Goal: Task Accomplishment & Management: Manage account settings

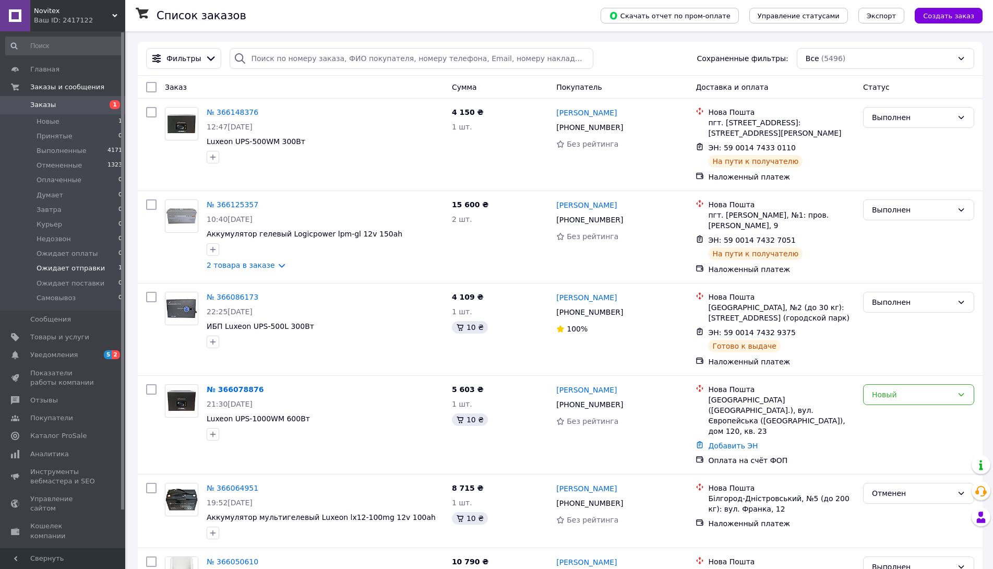
click at [68, 267] on span "Ожидает отправки" at bounding box center [71, 267] width 68 height 9
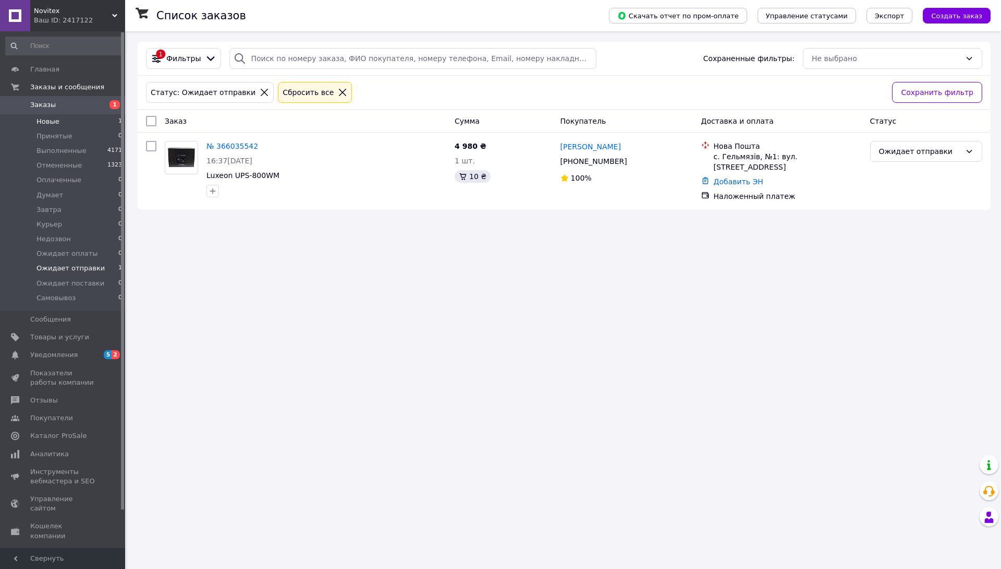
click at [51, 124] on span "Новые" at bounding box center [48, 121] width 23 height 9
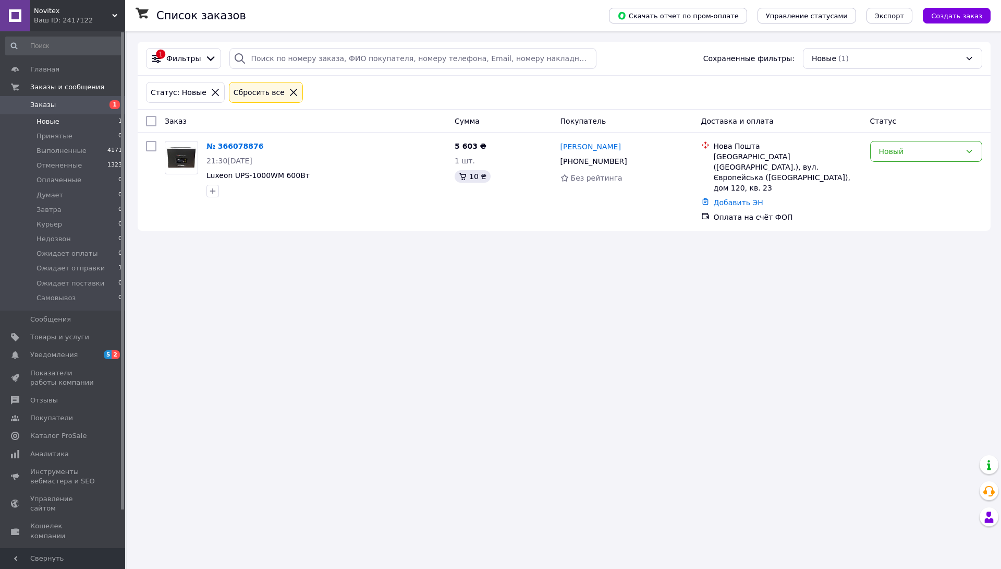
click at [50, 104] on span "Заказы" at bounding box center [43, 104] width 26 height 9
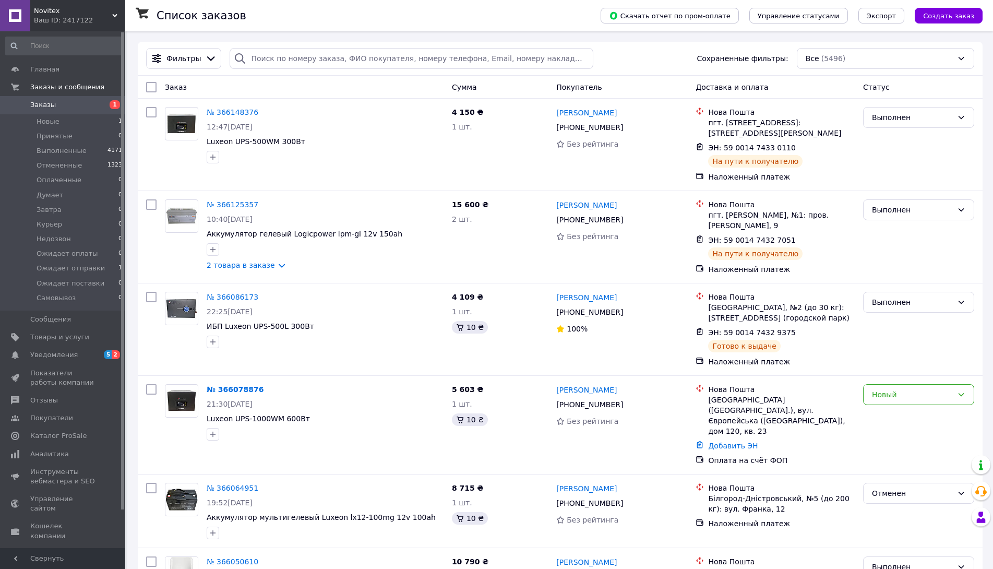
click at [65, 15] on span "Novitex" at bounding box center [73, 10] width 78 height 9
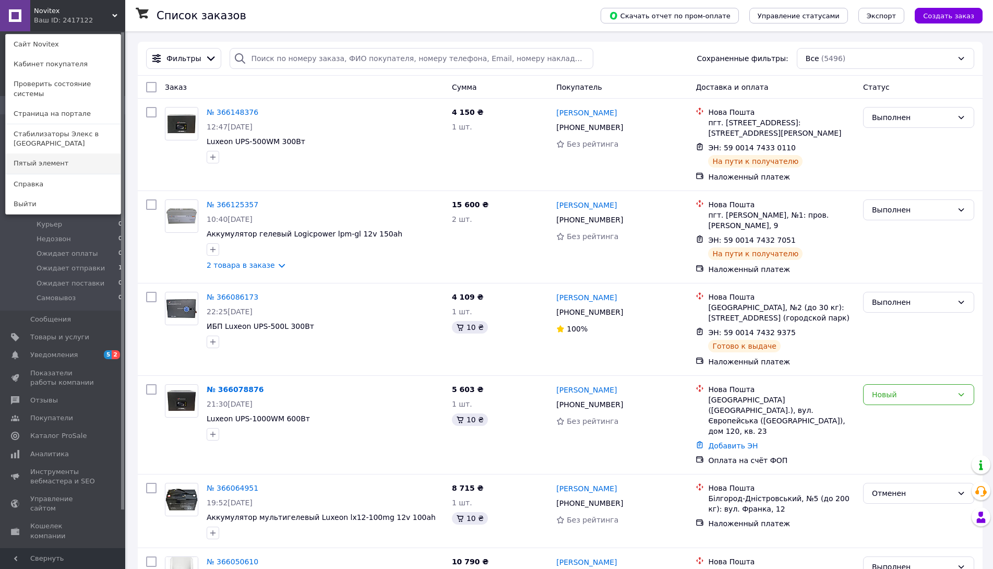
click at [57, 153] on link "Пятый элемент" at bounding box center [63, 163] width 115 height 20
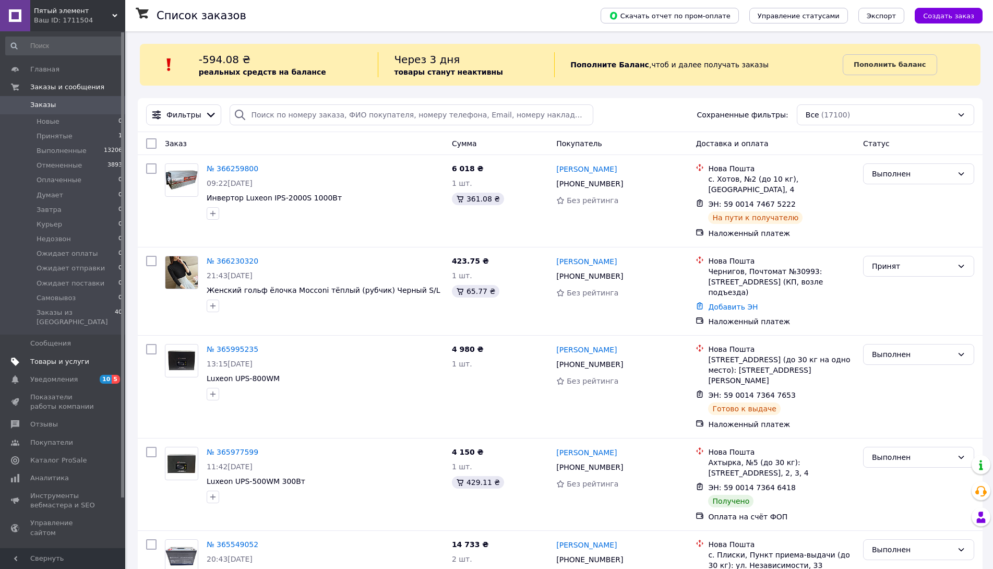
click at [67, 357] on span "Товары и услуги" at bounding box center [59, 361] width 59 height 9
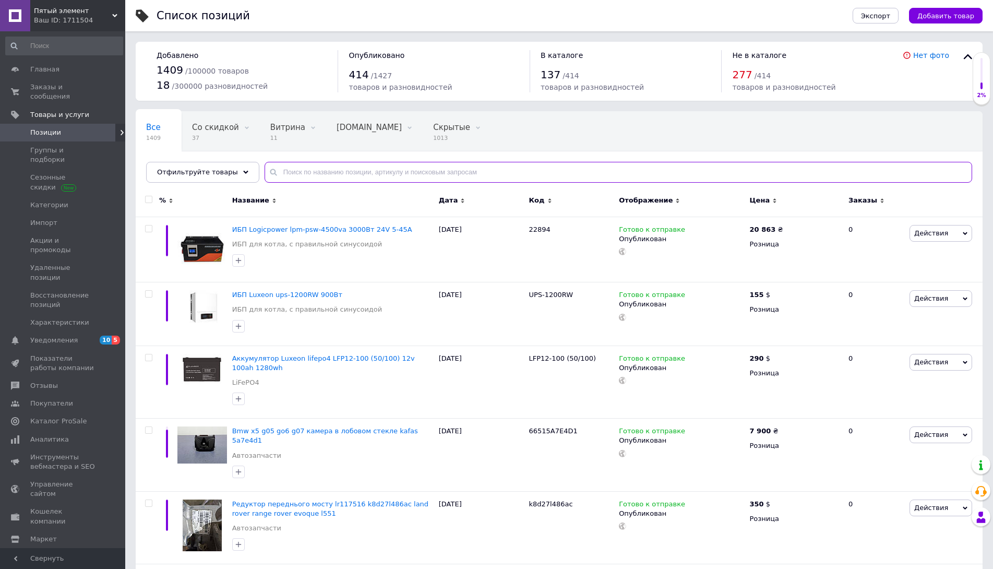
paste input "30698"
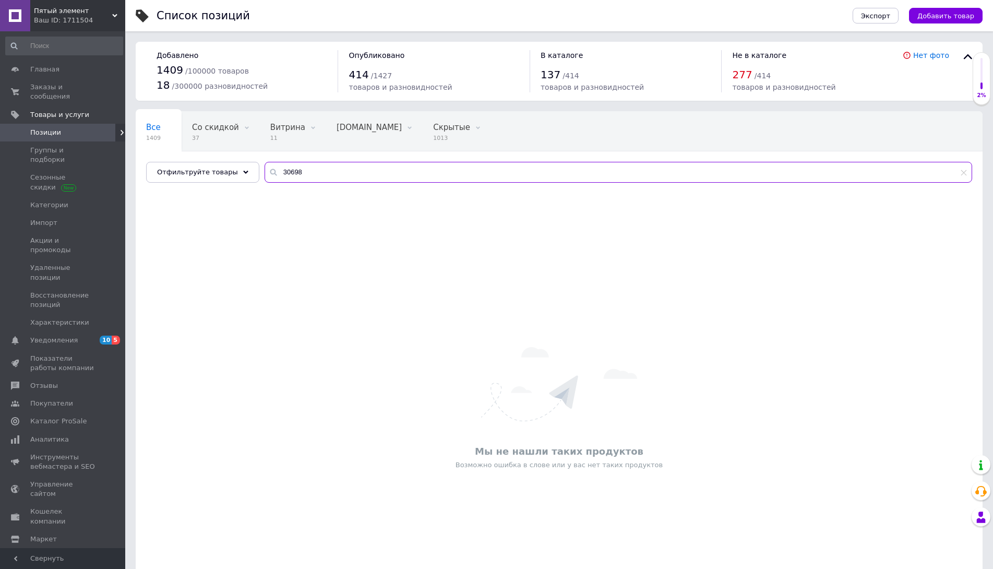
type input "30698"
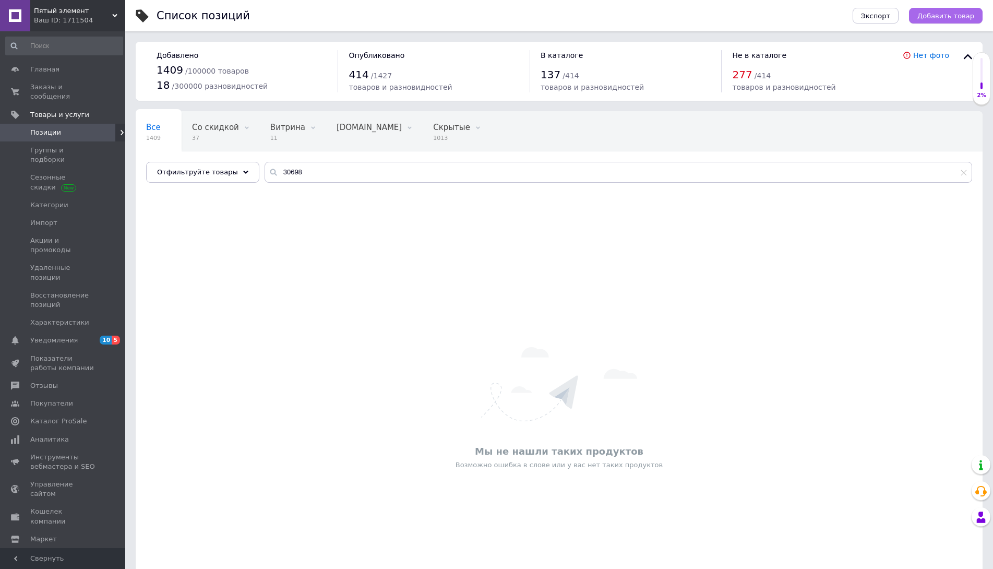
click at [956, 18] on span "Добавить товар" at bounding box center [945, 16] width 57 height 8
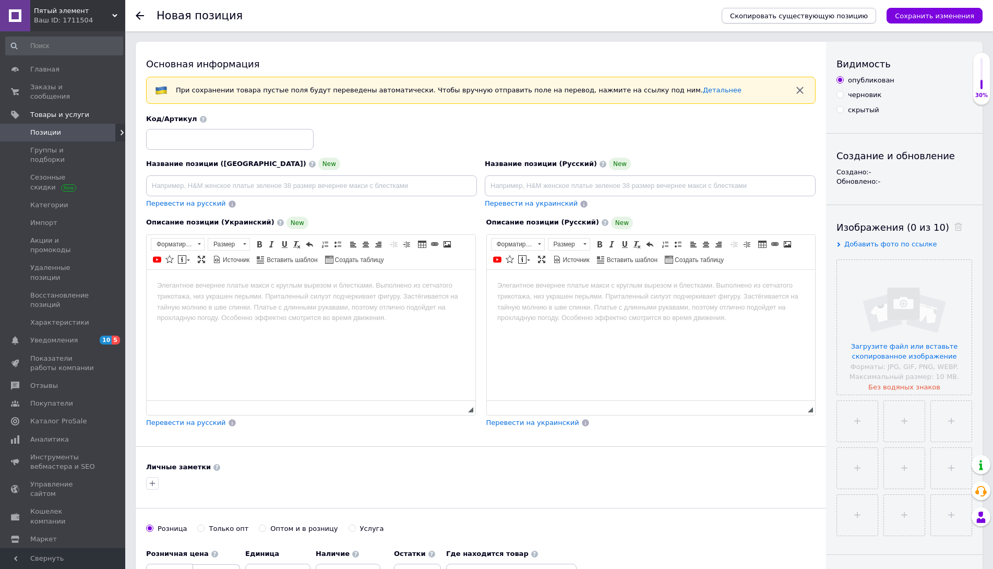
click at [807, 17] on span "Скопировать существующую позицию" at bounding box center [799, 16] width 138 height 8
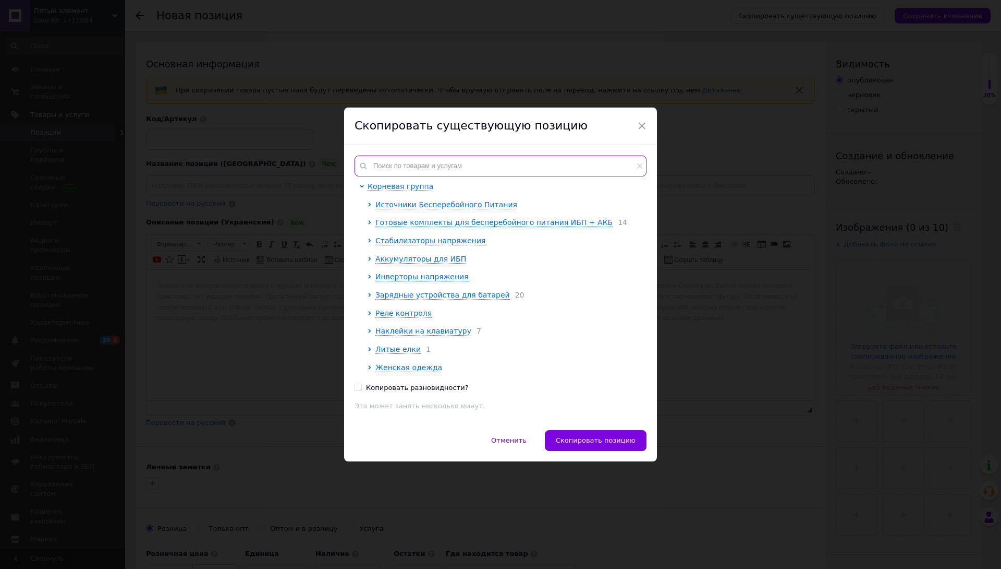
click at [439, 162] on input "text" at bounding box center [501, 165] width 292 height 21
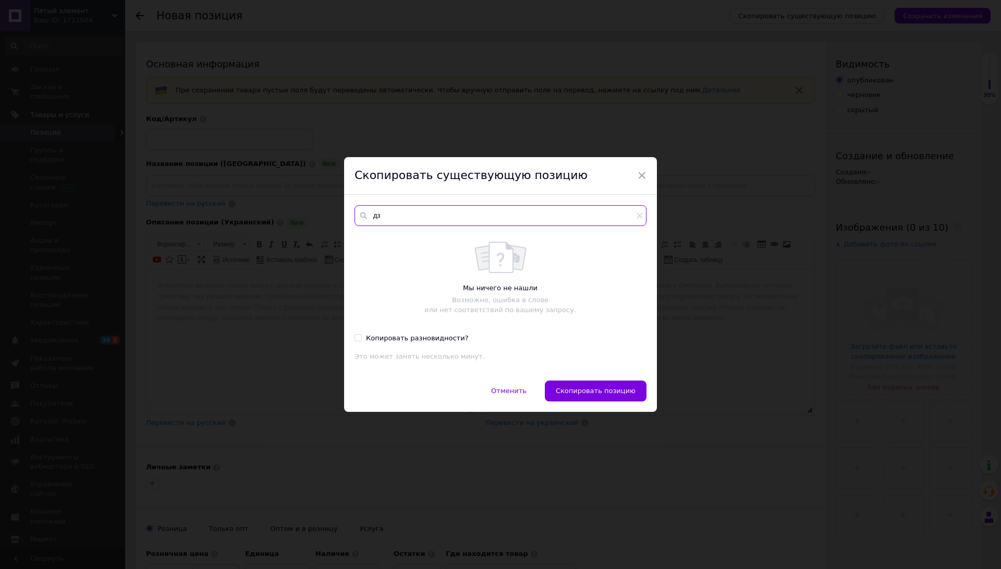
type input "д"
drag, startPoint x: 379, startPoint y: 215, endPoint x: 370, endPoint y: 215, distance: 8.9
click at [371, 214] on input "lp lipo4" at bounding box center [501, 215] width 292 height 21
type input "p"
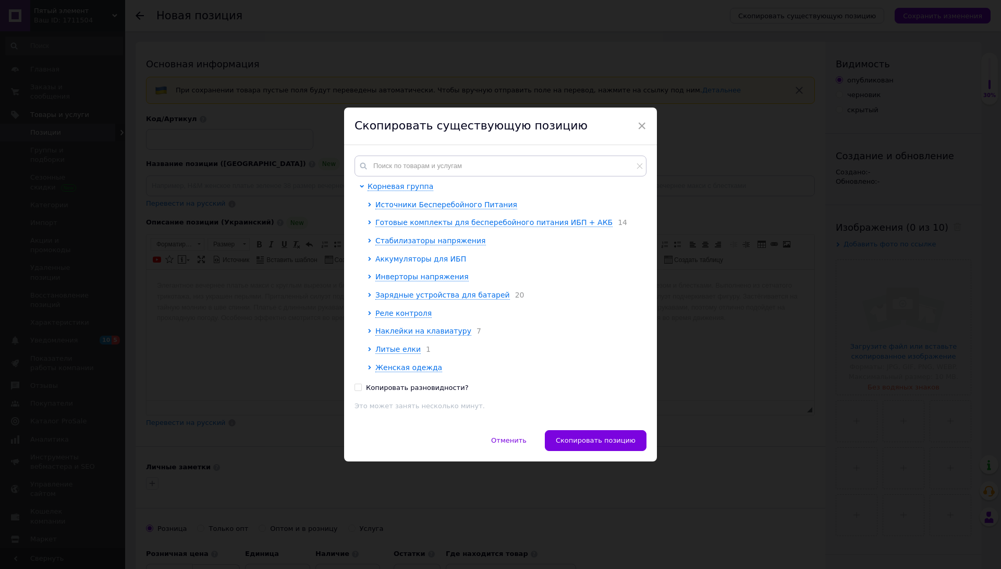
click at [428, 261] on span "Аккумуляторы для ИБП" at bounding box center [421, 259] width 91 height 8
click at [402, 331] on span "LiFePO4" at bounding box center [397, 331] width 29 height 8
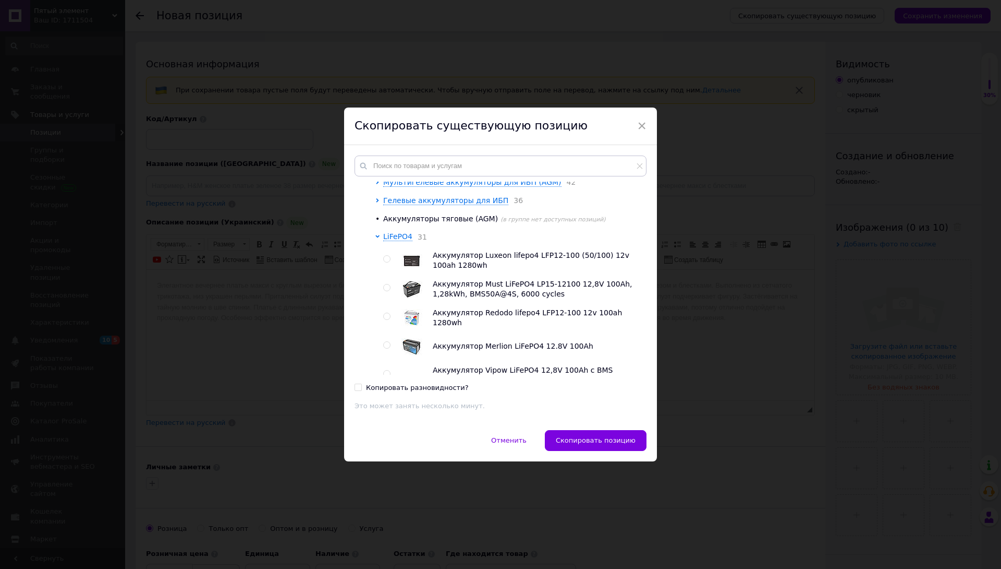
scroll to position [104, 0]
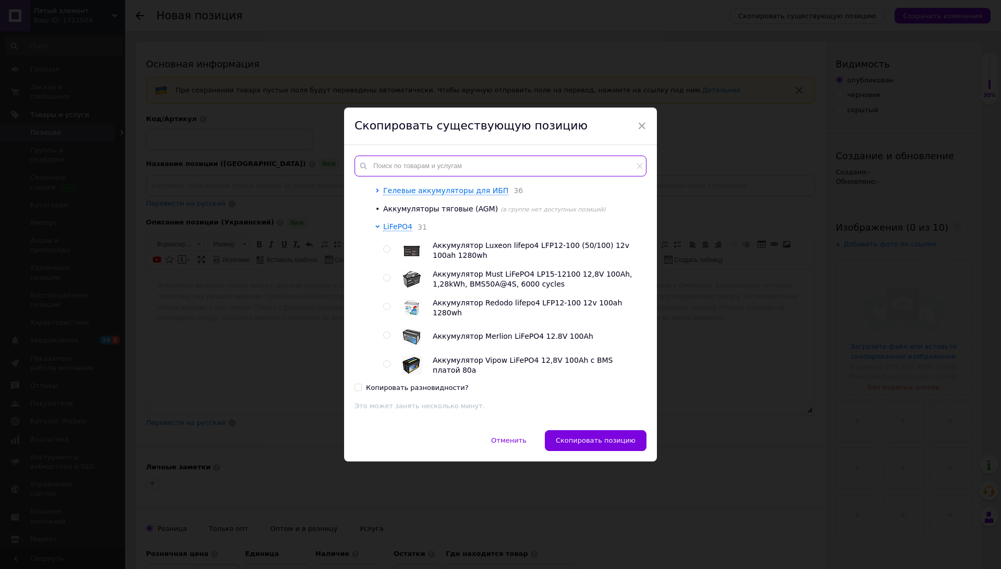
click at [419, 167] on input "text" at bounding box center [501, 165] width 292 height 21
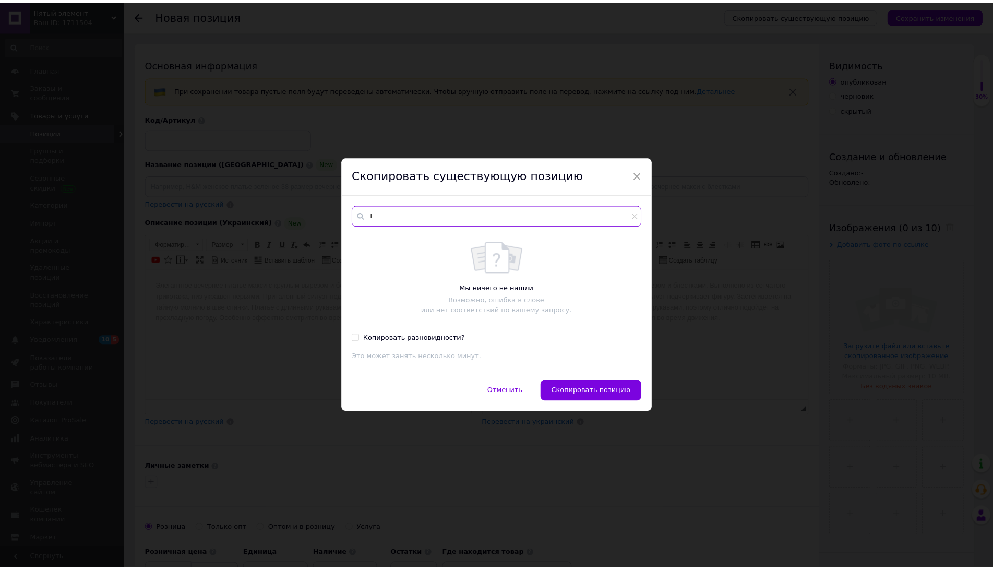
scroll to position [0, 0]
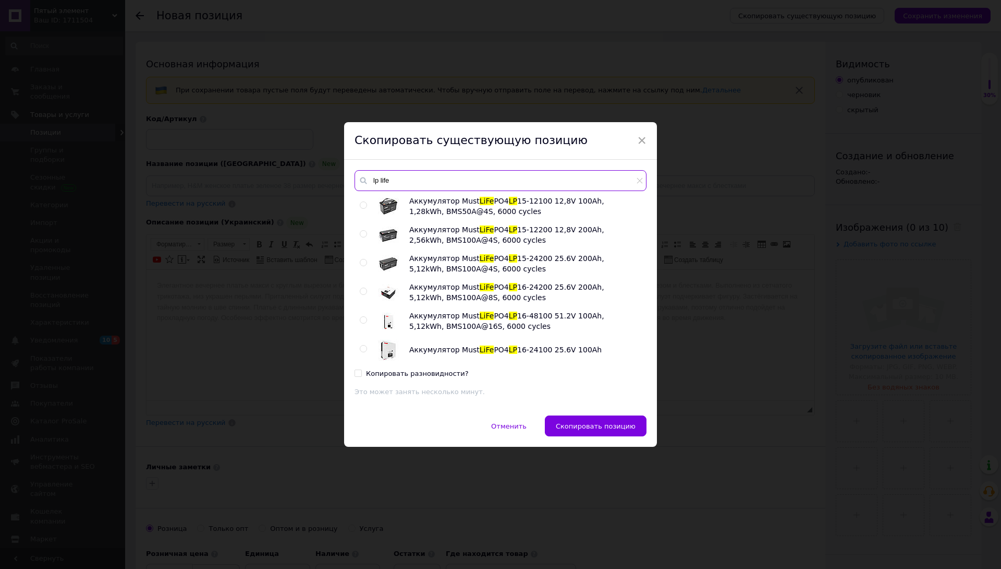
drag, startPoint x: 375, startPoint y: 177, endPoint x: 368, endPoint y: 177, distance: 6.3
click at [368, 177] on input "lp life" at bounding box center [501, 180] width 292 height 21
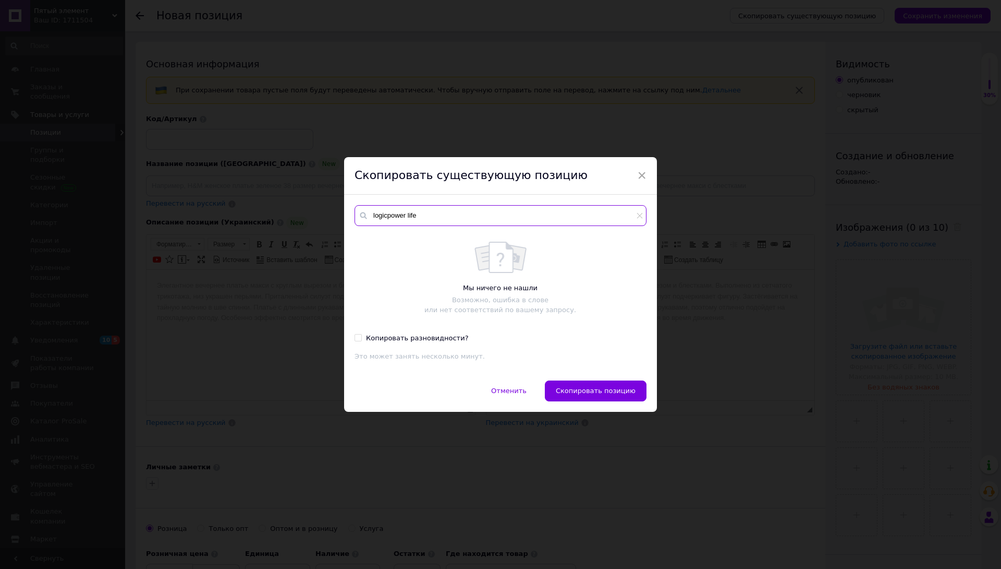
type input "logicpower life"
click at [397, 219] on input "logicpower life" at bounding box center [501, 215] width 292 height 21
click at [397, 218] on input "logicpower life" at bounding box center [501, 215] width 292 height 21
click at [394, 213] on input "logicpower life" at bounding box center [501, 215] width 292 height 21
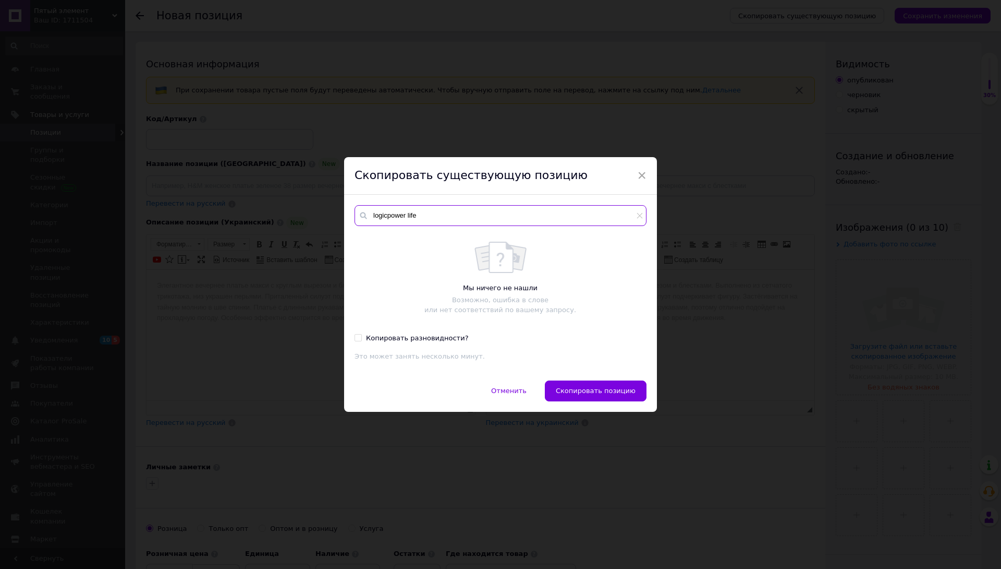
click at [394, 213] on input "logicpower life" at bounding box center [501, 215] width 292 height 21
click at [640, 173] on span "×" at bounding box center [641, 175] width 9 height 18
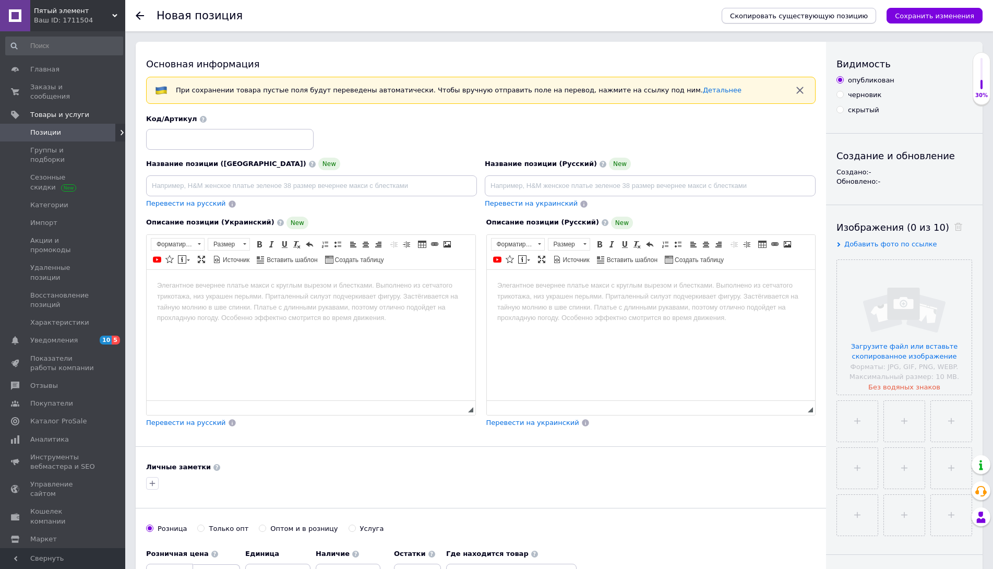
click at [795, 17] on span "Скопировать существующую позицию" at bounding box center [799, 16] width 138 height 8
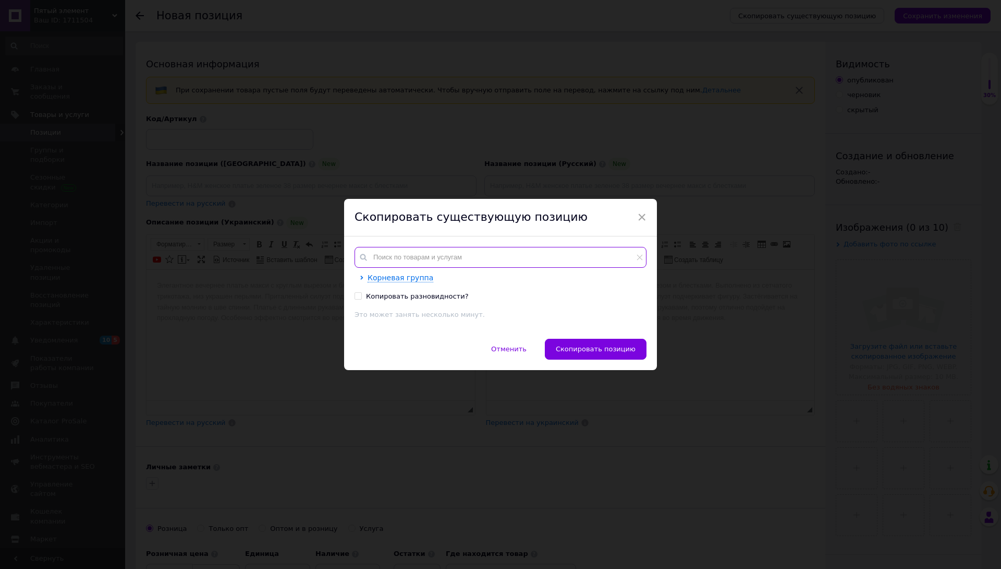
paste input "20197"
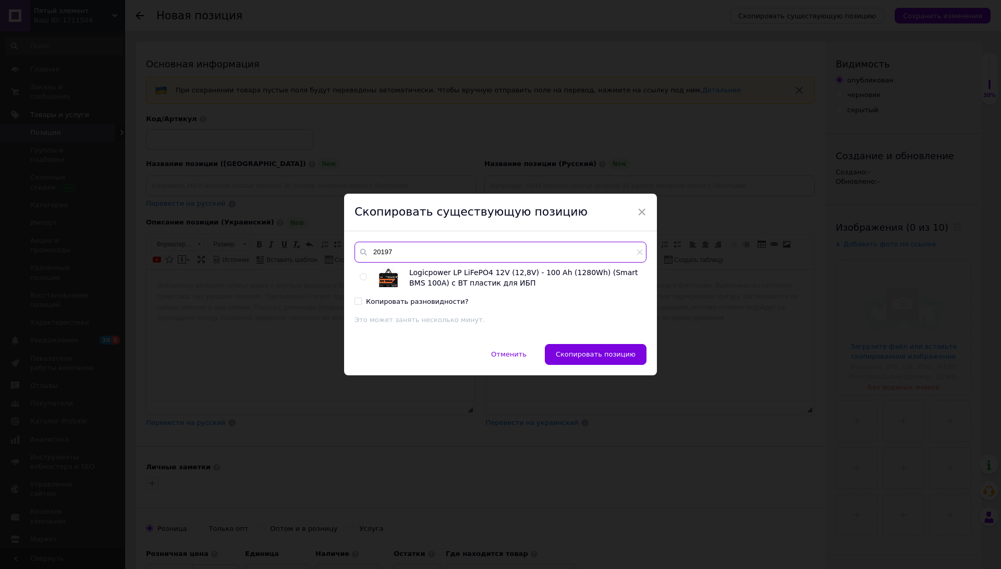
type input "20197"
click at [363, 280] on input "radio" at bounding box center [363, 276] width 7 height 7
radio input "true"
click at [615, 356] on span "Скопировать позицию" at bounding box center [596, 354] width 80 height 8
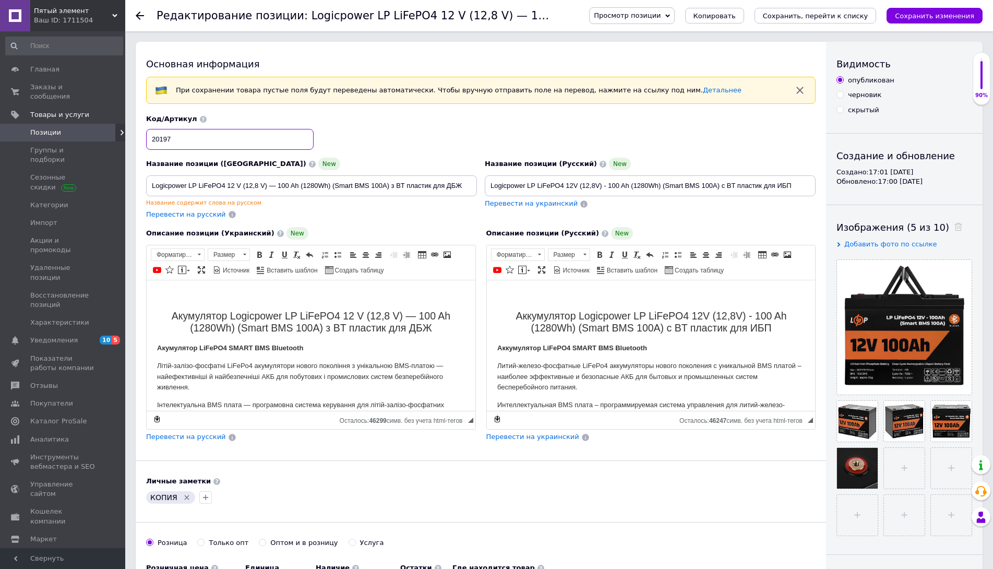
click at [212, 138] on input "20197" at bounding box center [229, 139] width 167 height 21
checkbox input "true"
paste input "30698"
type input "30698"
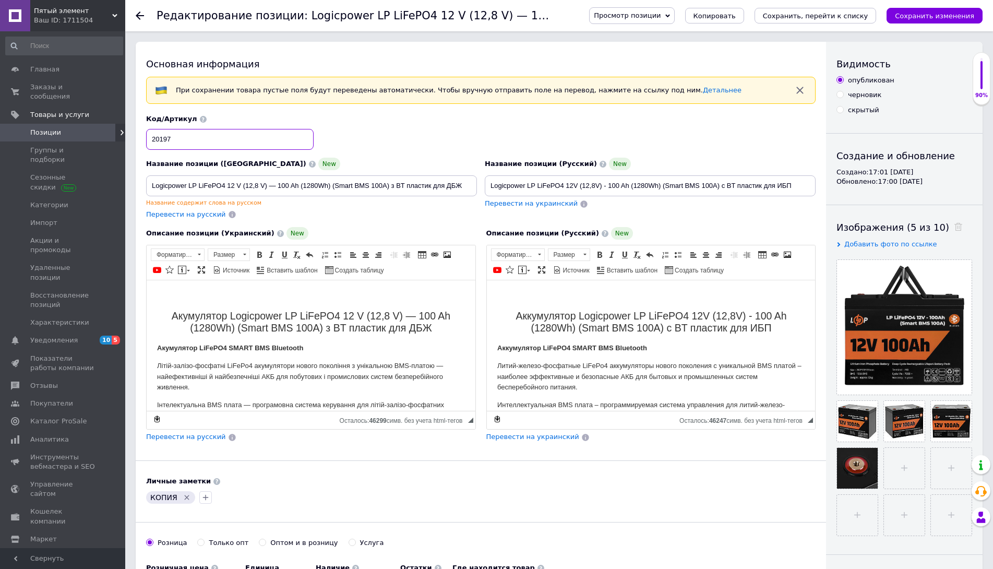
checkbox input "true"
type input "30698"
click at [335, 189] on input "Logicpower LP LiFePO4 12 V (12,8 V) — 100 Ah (1280Wh) (Smart BMS 100А) з BT пла…" at bounding box center [311, 185] width 331 height 21
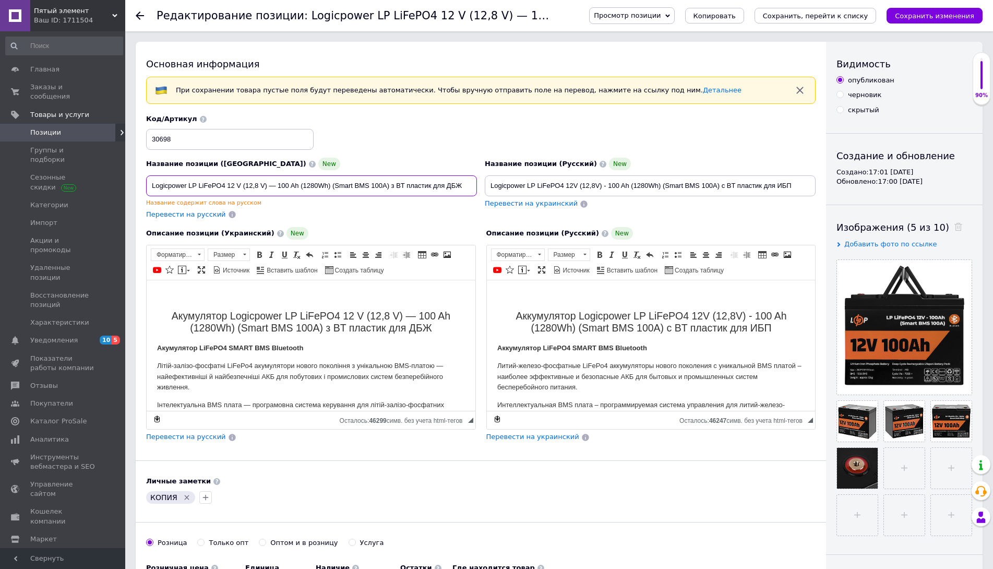
checkbox input "true"
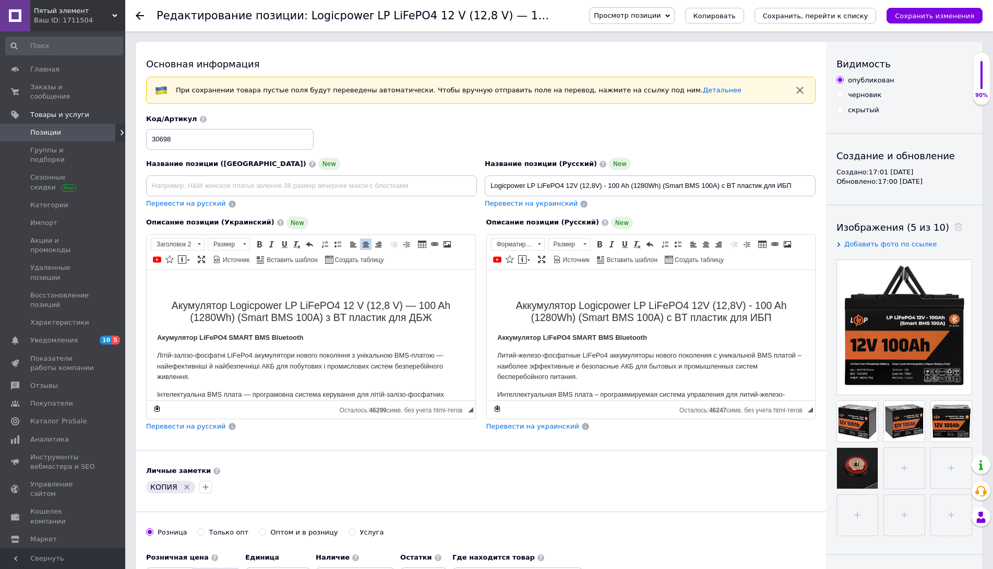
checkbox input "true"
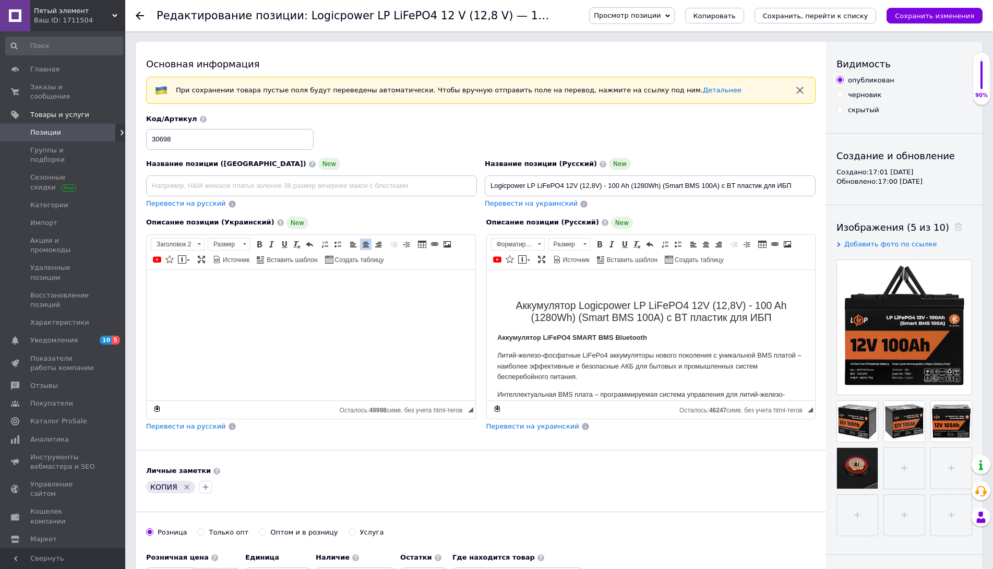
click at [282, 286] on body "Визуальный текстовый редактор, 0F695754-91A8-4A9B-9CC3-18863AE245AC" at bounding box center [311, 311] width 308 height 63
click at [285, 281] on body "Визуальный текстовый редактор, 0F695754-91A8-4A9B-9CC3-18863AE245AC" at bounding box center [311, 305] width 308 height 51
click at [293, 280] on body "Визуальный текстовый редактор, 0F695754-91A8-4A9B-9CC3-18863AE245AC" at bounding box center [311, 305] width 308 height 51
click at [296, 306] on h2 "Визуальный текстовый редактор, 0F695754-91A8-4A9B-9CC3-18863AE245AC" at bounding box center [311, 305] width 308 height 12
drag, startPoint x: 527, startPoint y: 185, endPoint x: 814, endPoint y: 187, distance: 286.4
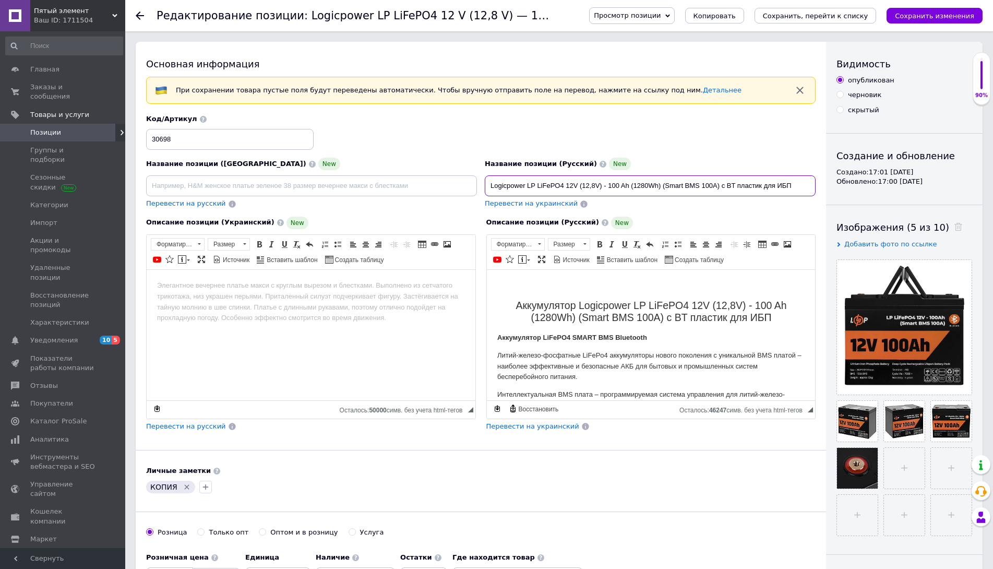
click at [814, 187] on input "Logicpower LP LiFePO4 12V (12,8V) - 100 Ah (1280Wh) (Smart BMS 100А) с BT пласт…" at bounding box center [650, 185] width 331 height 21
click at [747, 185] on input "Logicpower LP LiFePO4 12V (12,8V) - 100 Ah (1280Wh) (Smart BMS 100А) с BT пласт…" at bounding box center [650, 185] width 331 height 21
click at [758, 185] on input "Logicpower LP LiFePO4 12V (12,8V) - 100 Ah (1280Wh) (Smart BMS 100А) с BT пласт…" at bounding box center [650, 185] width 331 height 21
click at [766, 187] on input "Logicpower LP LiFePO4 12V (12,8V) - 100 Ah (1280Wh) (Smart BMS 100А) с BT пласт…" at bounding box center [650, 185] width 331 height 21
drag, startPoint x: 760, startPoint y: 186, endPoint x: 528, endPoint y: 185, distance: 232.6
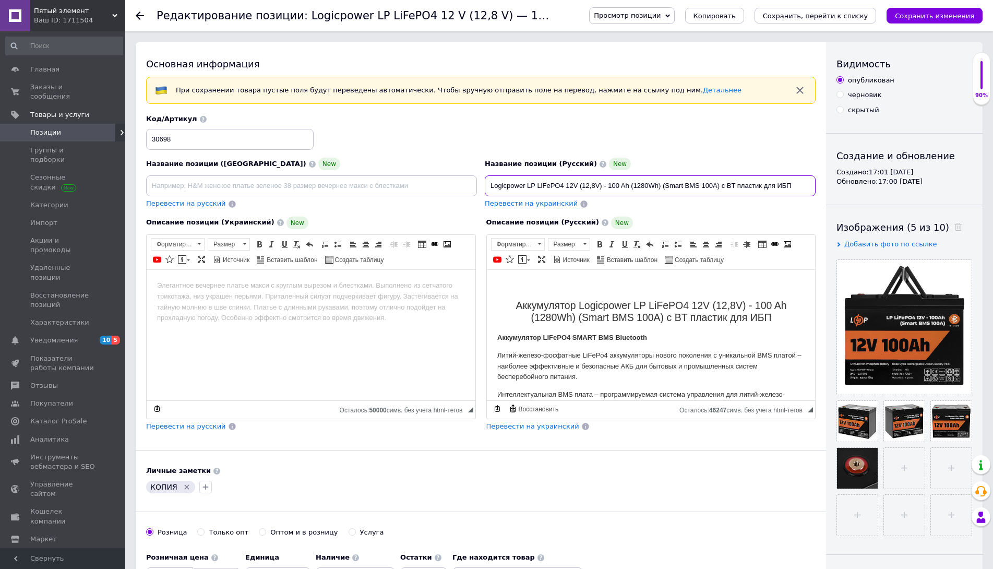
click at [528, 185] on input "Logicpower LP LiFePO4 12V (12,8V) - 100 Ah (1280Wh) (Smart BMS 100А) с BT пласт…" at bounding box center [650, 185] width 331 height 21
checkbox input "true"
paste input "iFePO4 12,8V - 50 Ah (640Wh) (BMS 80А/50A) пластик LCD Smart BT"
type input "Logicpower LiFePO4 12,8V - 50 Ah (640Wh) (BMS 80А/50A) пластик LCD Smart BT для…"
checkbox input "true"
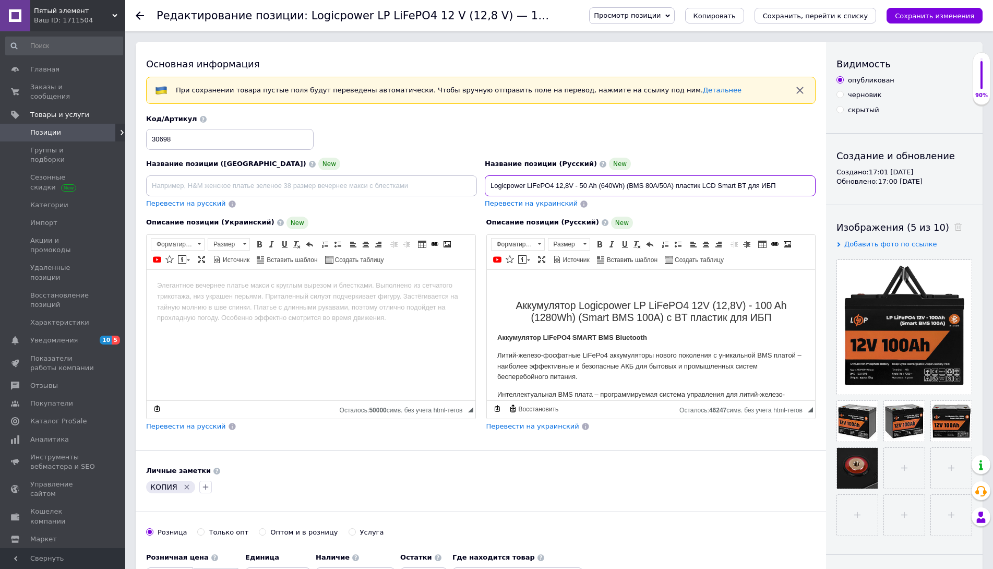
type input "Logicpower LiFePO4 12,8V - 50 Ah (640Wh) (BMS 80А/50A) пластик LCD Smart BT для…"
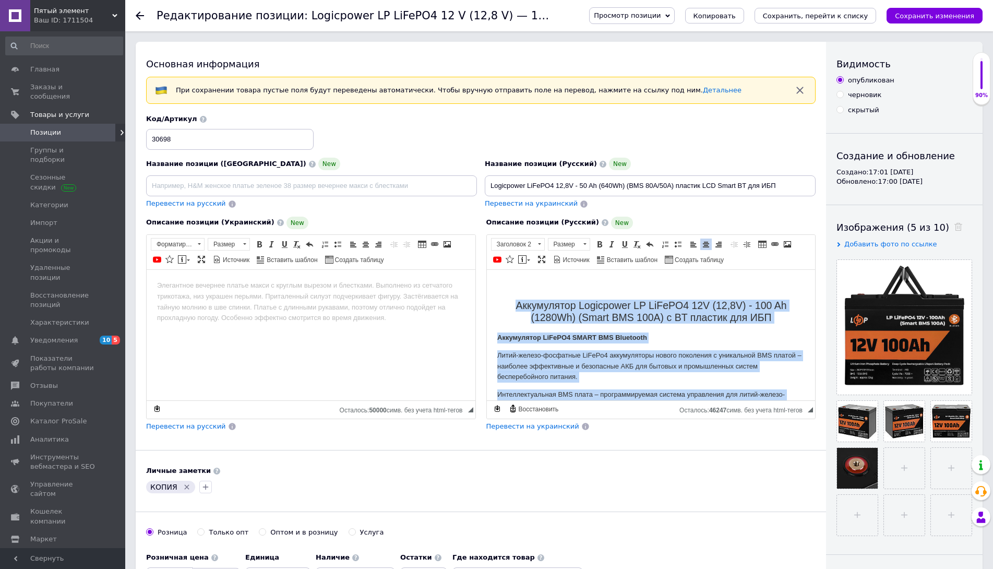
drag, startPoint x: 560, startPoint y: 353, endPoint x: 1004, endPoint y: 509, distance: 471.0
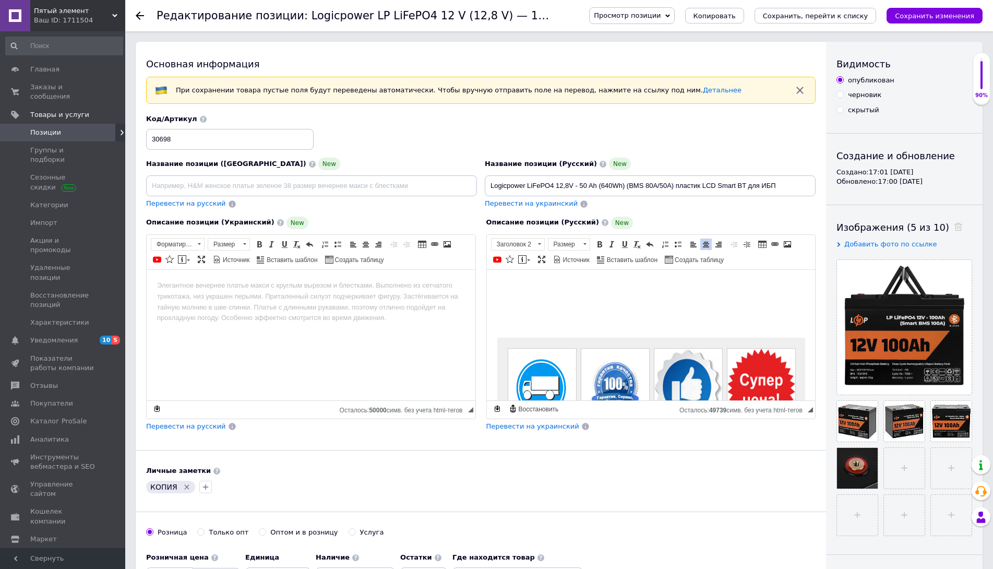
click at [557, 282] on body "Доставка по Украине Быстрая доставка. Без предоплат! 100% Качество товаров Прод…" at bounding box center [651, 416] width 308 height 272
click at [608, 297] on body "Доставка по Украине Быстрая доставка. Без предоплат! 100% Качество товаров Прод…" at bounding box center [651, 416] width 308 height 272
click at [639, 277] on html "Доставка по Украине Быстрая доставка. Без предоплат! 100% Качество товаров Прод…" at bounding box center [650, 415] width 329 height 293
drag, startPoint x: 692, startPoint y: 244, endPoint x: 176, endPoint y: 11, distance: 565.9
click at [692, 244] on span at bounding box center [693, 244] width 8 height 8
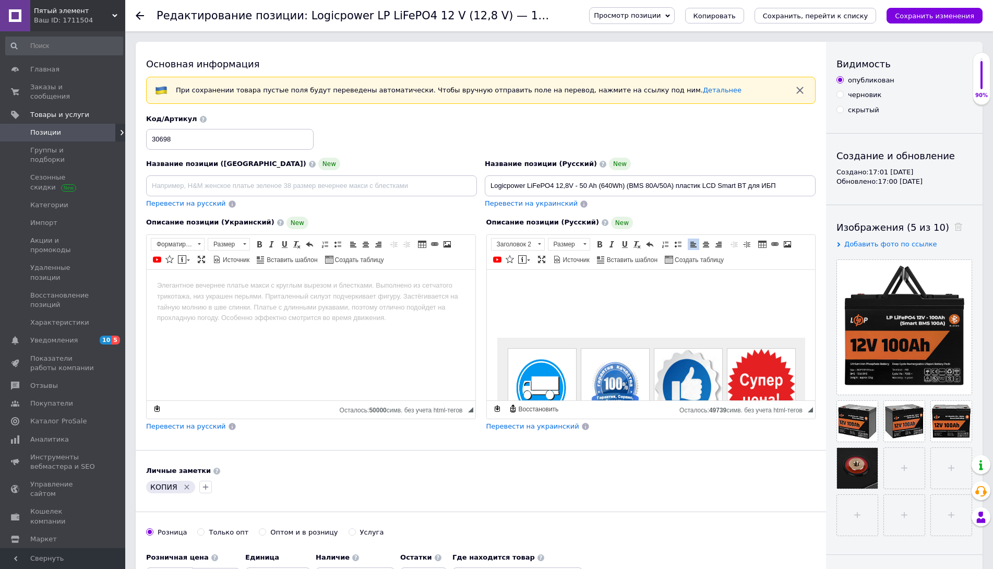
click at [547, 280] on body "Доставка по Украине Быстрая доставка. Без предоплат! 100% Качество товаров Прод…" at bounding box center [651, 416] width 308 height 272
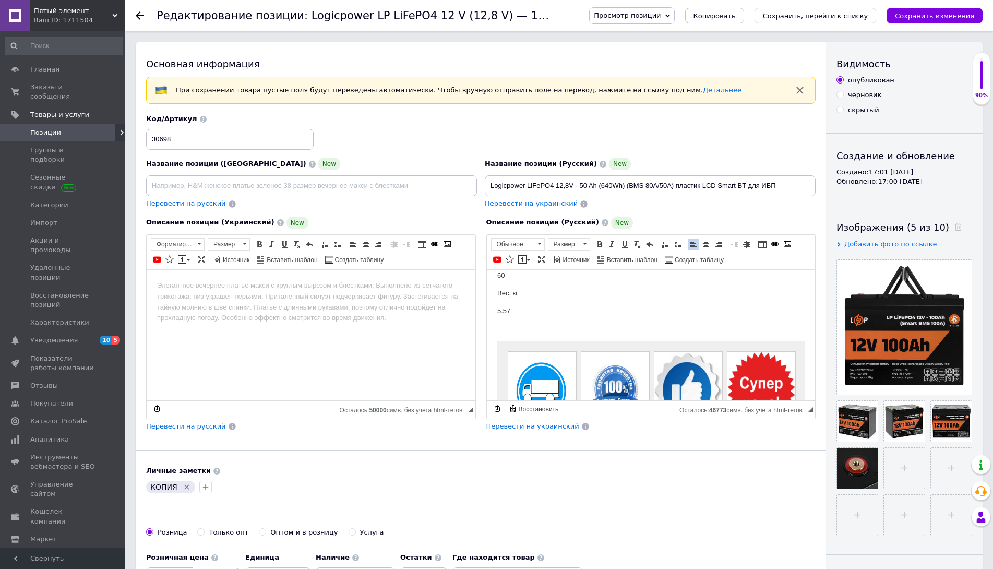
scroll to position [1682, 0]
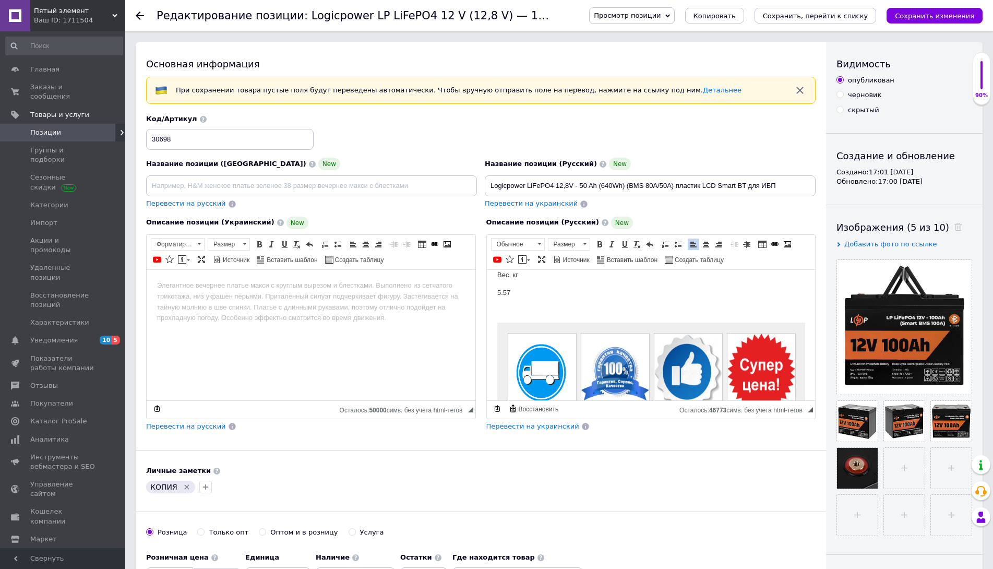
click at [536, 202] on span "Перевести на украинский" at bounding box center [531, 203] width 93 height 8
checkbox input "true"
type input "Logicpower LiFePO4 12,8V — 50 Ah (640Wh) (BMS 80А/50A) пластик LCD Smart BT для…"
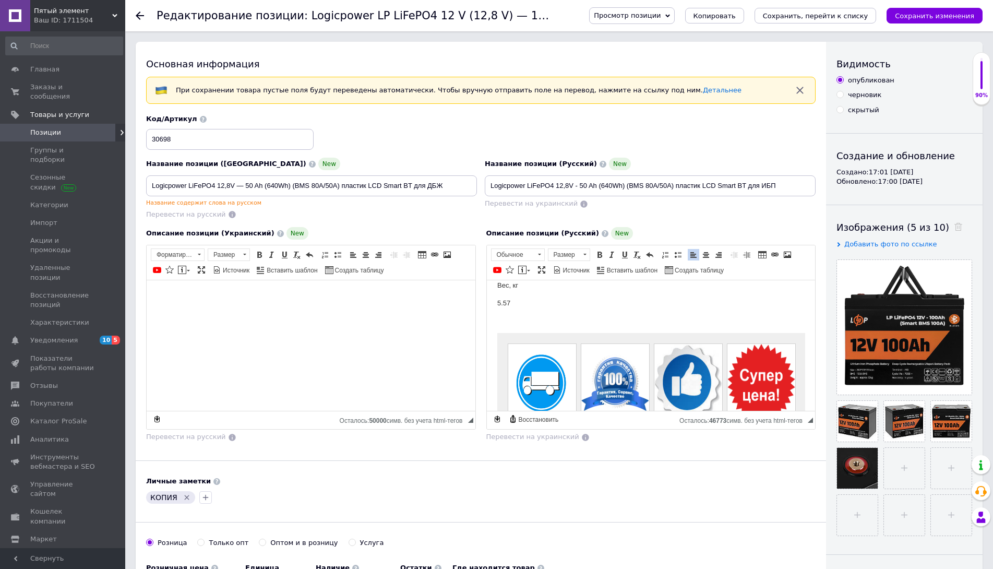
click at [341, 293] on body "Визуальный текстовый редактор, 0F695754-91A8-4A9B-9CC3-18863AE245AC" at bounding box center [311, 296] width 308 height 11
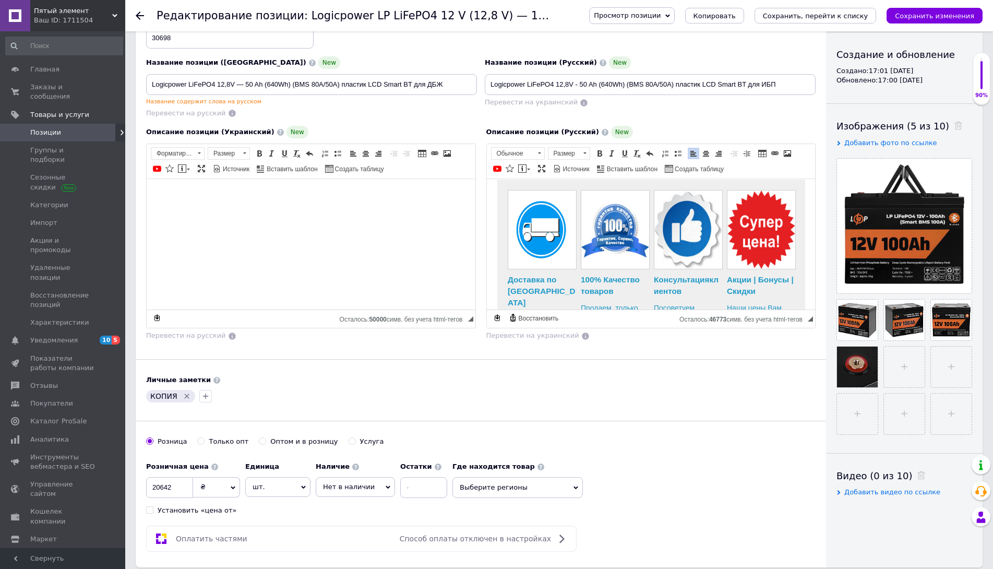
scroll to position [104, 0]
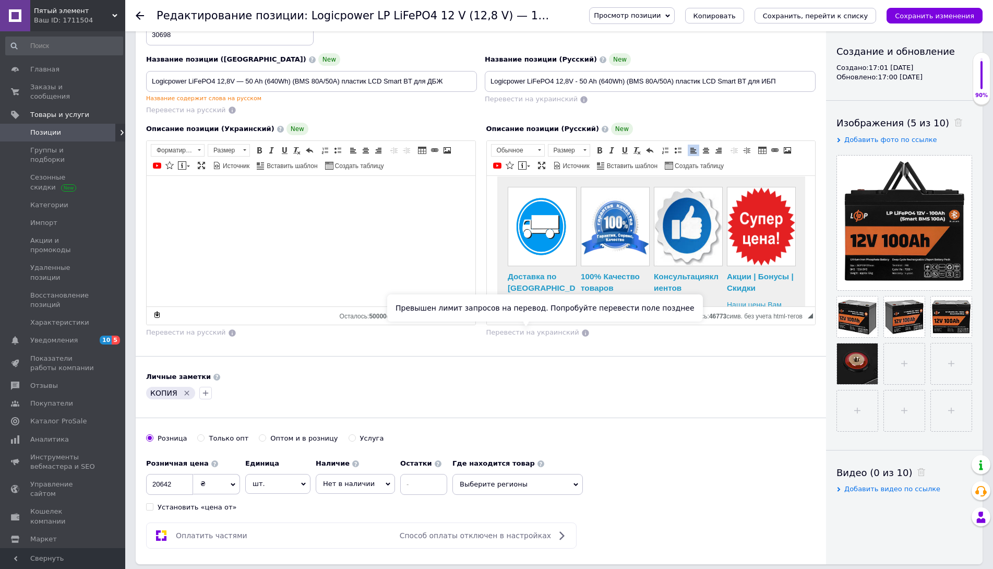
click at [518, 334] on span "Перевести на украинский" at bounding box center [532, 332] width 93 height 8
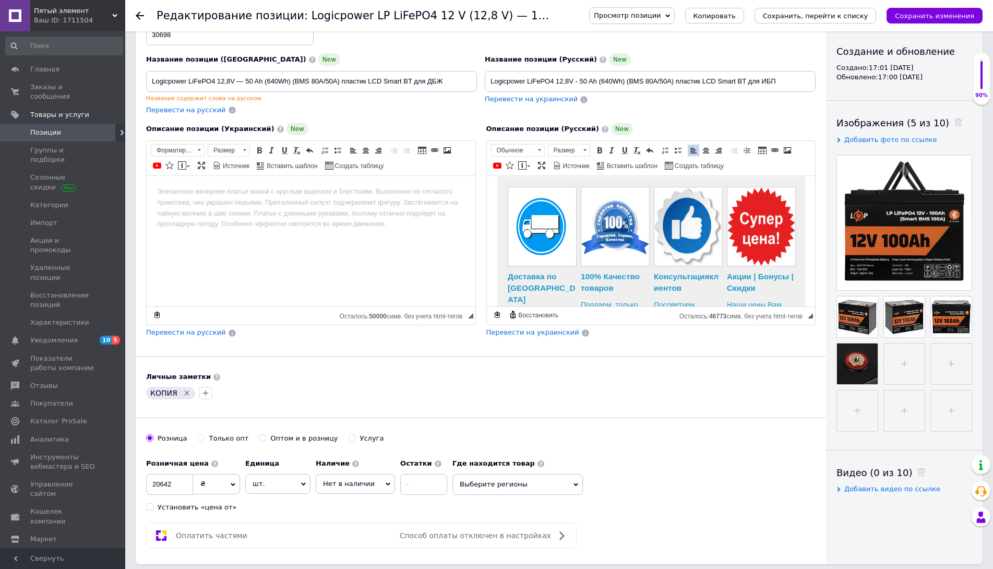
click at [514, 335] on span "Перевести на украинский" at bounding box center [532, 332] width 93 height 8
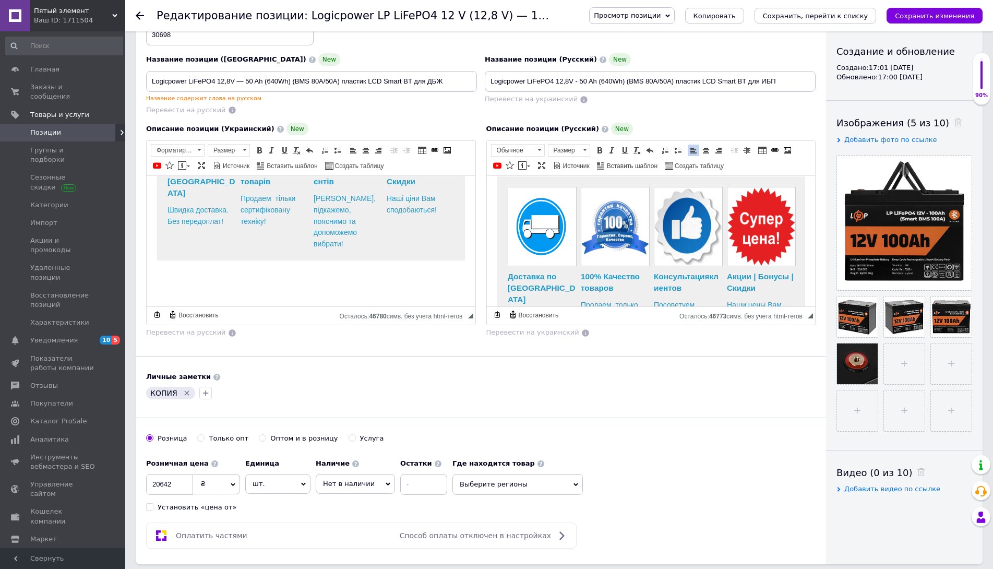
click at [183, 393] on icon "Удалить метку" at bounding box center [187, 393] width 8 height 8
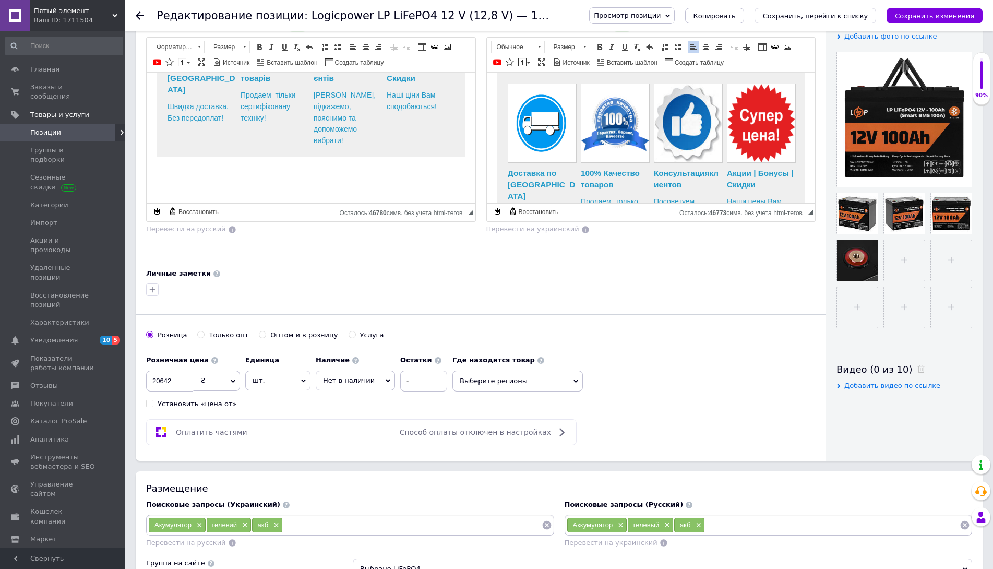
scroll to position [209, 0]
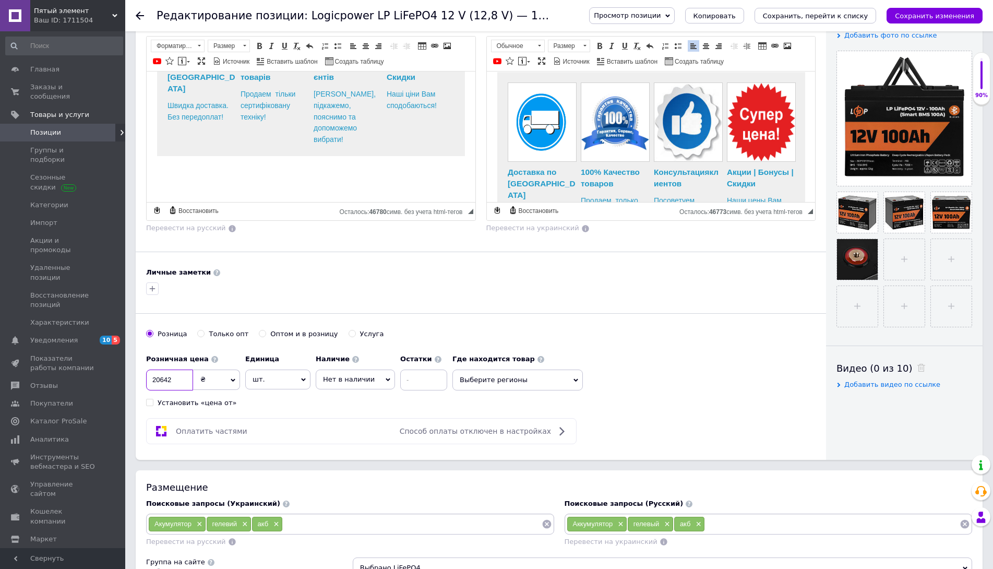
click at [173, 383] on input "20642" at bounding box center [169, 379] width 47 height 21
checkbox input "true"
type input "1"
checkbox input "true"
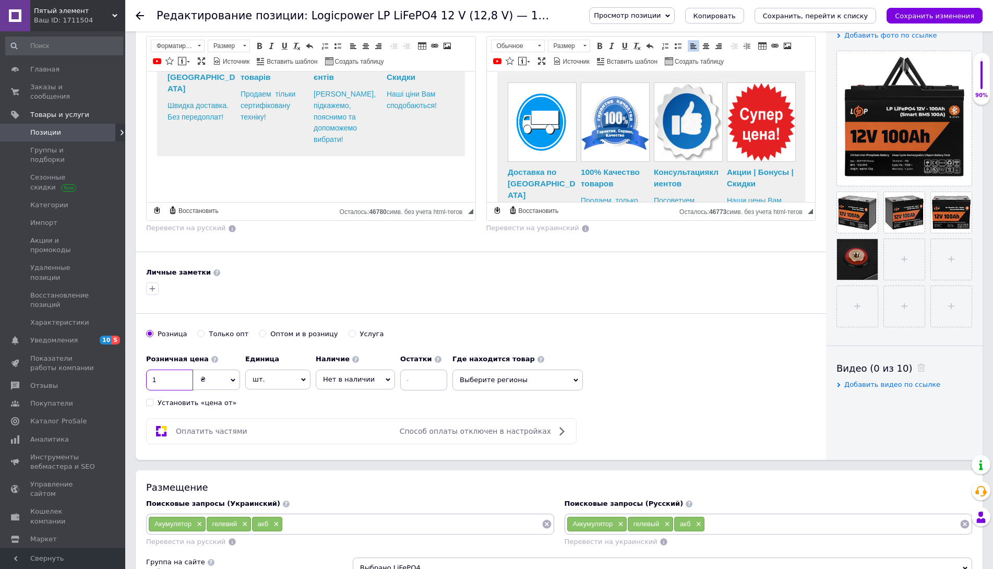
type input "10"
checkbox input "true"
type input "107"
checkbox input "true"
type input "1075"
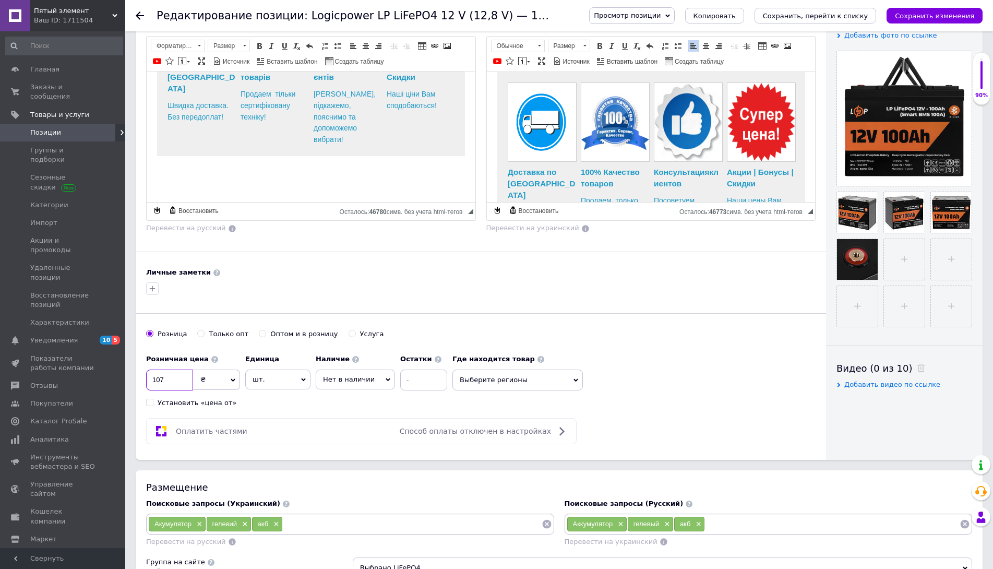
checkbox input "true"
type input "10750"
checkbox input "true"
type input "10750"
click at [335, 382] on span "Нет в наличии" at bounding box center [349, 379] width 52 height 8
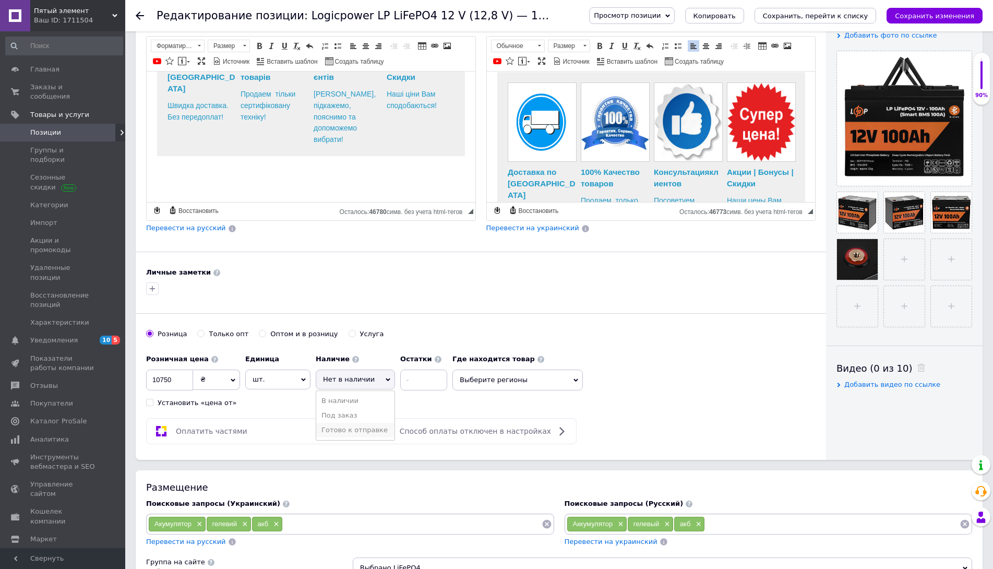
click at [346, 430] on li "Готово к отправке" at bounding box center [355, 429] width 78 height 15
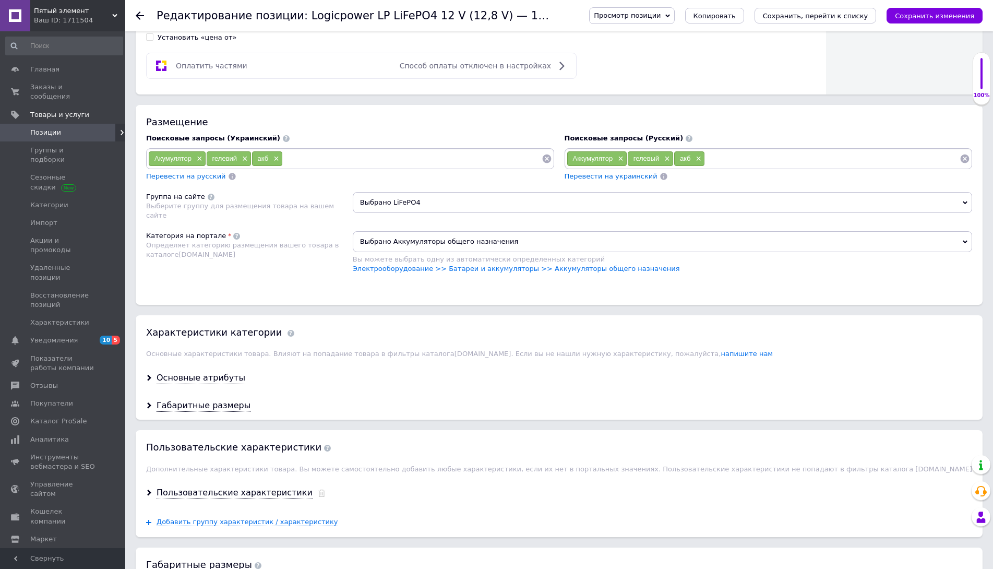
scroll to position [678, 0]
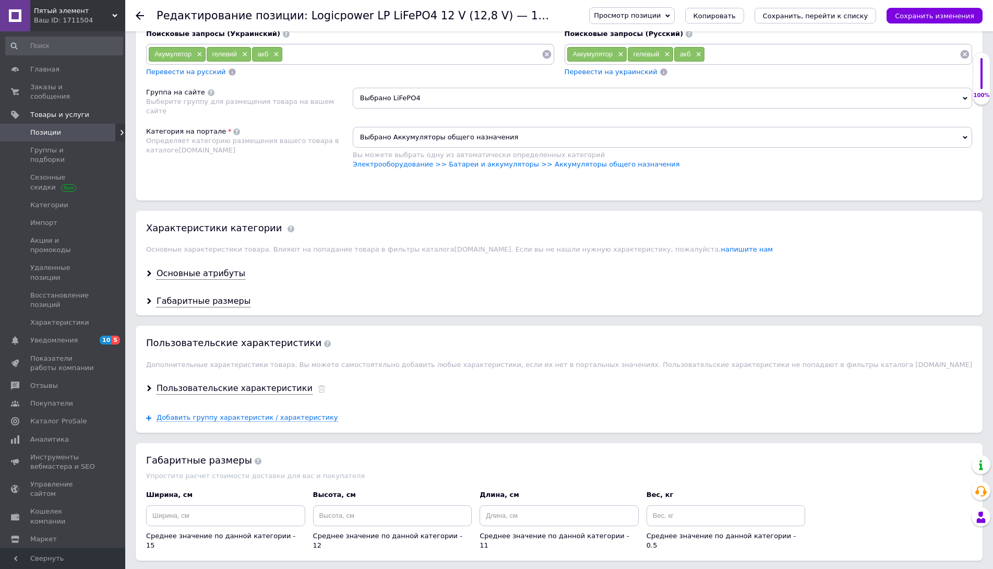
click at [209, 266] on div "Основные атрибуты" at bounding box center [559, 274] width 847 height 28
click at [211, 272] on div "Основные атрибуты" at bounding box center [200, 274] width 89 height 12
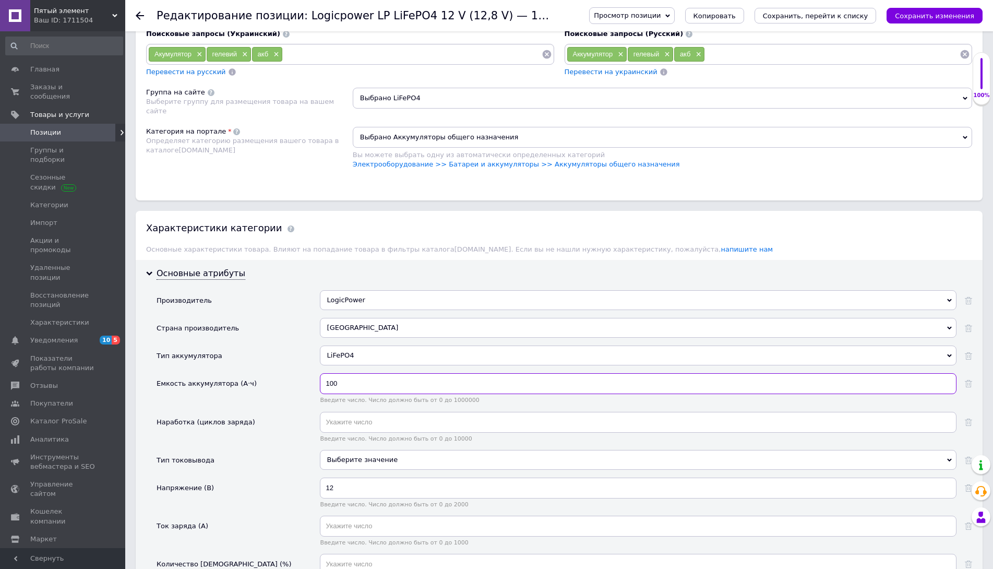
click at [342, 383] on input "100" at bounding box center [638, 383] width 636 height 21
checkbox input "true"
type input "50"
checkbox input "true"
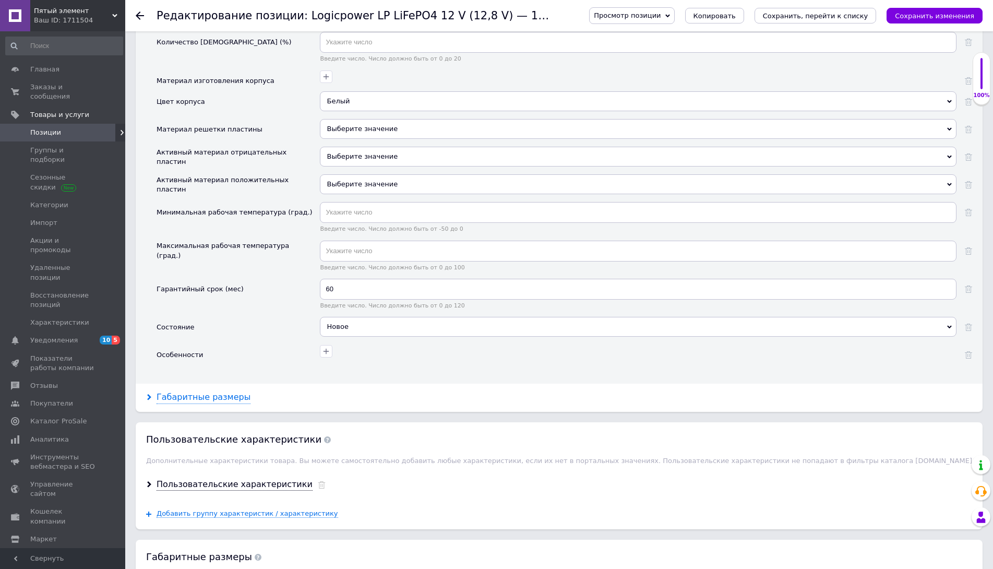
type input "50"
click at [218, 401] on div "Габаритные размеры" at bounding box center [203, 397] width 94 height 12
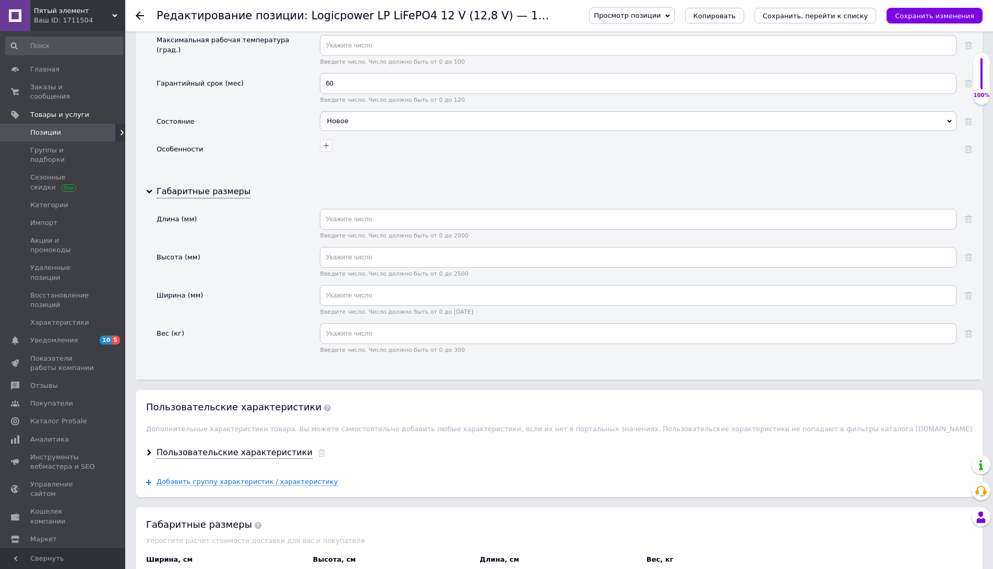
scroll to position [1460, 0]
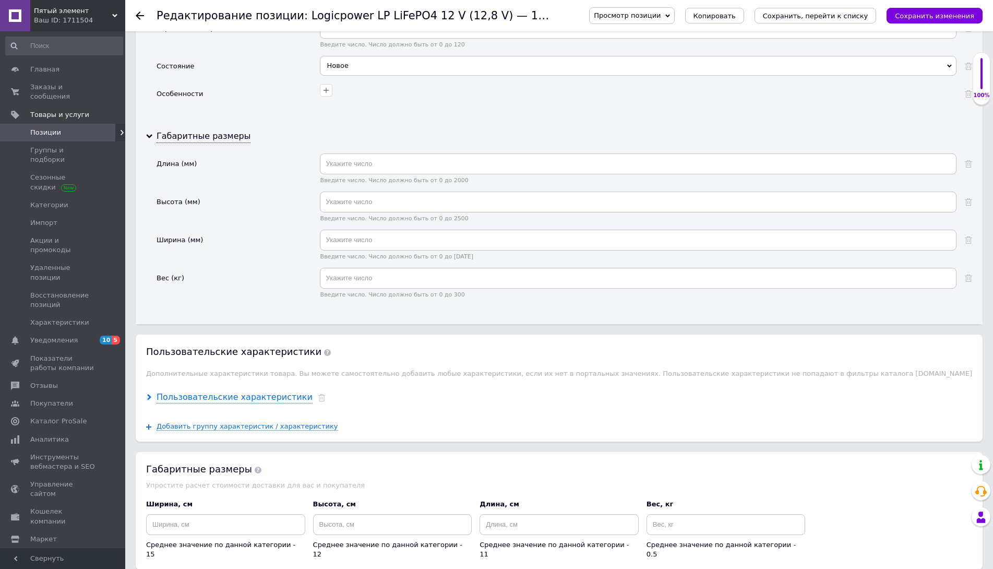
click at [253, 398] on div "Пользовательские характеристики" at bounding box center [234, 397] width 156 height 12
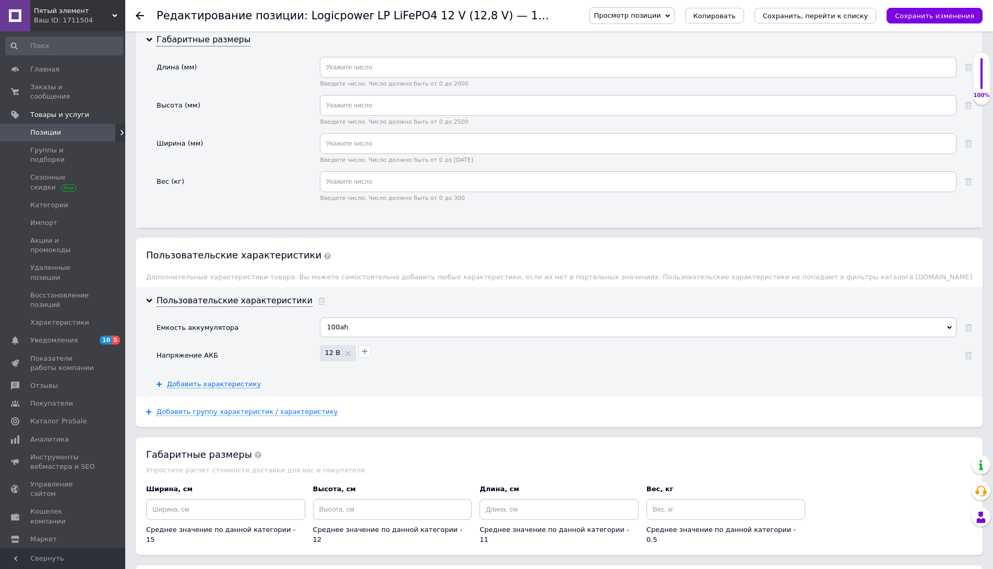
scroll to position [1565, 0]
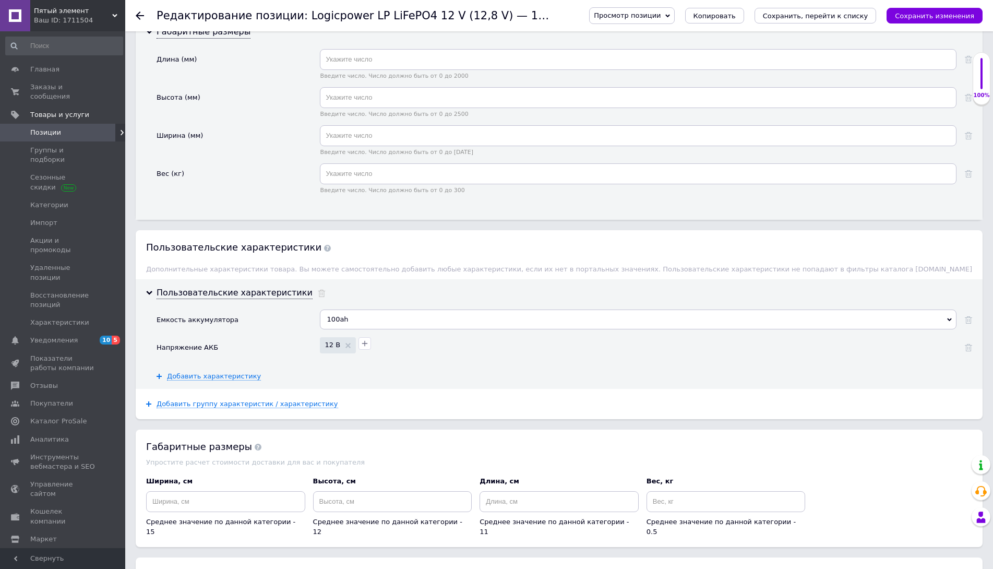
click at [366, 318] on div "100ah" at bounding box center [638, 319] width 636 height 20
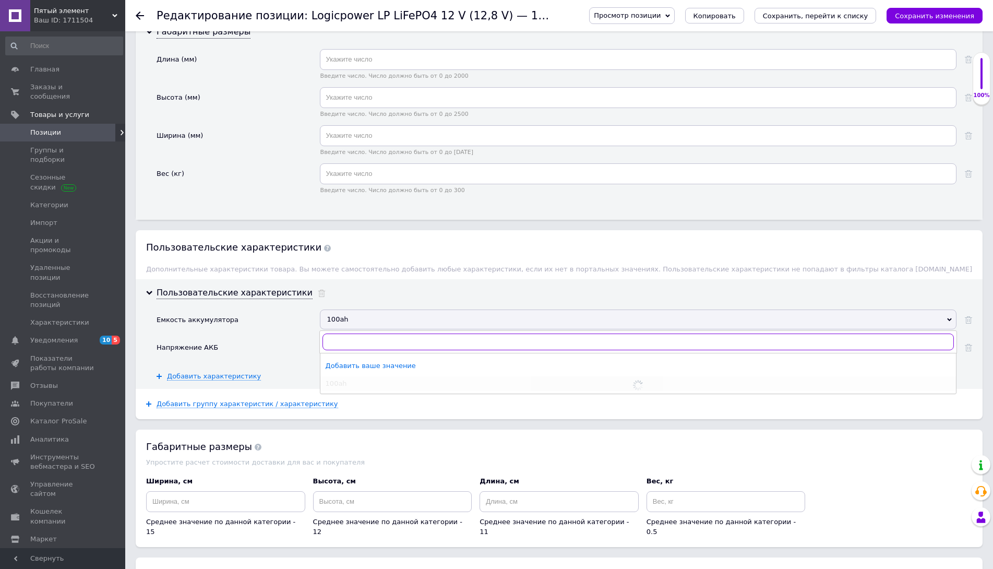
checkbox input "true"
type input "50"
click at [371, 363] on div "Добавить ваше значение" at bounding box center [637, 365] width 625 height 9
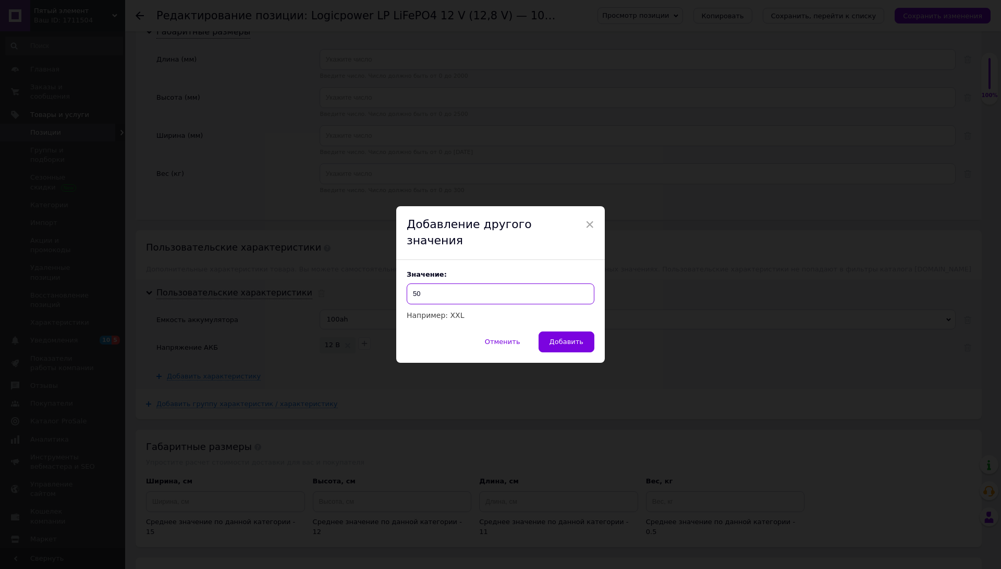
click at [456, 286] on input "50" at bounding box center [501, 293] width 188 height 21
checkbox input "true"
type input "50ah"
click at [564, 337] on span "Добавить" at bounding box center [567, 341] width 34 height 8
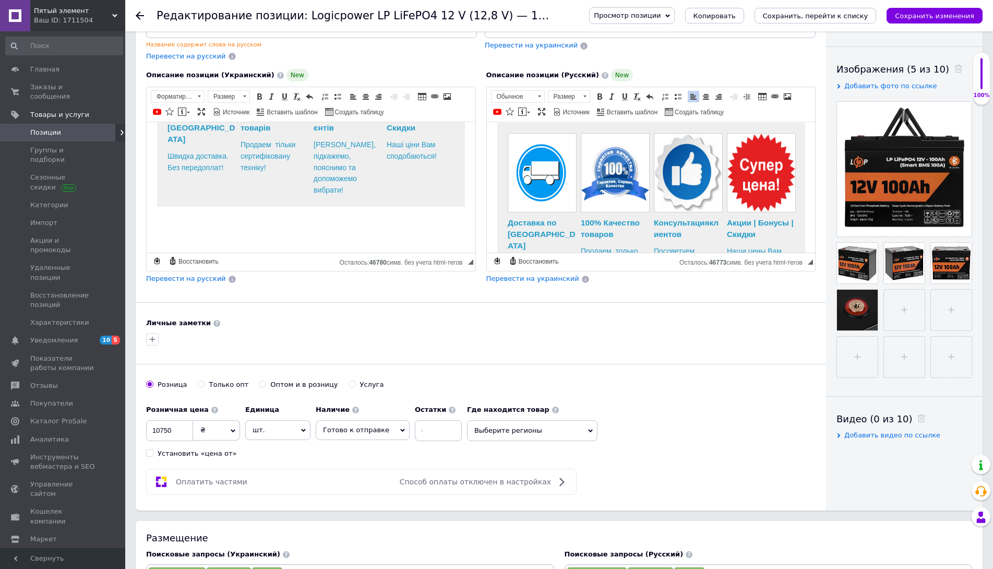
scroll to position [0, 0]
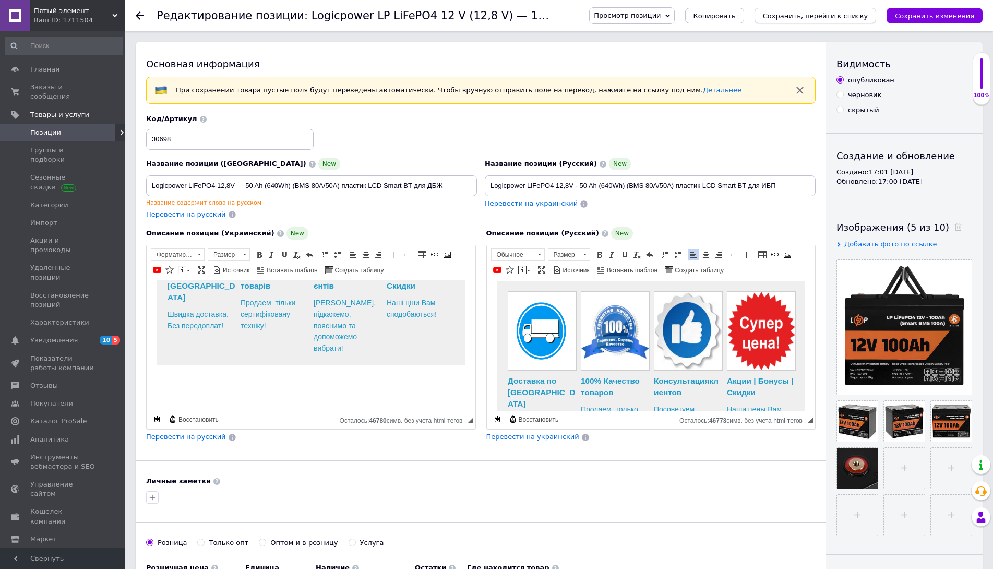
click at [801, 17] on icon "Сохранить, перейти к списку" at bounding box center [815, 16] width 105 height 8
checkbox input "true"
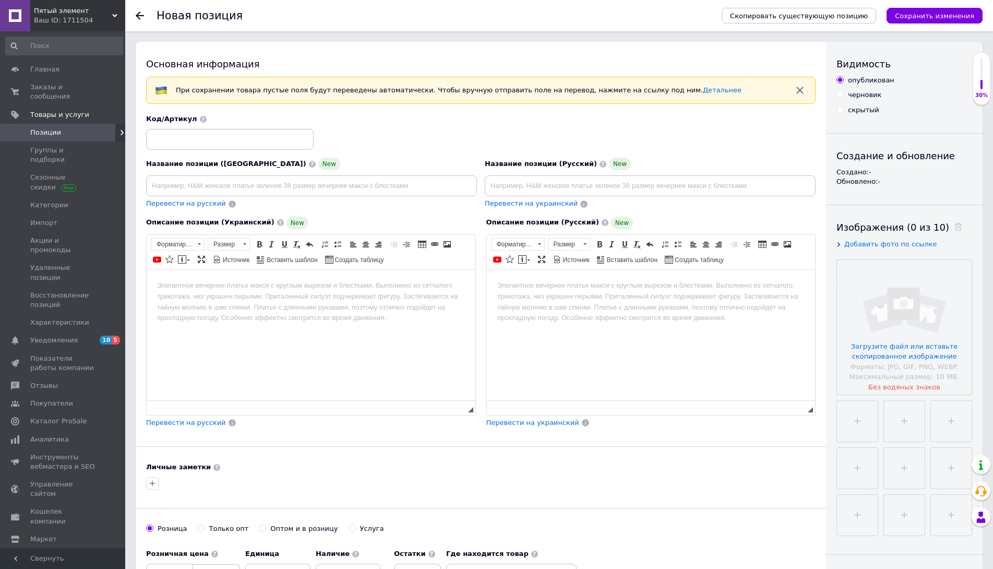
click at [43, 128] on span "Позиции" at bounding box center [45, 132] width 31 height 9
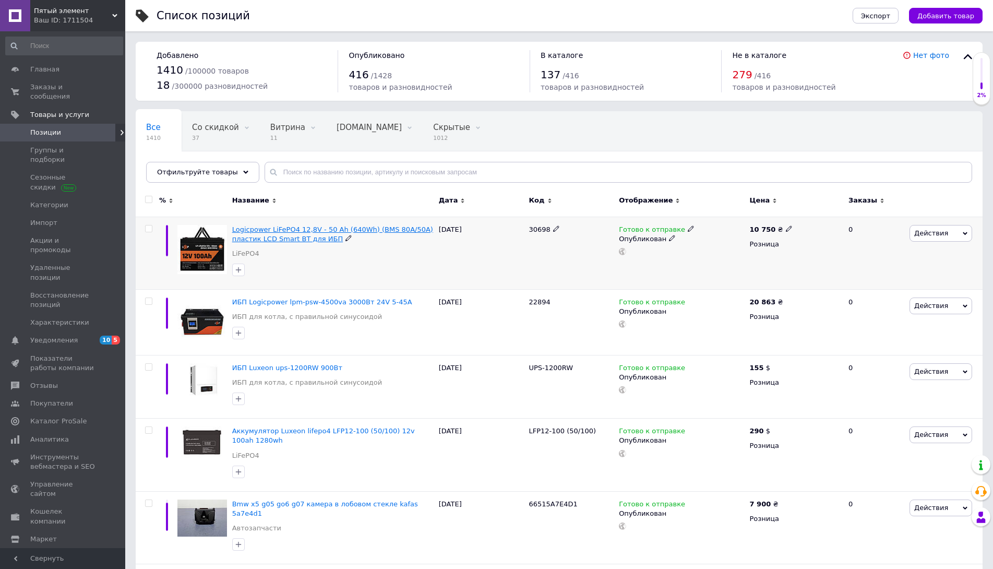
click at [311, 232] on span "Logicpower LiFePO4 12,8V - 50 Ah (640Wh) (BMS 80А/50A) пластик LCD Smart BT для…" at bounding box center [332, 233] width 201 height 17
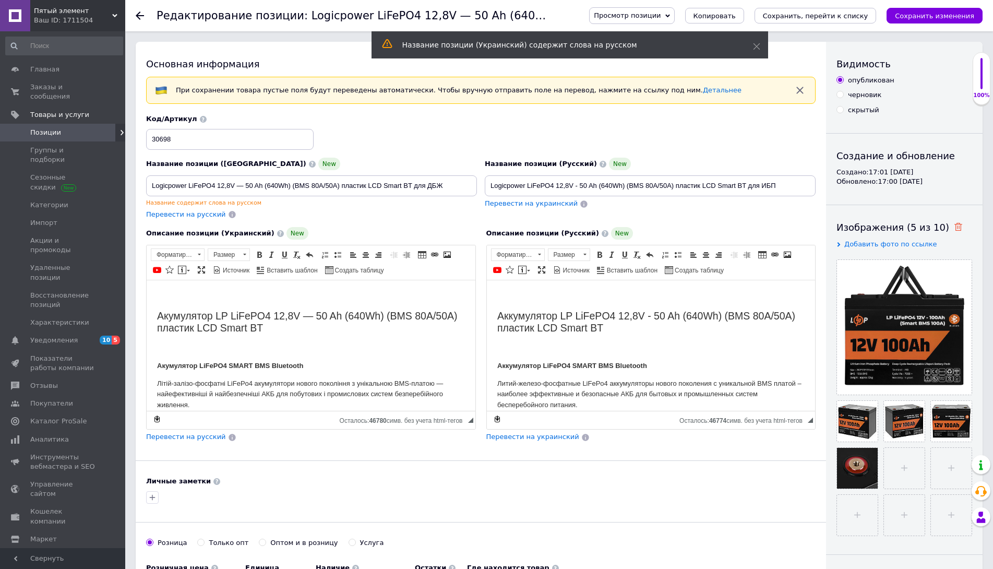
click at [954, 228] on icon at bounding box center [958, 227] width 8 height 8
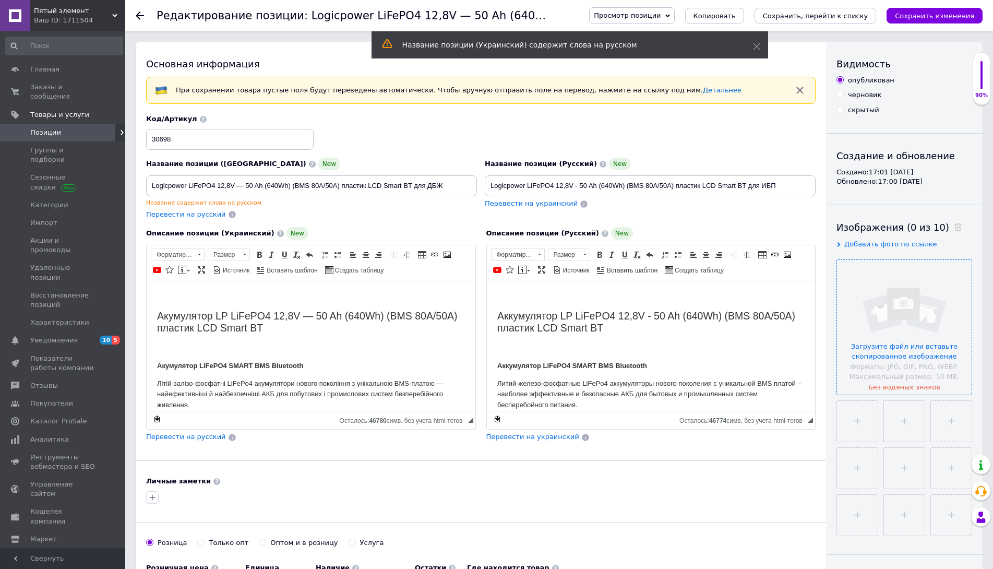
click at [900, 318] on input "file" at bounding box center [904, 327] width 135 height 135
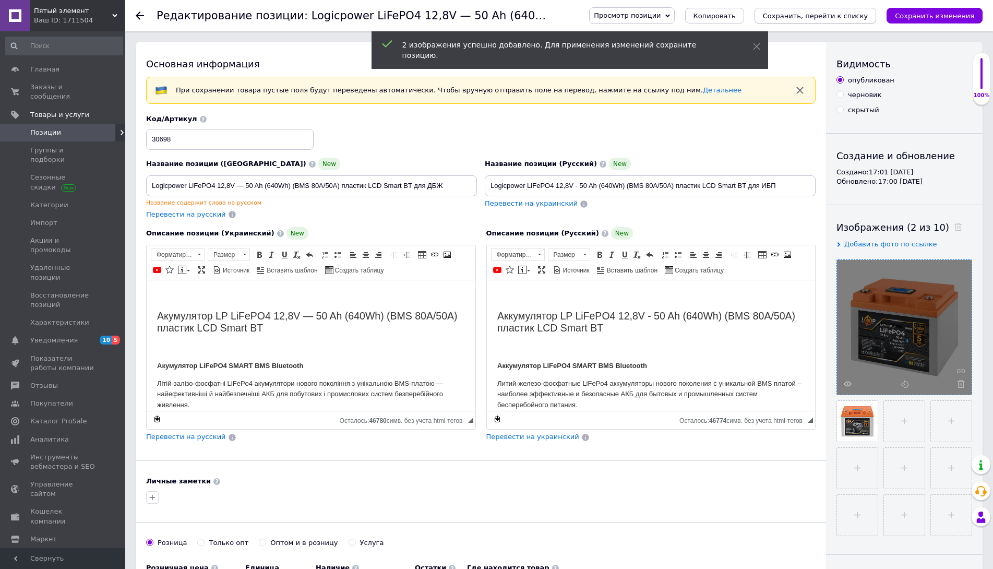
click at [802, 17] on icon "Сохранить, перейти к списку" at bounding box center [815, 16] width 105 height 8
checkbox input "true"
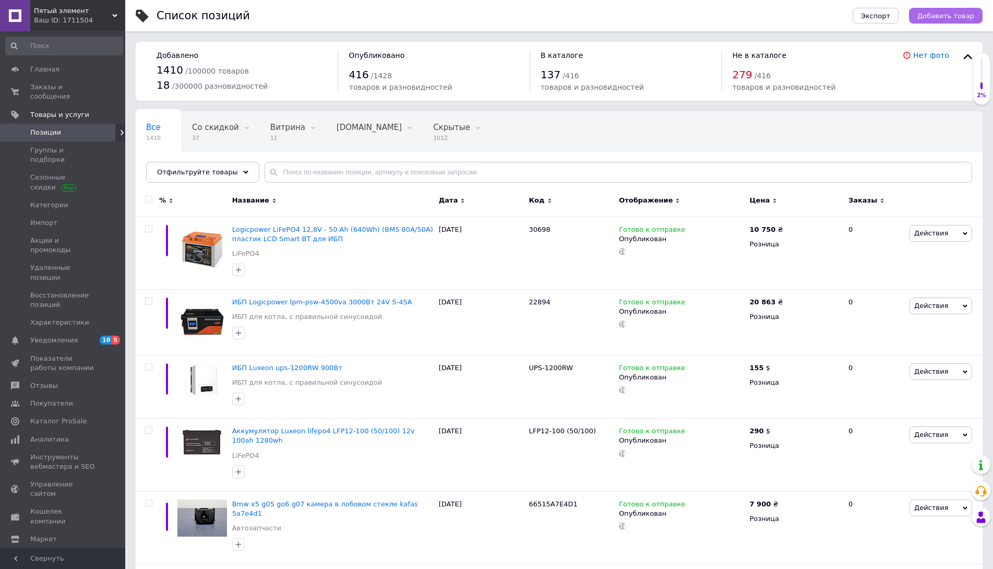
click at [937, 17] on span "Добавить товар" at bounding box center [945, 16] width 57 height 8
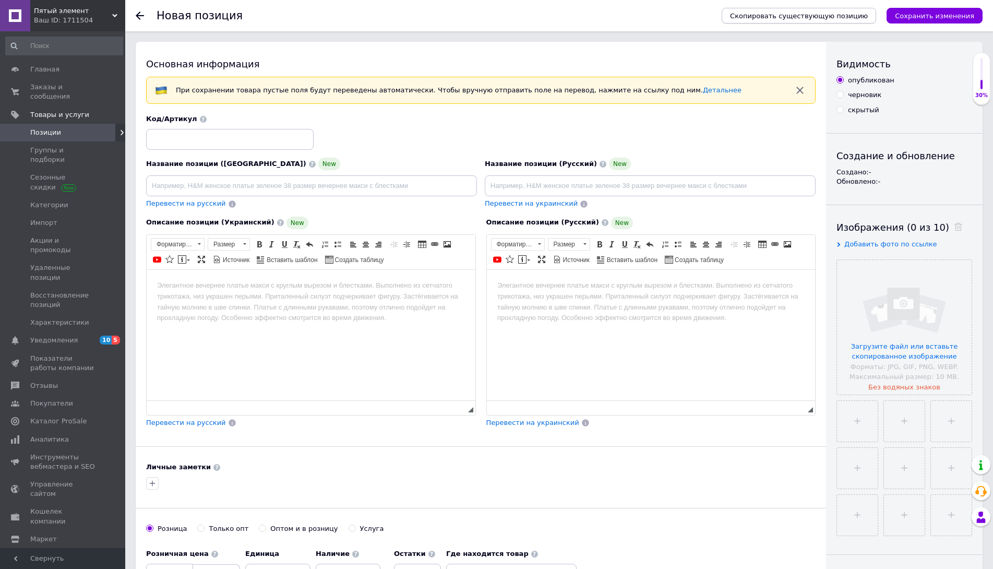
click at [816, 17] on span "Скопировать существующую позицию" at bounding box center [799, 16] width 138 height 8
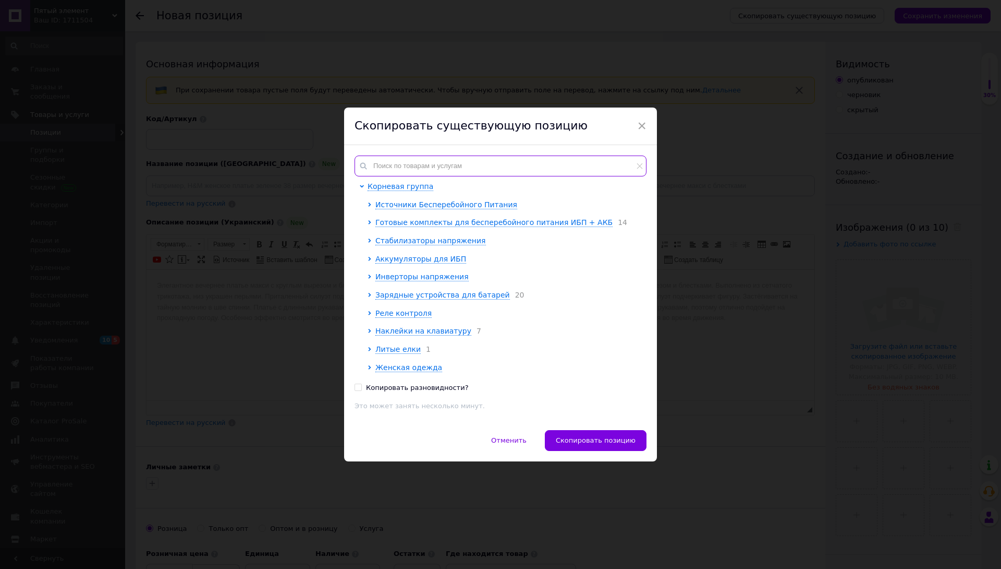
click at [430, 166] on input "text" at bounding box center [501, 165] width 292 height 21
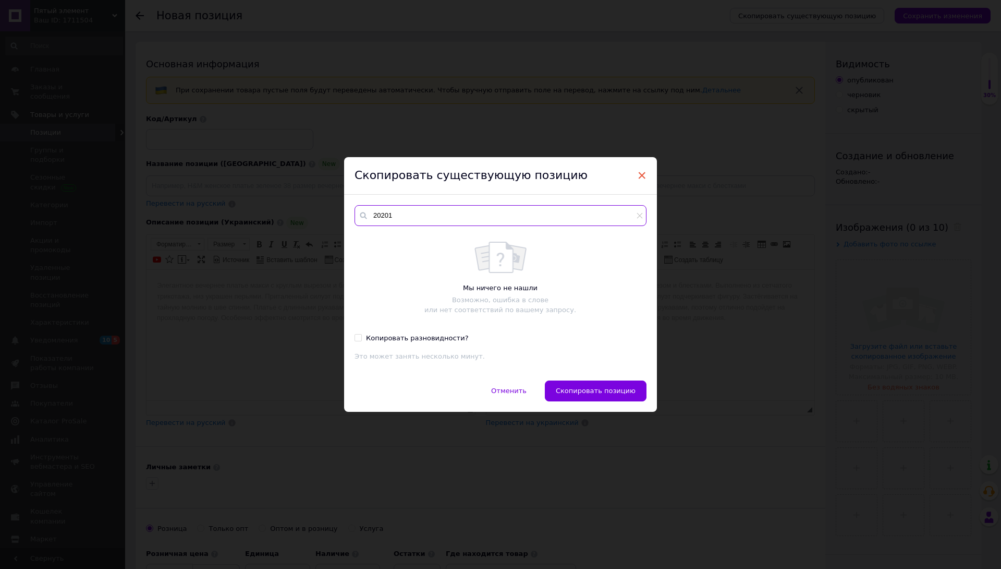
type input "20201"
click at [642, 172] on span "×" at bounding box center [641, 175] width 9 height 18
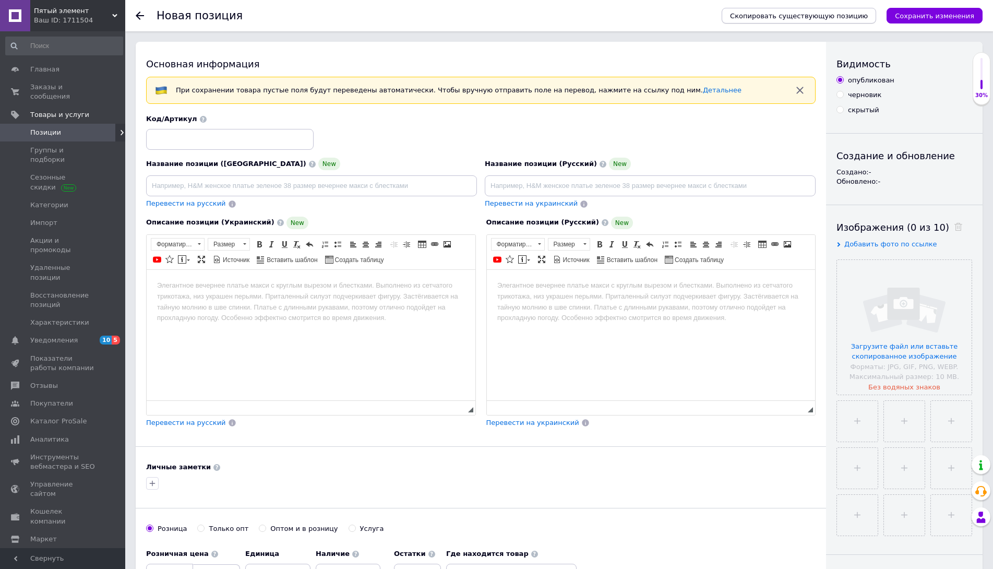
click at [820, 17] on span "Скопировать существующую позицию" at bounding box center [799, 16] width 138 height 8
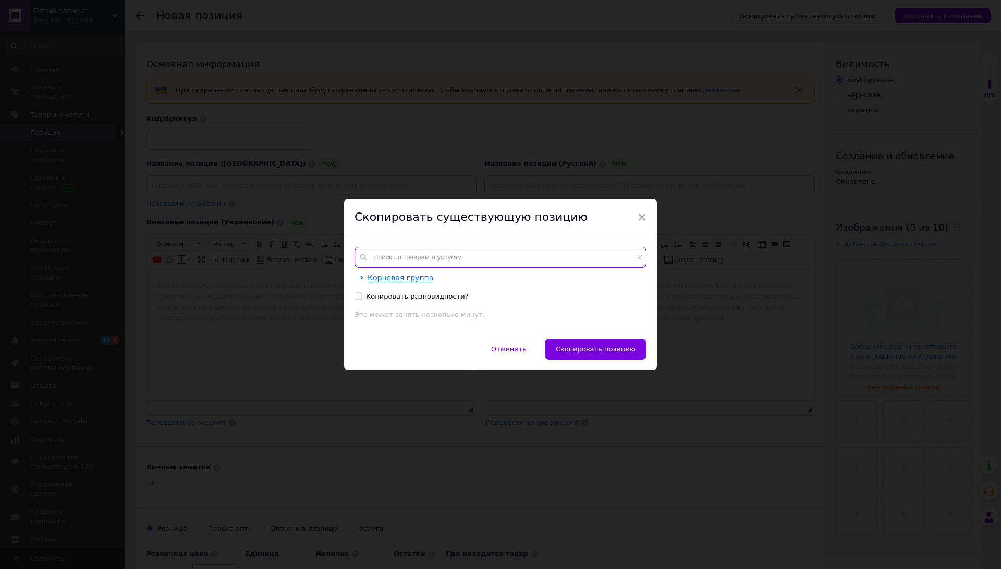
click at [402, 257] on input "text" at bounding box center [501, 257] width 292 height 21
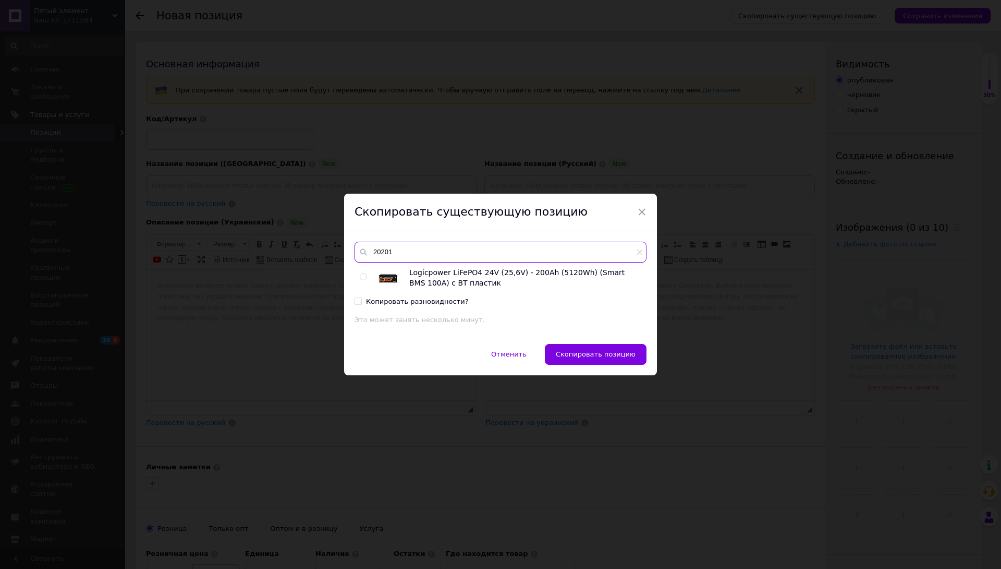
type input "20201"
click at [364, 274] on input "radio" at bounding box center [363, 276] width 7 height 7
radio input "true"
click at [596, 357] on span "Скопировать позицию" at bounding box center [596, 354] width 80 height 8
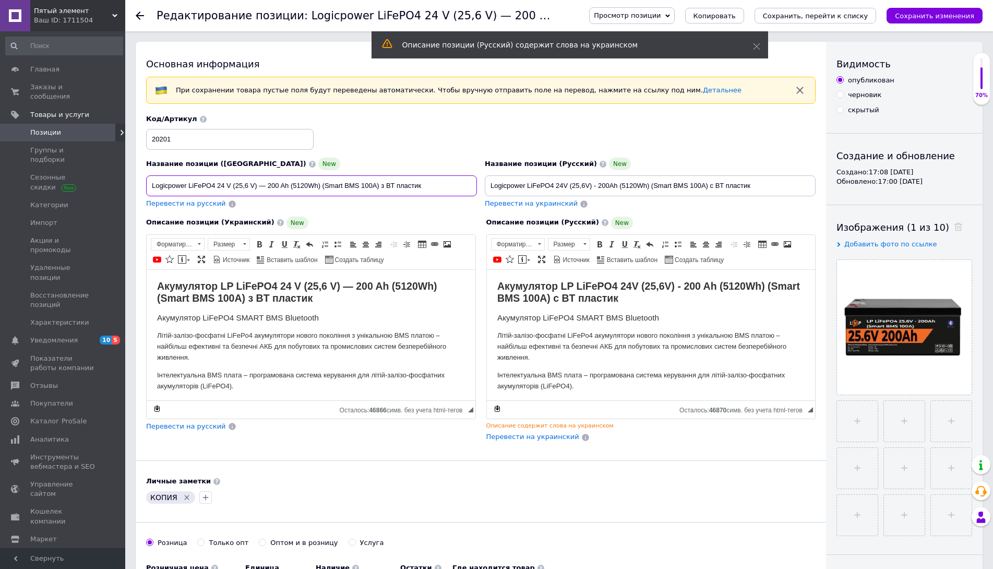
click at [272, 192] on input "Logicpower LiFePO4 24 V (25,6 V) — 200 Ah (5120Wh) (Smart BMS 100А) з BT пластик" at bounding box center [311, 185] width 331 height 21
click at [271, 190] on input "Logicpower LiFePO4 24 V (25,6 V) — 200 Ah (5120Wh) (Smart BMS 100А) з BT пластик" at bounding box center [311, 185] width 331 height 21
click at [272, 190] on input "Logicpower LiFePO4 24 V (25,6 V) — 200 Ah (5120Wh) (Smart BMS 100А) з BT пластик" at bounding box center [311, 185] width 331 height 21
click at [313, 299] on h2 "Акумулятор LP LiFePO4 24 V (25,6 V) — 200 Ah (5120Wh) (Smart BMS 100А) з BT пла…" at bounding box center [311, 292] width 308 height 25
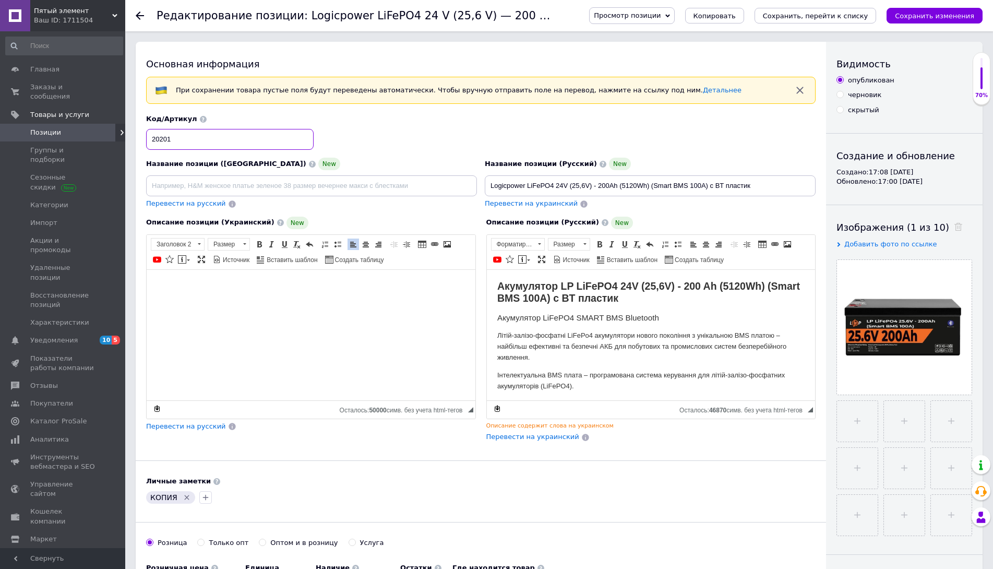
drag, startPoint x: 166, startPoint y: 142, endPoint x: 175, endPoint y: 142, distance: 8.4
click at [175, 142] on input "20201" at bounding box center [229, 139] width 167 height 21
type input "20200"
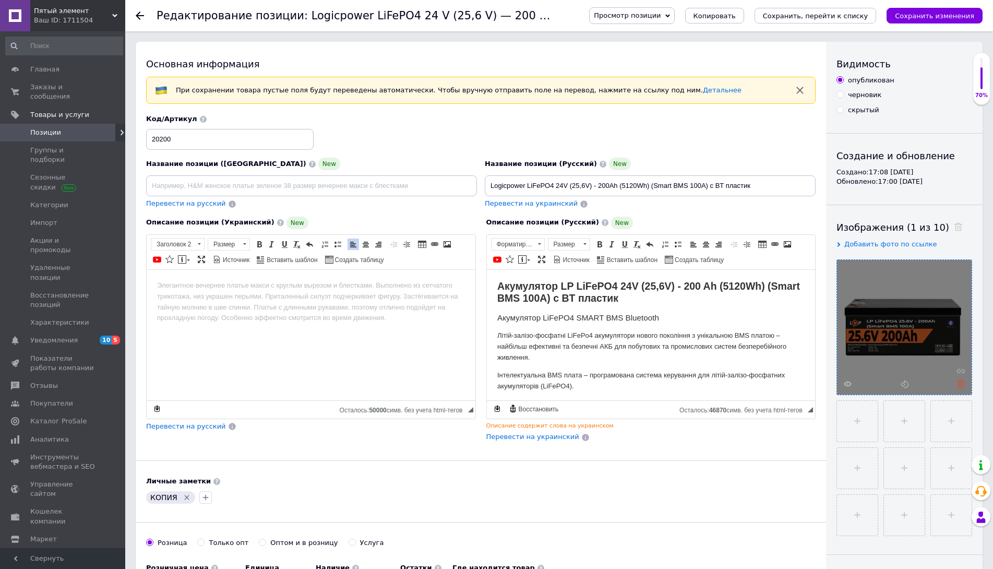
click at [963, 384] on icon at bounding box center [961, 384] width 8 height 8
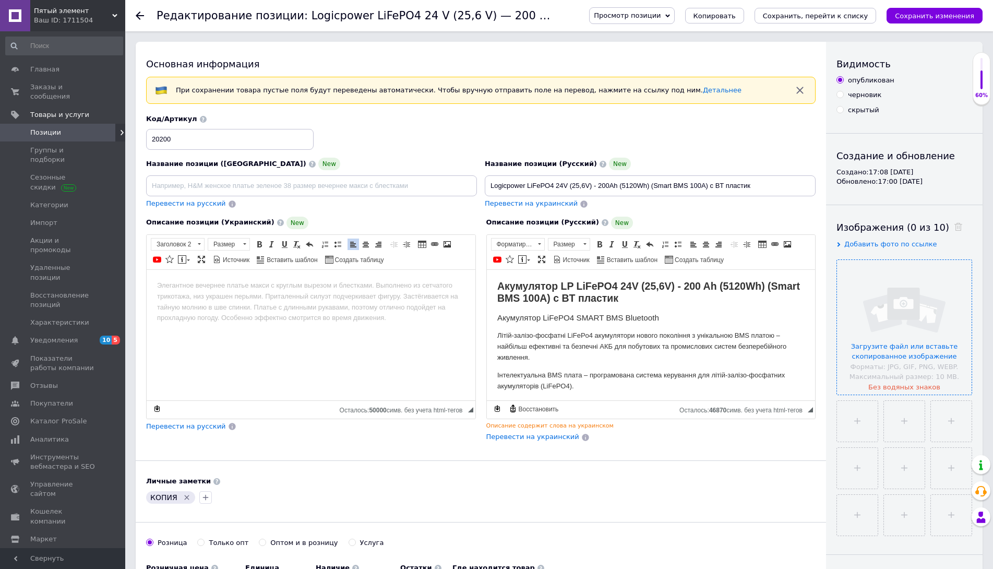
click at [890, 300] on input "file" at bounding box center [904, 327] width 135 height 135
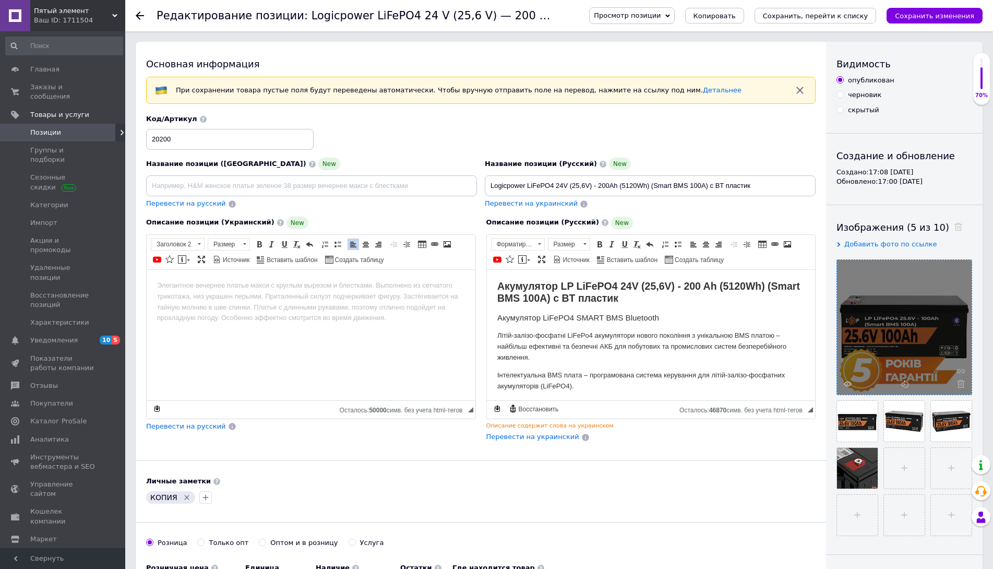
click at [566, 316] on h3 "Акумулятор LiFePO4 SMART BMS Bluetooth" at bounding box center [651, 316] width 308 height 9
click at [567, 316] on h3 "Акумулятор LiFePO4 SMART BMS Bluetooth" at bounding box center [651, 316] width 308 height 9
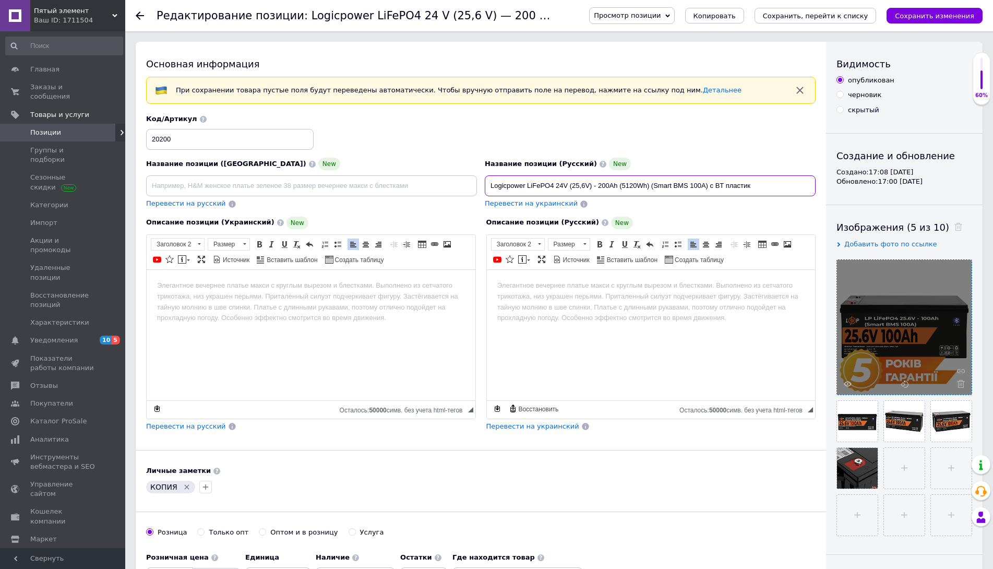
drag, startPoint x: 528, startPoint y: 185, endPoint x: 771, endPoint y: 189, distance: 243.1
click at [772, 189] on input "Logicpower LiFePO4 24V (25,6V) - 200Ah (5120Wh) (Smart BMS 100А) с BT пластик" at bounding box center [650, 185] width 331 height 21
type input "Logicpower LiFePO4 24V (25,6V) - 100 Ah (2560Wh) (Smart BMS 100А) с BT пластик"
click at [642, 302] on html at bounding box center [650, 285] width 329 height 33
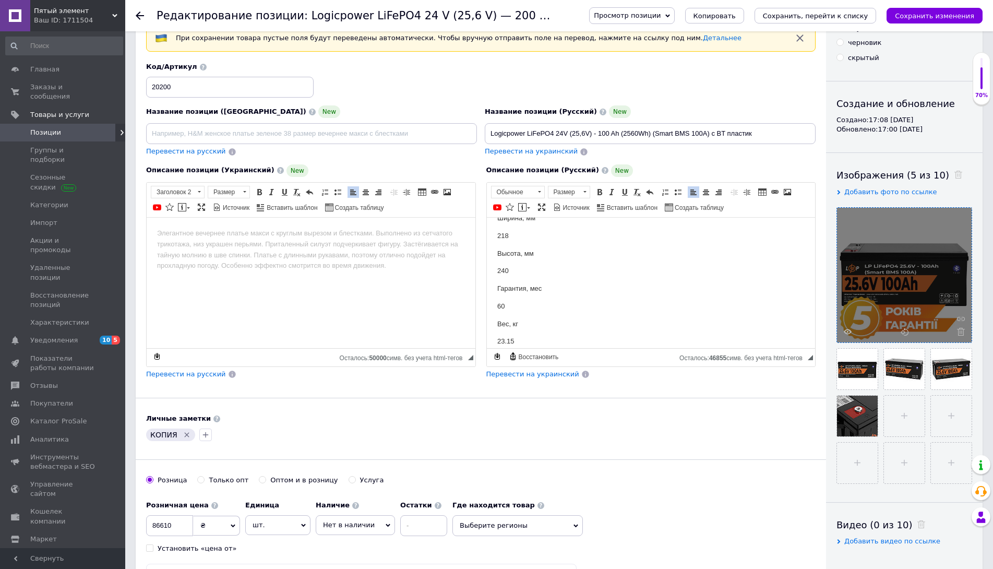
click at [512, 154] on span "Перевести на украинский" at bounding box center [531, 151] width 93 height 8
type input "Logicpower LiFePO4 24 V (25,6 V) — 100 Ah (2560Wh) (Smart BMS 100А) з BT пластик"
click at [185, 435] on icon "Удалить метку" at bounding box center [187, 434] width 5 height 5
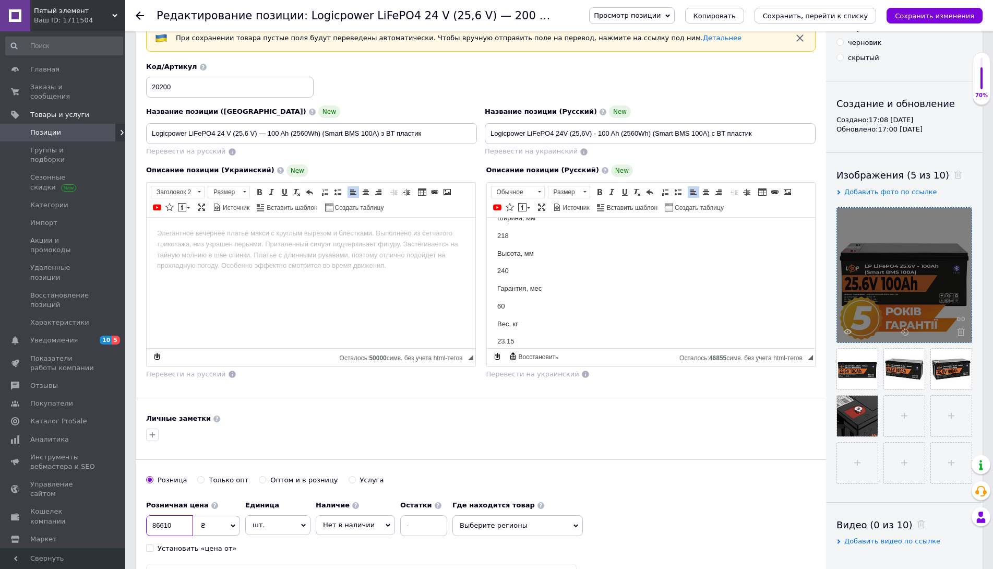
click at [171, 521] on input "86610" at bounding box center [169, 525] width 47 height 21
click at [169, 521] on input "86610" at bounding box center [169, 525] width 47 height 21
click at [177, 521] on input "86610" at bounding box center [169, 525] width 47 height 21
click at [173, 521] on input "86610" at bounding box center [169, 525] width 47 height 21
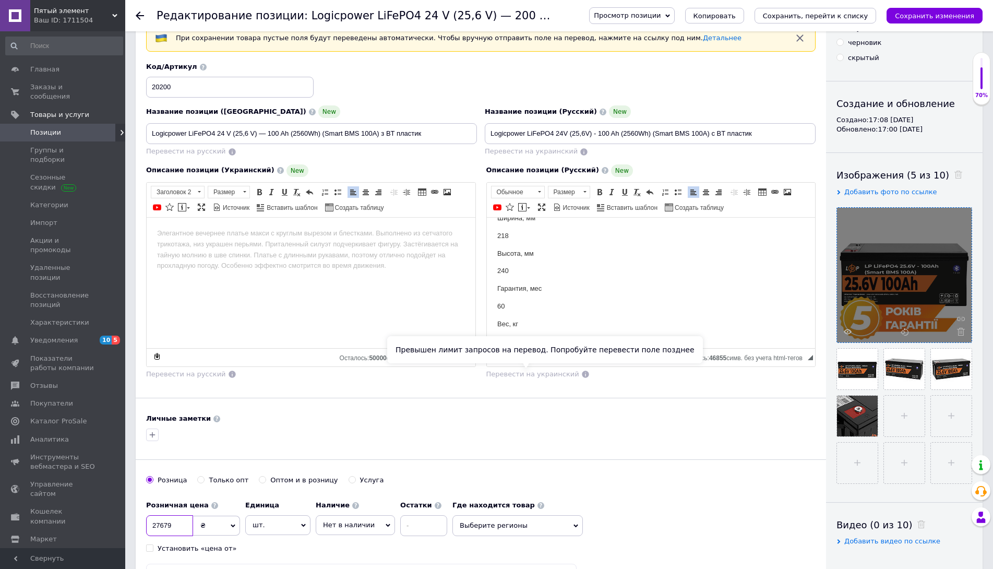
type input "27679"
click at [512, 375] on span "Перевести на украинский" at bounding box center [532, 374] width 93 height 8
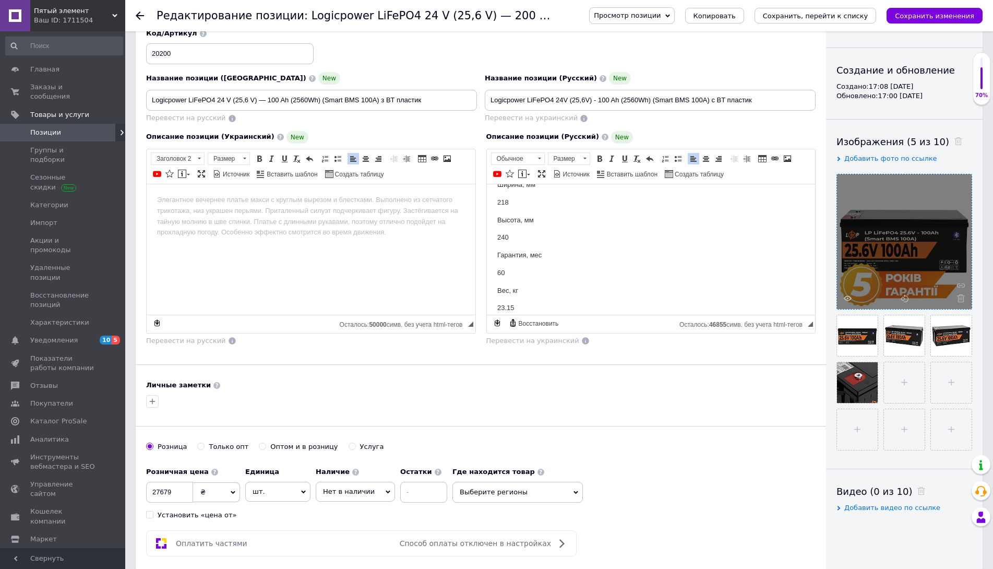
scroll to position [104, 0]
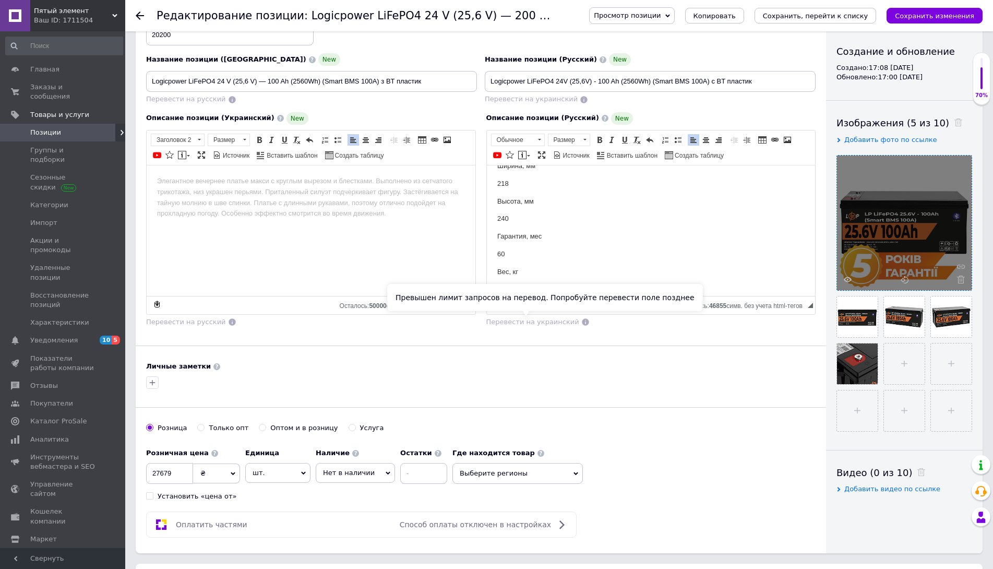
click at [537, 322] on span "Перевести на украинский" at bounding box center [532, 322] width 93 height 8
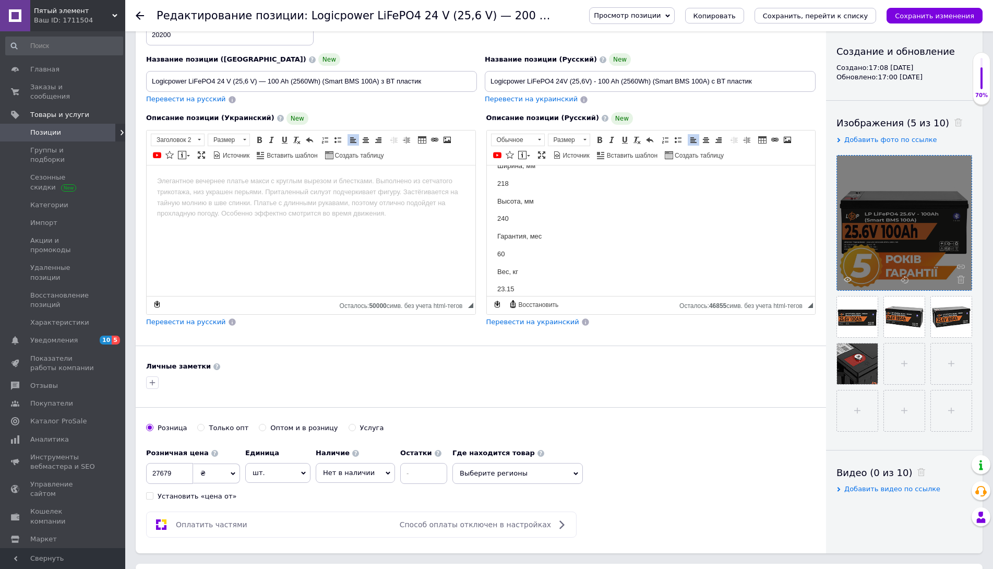
click at [538, 322] on span "Перевести на украинский" at bounding box center [532, 322] width 93 height 8
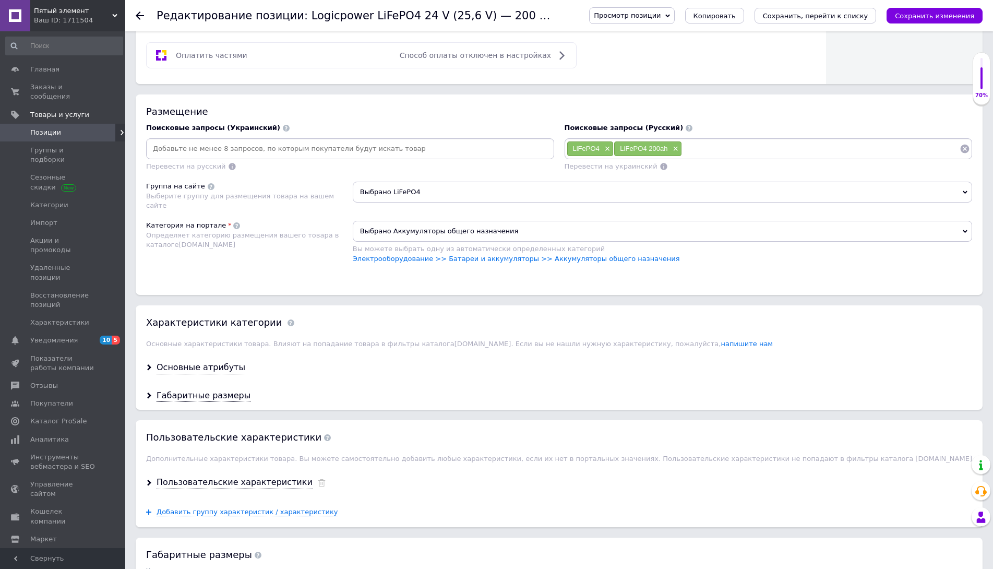
scroll to position [574, 0]
click at [209, 369] on div "Основные атрибуты" at bounding box center [200, 367] width 89 height 12
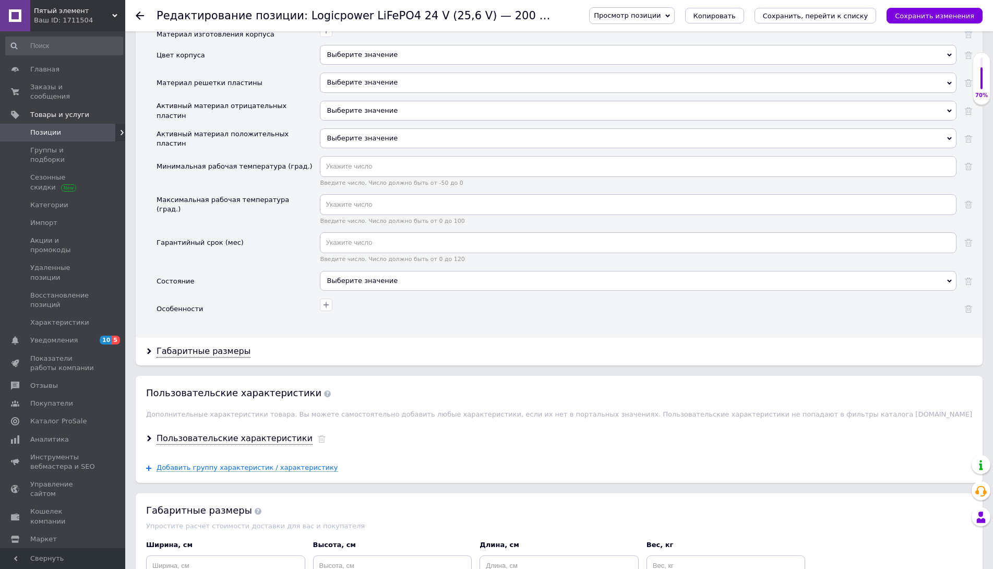
scroll to position [1252, 0]
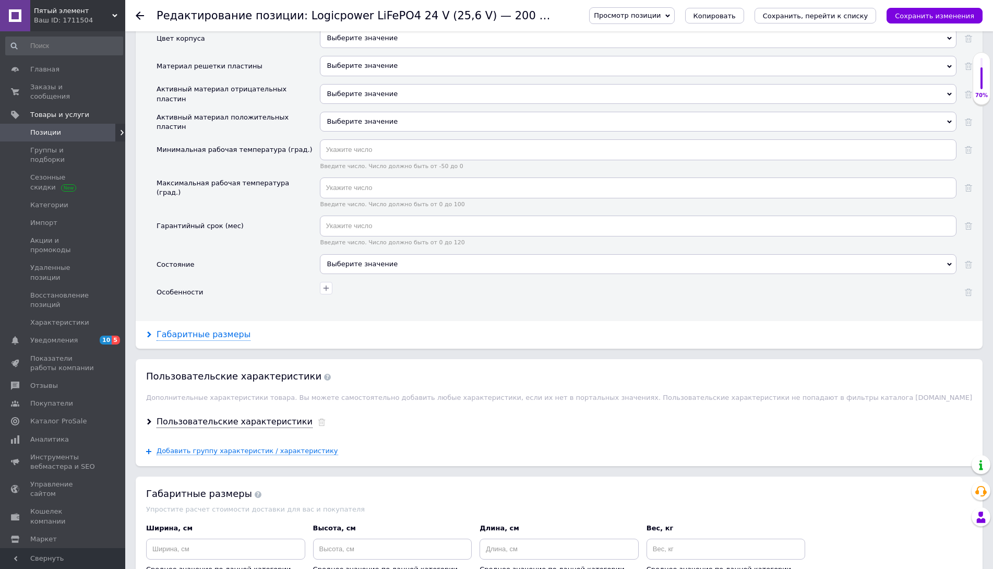
click at [215, 339] on div "Габаритные размеры" at bounding box center [203, 335] width 94 height 12
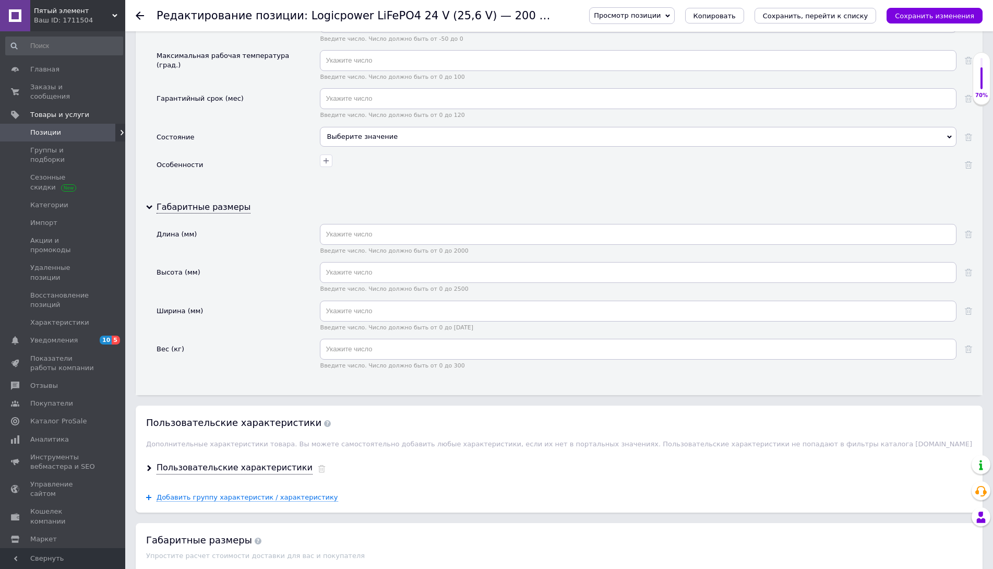
scroll to position [1460, 0]
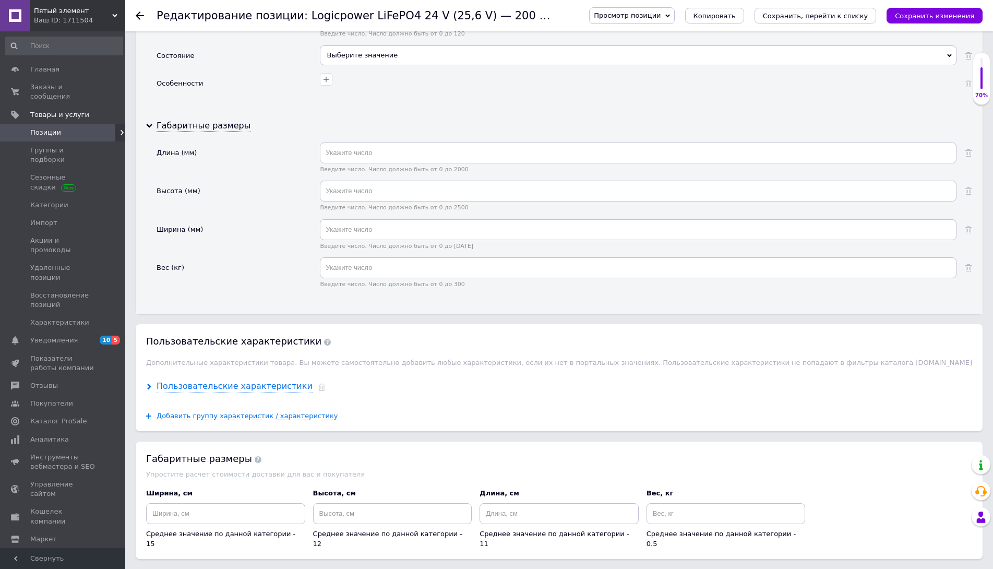
click at [237, 384] on div "Пользовательские характеристики" at bounding box center [234, 386] width 156 height 12
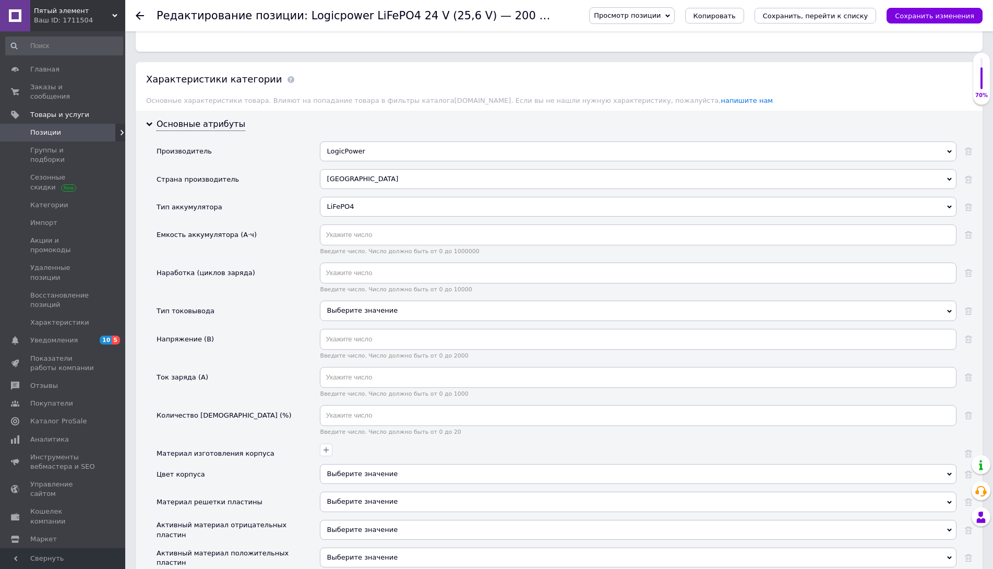
scroll to position [835, 0]
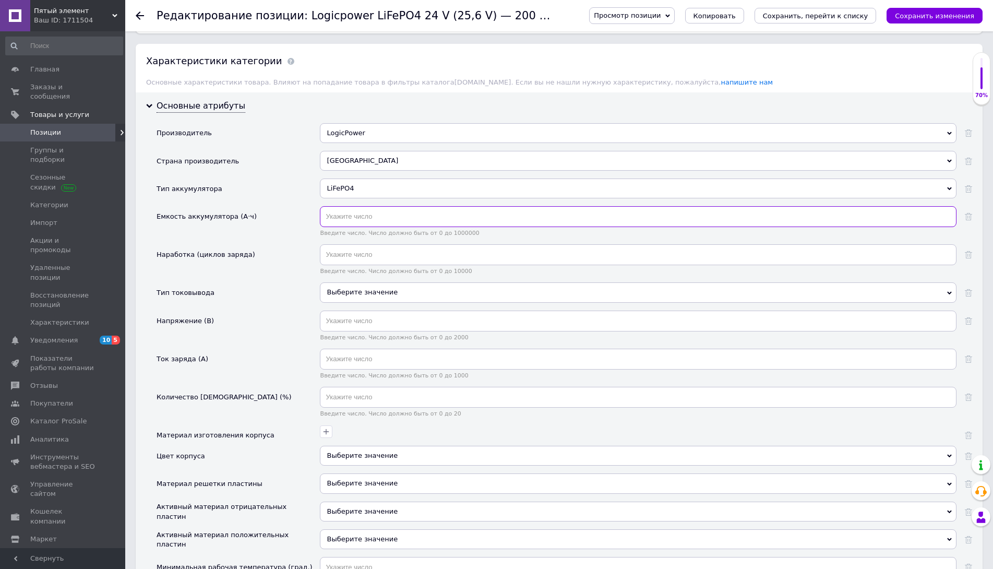
click at [358, 220] on input "text" at bounding box center [638, 216] width 636 height 21
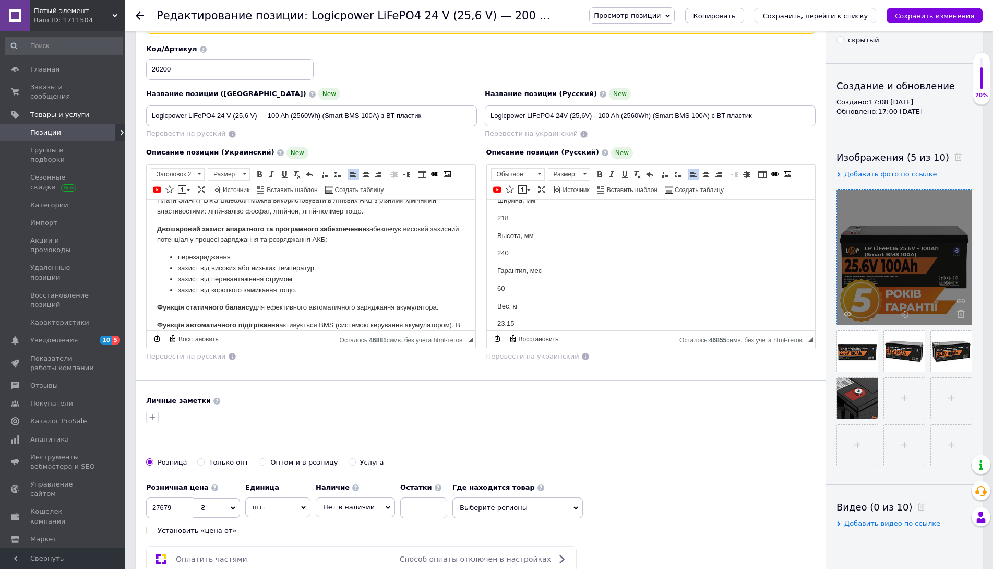
scroll to position [52, 0]
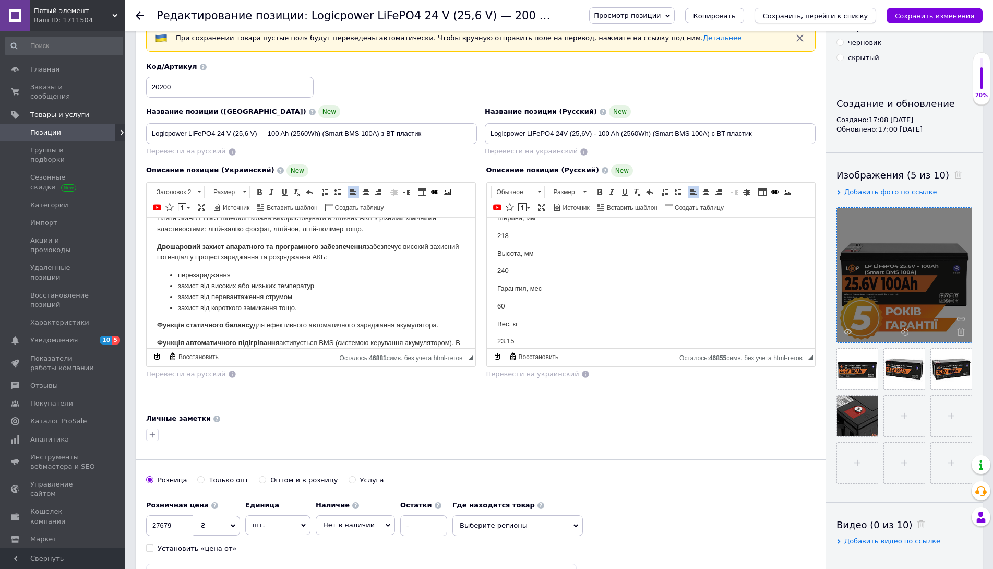
type input "100"
click at [829, 15] on icon "Сохранить, перейти к списку" at bounding box center [815, 16] width 105 height 8
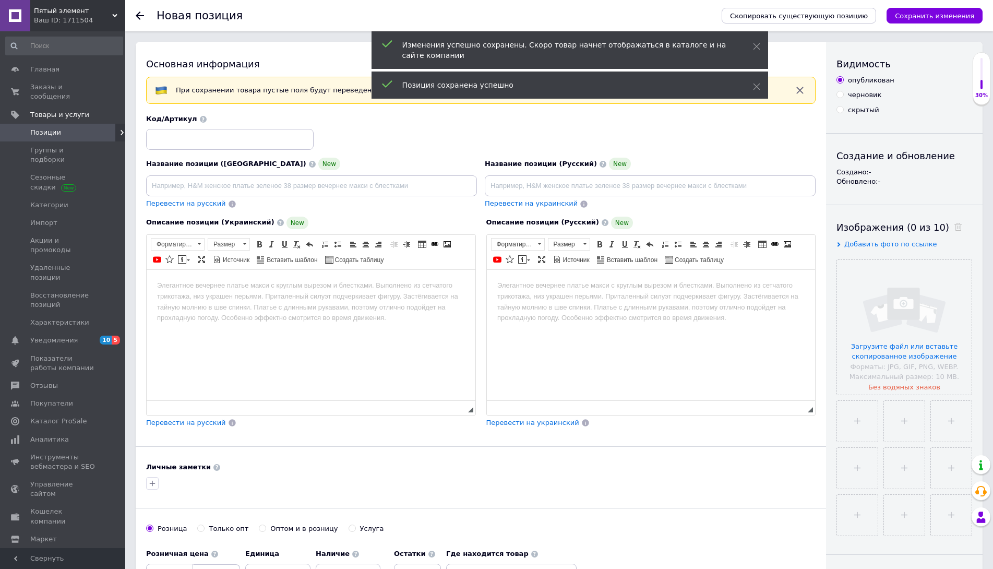
click at [51, 128] on span "Позиции" at bounding box center [45, 132] width 31 height 9
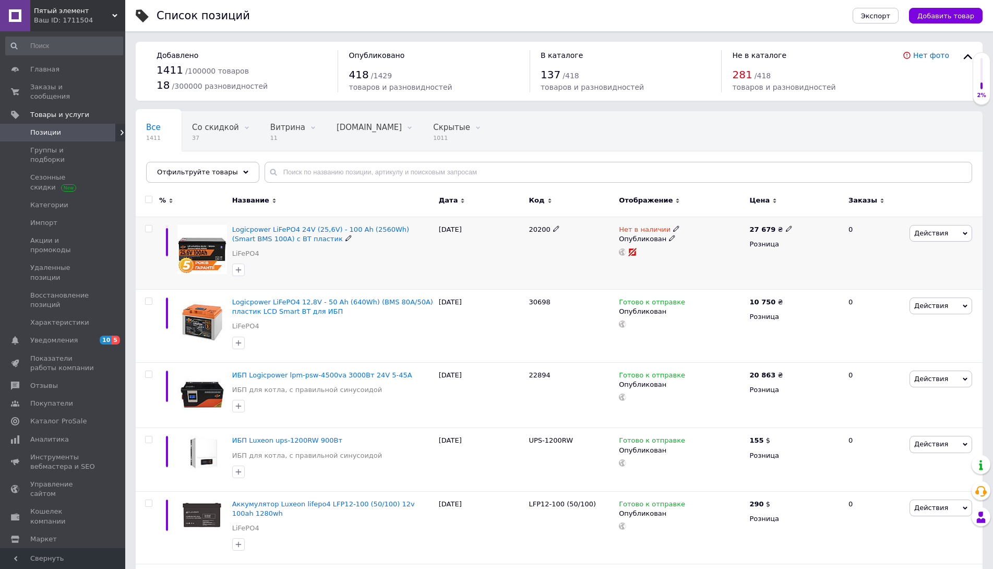
click at [673, 229] on icon at bounding box center [676, 228] width 6 height 6
click at [707, 268] on li "Готово к отправке" at bounding box center [732, 266] width 99 height 15
click at [612, 276] on div "20200" at bounding box center [571, 252] width 90 height 73
click at [968, 15] on span "Добавить товар" at bounding box center [945, 16] width 57 height 8
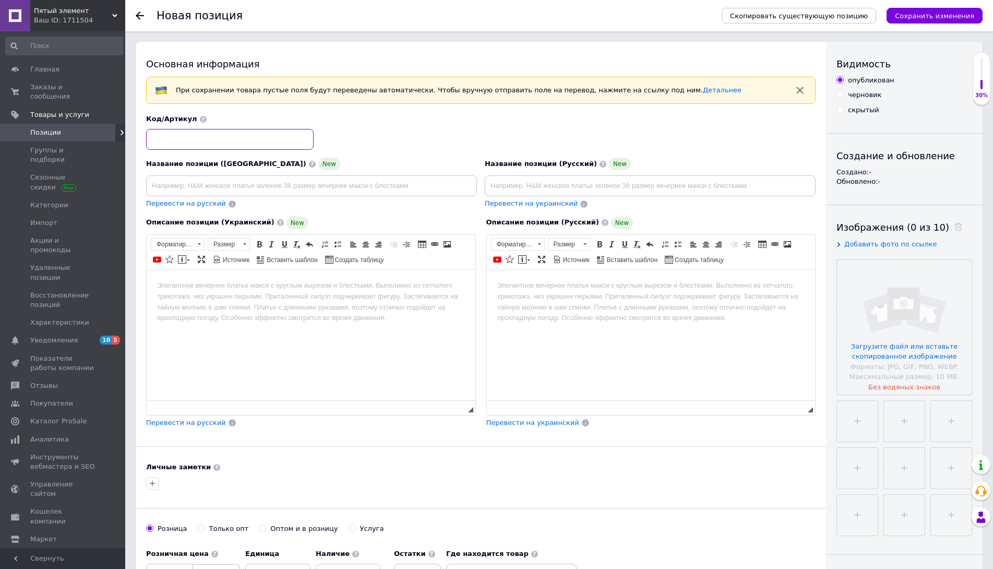
paste input "30384"
type input "30384"
paste input "LiFePO4 25,6V - 230 Ah (5888Wh) (Smart BMS 150А) с BT пластик"
drag, startPoint x: 490, startPoint y: 184, endPoint x: 501, endPoint y: 206, distance: 24.3
click at [490, 185] on input "LiFePO4 25,6V - 230 Ah (5888Wh) (Smart BMS 150А) с BT пластик" at bounding box center [650, 185] width 331 height 21
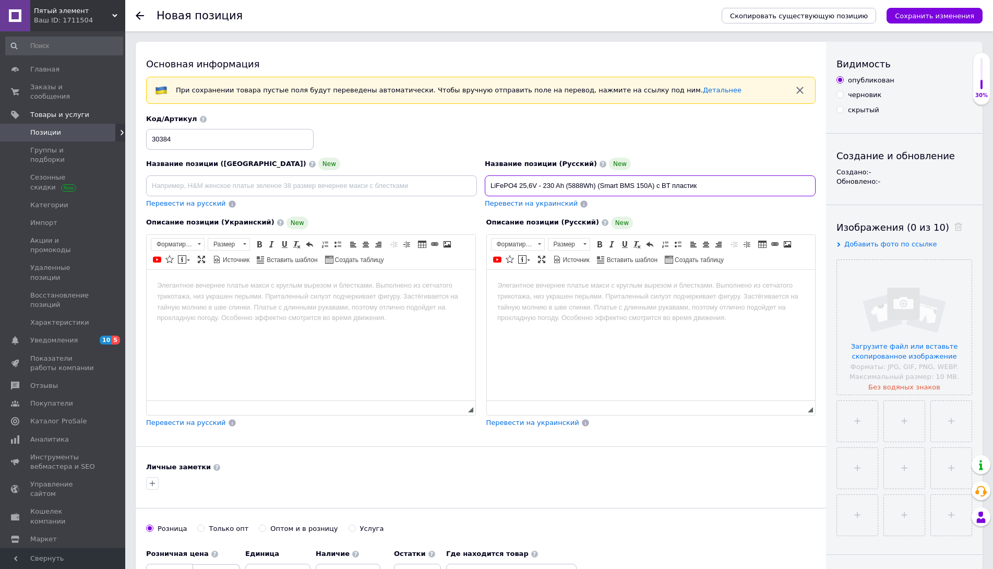
paste input "Logicpower"
type input "Logicpower LiFePO4 25,6V - 230 Ah (5888Wh) (Smart BMS 150А) с BT пластик"
click at [518, 283] on body "Визуальный текстовый редактор, EDD38050-A223-4F7F-B1B4-A77C39F57C89" at bounding box center [651, 285] width 308 height 11
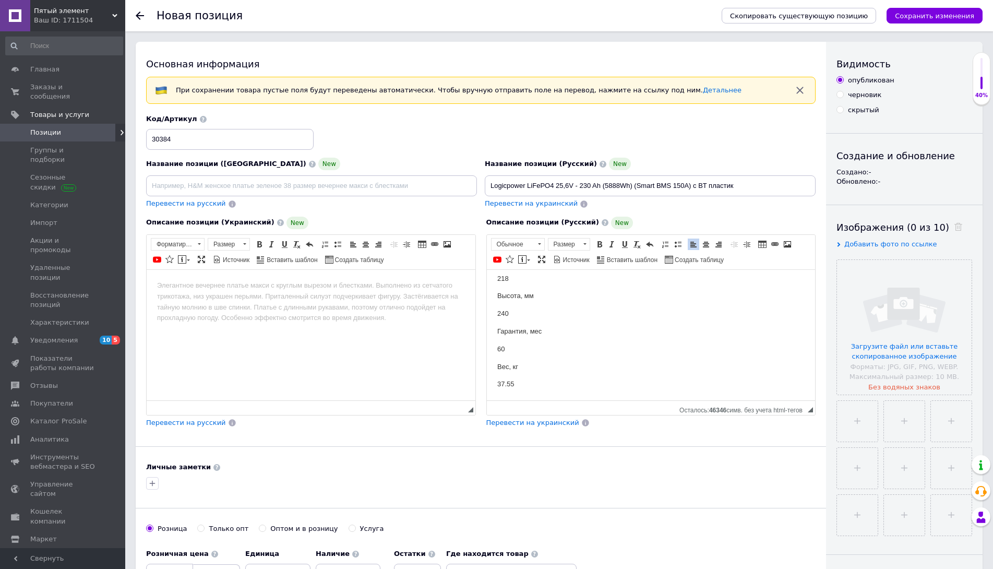
scroll to position [1637, 0]
click at [531, 204] on span "Перевести на украинский" at bounding box center [531, 203] width 93 height 8
type input "Logicpower LiFePO4 25,6V — 230 Ah (5888Wh) (Smart BMS 150А) з BT пластик"
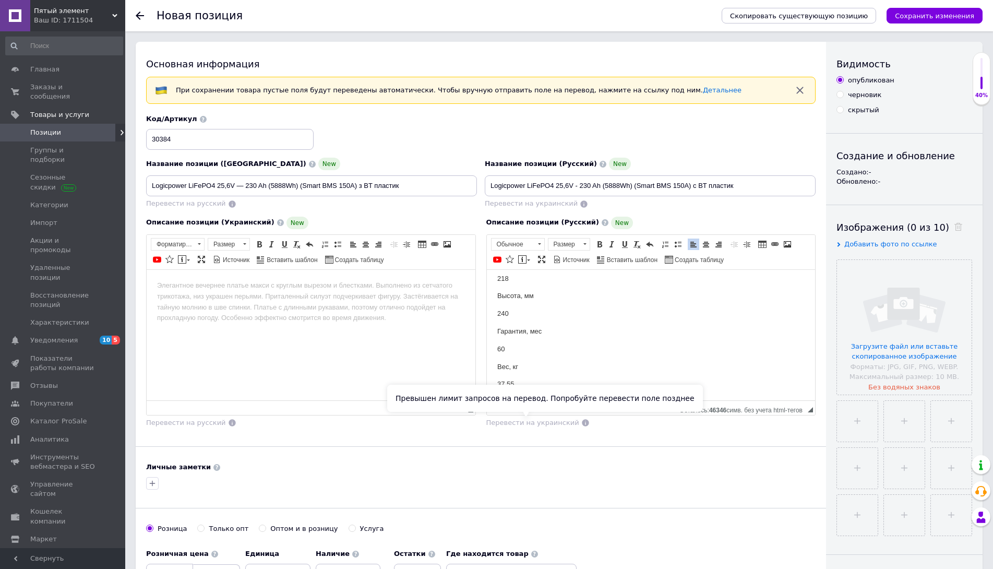
click at [514, 422] on span "Перевести на украинский" at bounding box center [532, 422] width 93 height 8
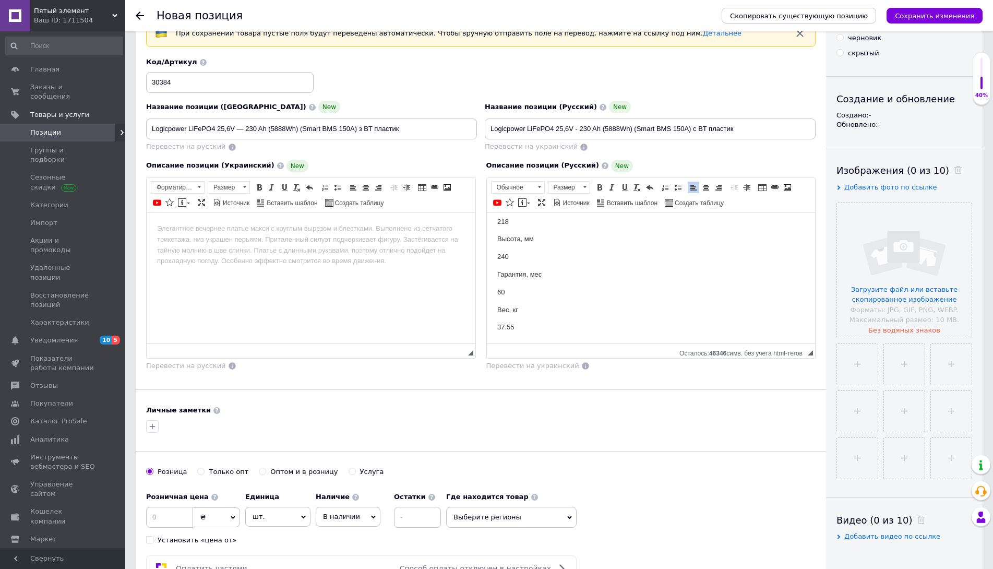
scroll to position [104, 0]
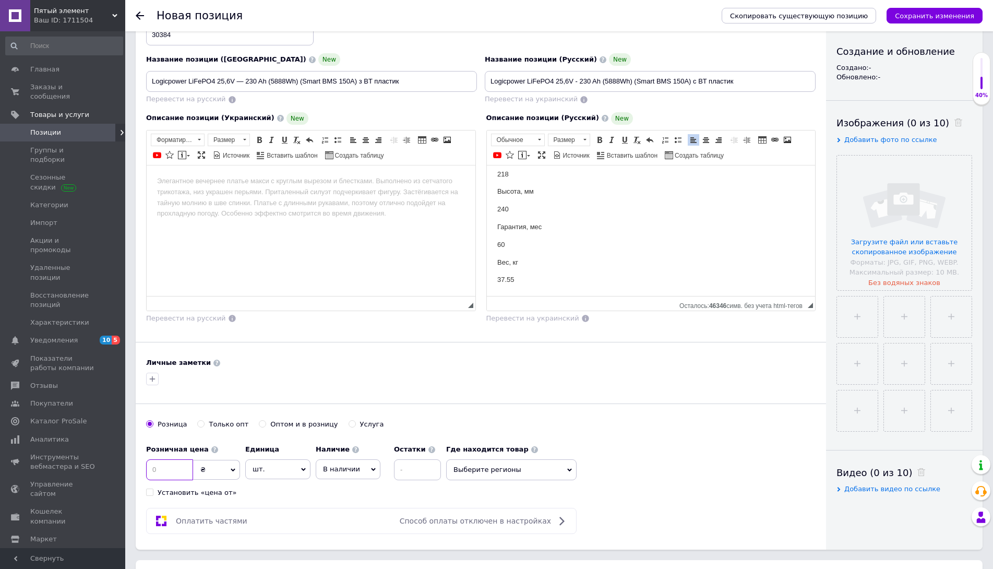
click at [170, 466] on input at bounding box center [169, 469] width 47 height 21
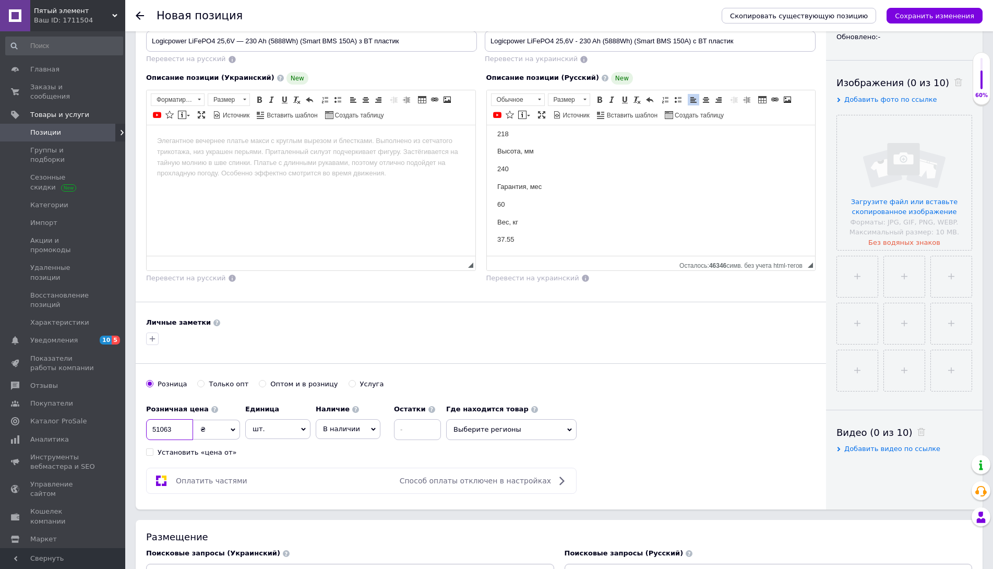
scroll to position [0, 0]
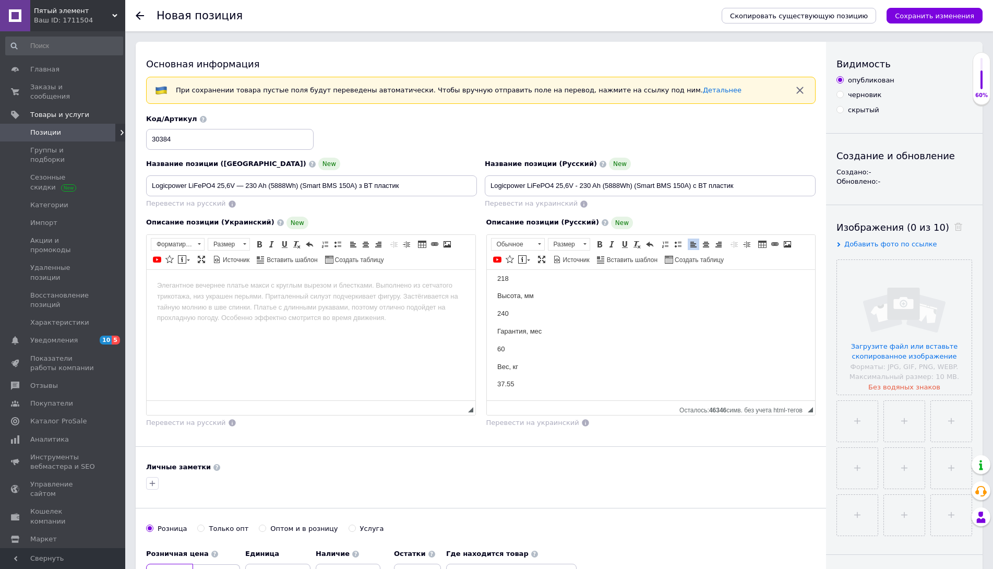
type input "51063"
drag, startPoint x: 214, startPoint y: 183, endPoint x: 188, endPoint y: 181, distance: 26.1
click at [188, 181] on input "Logicpower LiFePO4 25,6V — 230 Ah (5888Wh) (Smart BMS 150А) з BT пластик" at bounding box center [311, 185] width 331 height 21
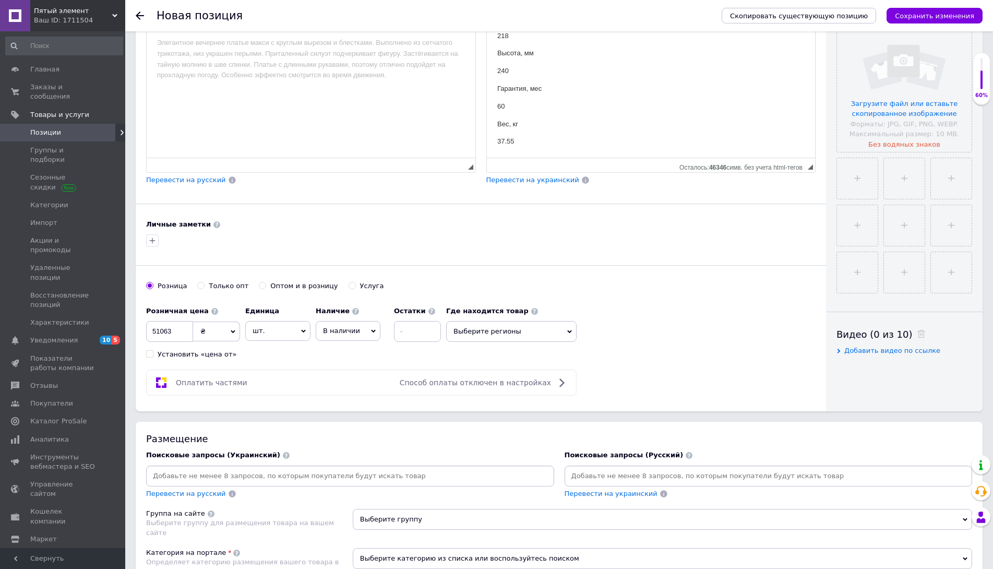
scroll to position [261, 0]
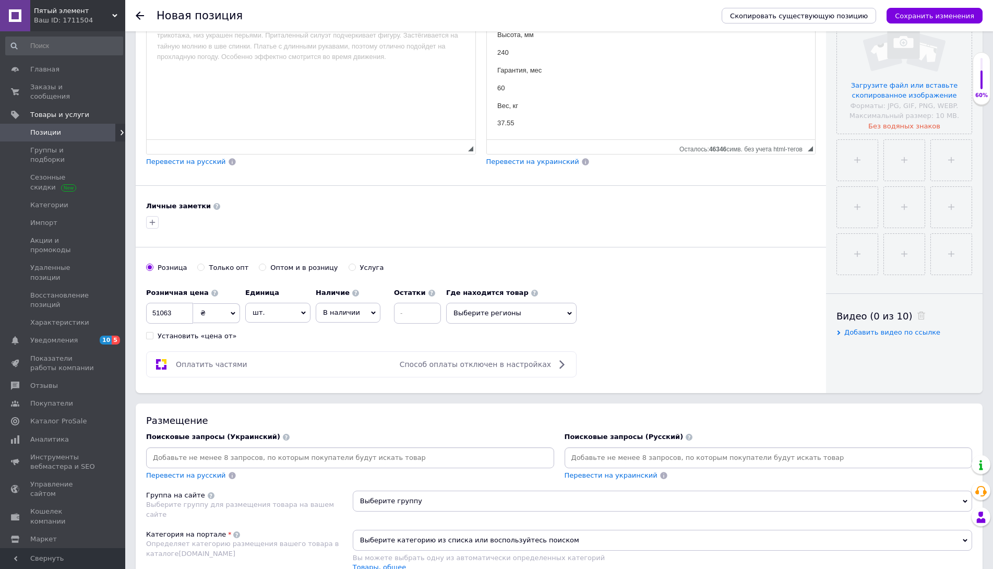
paste input "LiFePO4"
type input "LiFePO4"
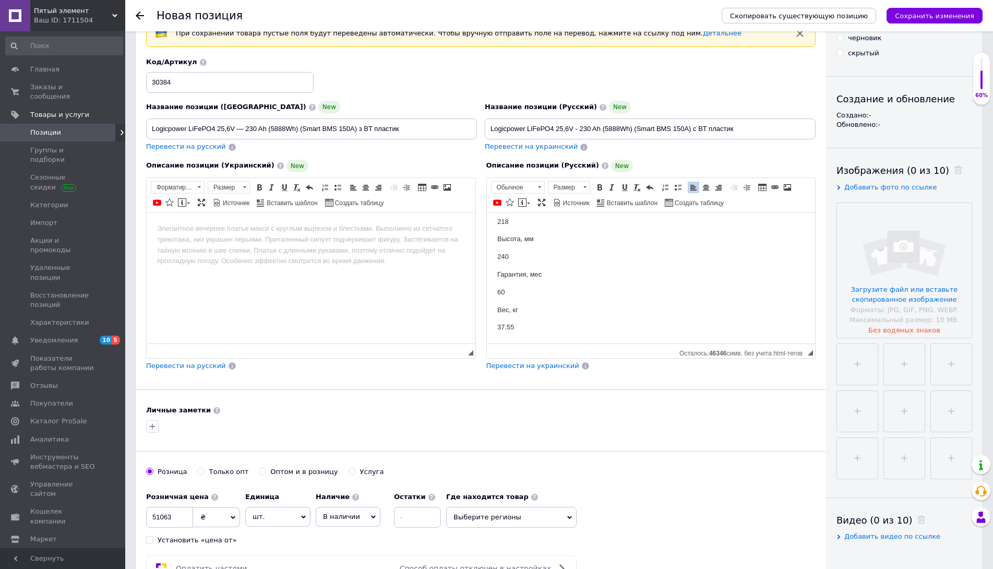
scroll to position [0, 0]
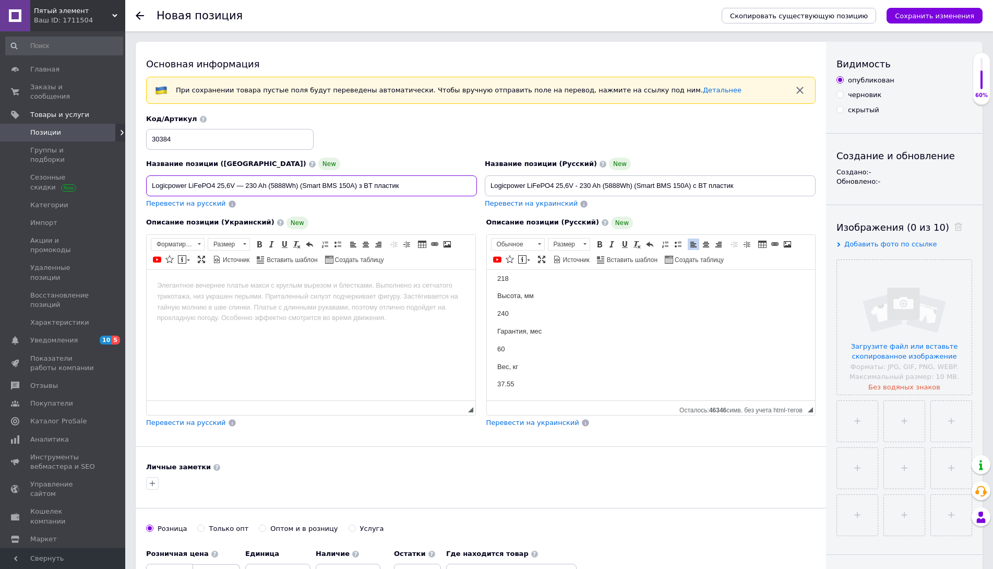
drag, startPoint x: 271, startPoint y: 183, endPoint x: 296, endPoint y: 182, distance: 25.1
click at [296, 182] on input "Logicpower LiFePO4 25,6V — 230 Ah (5888Wh) (Smart BMS 150А) з BT пластик" at bounding box center [311, 185] width 331 height 21
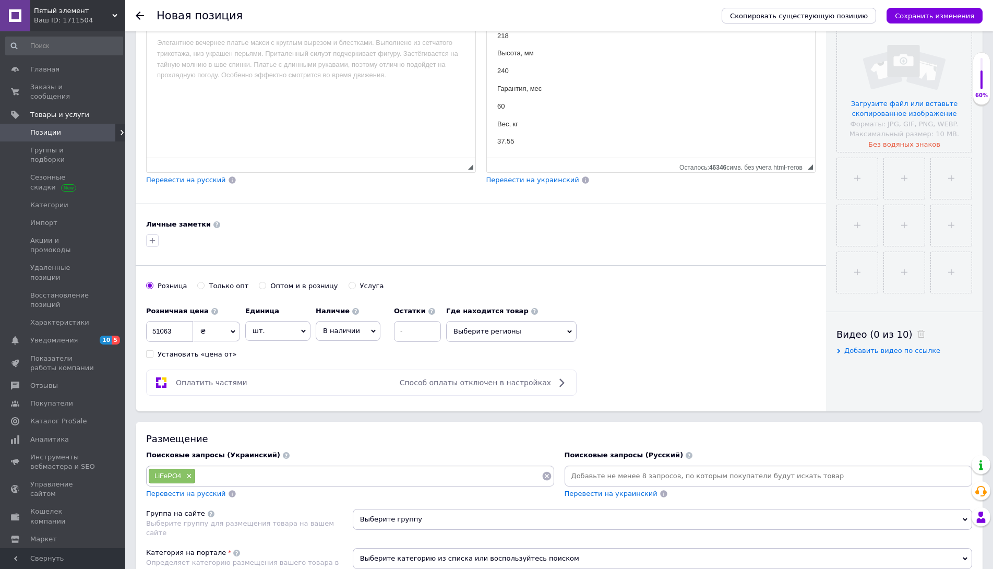
scroll to position [261, 0]
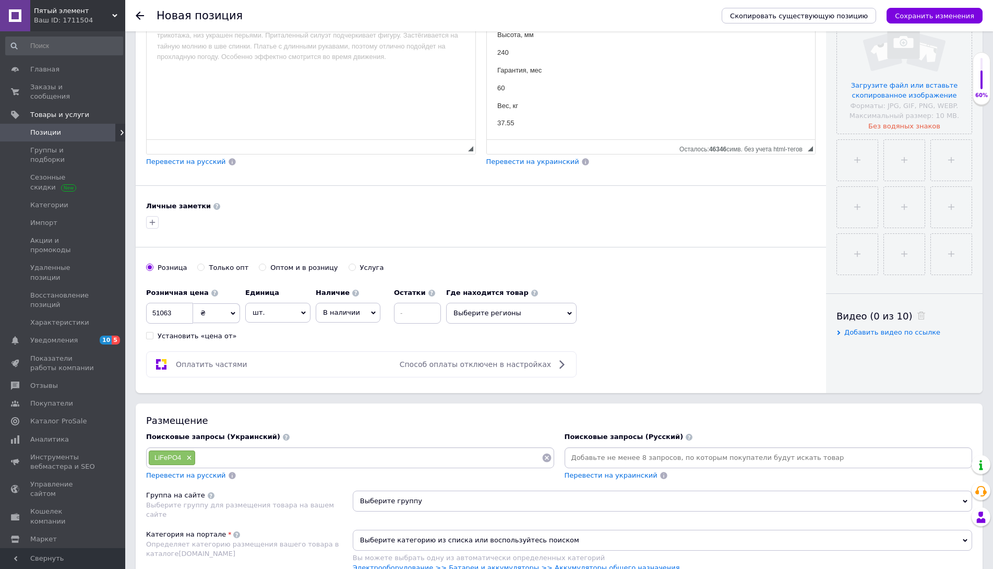
paste input "5888Wh"
type input "5888Wh"
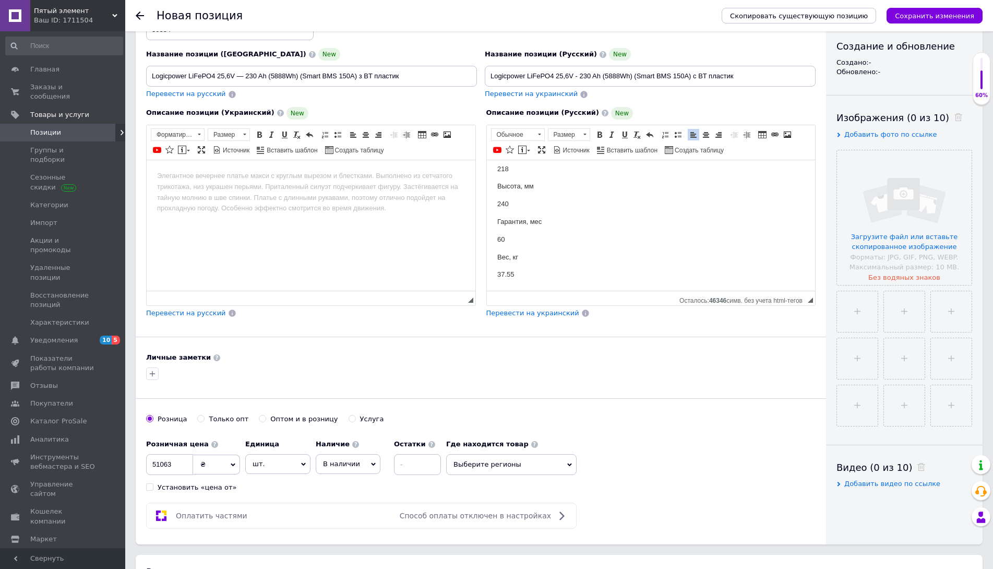
scroll to position [0, 0]
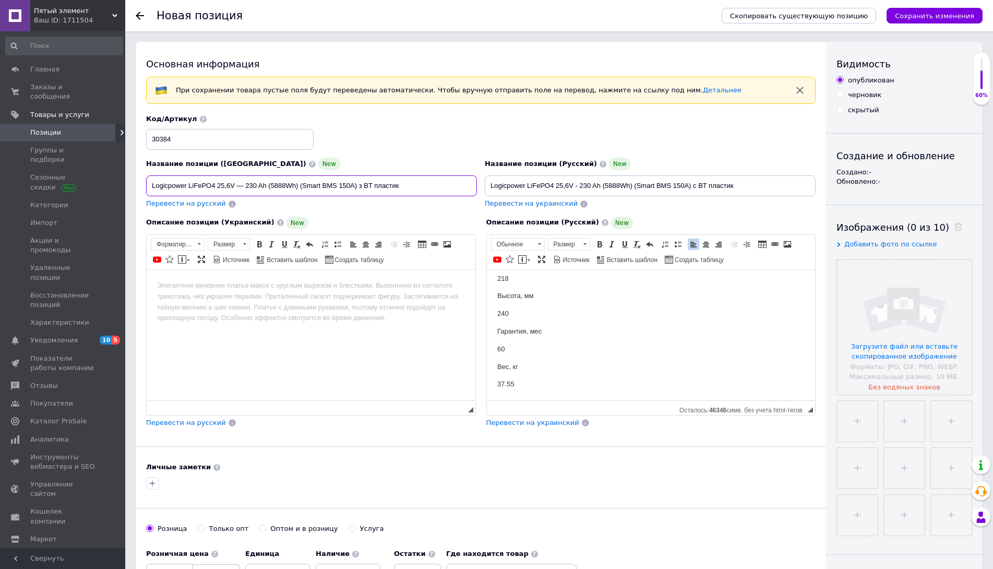
drag, startPoint x: 246, startPoint y: 182, endPoint x: 266, endPoint y: 183, distance: 19.8
click at [266, 183] on input "Logicpower LiFePO4 25,6V — 230 Ah (5888Wh) (Smart BMS 150А) з BT пластик" at bounding box center [311, 185] width 331 height 21
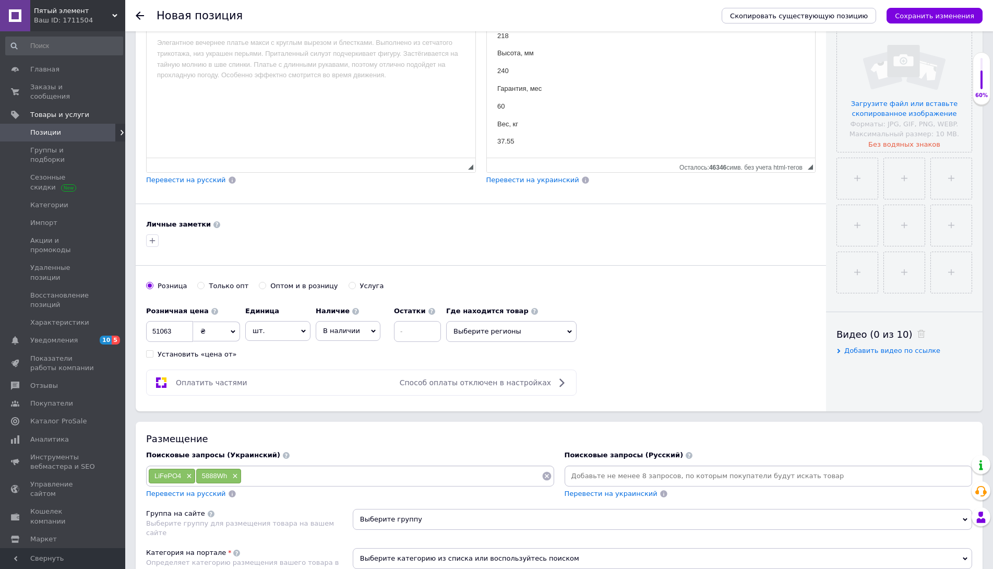
scroll to position [261, 0]
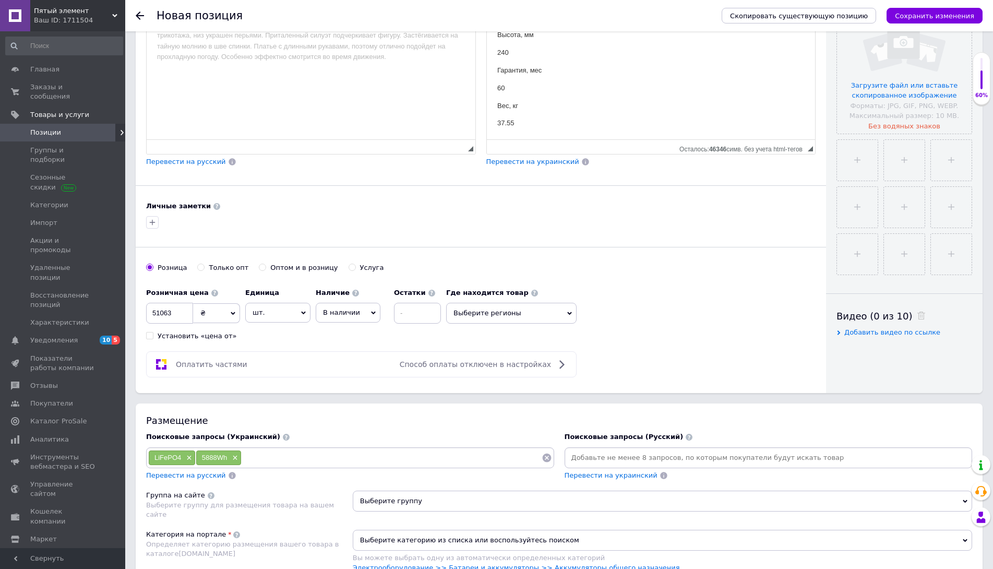
paste input "230 Ah"
type input "230 Ah"
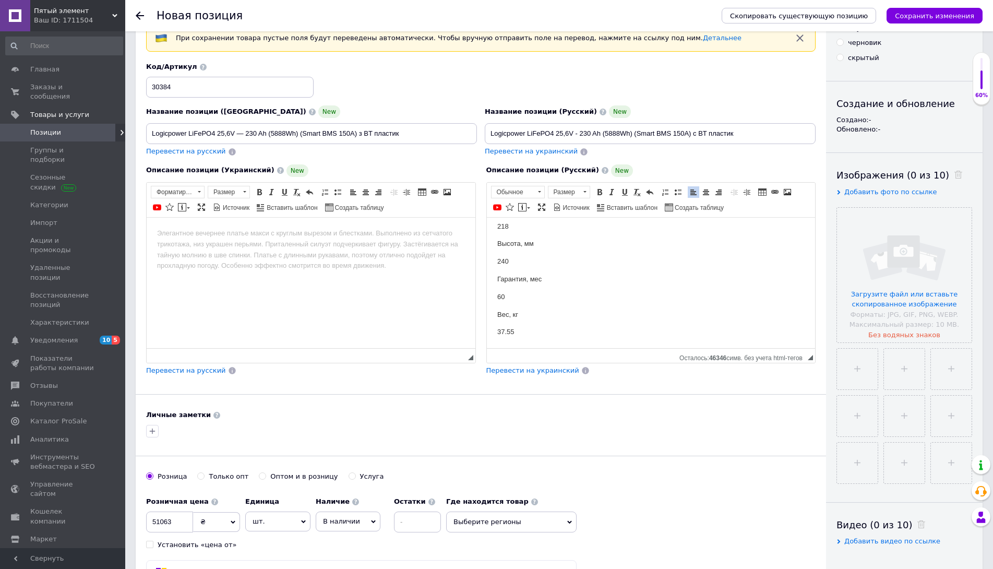
scroll to position [0, 0]
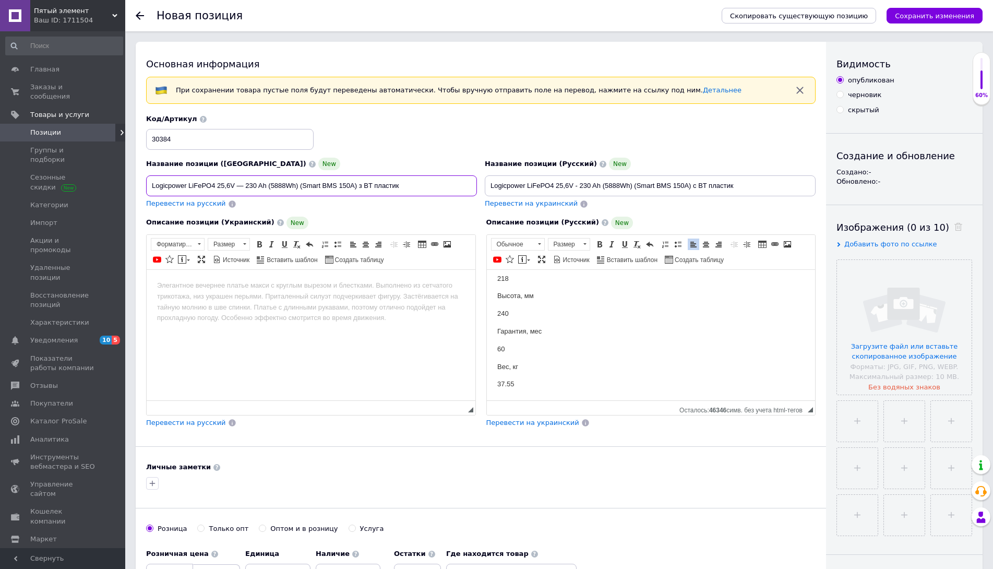
drag, startPoint x: 186, startPoint y: 183, endPoint x: 150, endPoint y: 179, distance: 36.1
click at [142, 179] on div "Название позиции (Украинский) New Logicpower LiFePO4 25,6V — 230 Ah (5888Wh) (S…" at bounding box center [311, 183] width 339 height 59
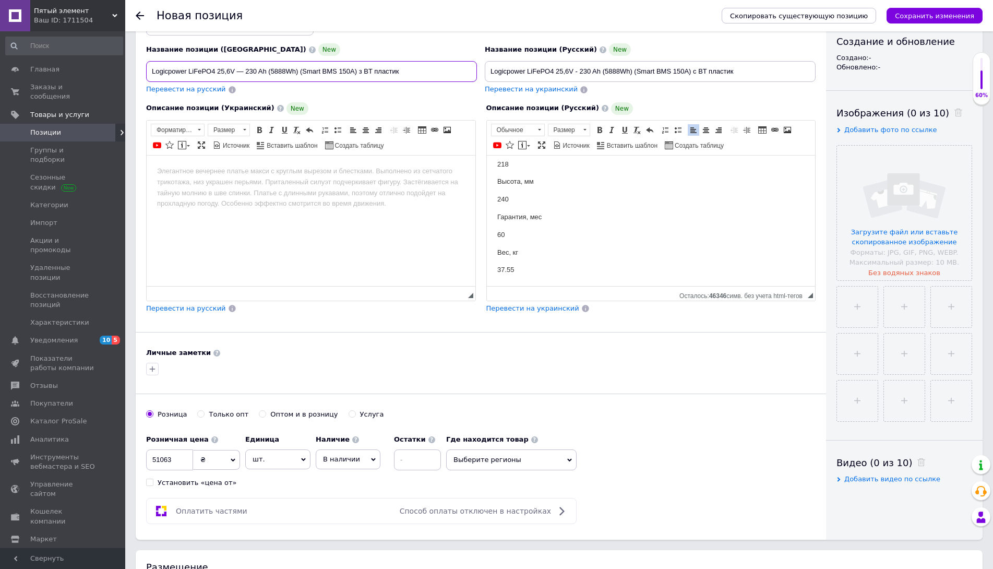
scroll to position [209, 0]
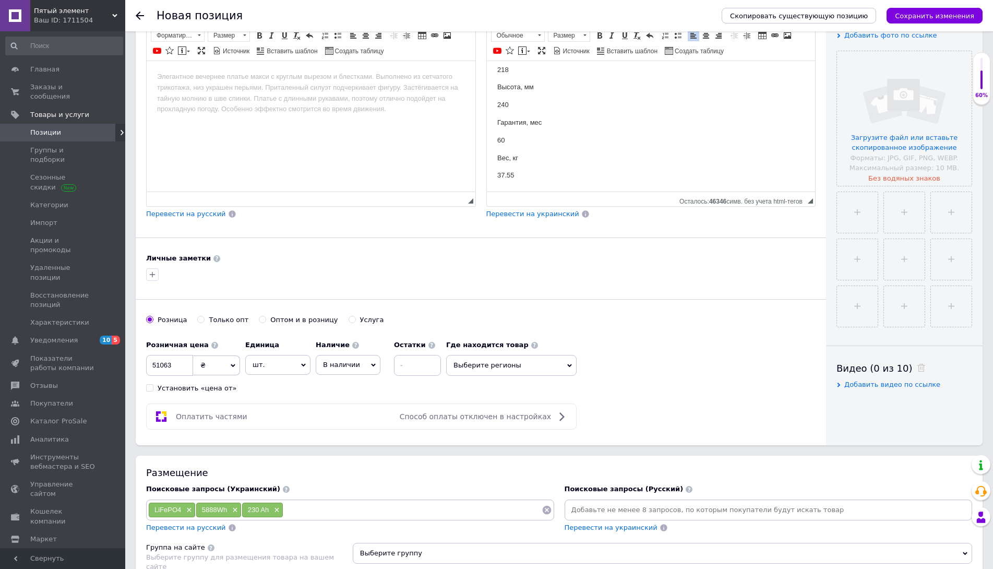
paste input "Logicpower"
type input "Logicpower"
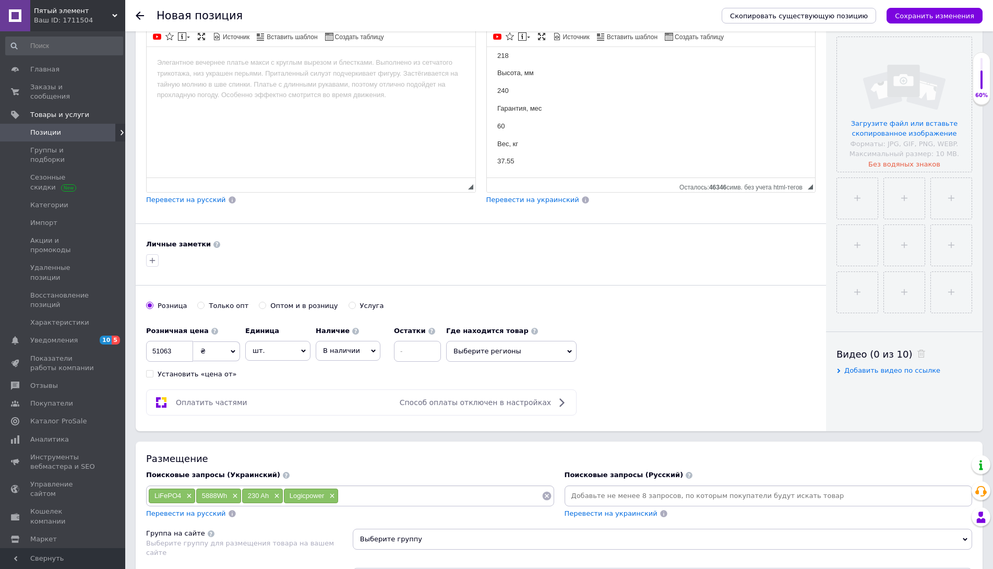
scroll to position [313, 0]
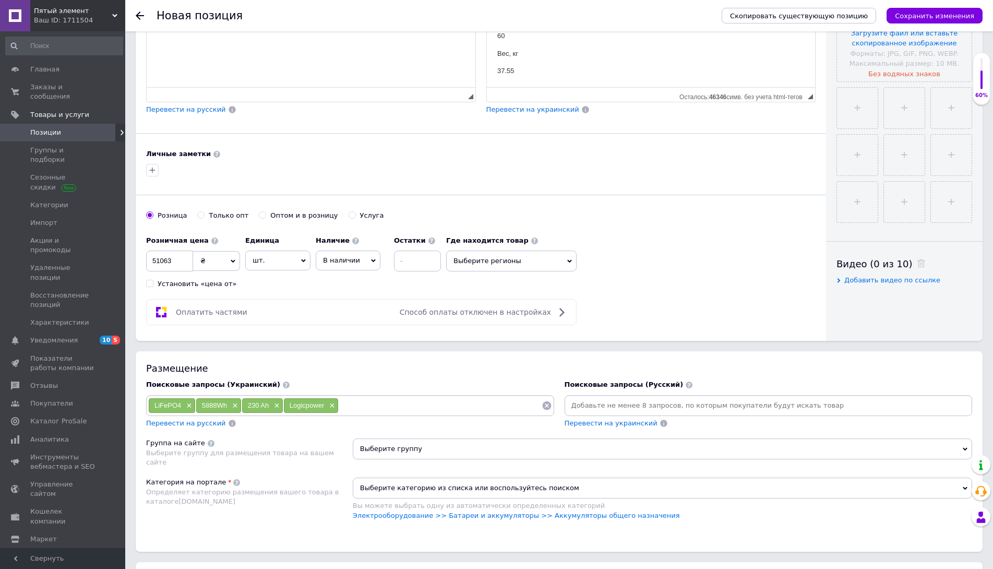
click at [198, 424] on span "Перевести на русский" at bounding box center [186, 423] width 80 height 8
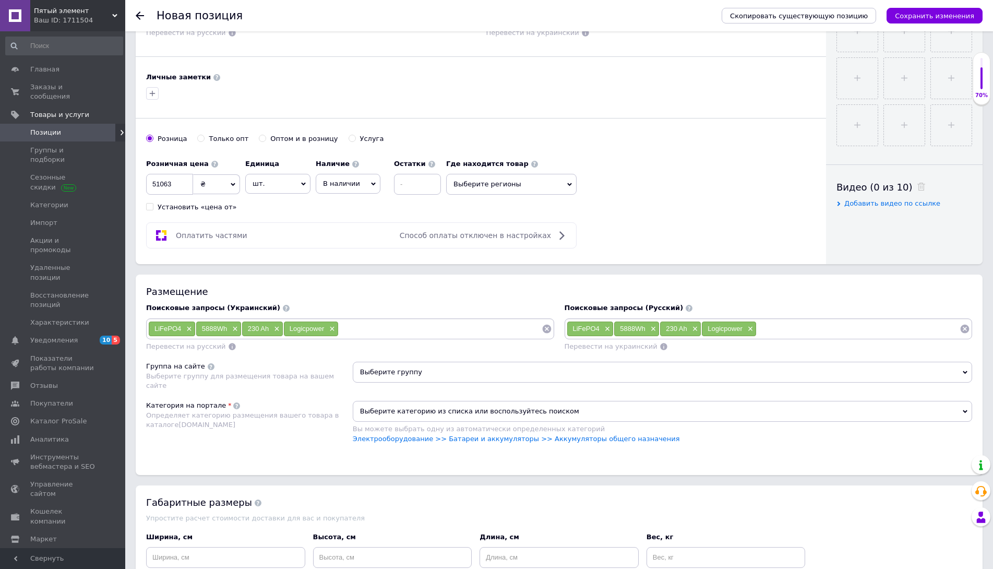
scroll to position [417, 0]
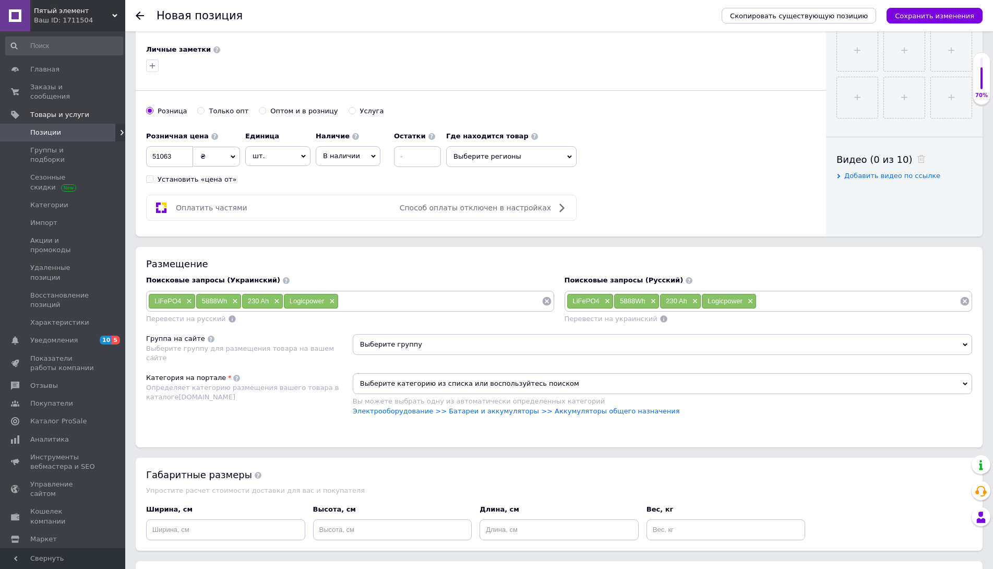
click at [401, 344] on span "Выберите группу" at bounding box center [662, 344] width 619 height 21
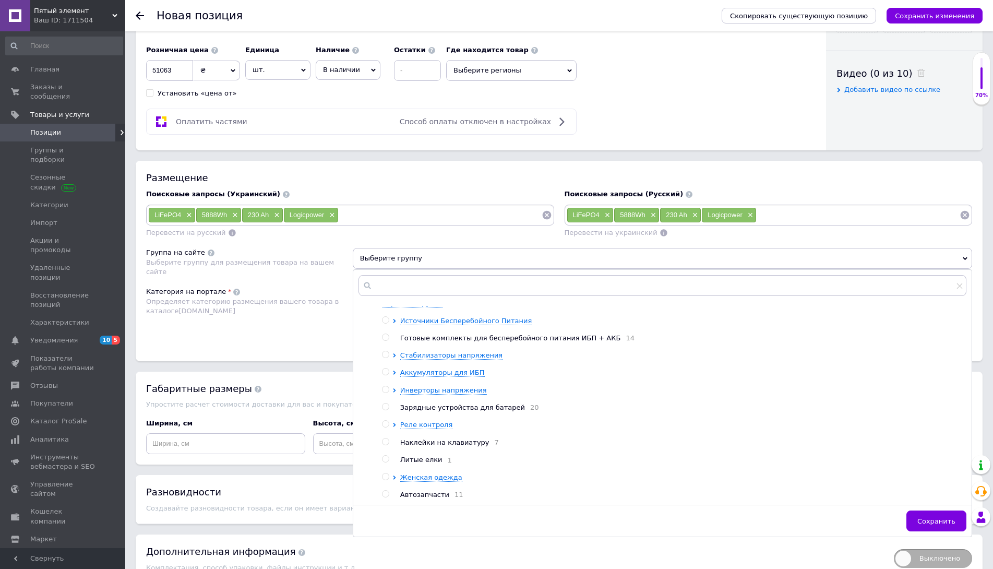
scroll to position [522, 0]
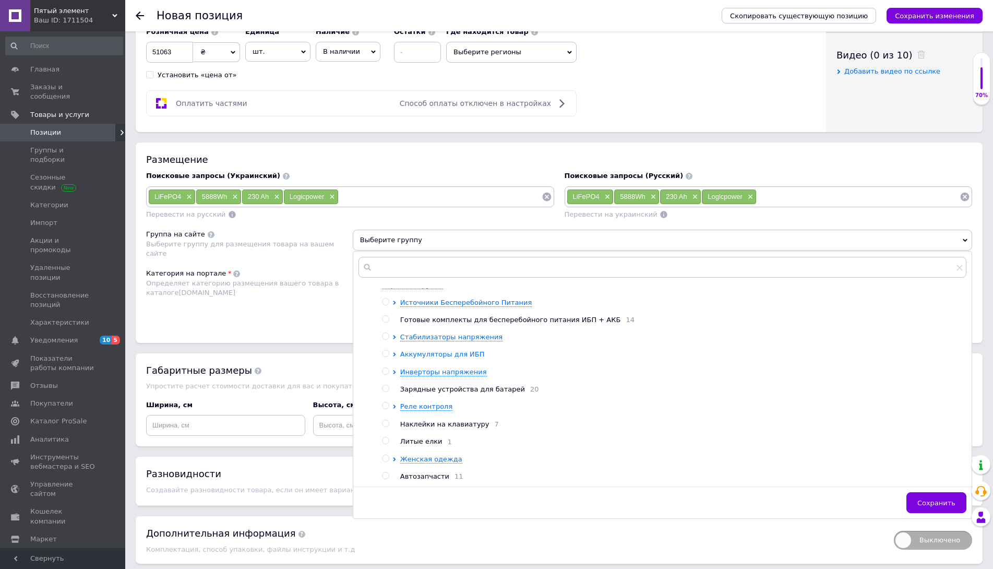
click at [437, 353] on span "Аккумуляторы для ИБП" at bounding box center [442, 354] width 84 height 8
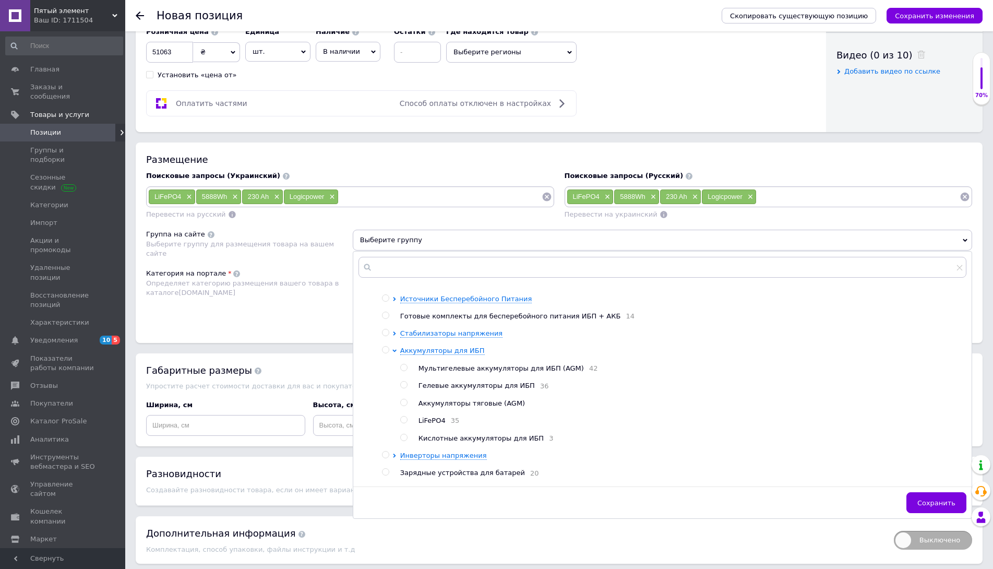
click at [403, 422] on input "radio" at bounding box center [403, 419] width 7 height 7
radio input "true"
click at [924, 500] on span "Сохранить" at bounding box center [936, 503] width 38 height 8
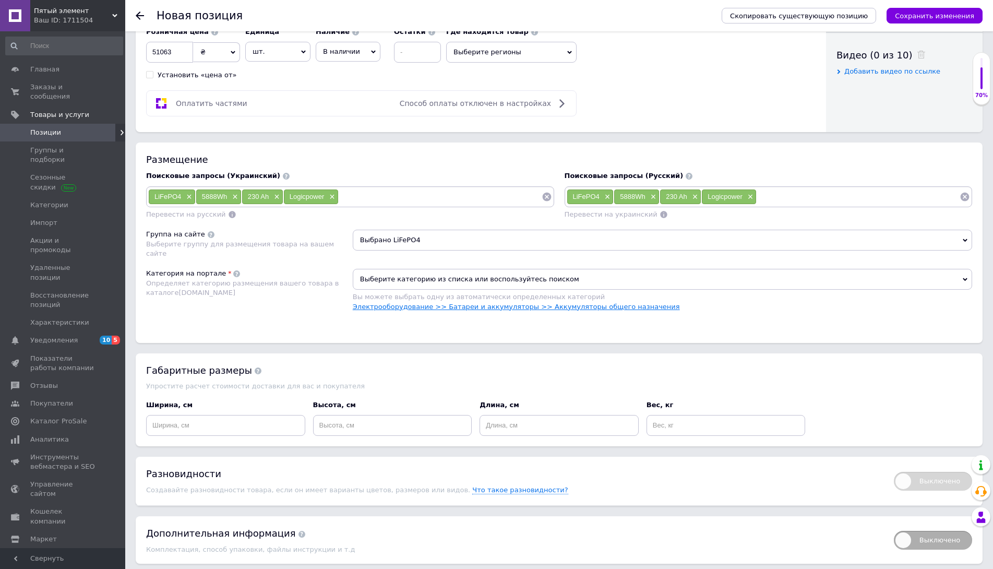
click at [594, 310] on link "Электрооборудование >> Батареи и аккумуляторы >> Аккумуляторы общего назначения" at bounding box center [516, 307] width 327 height 8
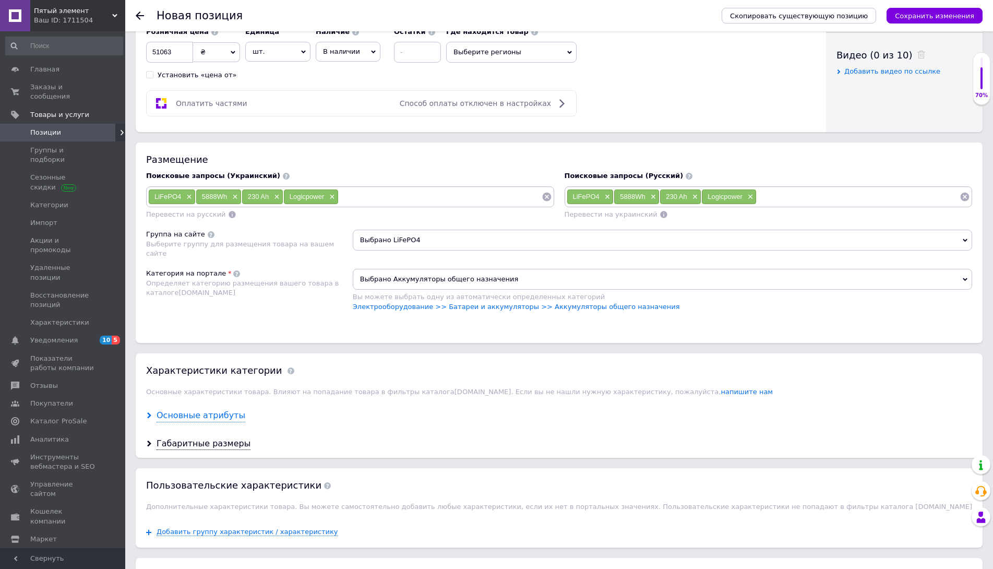
click at [210, 412] on div "Основные атрибуты" at bounding box center [200, 415] width 89 height 12
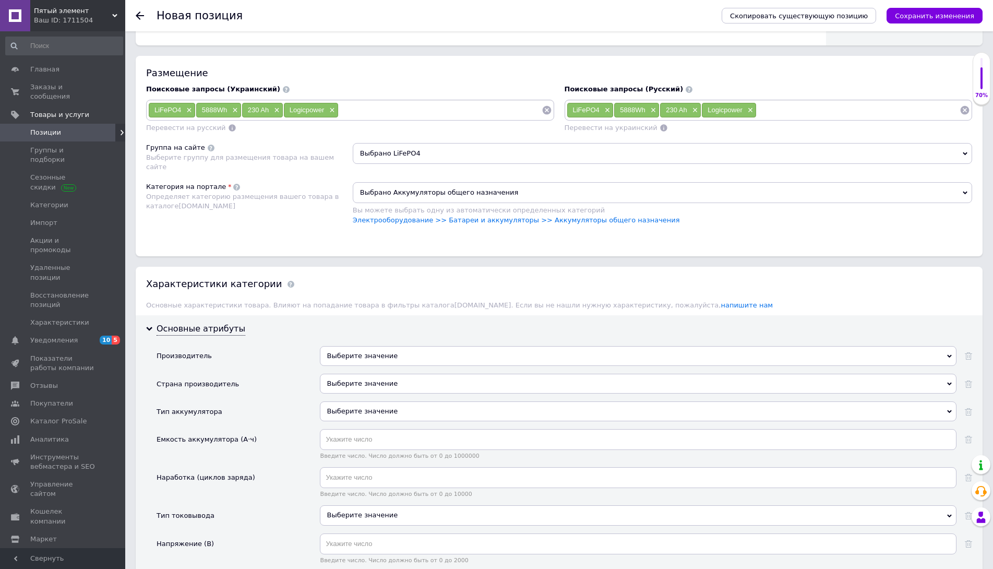
scroll to position [626, 0]
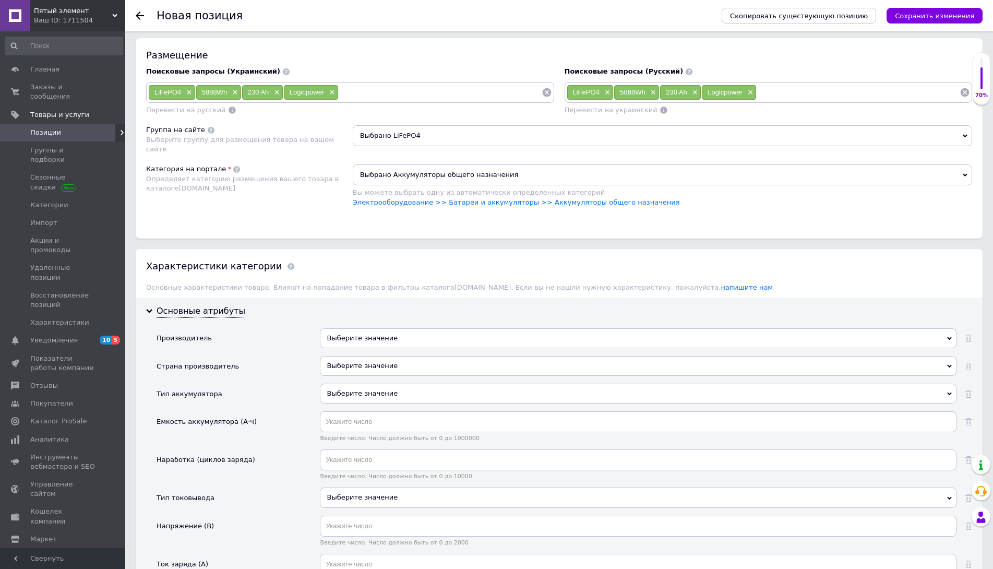
click at [406, 335] on div "Выберите значение" at bounding box center [638, 338] width 636 height 20
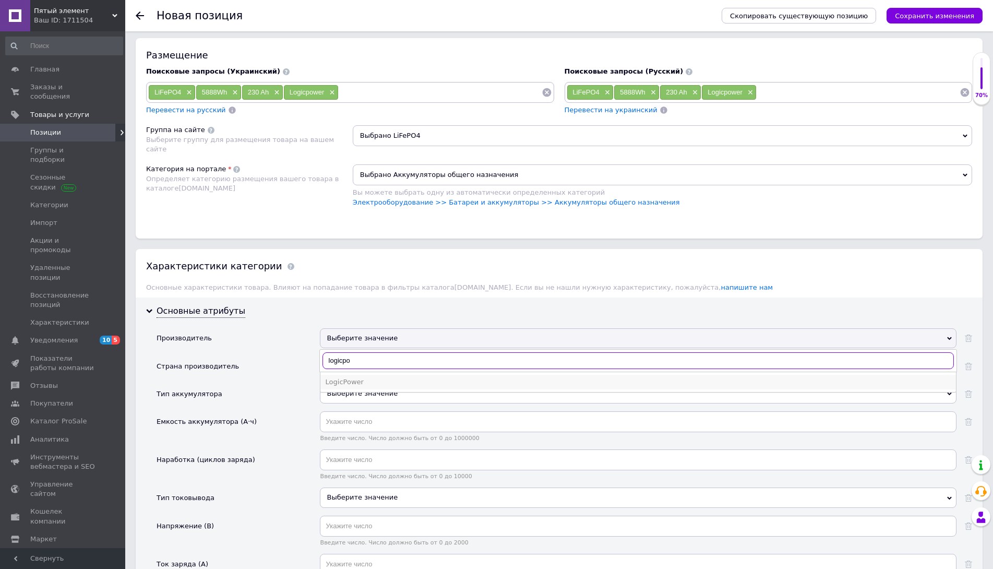
type input "logicpo"
click at [353, 383] on div "LogicPower" at bounding box center [637, 381] width 625 height 9
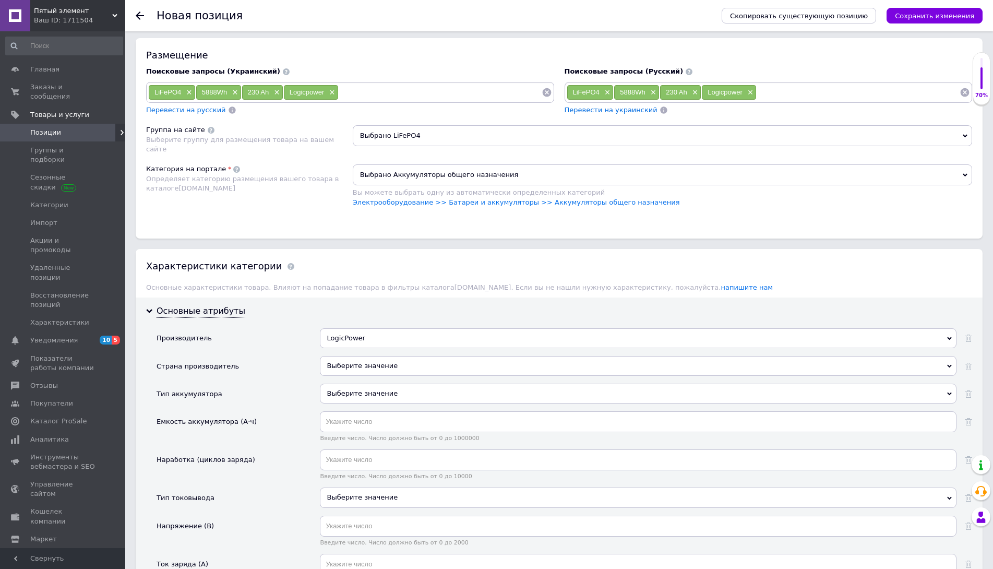
click at [379, 365] on div "Выберите значение" at bounding box center [638, 366] width 636 height 20
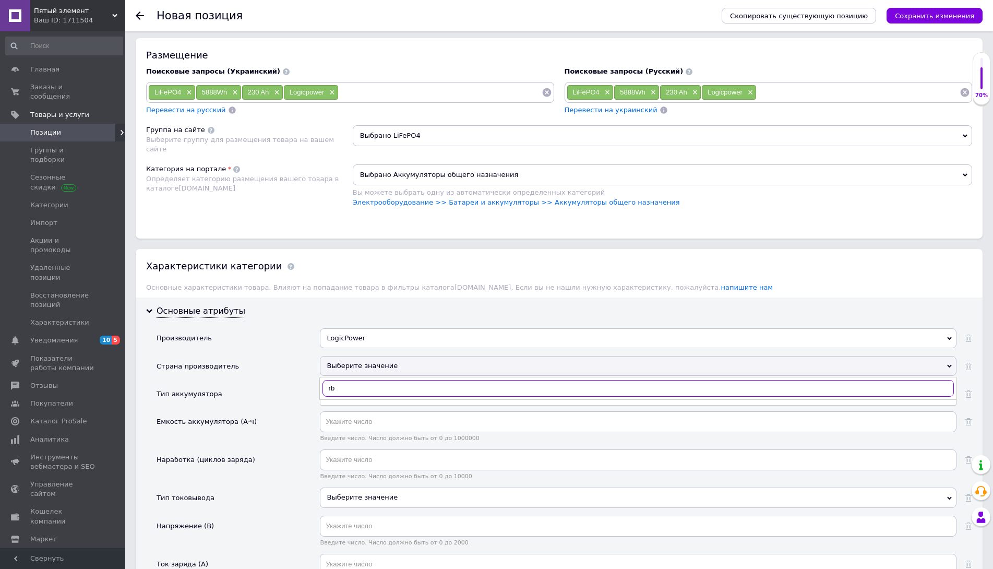
type input "r"
type input "кит"
click at [340, 411] on div "Китай" at bounding box center [637, 409] width 625 height 9
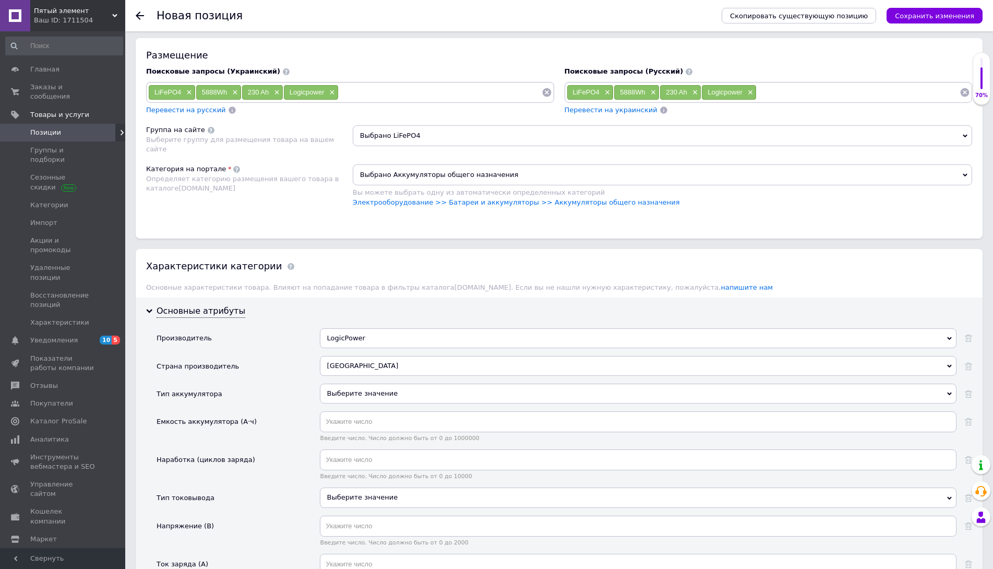
click at [366, 396] on div "Выберите значение" at bounding box center [638, 393] width 636 height 20
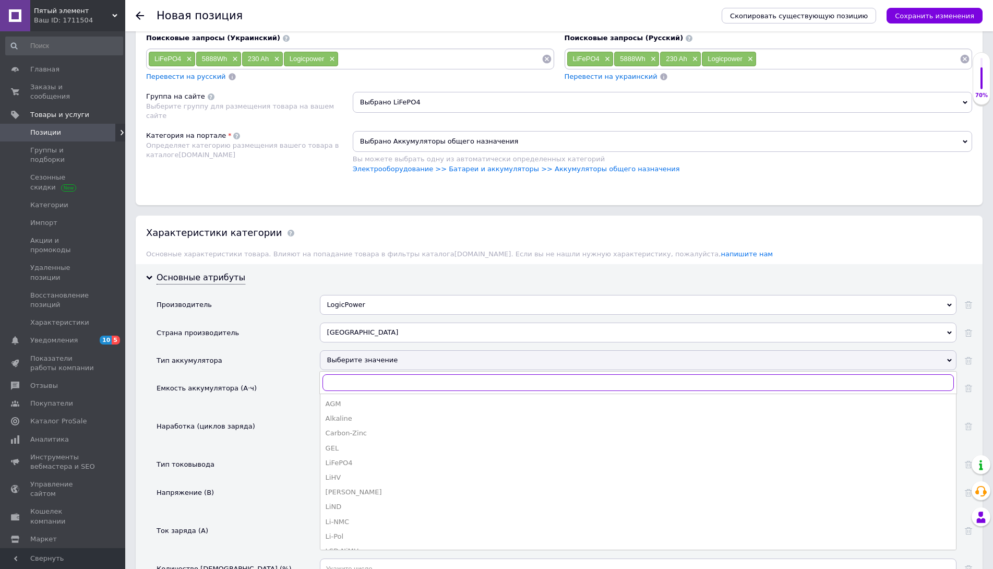
scroll to position [678, 0]
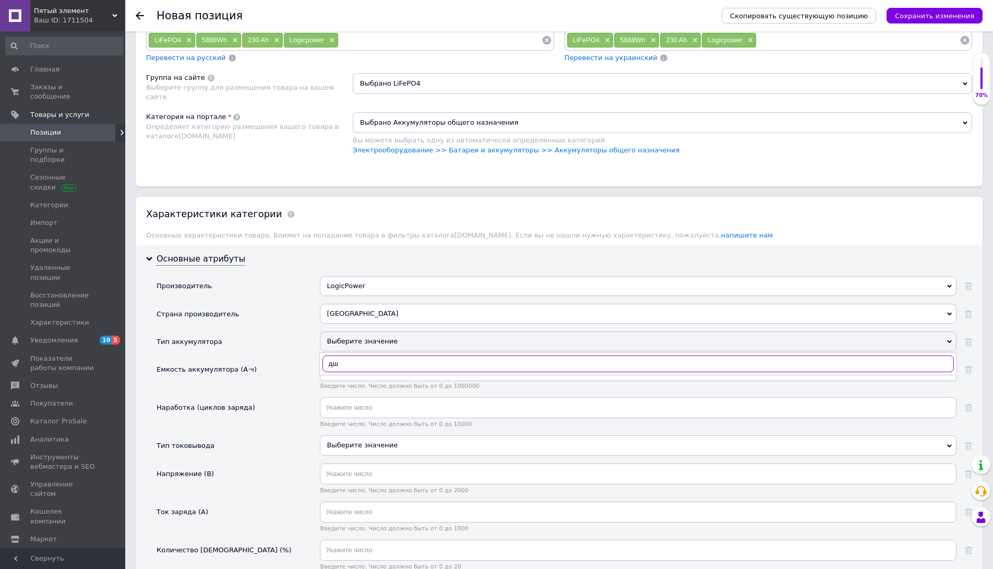
type input "д"
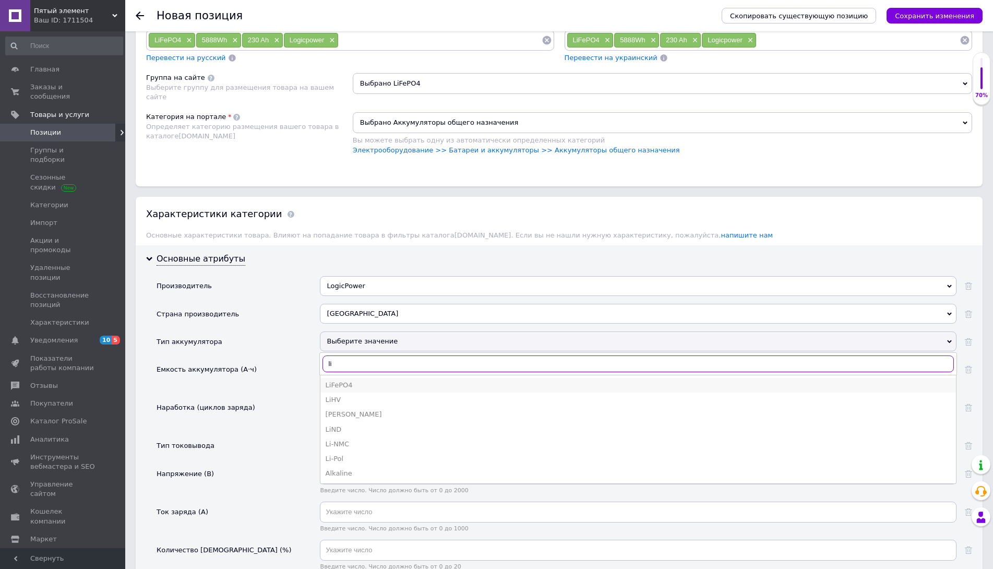
type input "li"
click at [357, 382] on div "LiFePO4" at bounding box center [637, 384] width 625 height 9
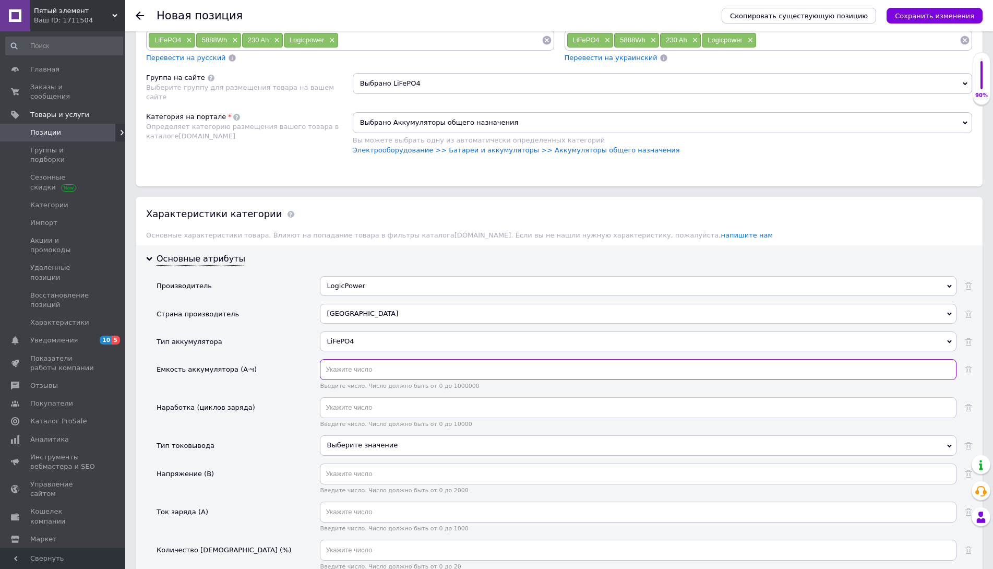
click at [370, 371] on input "text" at bounding box center [638, 369] width 636 height 21
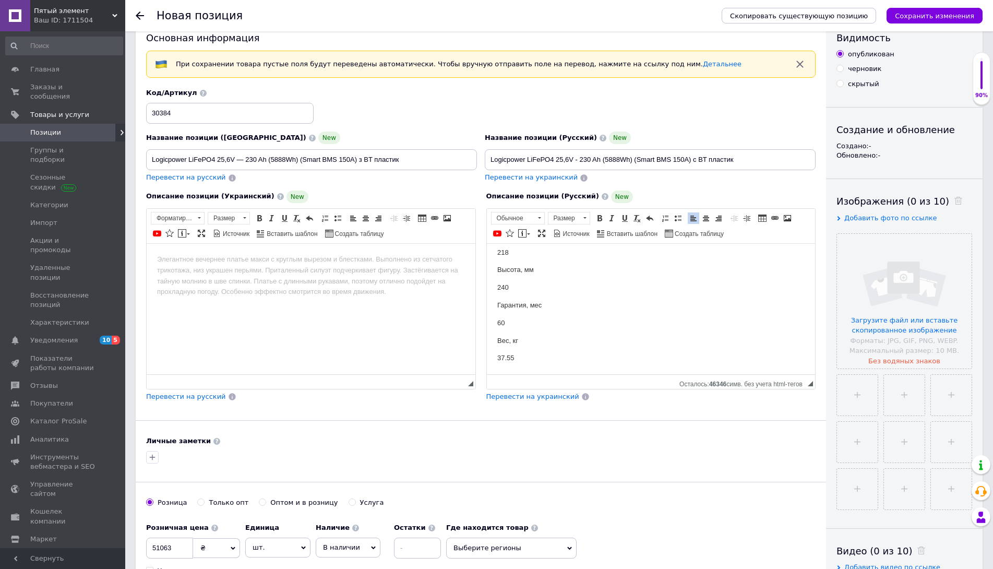
scroll to position [23, 0]
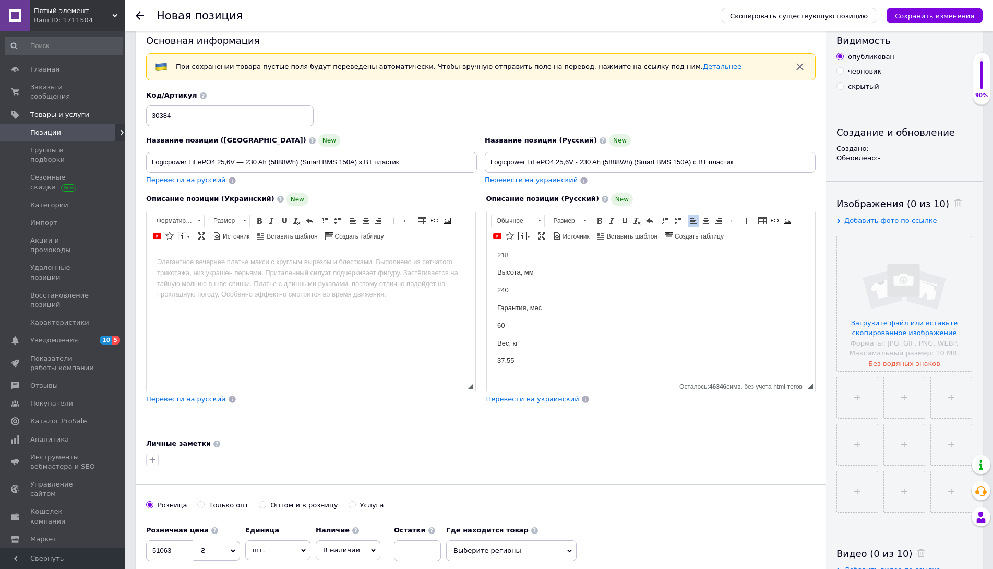
type input "230"
click at [508, 397] on span "Перевести на украинский" at bounding box center [532, 399] width 93 height 8
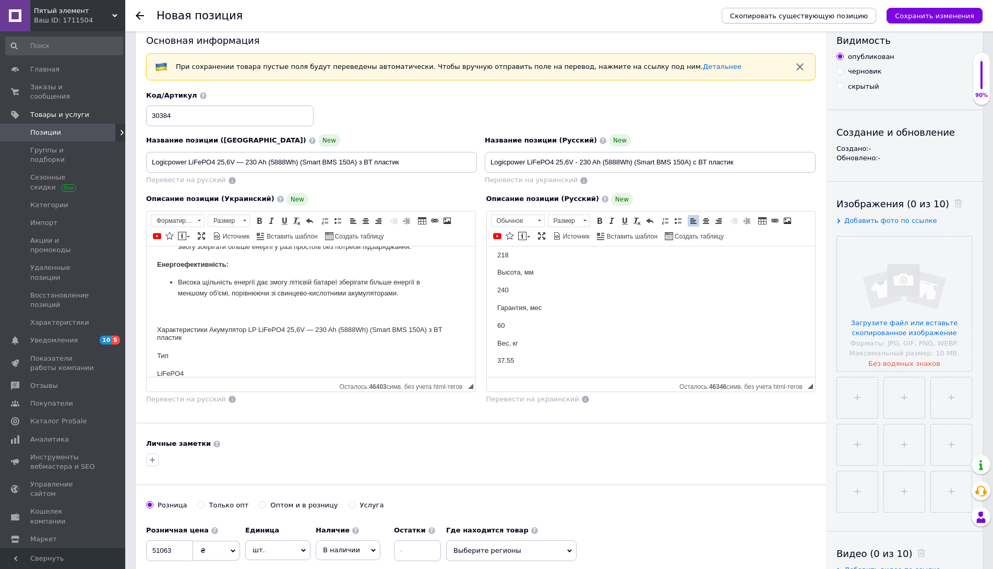
scroll to position [626, 0]
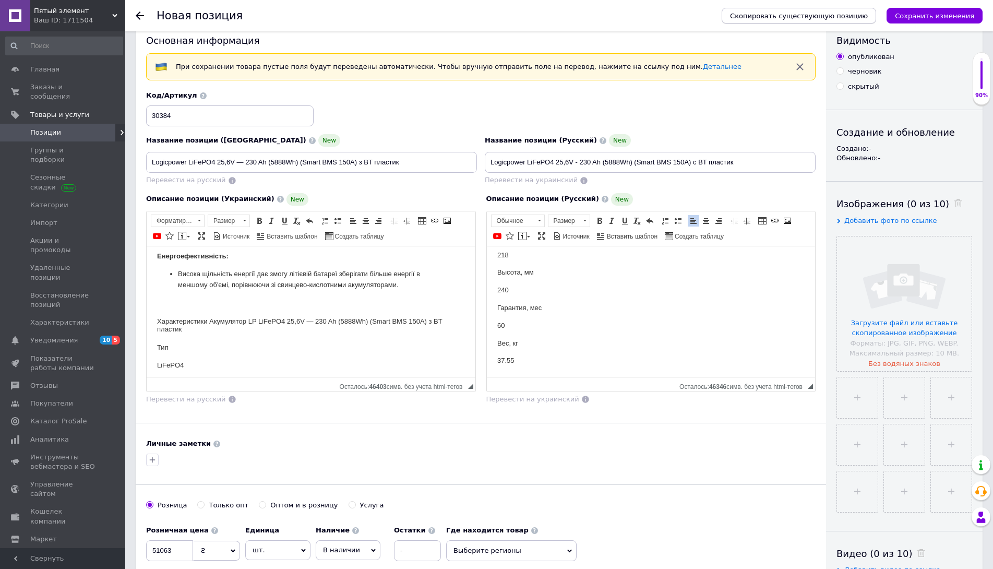
click at [800, 18] on span "Скопировать существующую позицию" at bounding box center [799, 16] width 138 height 8
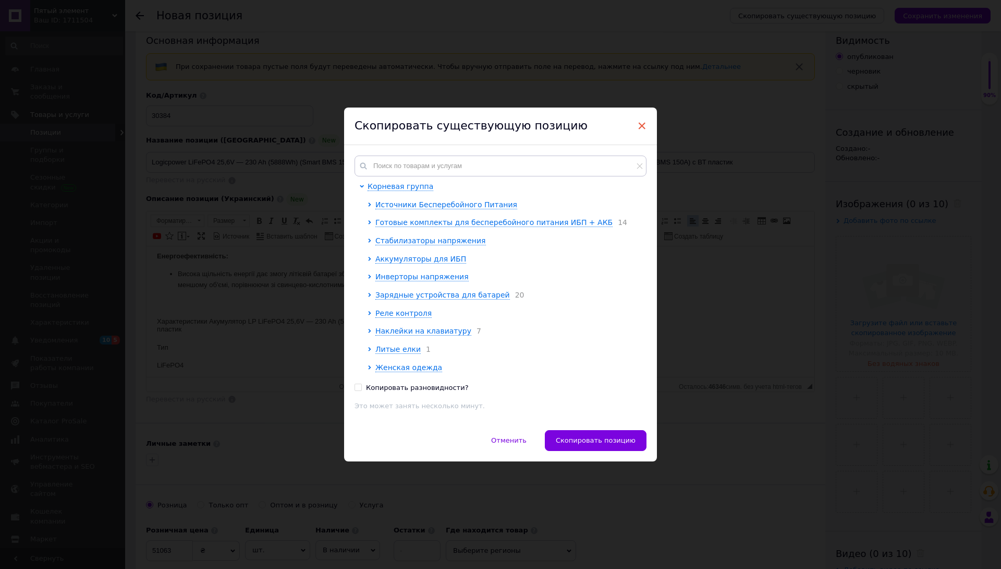
click at [641, 123] on span "×" at bounding box center [641, 126] width 9 height 18
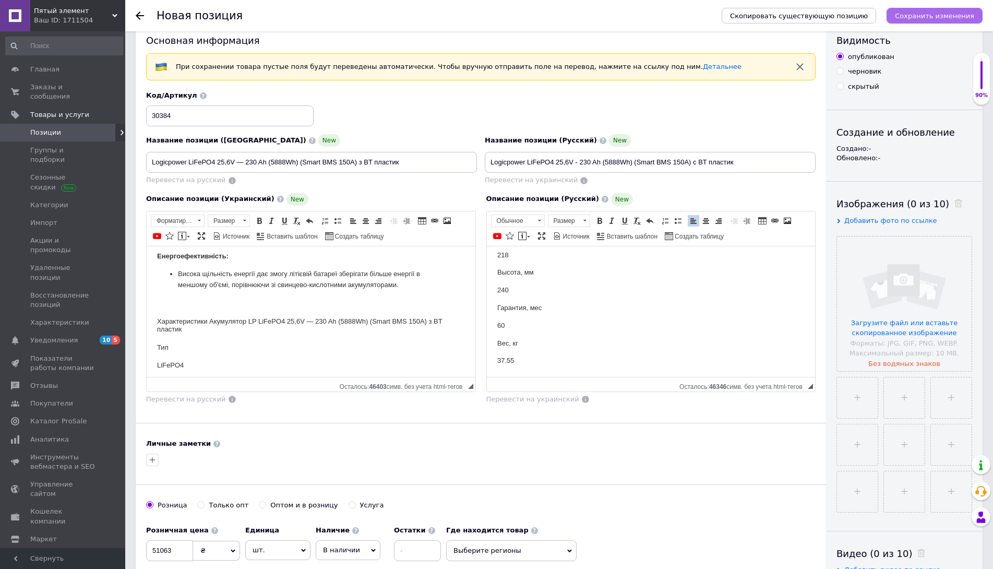
click at [928, 16] on icon "Сохранить изменения" at bounding box center [934, 16] width 79 height 8
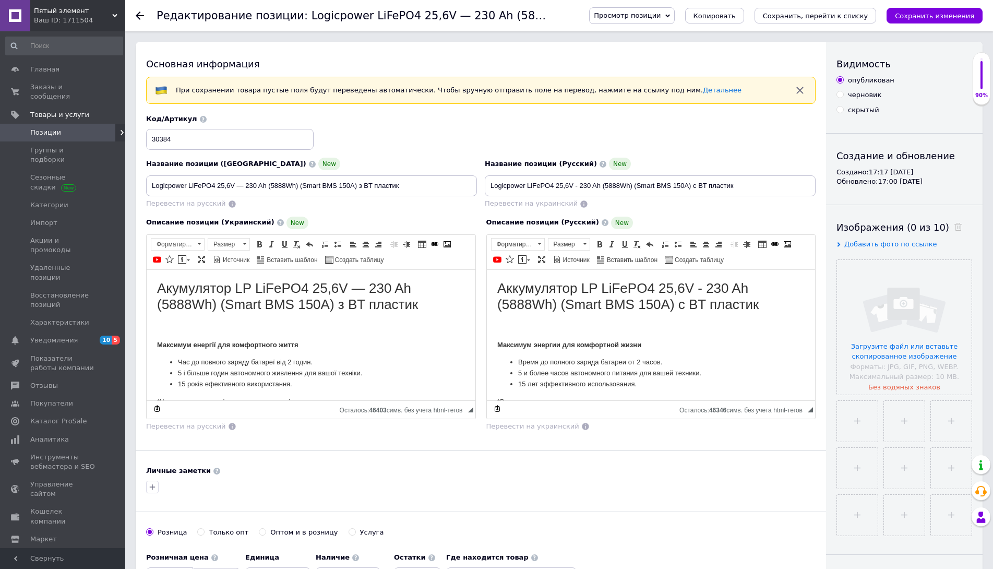
click at [810, 13] on icon "Сохранить, перейти к списку" at bounding box center [815, 16] width 105 height 8
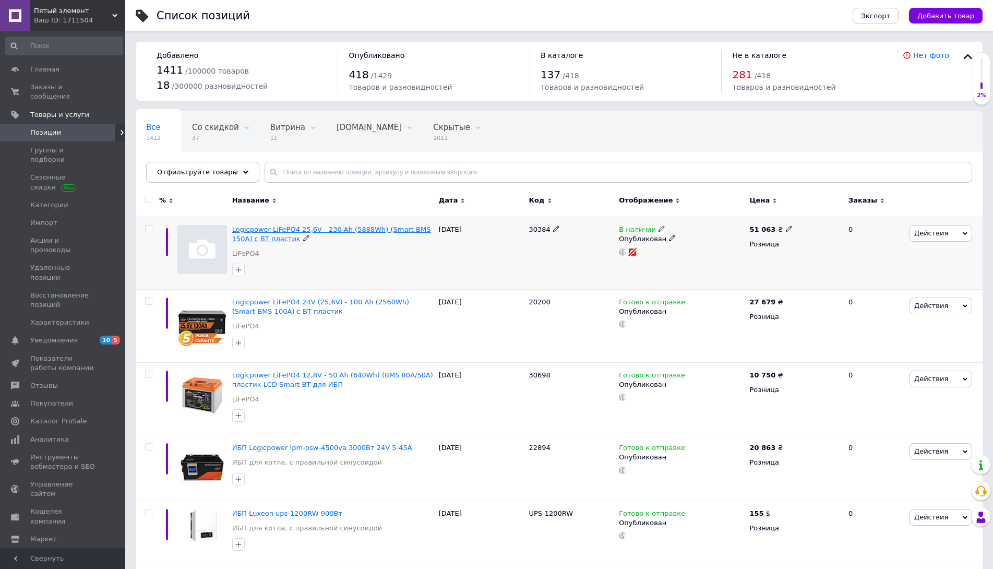
click at [332, 227] on span "Logicpower LiFePO4 25,6V - 230 Ah (5888Wh) (Smart BMS 150А) с BT пластик" at bounding box center [331, 233] width 199 height 17
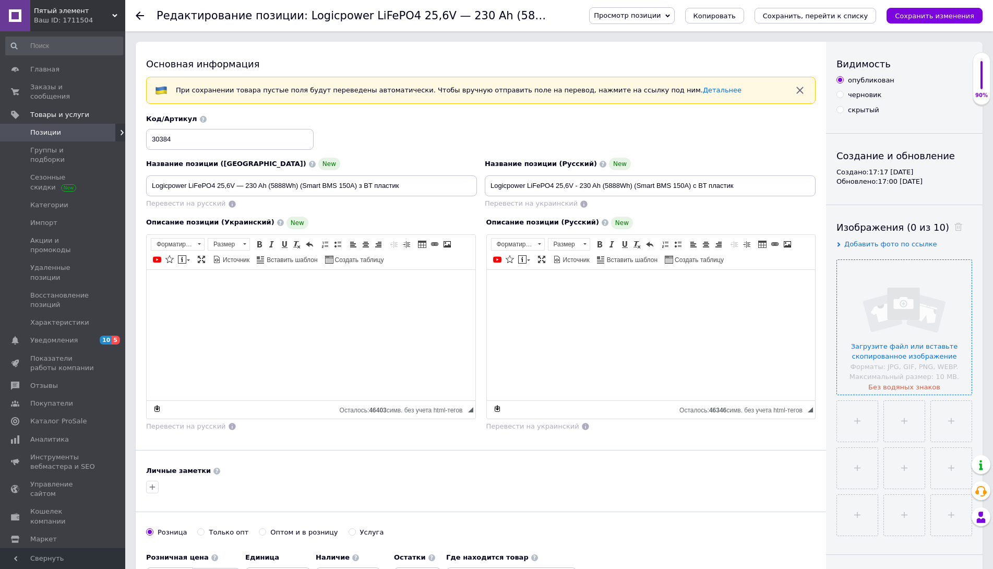
click at [907, 304] on input "file" at bounding box center [904, 327] width 135 height 135
click at [891, 289] on input "file" at bounding box center [904, 327] width 135 height 135
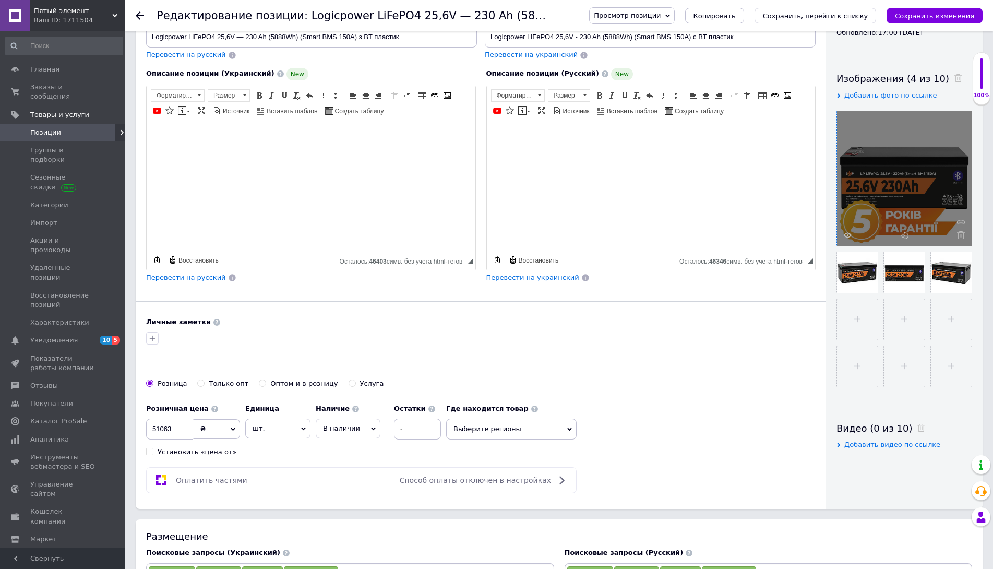
scroll to position [156, 0]
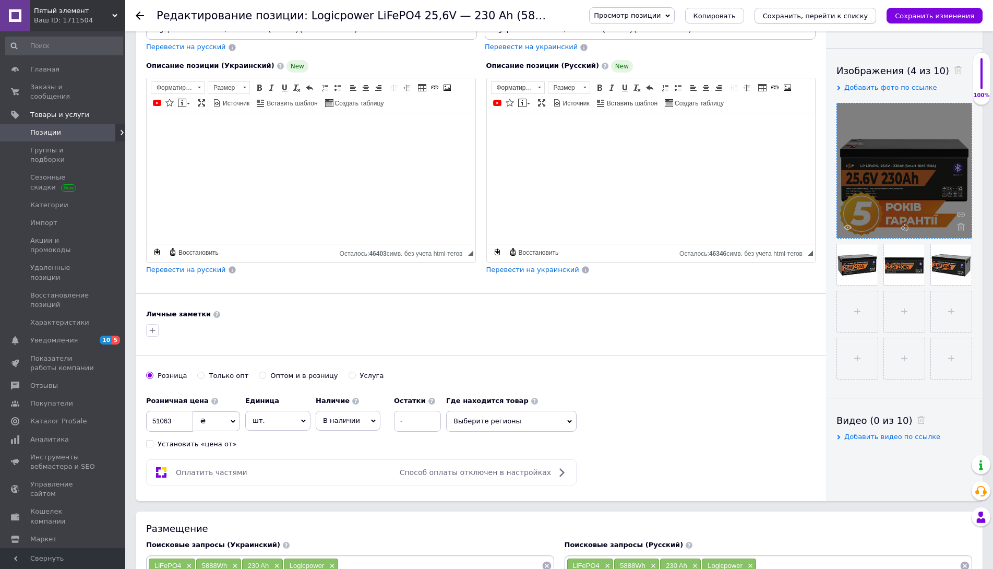
click at [803, 16] on icon "Сохранить, перейти к списку" at bounding box center [815, 16] width 105 height 8
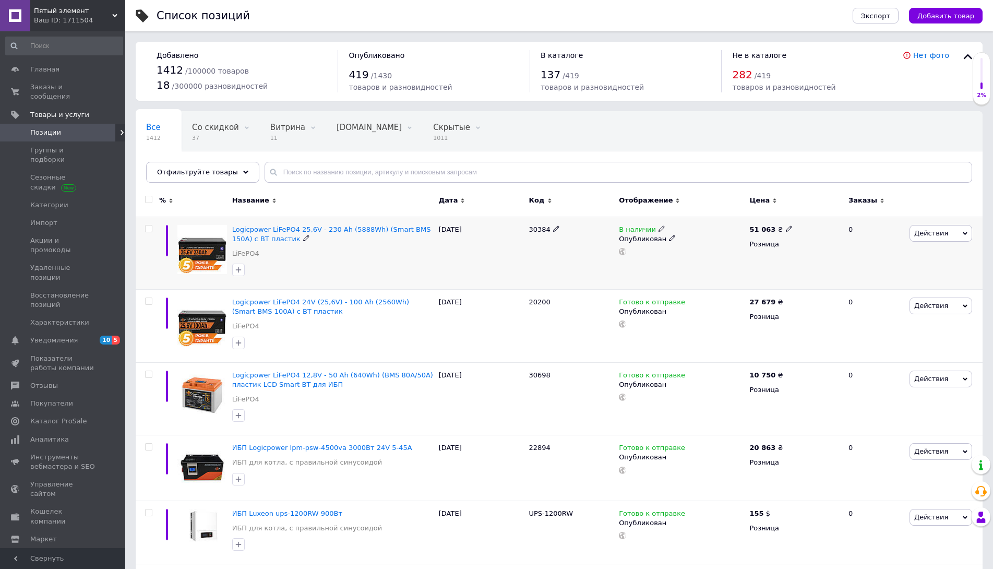
click at [658, 229] on use at bounding box center [661, 228] width 6 height 6
click at [702, 271] on li "Готово к отправке" at bounding box center [719, 266] width 99 height 15
click at [665, 280] on div "В наличии Наличие Готово к отправке В наличии Нет в наличии Под заказ Остатки ш…" at bounding box center [681, 252] width 130 height 73
click at [940, 16] on span "Добавить товар" at bounding box center [945, 16] width 57 height 8
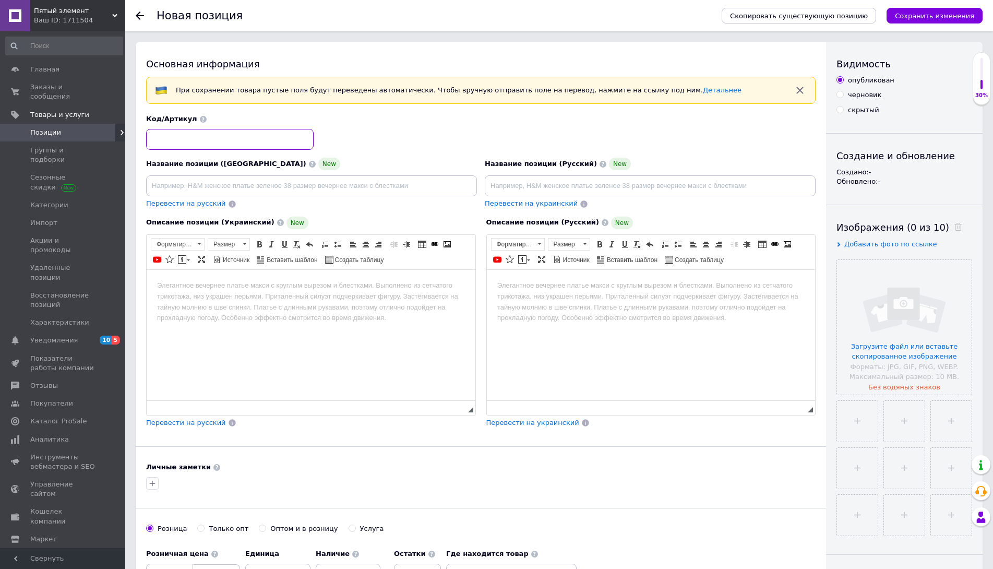
paste input "37540"
type input "37540"
click at [895, 291] on input "file" at bounding box center [904, 327] width 135 height 135
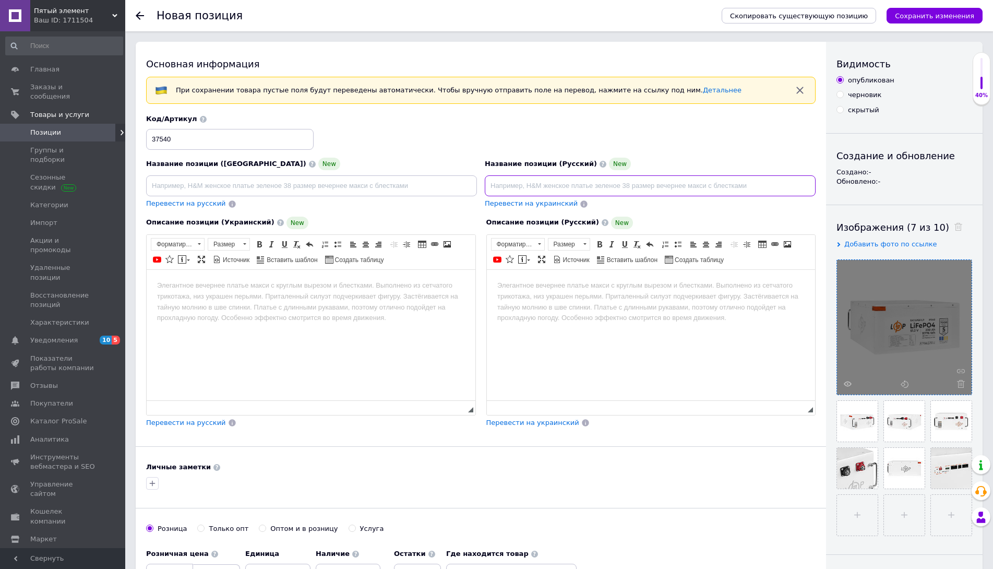
paste input "LiFePO4 51,2V - 230 Ah (11776Wh) (BMS JK 200A/100А) RM RS485/CAN WH"
click at [489, 179] on input "LiFePO4 51,2V - 230 Ah (11776Wh) (BMS JK 200A/100А) RM RS485/CAN WH" at bounding box center [650, 185] width 331 height 21
paste input "https://my.prom.ua/cms/product/edit/2240426294"
paste input "Logicpower"
type input "Logicpower LiFePO4 51,2V - 230 Ah (11776Wh) (BMS JK 200A/100А) RM RS485/CAN WH"
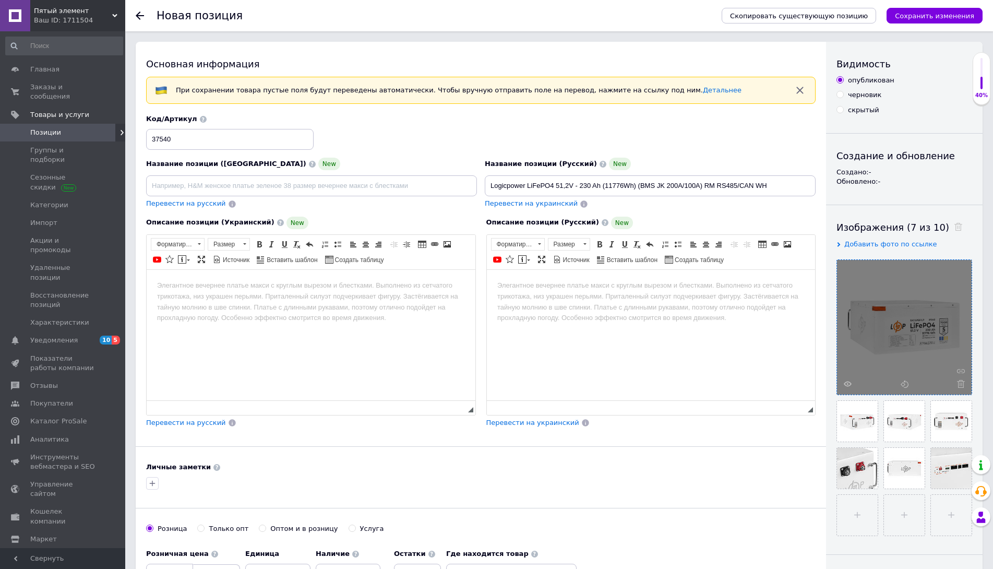
click at [550, 290] on body "Визуальный текстовый редактор, CC57EA31-18D7-4A5C-B9F5-1AE94E946F98" at bounding box center [651, 285] width 308 height 11
click at [510, 301] on html at bounding box center [650, 285] width 329 height 32
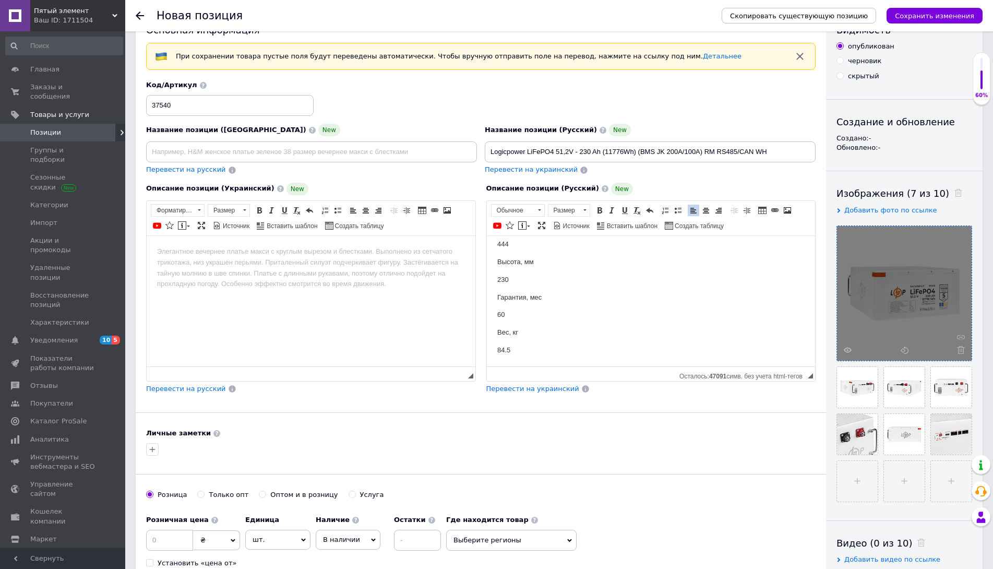
scroll to position [52, 0]
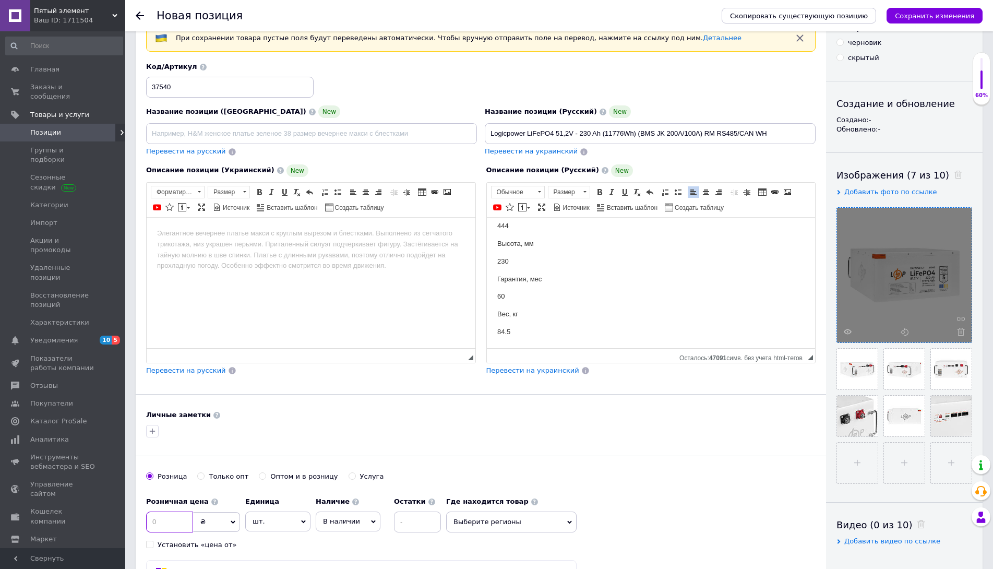
click at [175, 525] on input at bounding box center [169, 521] width 47 height 21
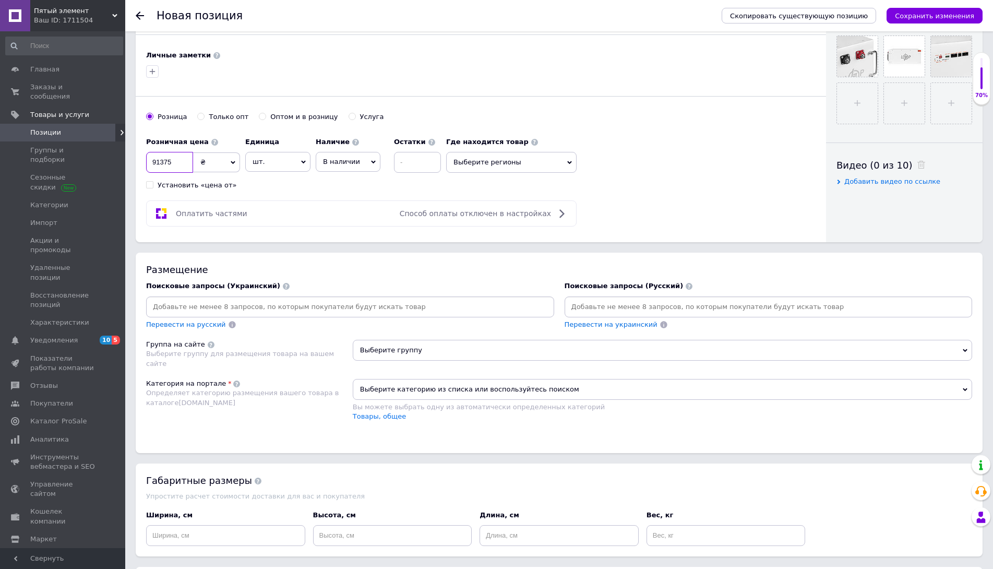
scroll to position [469, 0]
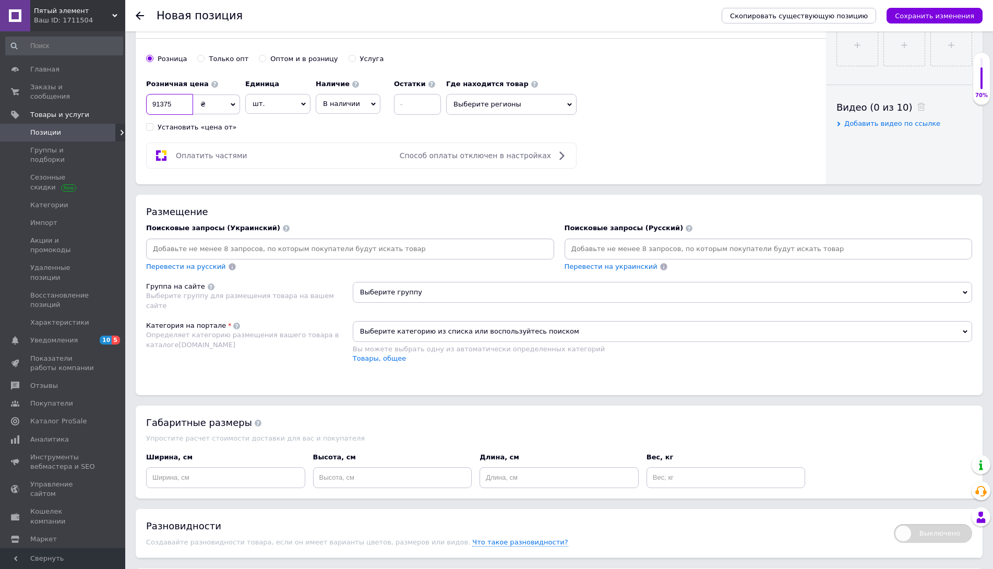
type input "91375"
click at [410, 290] on span "Выберите группу" at bounding box center [662, 292] width 619 height 21
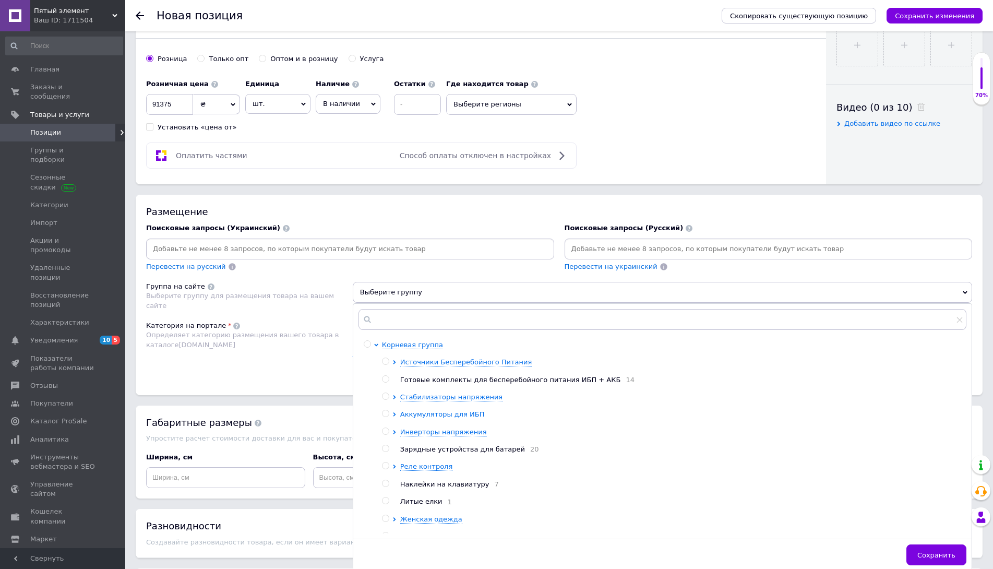
click at [436, 414] on span "Аккумуляторы для ИБП" at bounding box center [442, 414] width 84 height 8
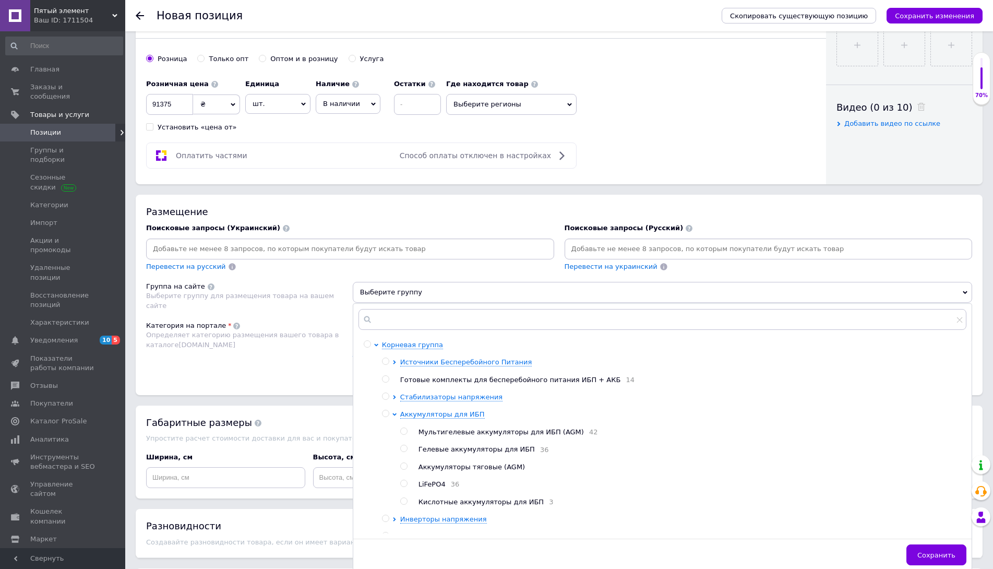
click at [434, 488] on span "LiFePO4" at bounding box center [431, 484] width 27 height 8
radio input "true"
click at [945, 558] on span "Сохранить" at bounding box center [936, 555] width 38 height 8
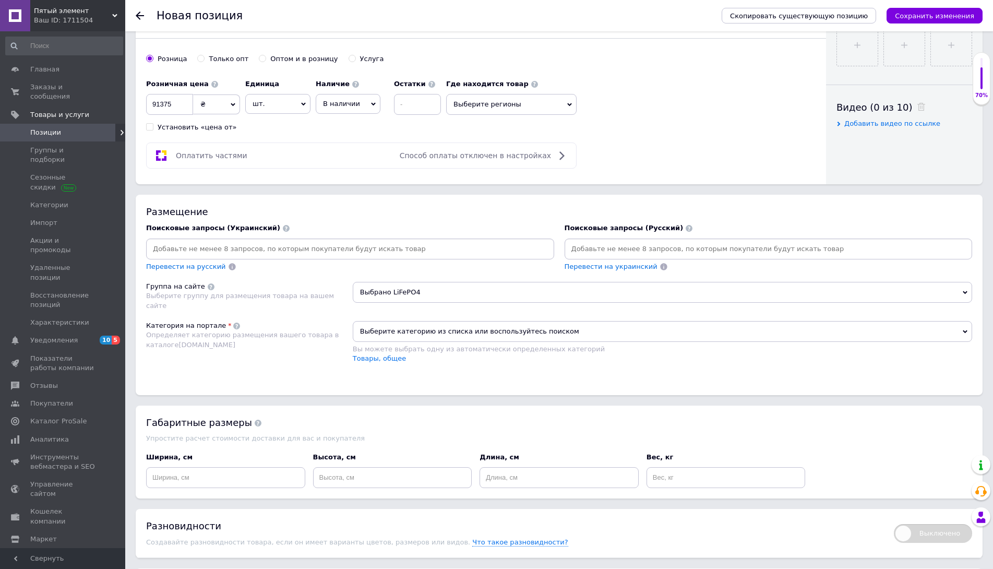
click at [481, 333] on span "Выберите категорию из списка или воспользуйтесь поиском" at bounding box center [662, 331] width 619 height 21
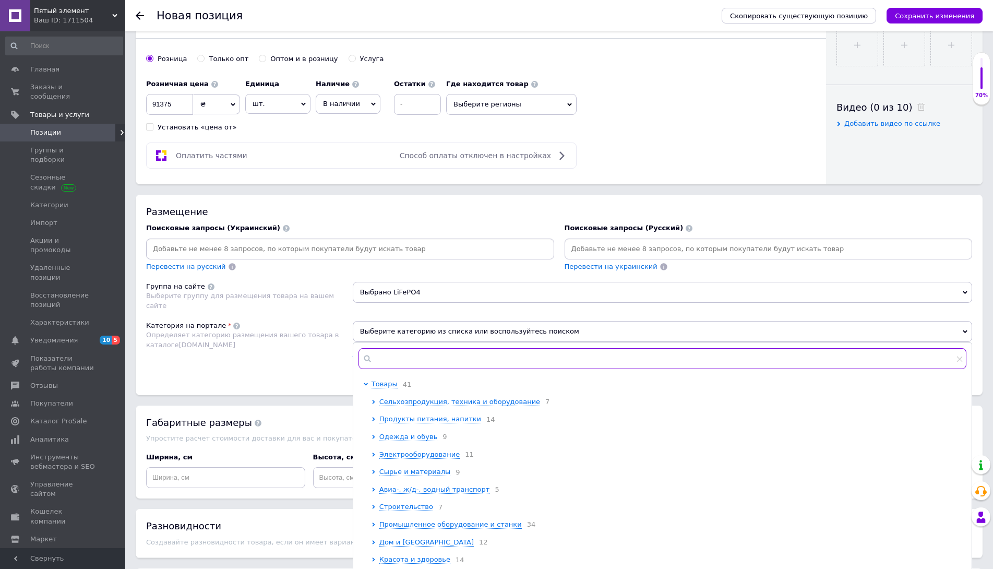
click at [473, 355] on input "text" at bounding box center [662, 358] width 608 height 21
type input "f"
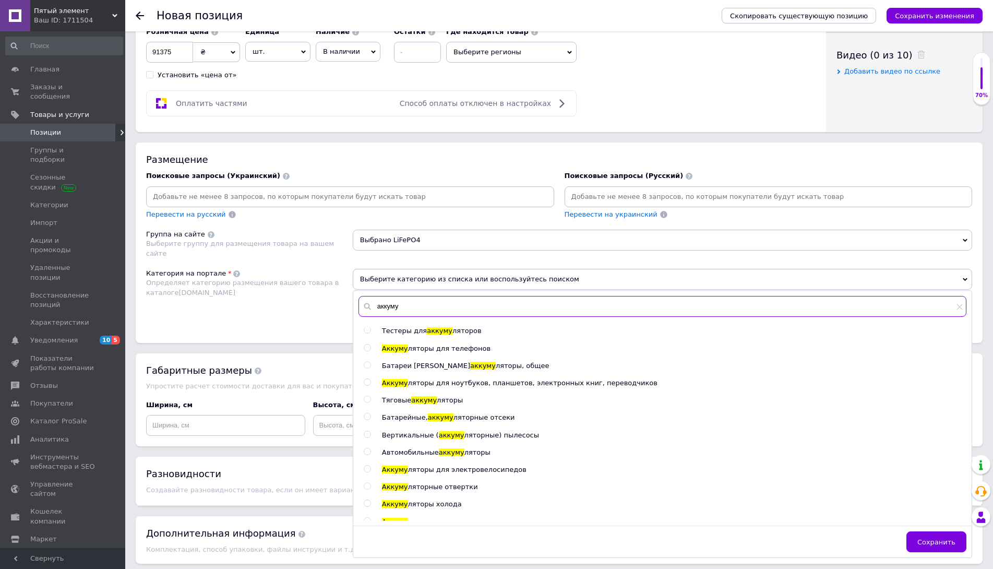
scroll to position [0, 0]
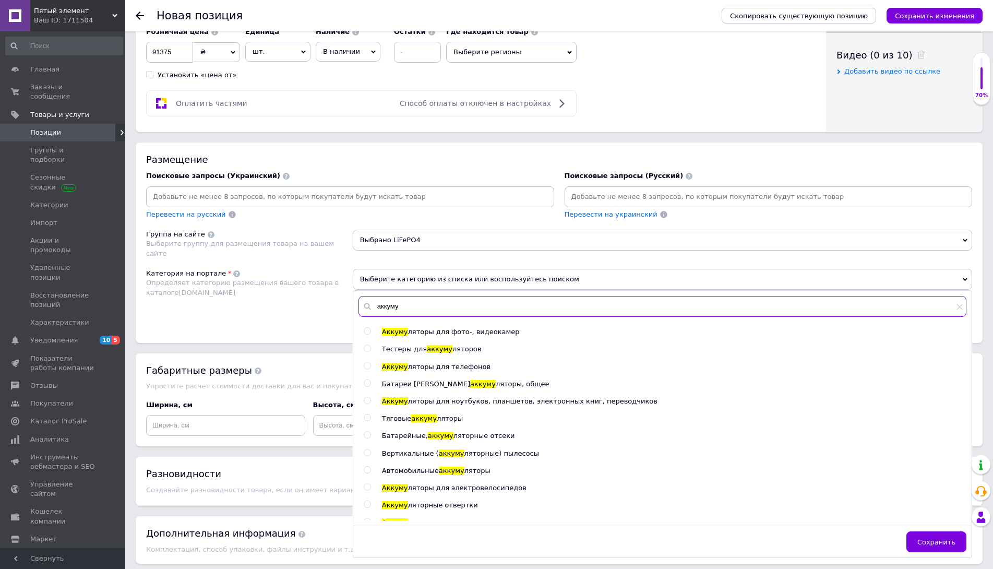
type input "аккуму"
click at [496, 385] on span "ляторы, общее" at bounding box center [523, 384] width 54 height 8
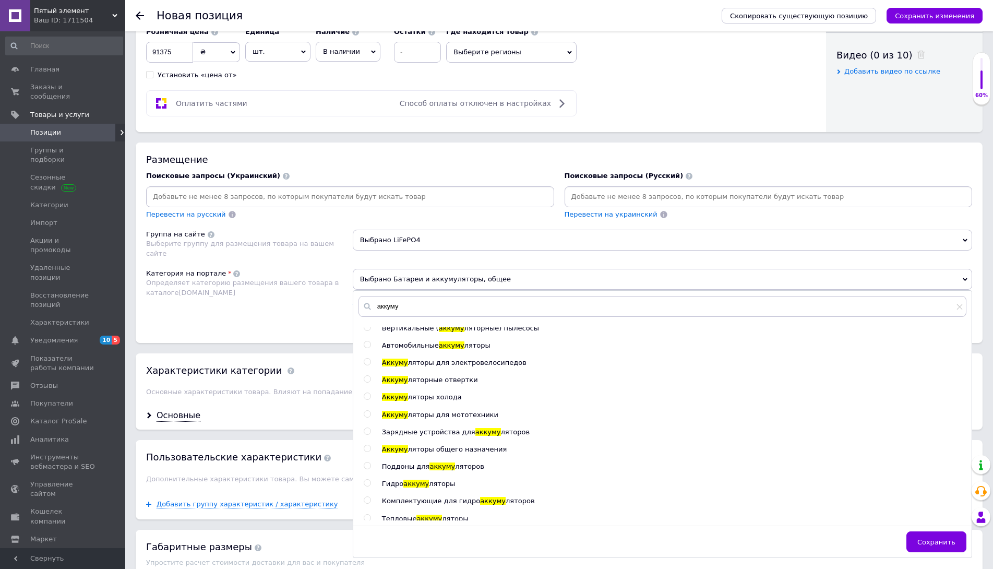
scroll to position [128, 0]
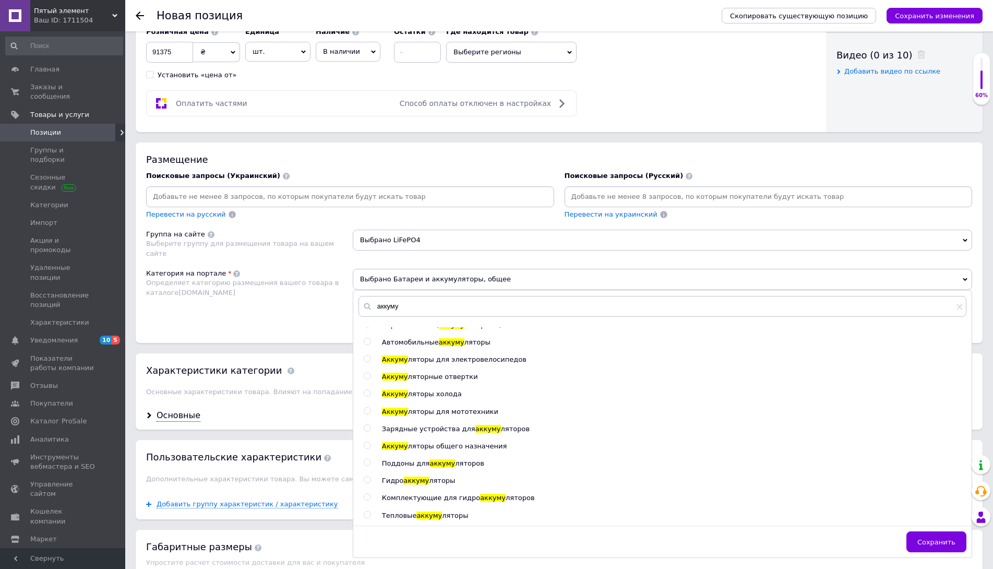
click at [464, 445] on span "ляторы общего назначения" at bounding box center [457, 446] width 99 height 8
radio input "false"
radio input "true"
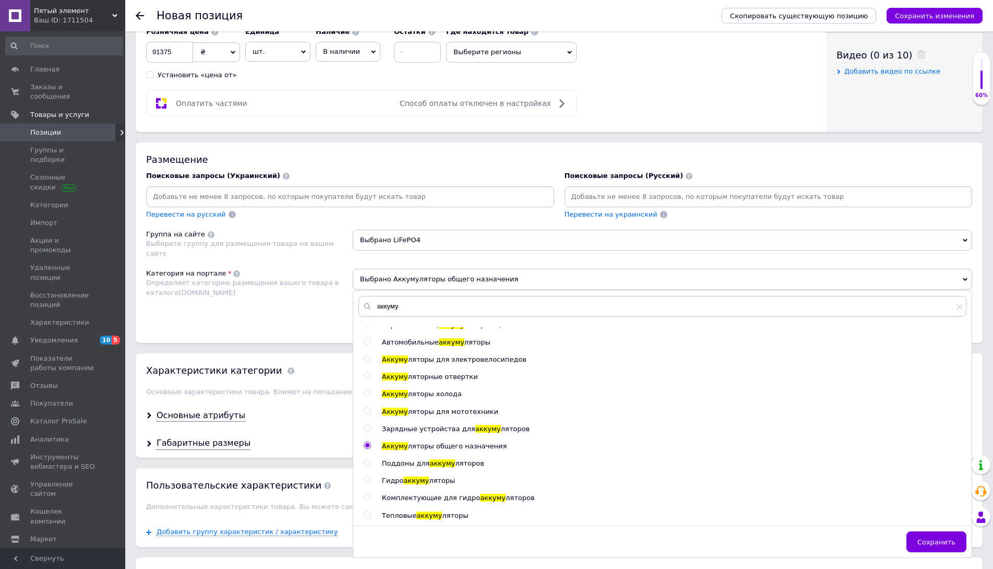
click at [953, 542] on span "Сохранить" at bounding box center [936, 542] width 38 height 8
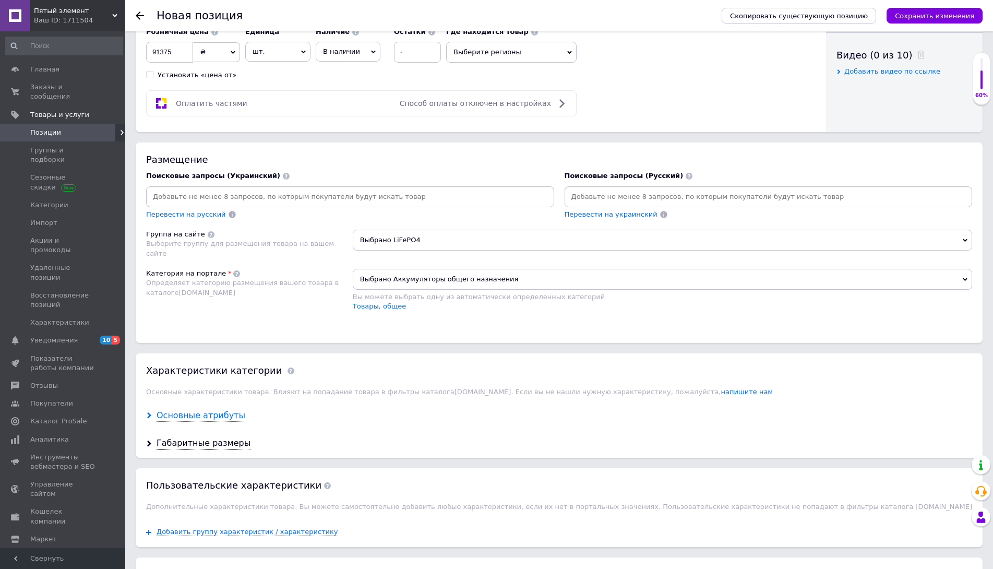
click at [226, 414] on div "Основные атрибуты" at bounding box center [200, 415] width 89 height 12
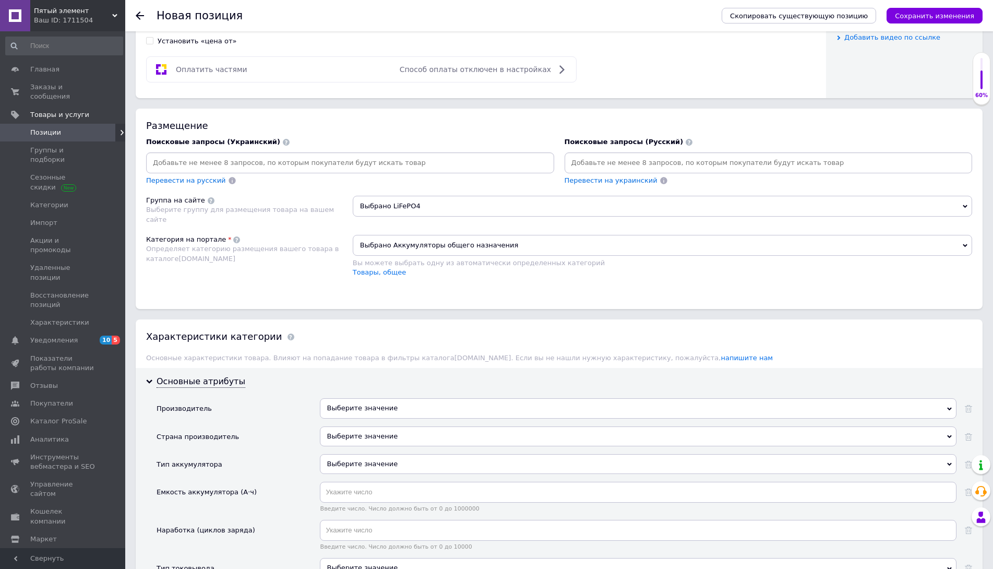
scroll to position [574, 0]
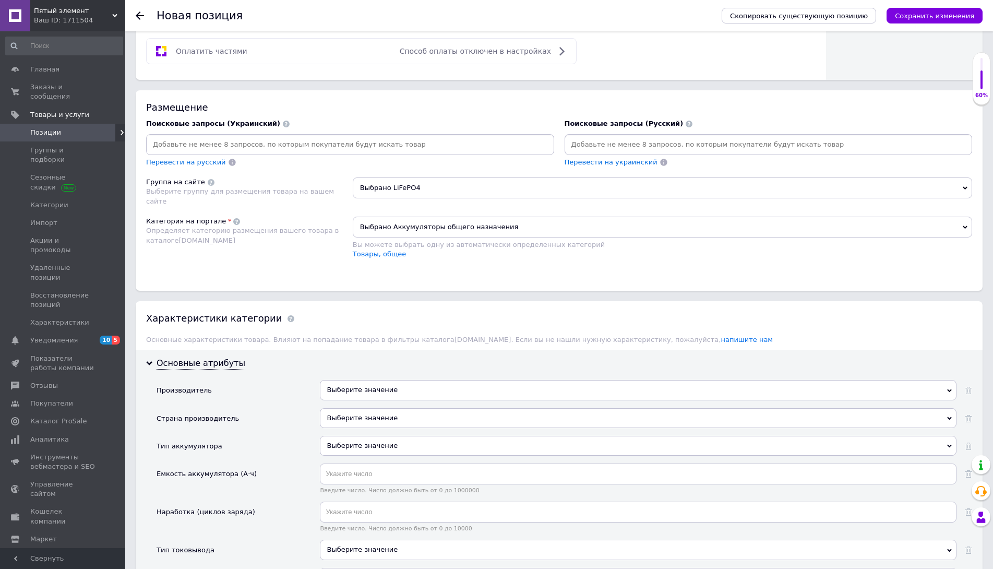
click at [389, 393] on div "Выберите значение" at bounding box center [638, 390] width 636 height 20
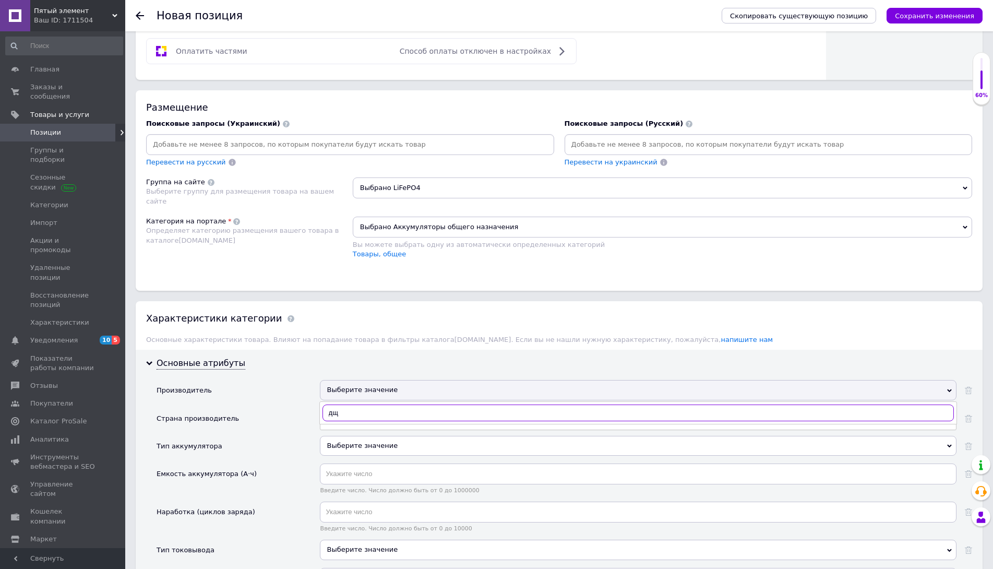
type input "д"
type input "logicpo"
click at [354, 433] on div "LogicPower" at bounding box center [637, 433] width 625 height 9
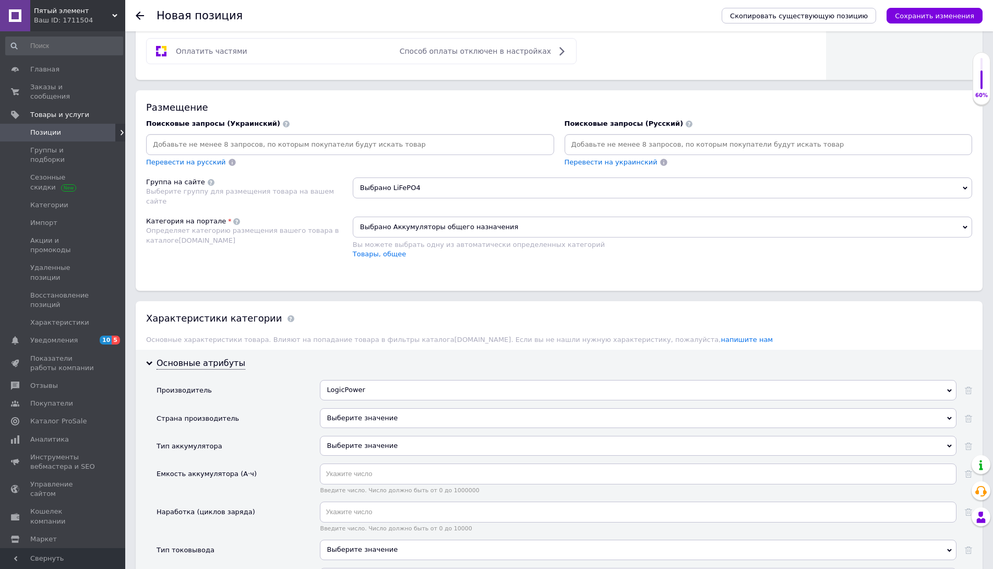
click at [378, 414] on div "Выберите значение" at bounding box center [638, 418] width 636 height 20
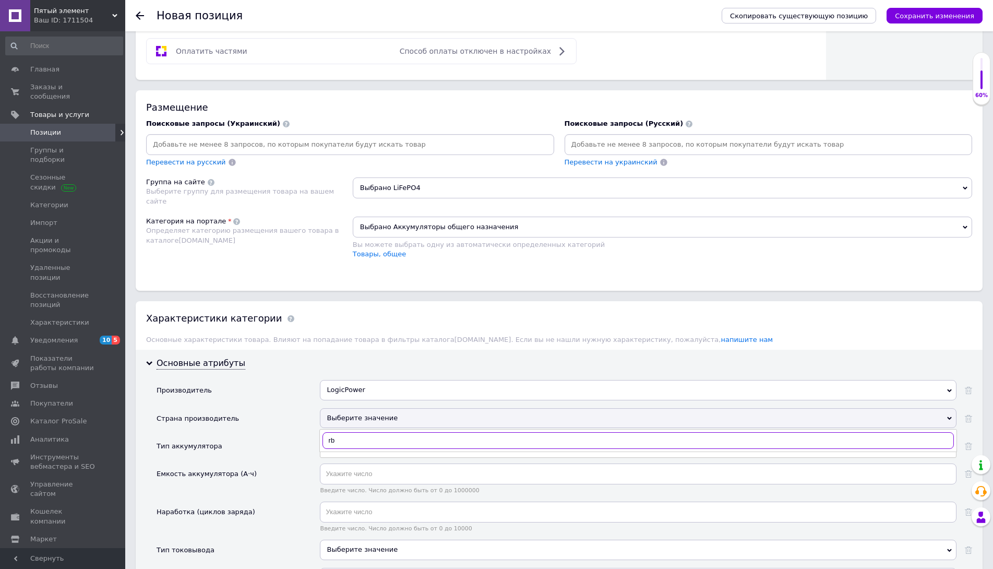
type input "r"
type input "кита"
click at [347, 461] on div "Китай" at bounding box center [637, 461] width 625 height 9
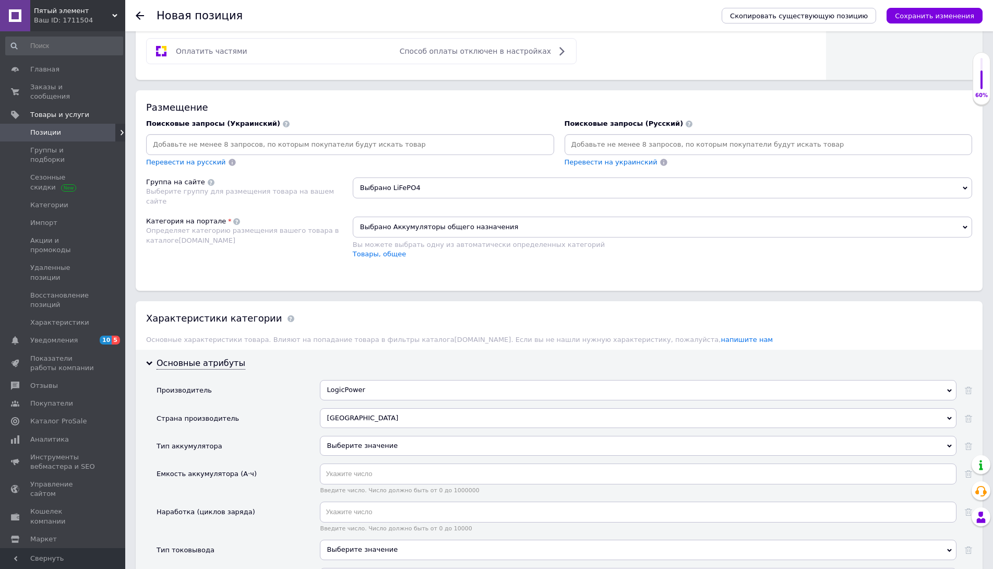
click at [371, 447] on div "Выберите значение" at bounding box center [638, 446] width 636 height 20
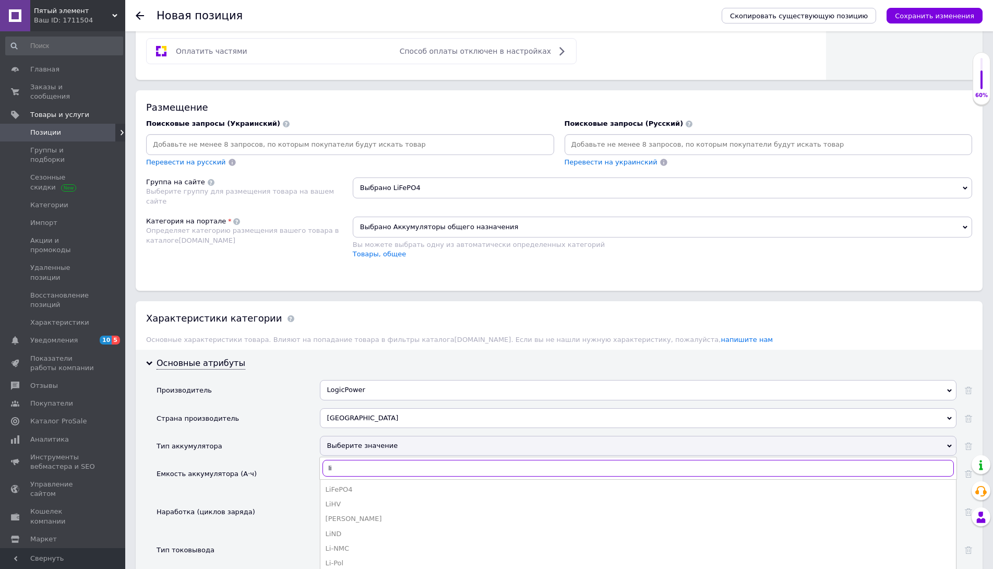
type input "li"
click at [349, 490] on div "LiFePO4" at bounding box center [637, 489] width 625 height 9
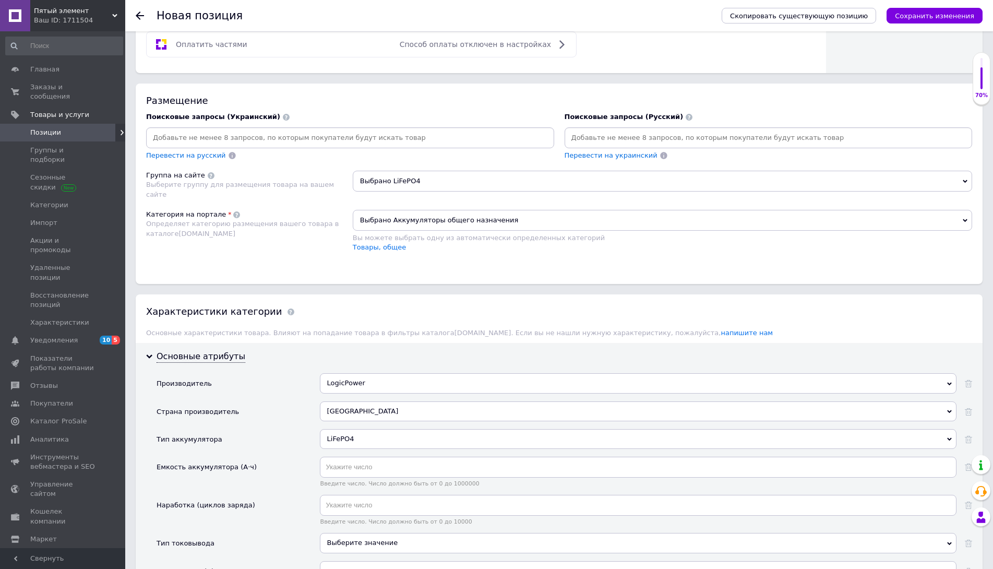
scroll to position [626, 0]
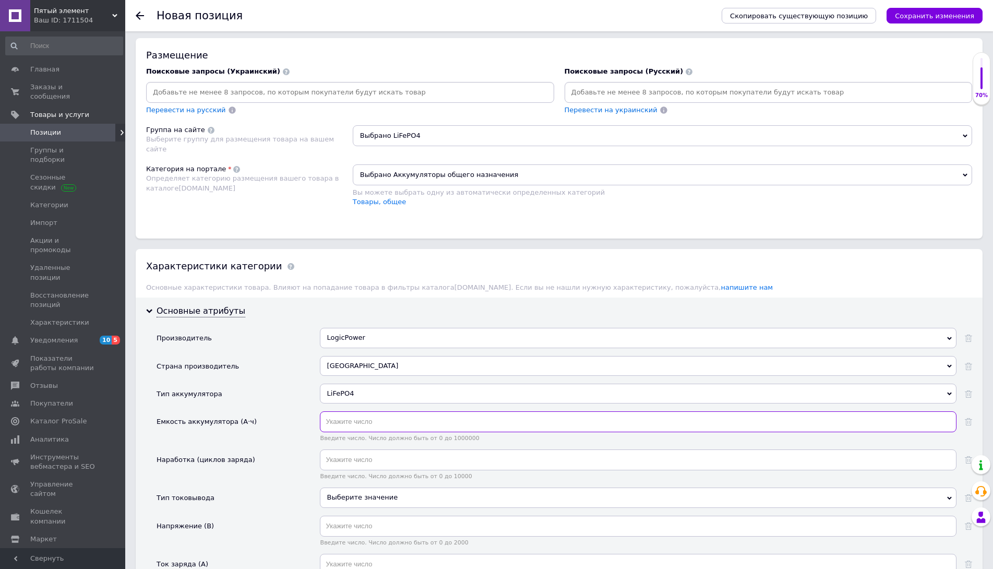
click at [381, 429] on input "text" at bounding box center [638, 421] width 636 height 21
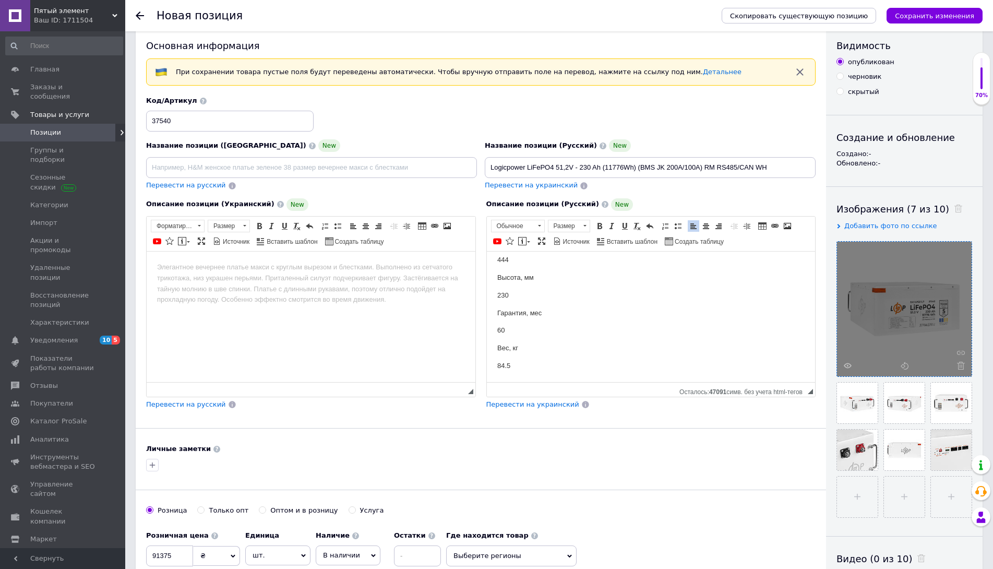
scroll to position [0, 0]
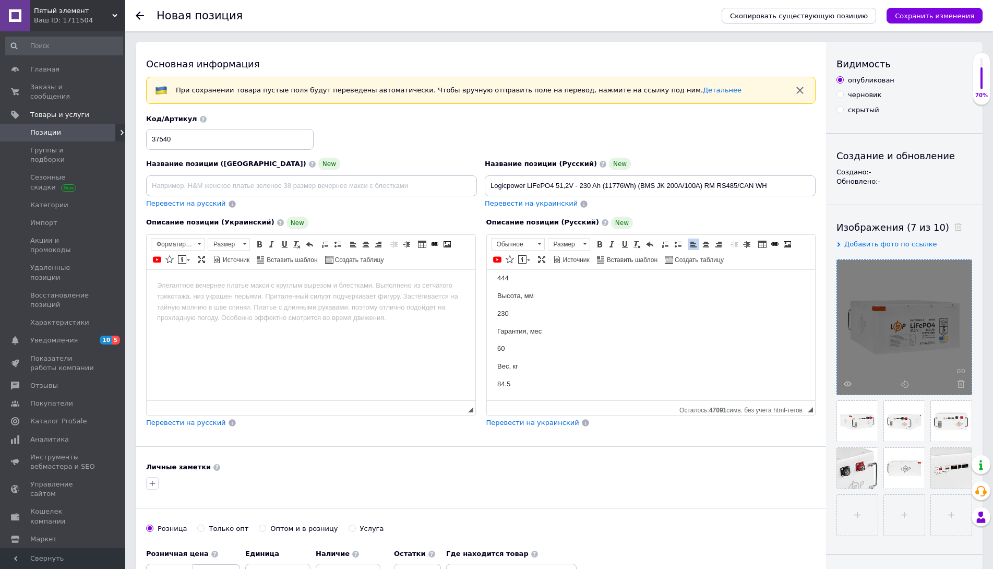
type input "230"
click at [533, 203] on span "Перевести на украинский" at bounding box center [531, 203] width 93 height 8
type input "Logicpower LiFePO4 51,2V - 230 Ah (11776Wh) (BMS JK 200A/100А) RM RS485/CAN WH"
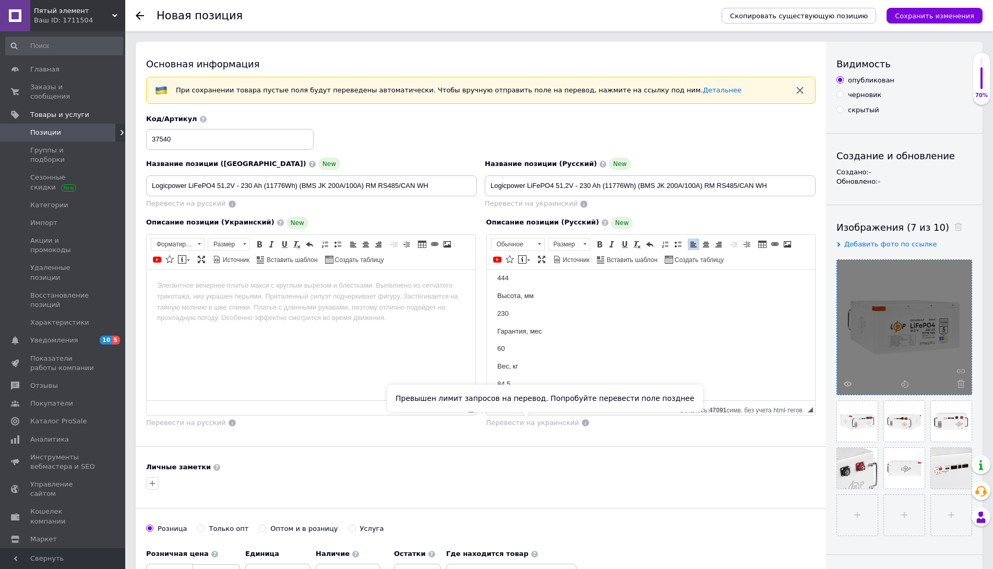
click at [516, 424] on span "Перевести на украинский" at bounding box center [532, 422] width 93 height 8
click at [528, 424] on span "Перевести на украинский" at bounding box center [532, 422] width 93 height 8
click at [526, 424] on span "Перевести на украинский" at bounding box center [532, 422] width 93 height 8
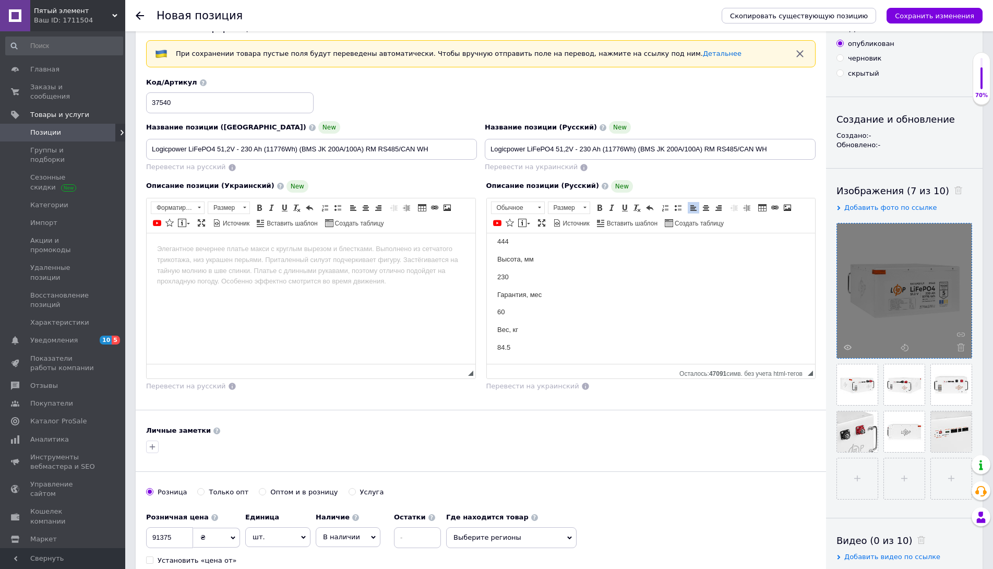
scroll to position [104, 0]
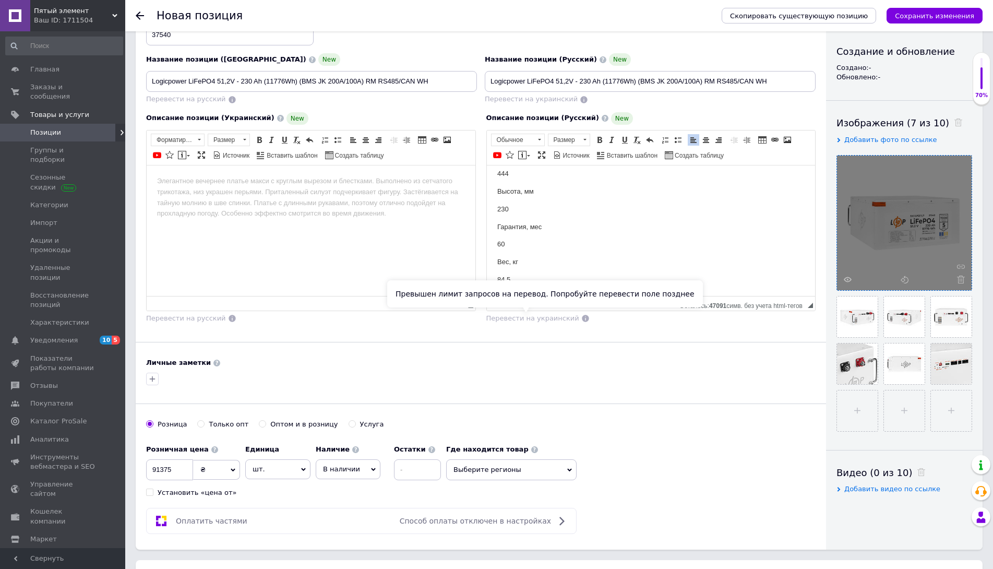
click at [524, 317] on span "Перевести на украинский" at bounding box center [532, 318] width 93 height 8
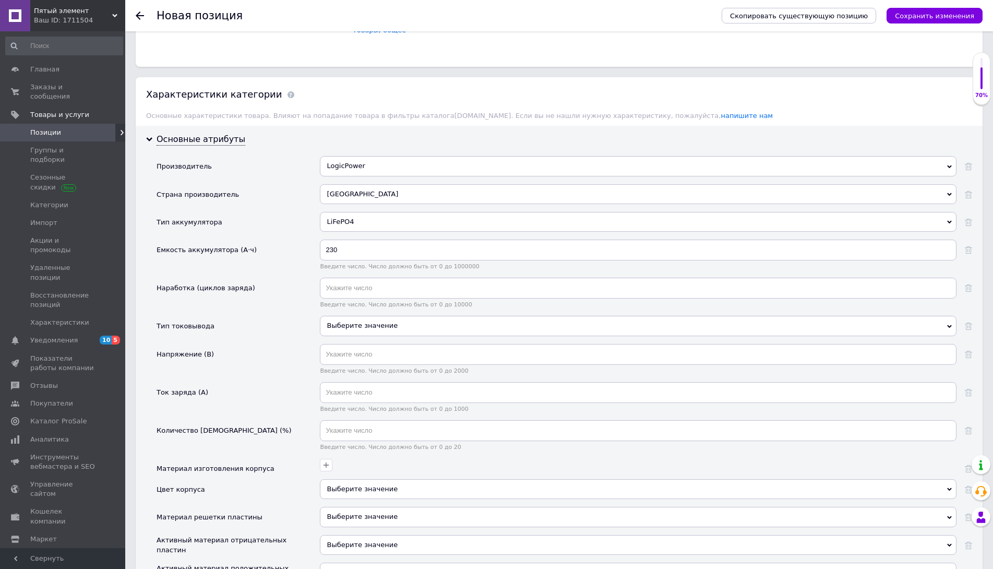
scroll to position [171, 0]
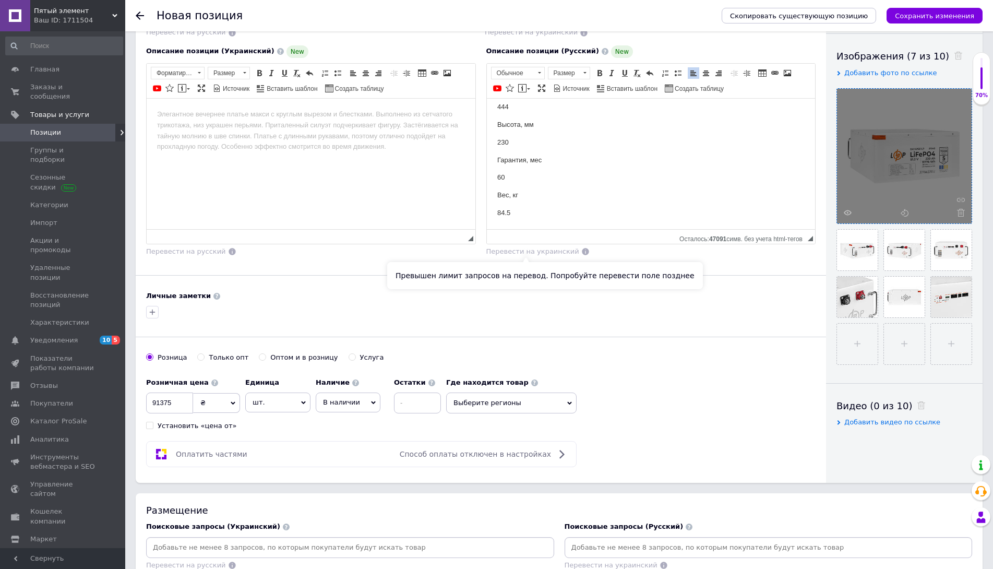
click at [524, 253] on span "Перевести на украинский" at bounding box center [532, 251] width 93 height 8
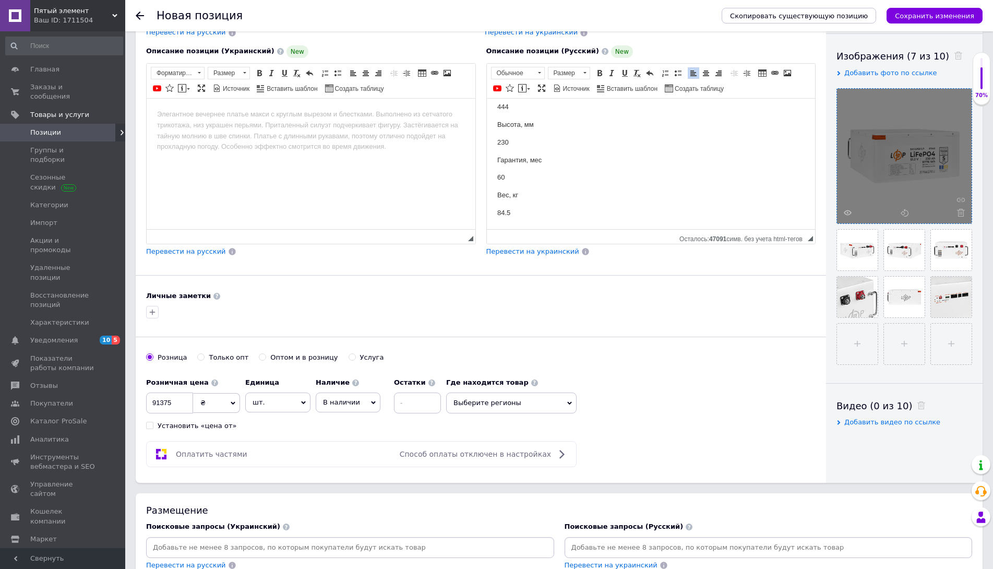
click at [514, 251] on span "Перевести на украинский" at bounding box center [532, 251] width 93 height 8
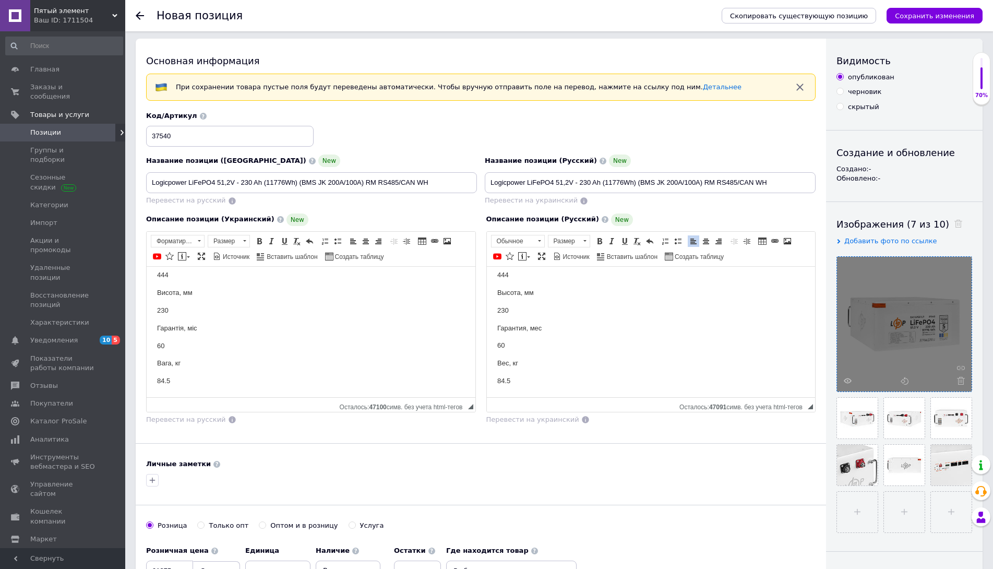
scroll to position [0, 0]
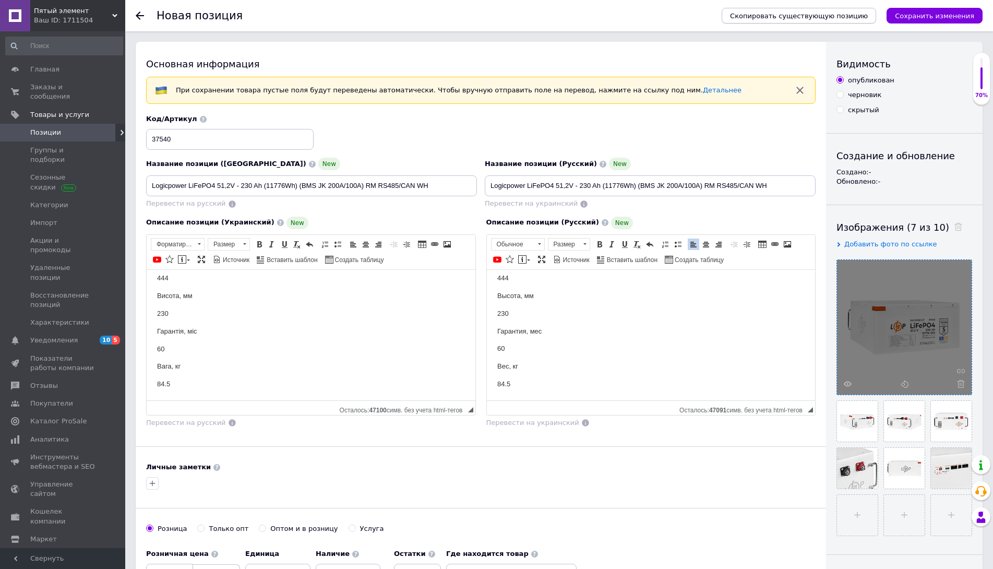
click at [809, 14] on span "Скопировать существующую позицию" at bounding box center [799, 16] width 138 height 8
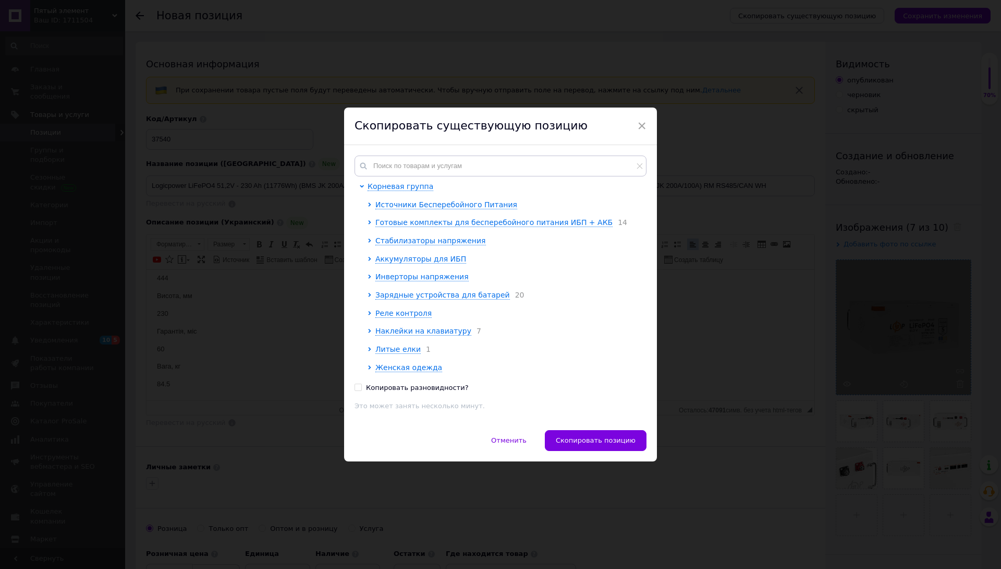
click at [515, 438] on span "Отменить" at bounding box center [508, 440] width 35 height 8
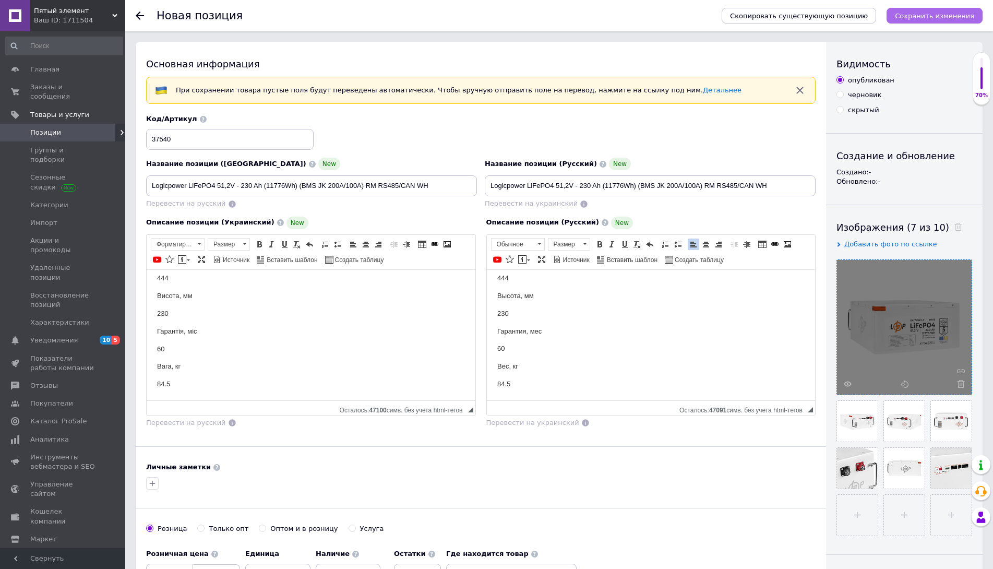
click at [922, 9] on button "Сохранить изменения" at bounding box center [934, 16] width 96 height 16
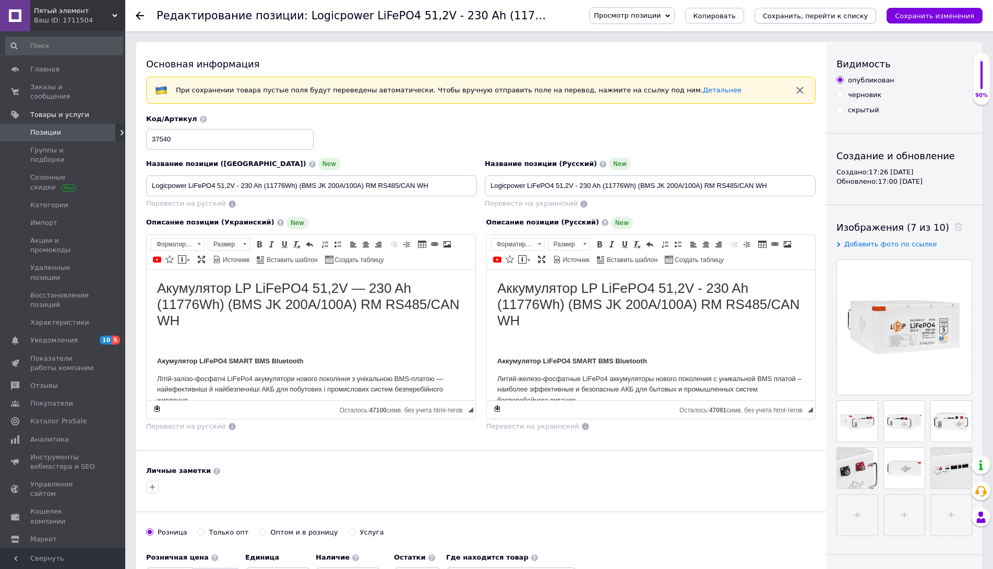
click at [806, 16] on icon "Сохранить, перейти к списку" at bounding box center [815, 16] width 105 height 8
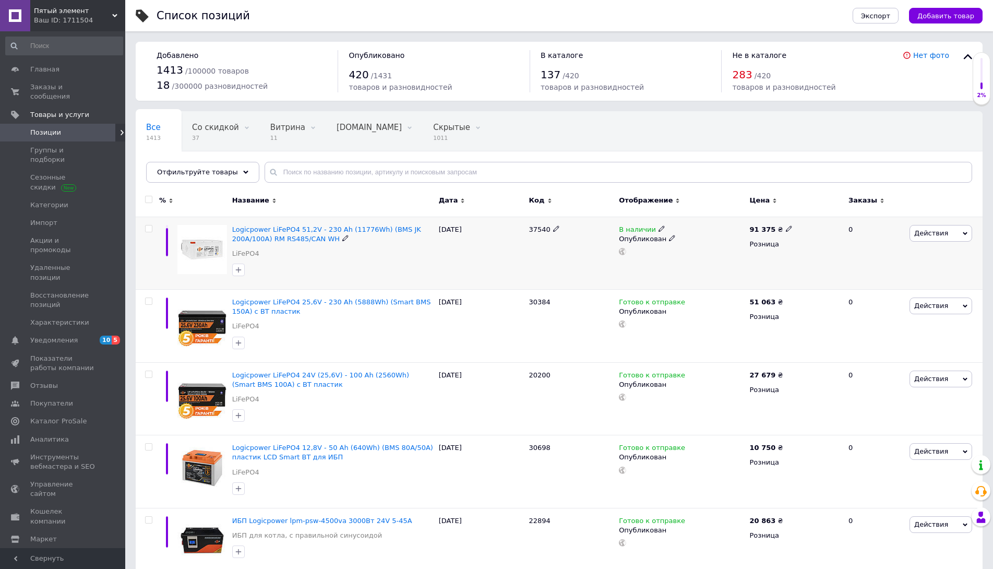
click at [658, 229] on icon at bounding box center [661, 228] width 6 height 6
click at [692, 266] on li "Готово к отправке" at bounding box center [719, 266] width 99 height 15
click at [609, 277] on div "37540" at bounding box center [571, 252] width 90 height 73
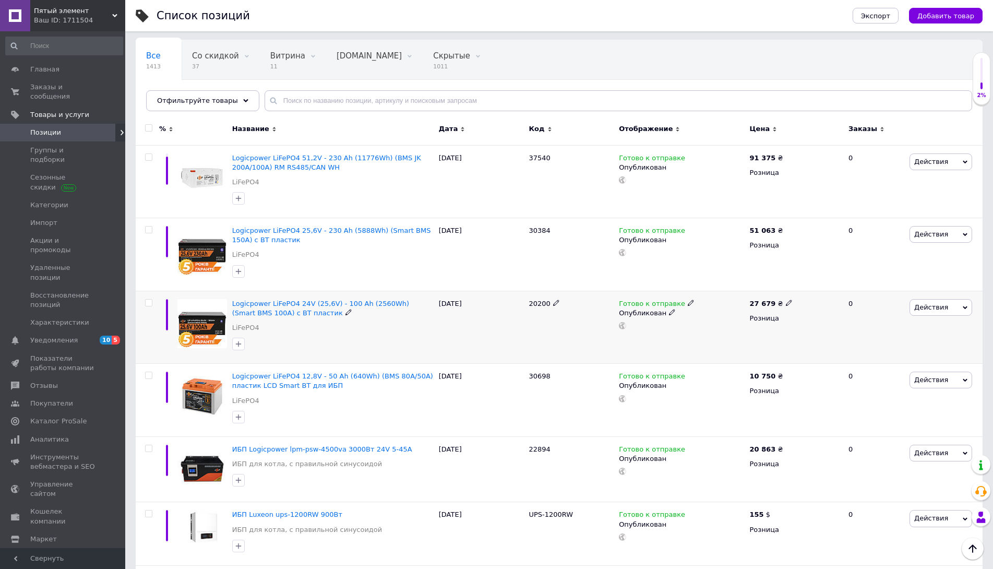
scroll to position [104, 0]
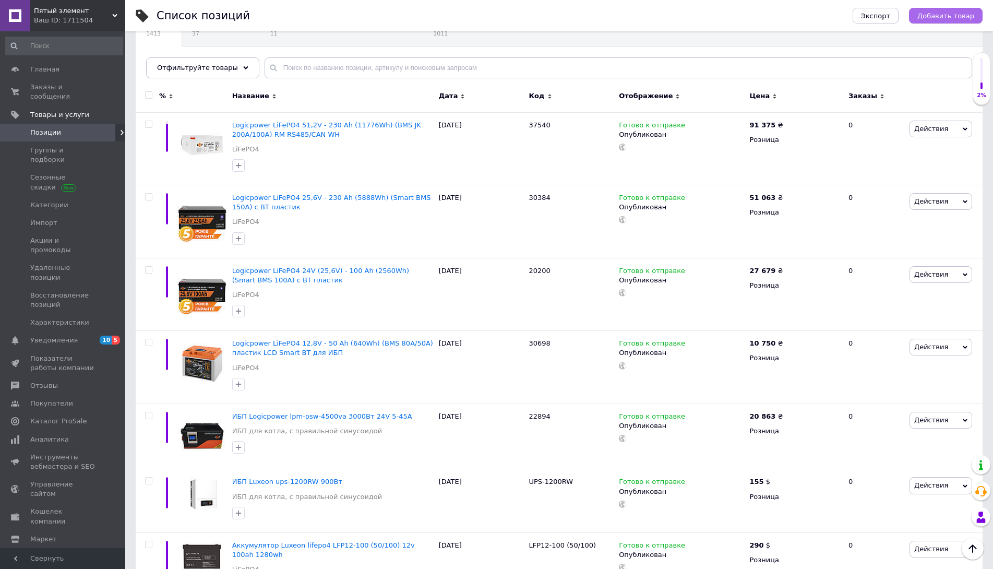
click at [942, 17] on span "Добавить товар" at bounding box center [945, 16] width 57 height 8
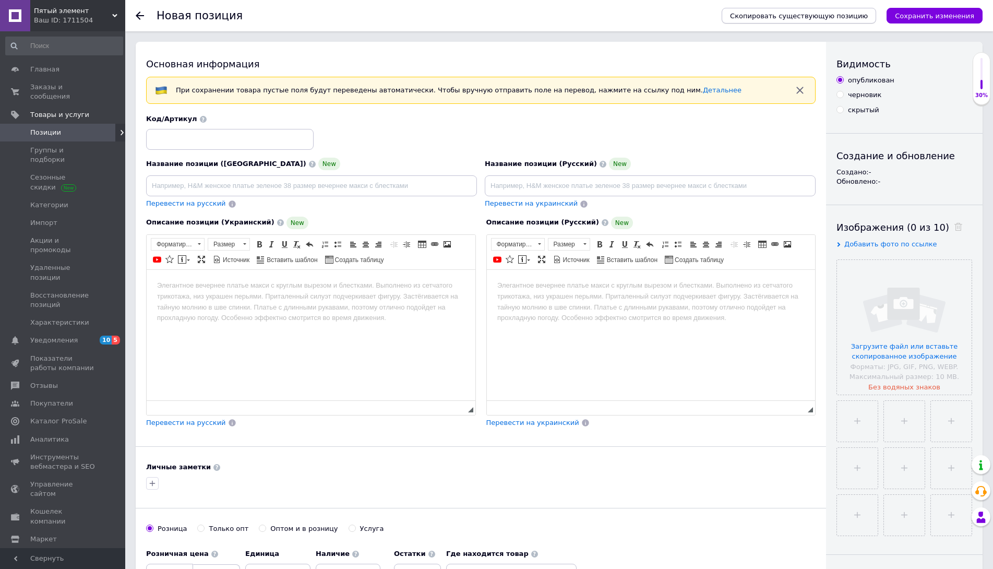
click at [817, 15] on span "Скопировать существующую позицию" at bounding box center [799, 16] width 138 height 8
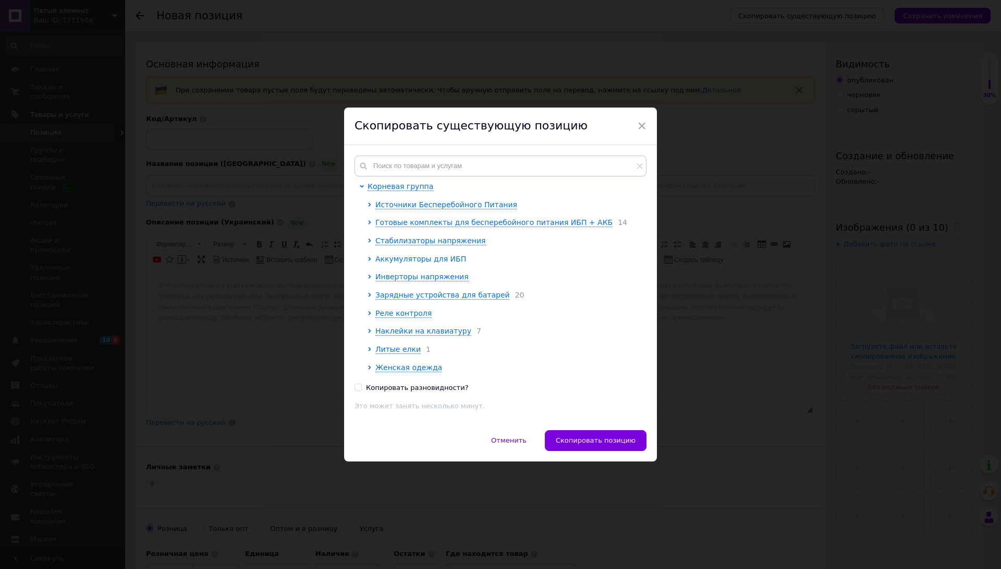
click at [415, 262] on span "Аккумуляторы для ИБП" at bounding box center [421, 259] width 91 height 8
click at [401, 330] on span "LiFePO4" at bounding box center [397, 331] width 29 height 8
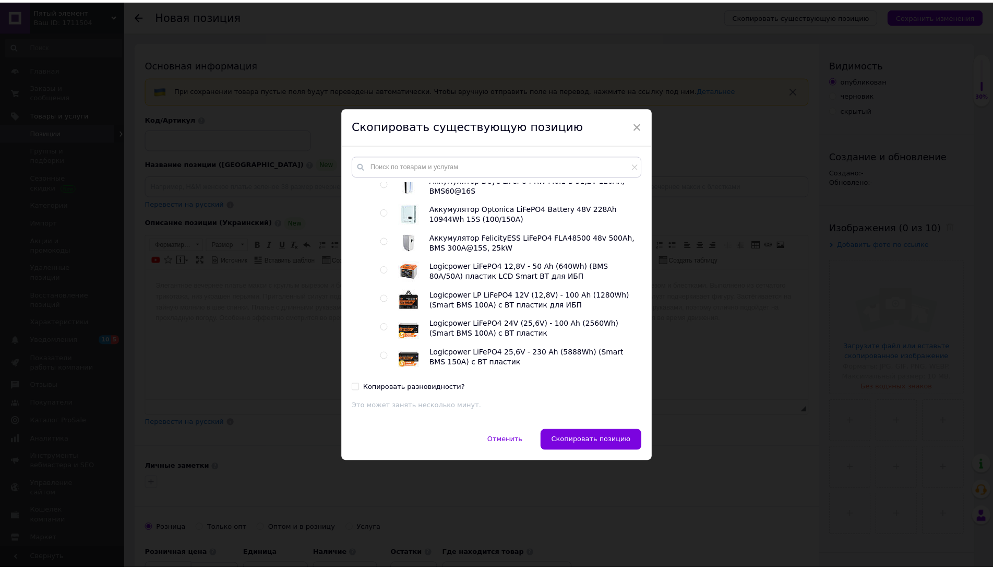
scroll to position [991, 0]
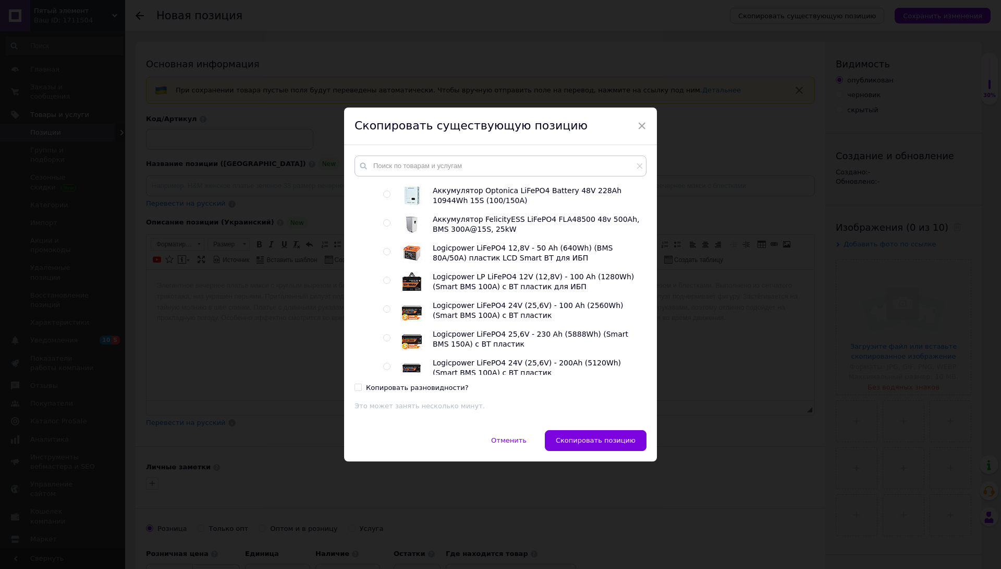
click at [384, 283] on input "radio" at bounding box center [386, 280] width 7 height 7
radio input "true"
click at [593, 443] on span "Скопировать позицию" at bounding box center [596, 440] width 80 height 8
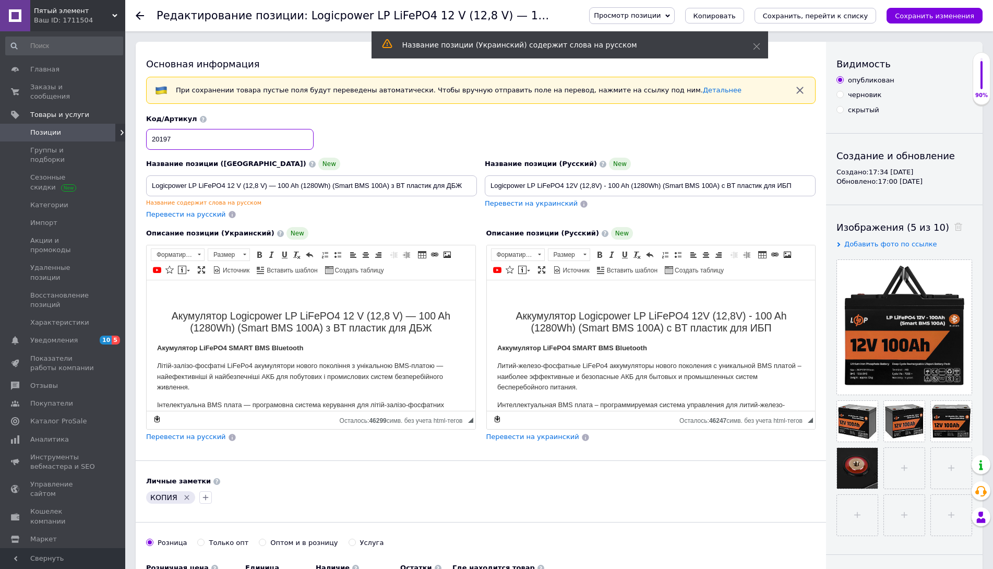
click at [227, 139] on input "20197" at bounding box center [229, 139] width 167 height 21
checkbox input "true"
paste input "30383"
type input "30383"
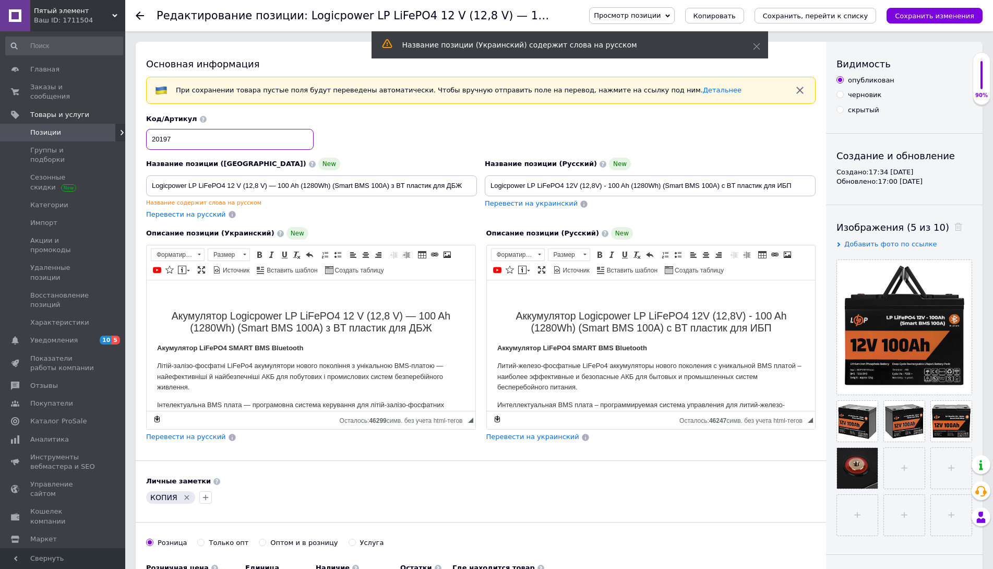
checkbox input "true"
type input "30383"
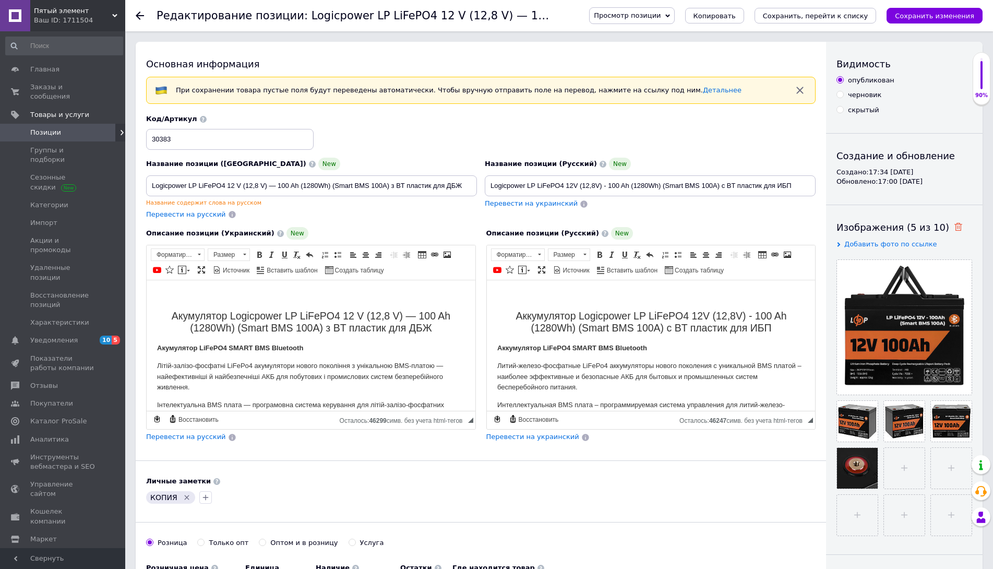
click at [954, 228] on icon at bounding box center [958, 227] width 8 height 8
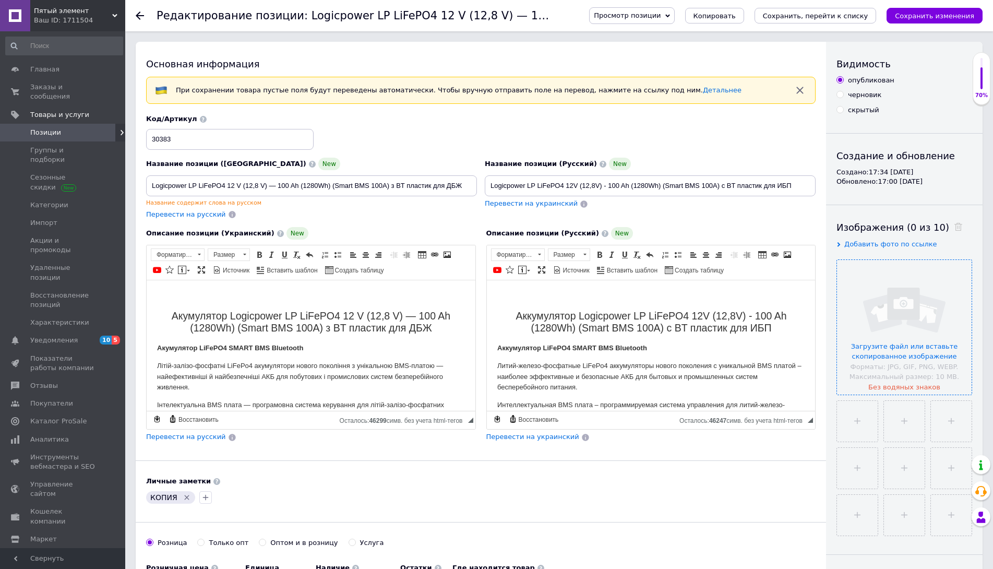
click at [910, 295] on input "file" at bounding box center [904, 327] width 135 height 135
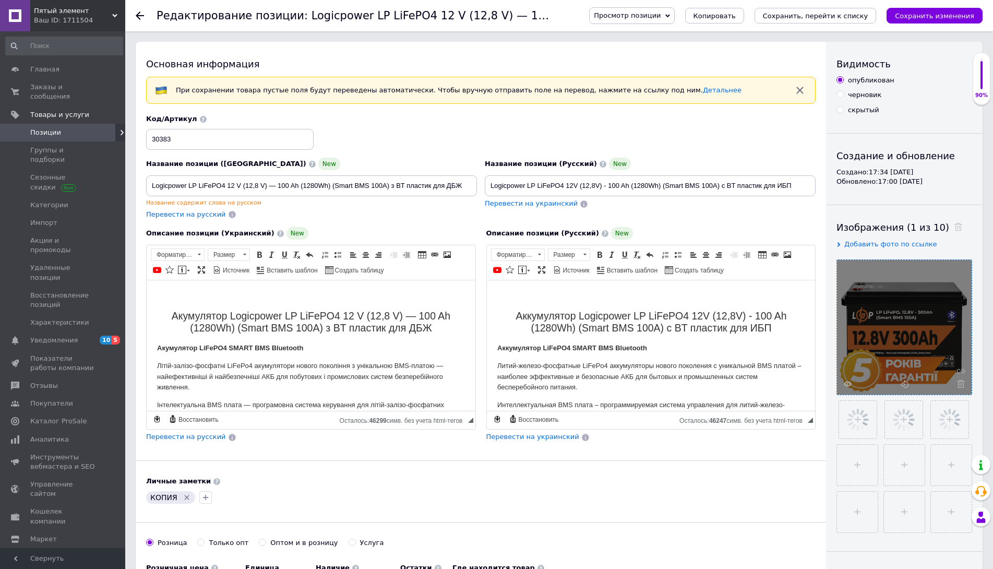
checkbox input "true"
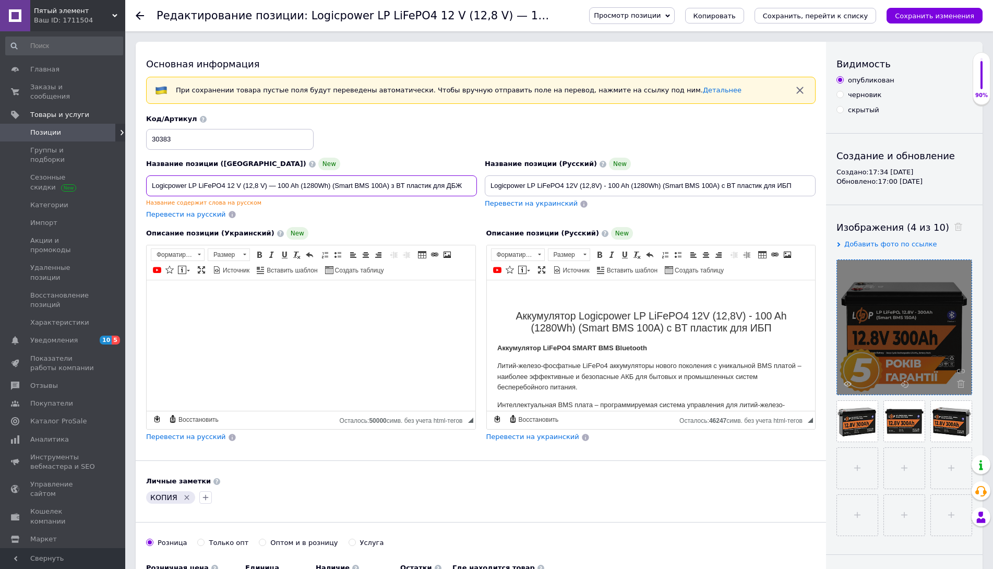
click at [332, 184] on input "Logicpower LP LiFePO4 12 V (12,8 V) — 100 Ah (1280Wh) (Smart BMS 100А) з BT пла…" at bounding box center [311, 185] width 331 height 21
click at [331, 184] on input "Logicpower LP LiFePO4 12 V (12,8 V) — 100 Ah (1280Wh) (Smart BMS 100А) з BT пла…" at bounding box center [311, 185] width 331 height 21
checkbox input "true"
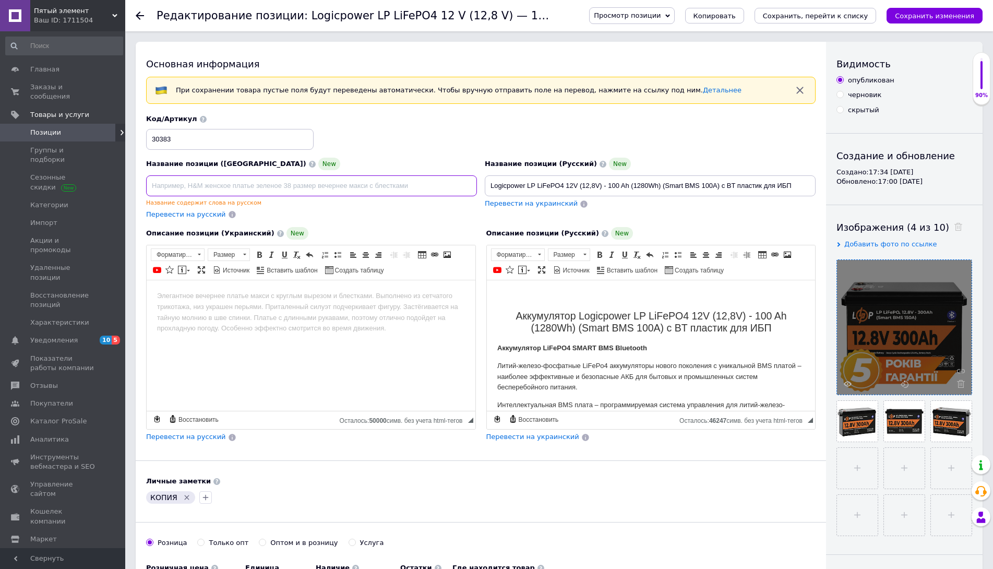
click at [331, 184] on input at bounding box center [311, 185] width 331 height 21
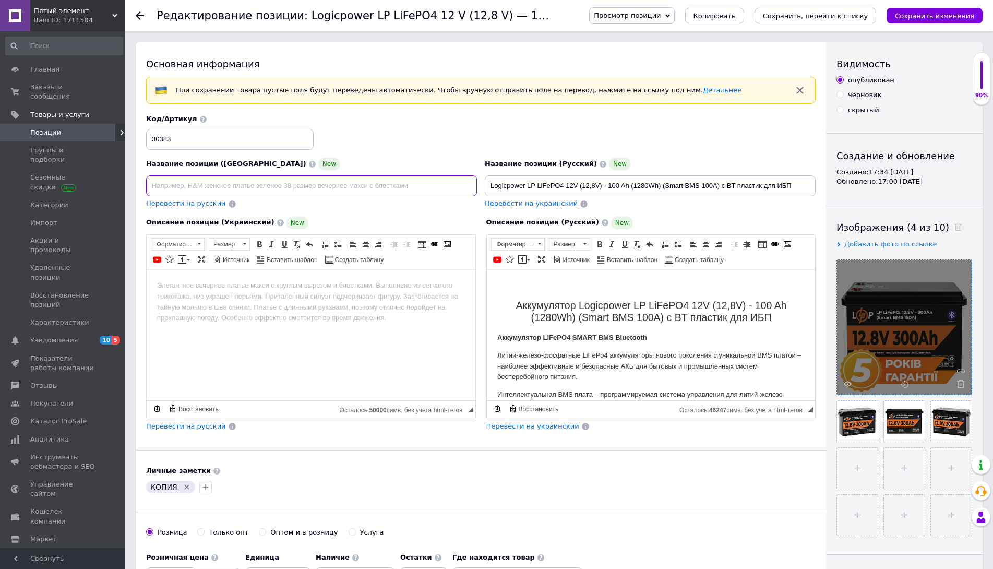
checkbox input "true"
drag, startPoint x: 527, startPoint y: 184, endPoint x: 813, endPoint y: 186, distance: 286.4
click at [813, 186] on input "Logicpower LP LiFePO4 12V (12,8V) - 100 Ah (1280Wh) (Smart BMS 100А) с BT пласт…" at bounding box center [650, 185] width 331 height 21
checkbox input "true"
paste input "iFePO4 12,8V - 300 Ah (3840Wh) (Smart BMS 200А) с BT пластик"
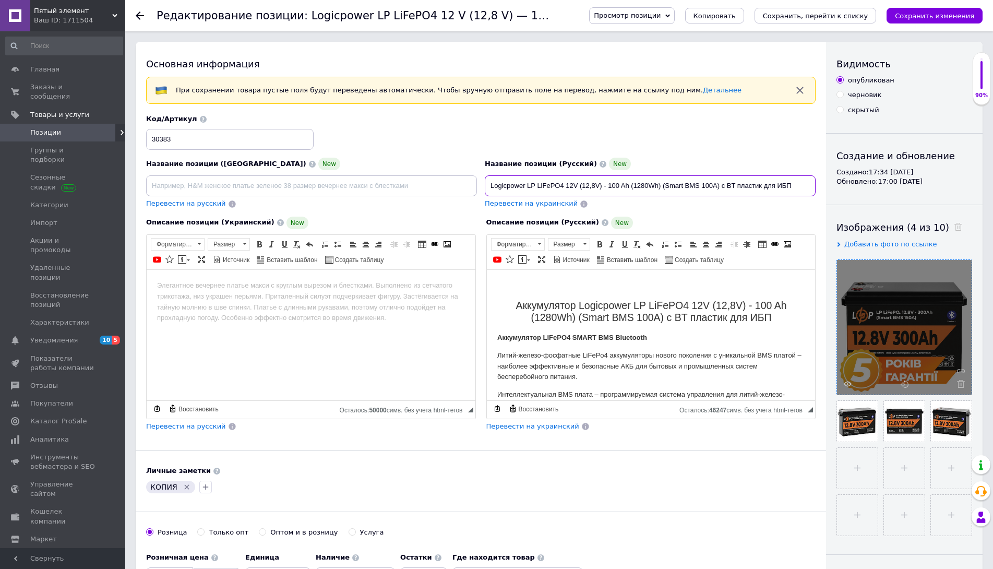
type input "Logicpower LiFePO4 12,8V - 300 Ah (3840Wh) (Smart BMS 200А) с BT пластик"
checkbox input "true"
type input "Logicpower LiFePO4 12,8V - 300 Ah (3840Wh) (Smart BMS 200А) с BT пластик"
click at [625, 333] on strong "Аккумулятор LiFePO4 SMART BMS Bluetooth" at bounding box center [572, 337] width 150 height 8
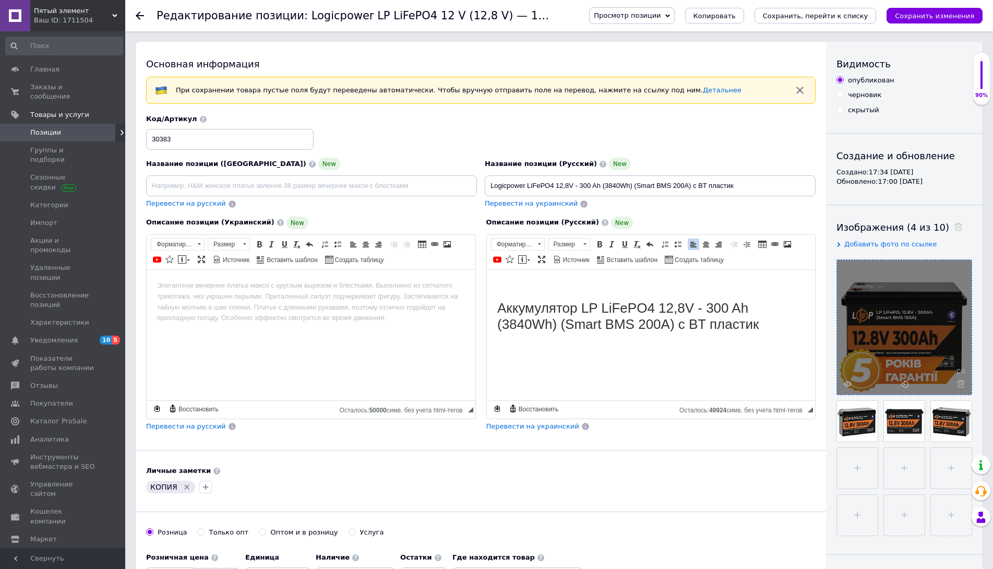
click at [626, 284] on body "Аккумулятор LP LiFePO4 12,8V - 300 Ah (3840Wh) (Smart BMS 200А) с BT пластик" at bounding box center [651, 316] width 308 height 73
click at [767, 324] on h1 "Аккумулятор LP LiFePO4 12,8V - 300 Ah (3840Wh) (Smart BMS 200А) с BT пластик" at bounding box center [651, 315] width 308 height 32
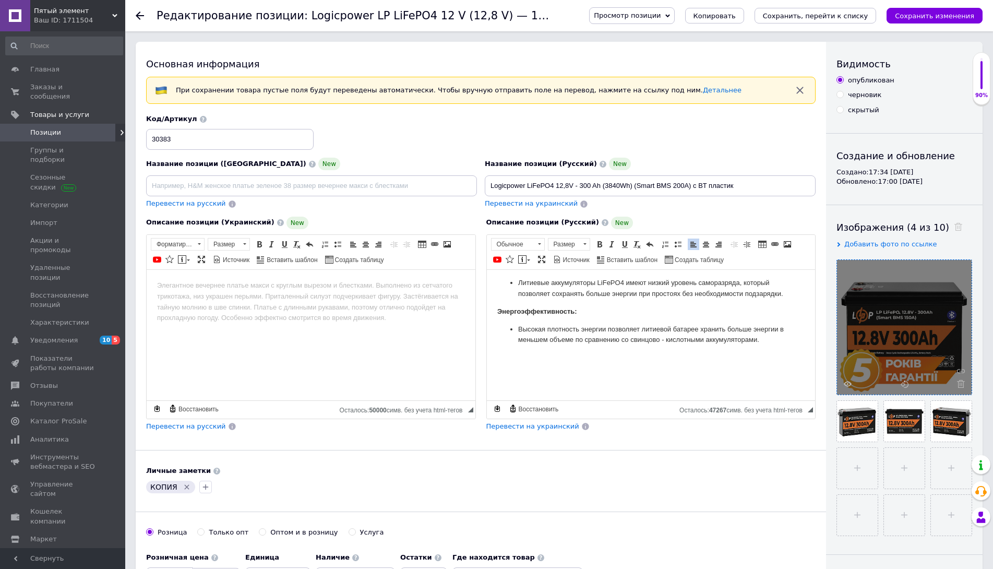
scroll to position [1644, 0]
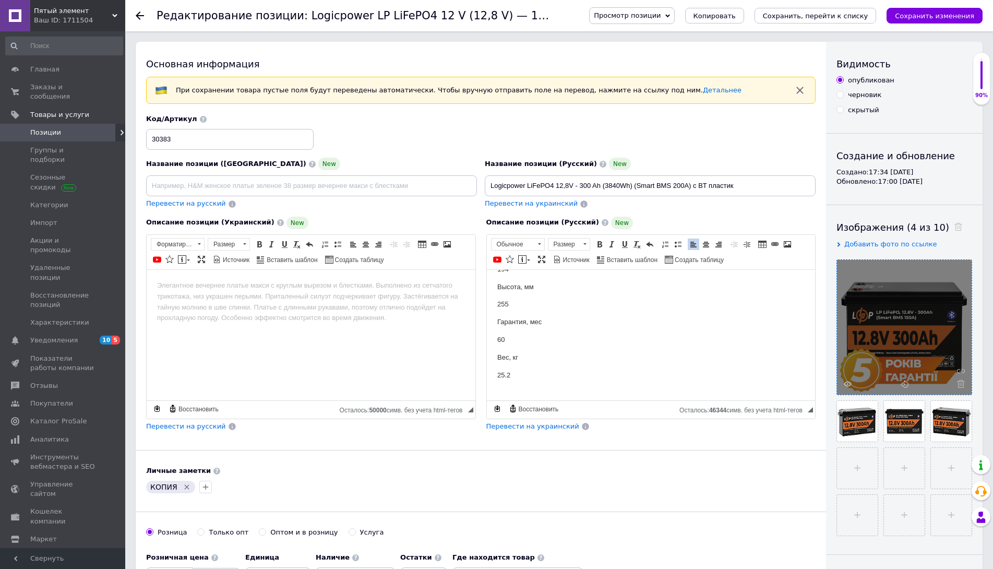
click at [183, 485] on icon "Удалить метку" at bounding box center [187, 486] width 8 height 8
click at [533, 204] on span "Перевести на украинский" at bounding box center [531, 203] width 93 height 8
checkbox input "true"
type input "Logicpower LiFePO4 12,8V — 300 Ah (3840Wh) (Smart BMS 200А) з BT пластик"
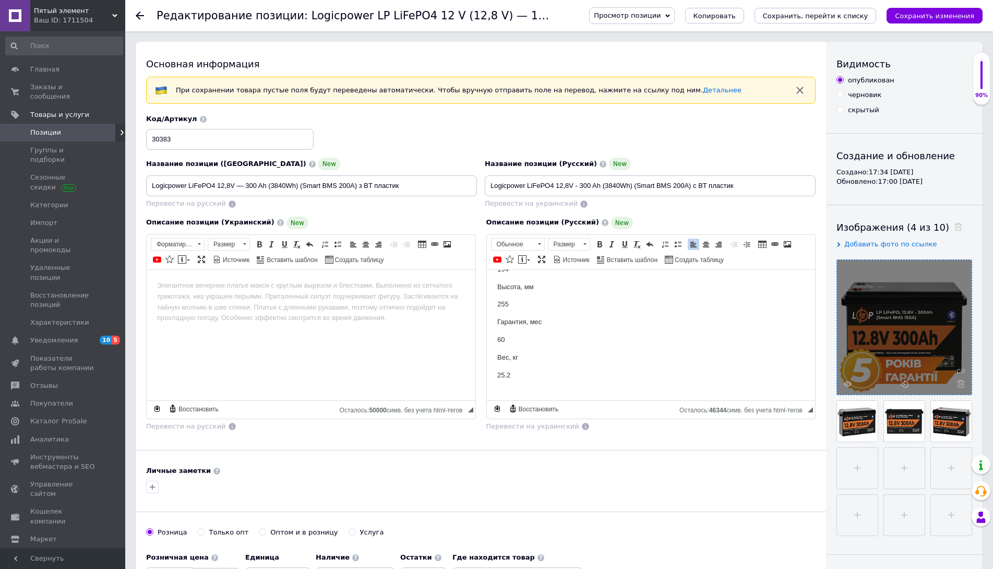
scroll to position [104, 0]
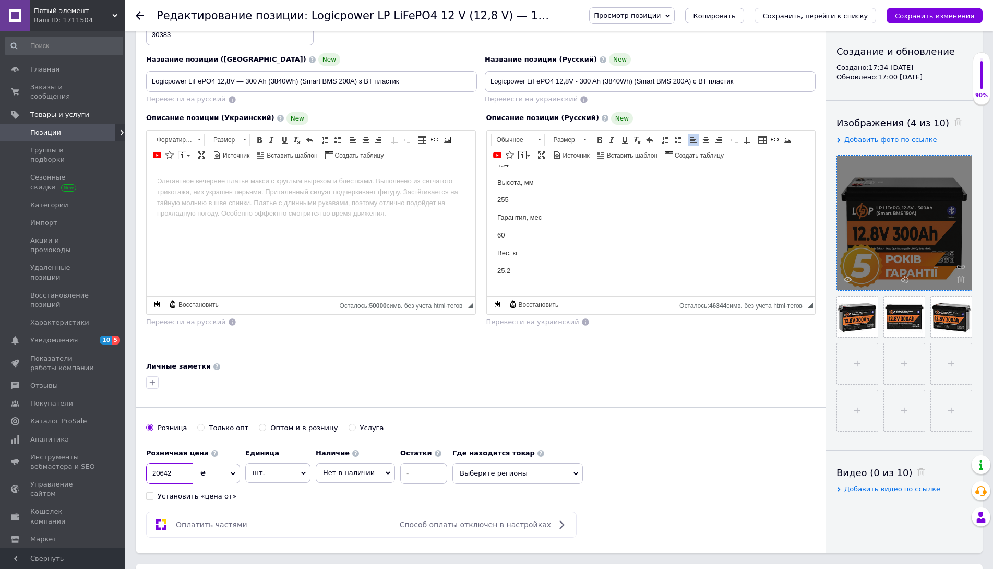
click at [175, 473] on input "20642" at bounding box center [169, 473] width 47 height 21
click at [174, 473] on input "20642" at bounding box center [169, 473] width 47 height 21
checkbox input "true"
type input "3"
checkbox input "true"
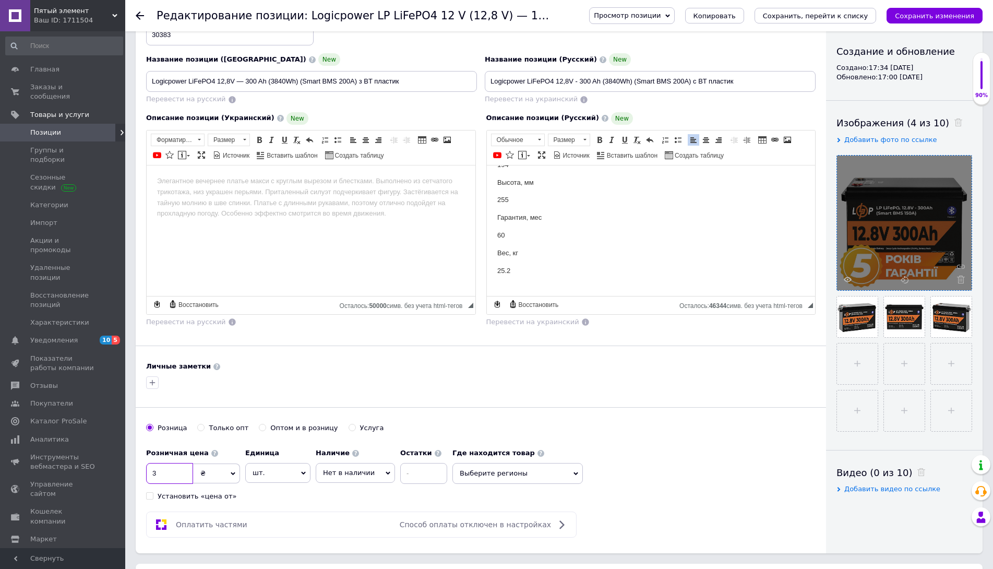
type input "34"
checkbox input "true"
type input "349"
checkbox input "true"
type input "3493"
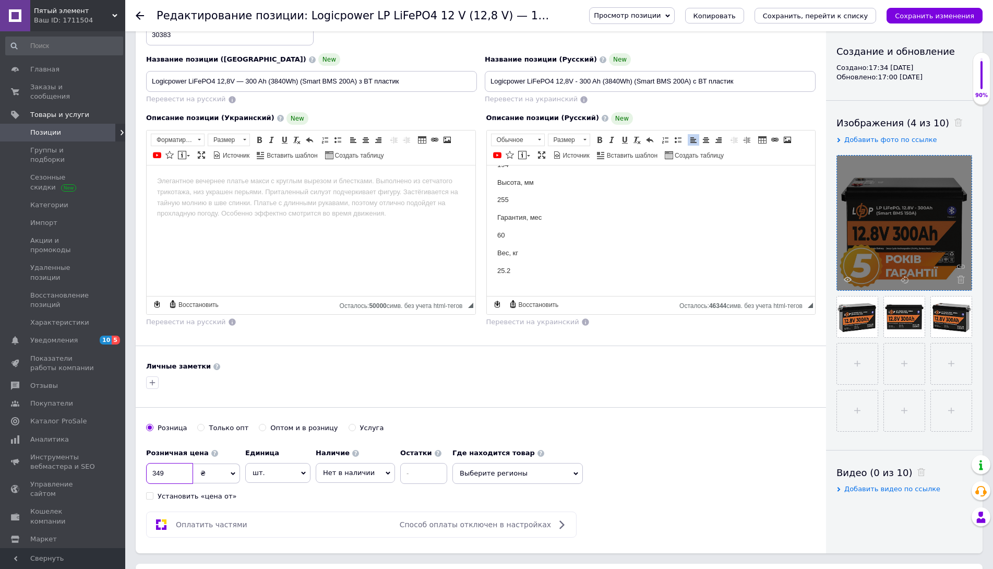
checkbox input "true"
type input "34938"
checkbox input "true"
type input "34938"
click at [352, 469] on span "Нет в наличии" at bounding box center [349, 472] width 52 height 8
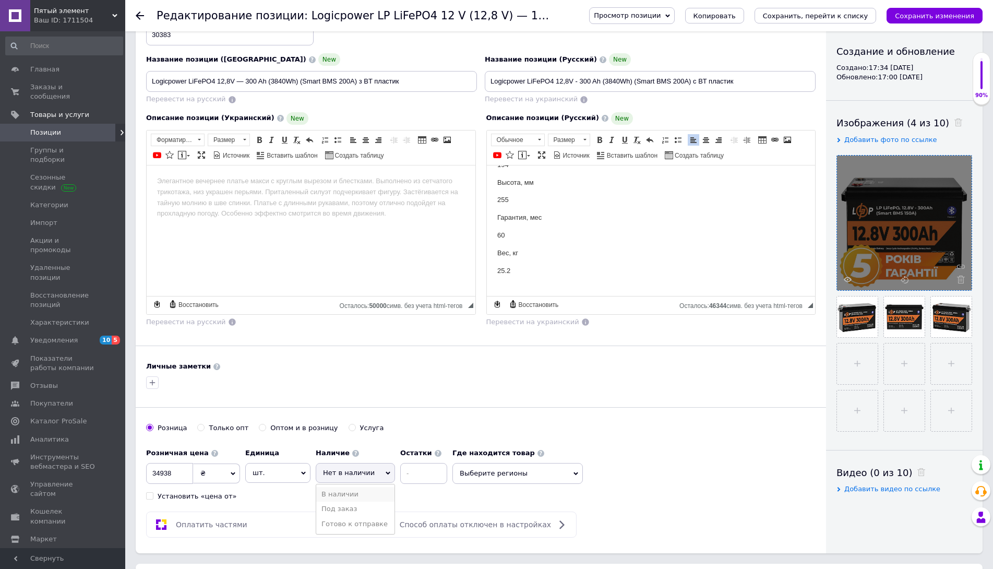
click at [348, 491] on li "В наличии" at bounding box center [355, 494] width 78 height 15
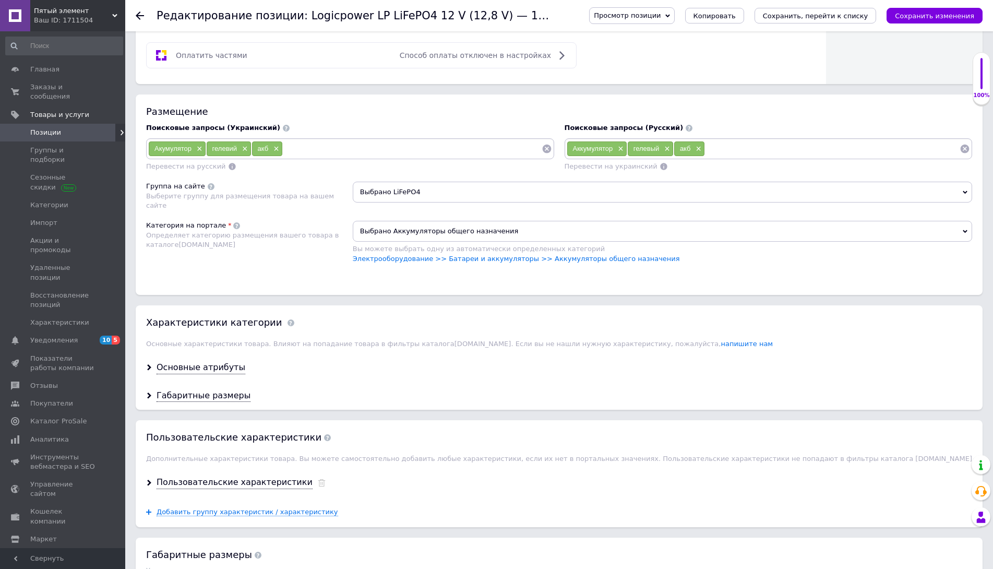
scroll to position [626, 0]
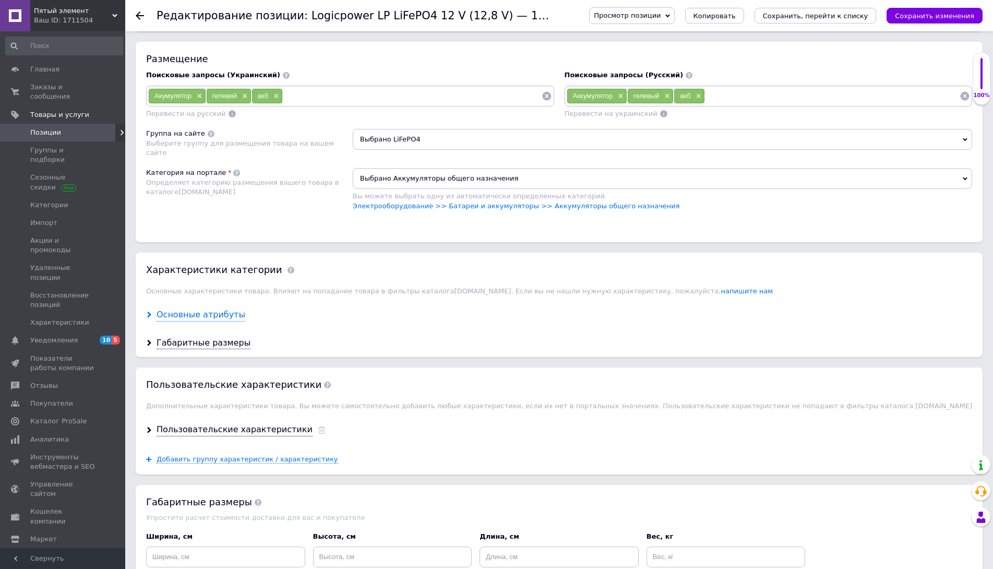
click at [191, 318] on div "Основные атрибуты" at bounding box center [200, 315] width 89 height 12
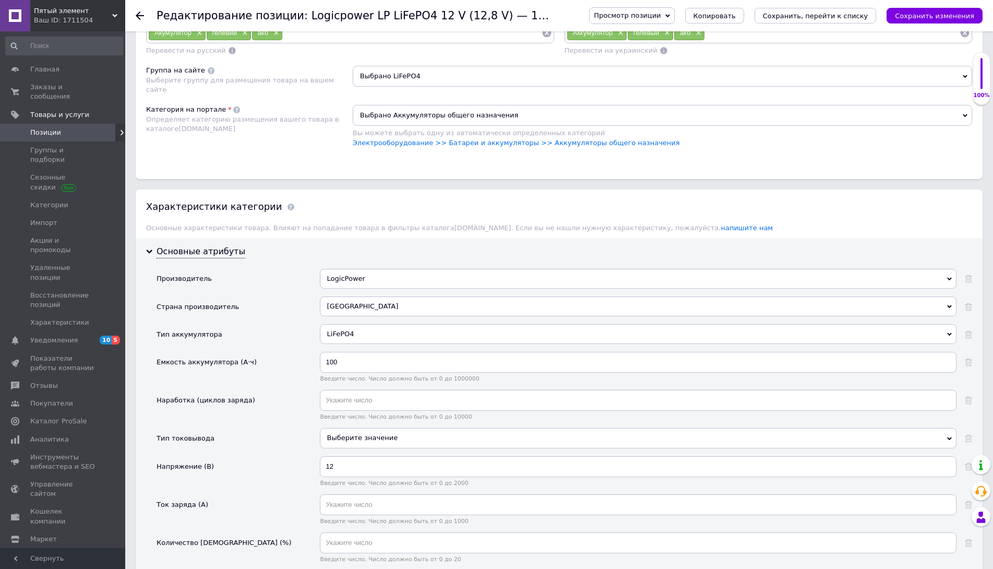
scroll to position [692, 0]
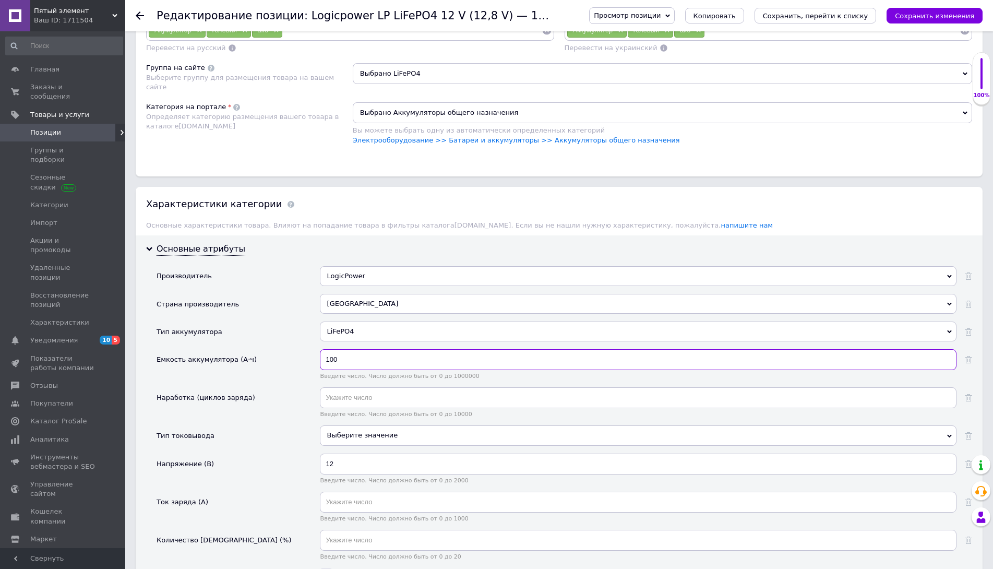
click at [327, 362] on input "100" at bounding box center [638, 359] width 636 height 21
checkbox input "true"
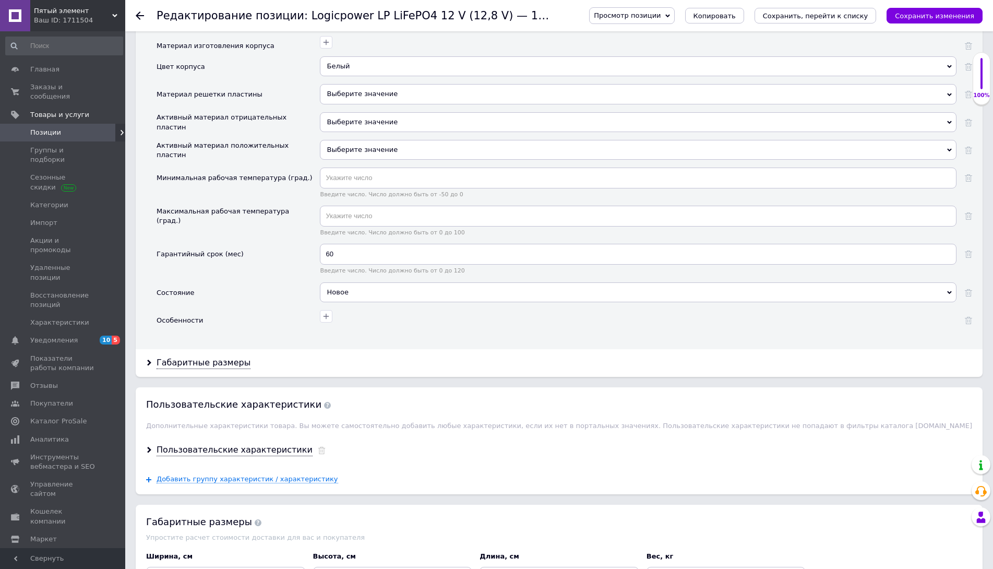
scroll to position [1265, 0]
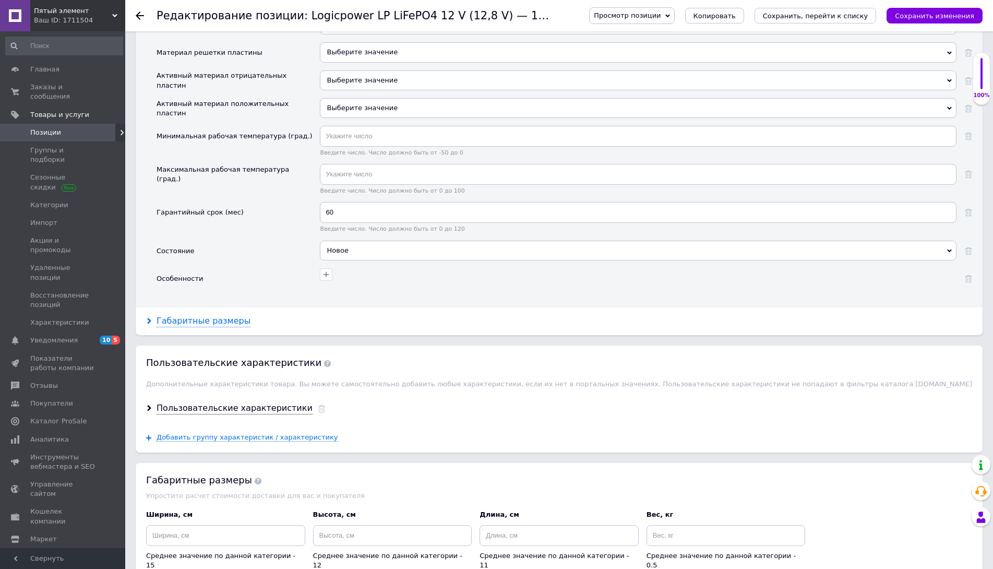
type input "300"
click at [207, 322] on div "Габаритные размеры" at bounding box center [203, 321] width 94 height 12
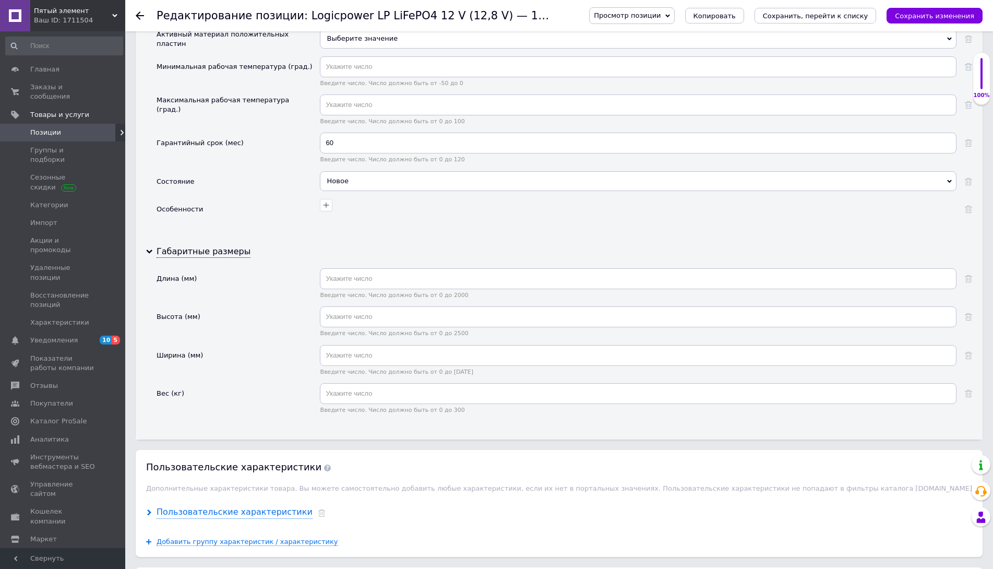
scroll to position [1422, 0]
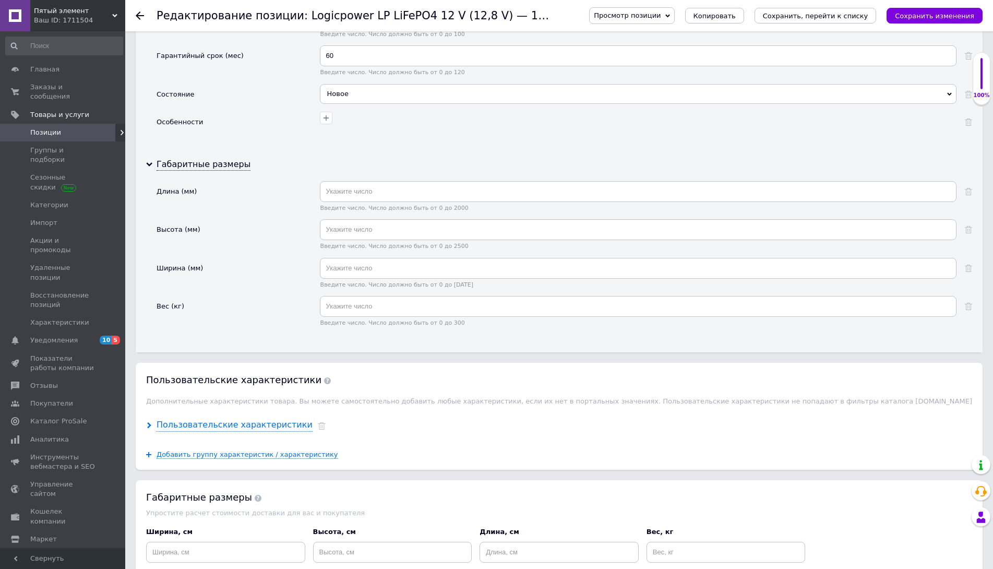
click at [246, 430] on div "Пользовательские характеристики" at bounding box center [234, 425] width 156 height 12
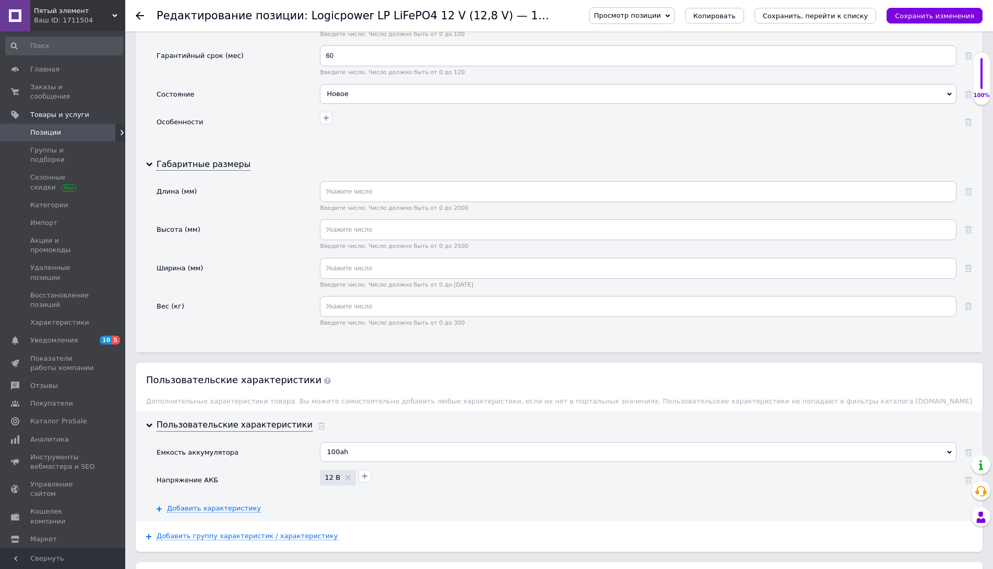
click at [356, 449] on div "100ah" at bounding box center [638, 452] width 636 height 20
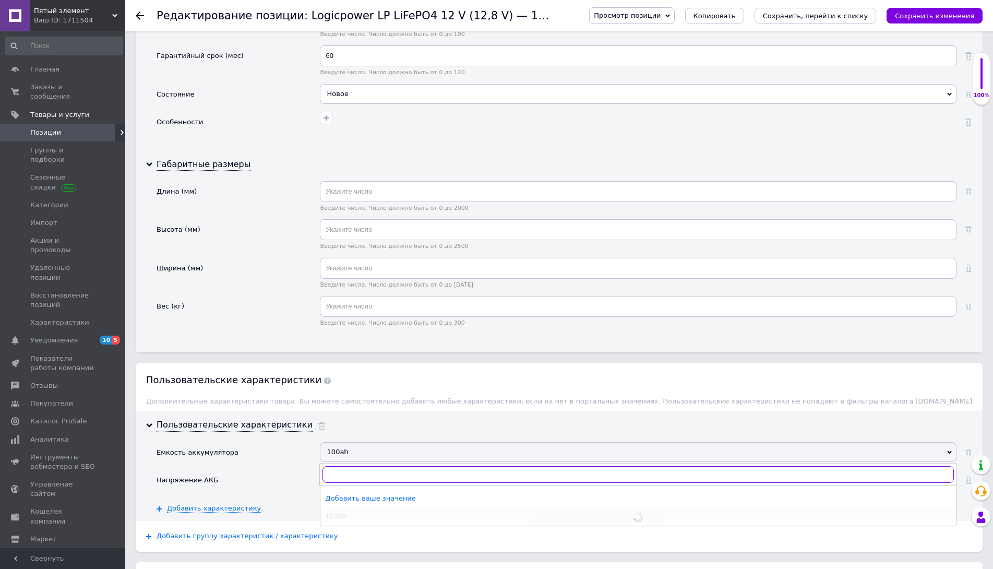
checkbox input "true"
type input "300"
click at [370, 499] on div "Сохранить ваше значение" at bounding box center [637, 497] width 625 height 9
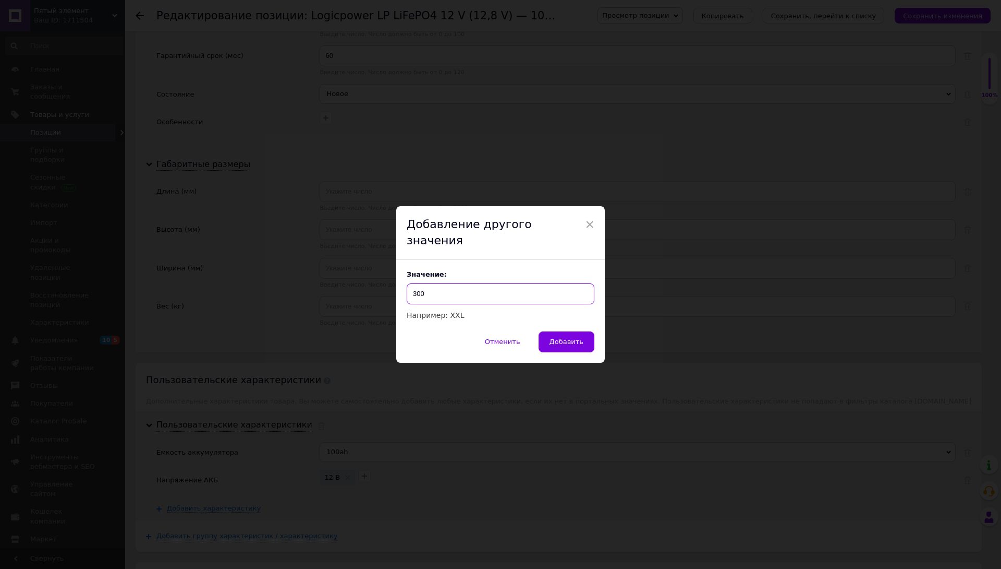
click at [449, 284] on input "300" at bounding box center [501, 293] width 188 height 21
checkbox input "true"
type input "300ah"
click at [571, 337] on span "Добавить" at bounding box center [567, 341] width 34 height 8
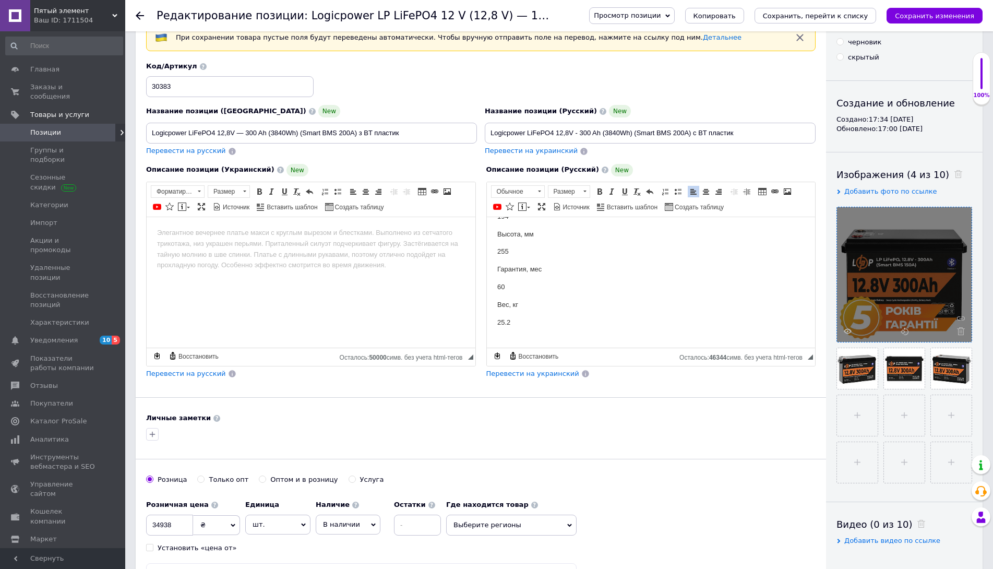
scroll to position [0, 0]
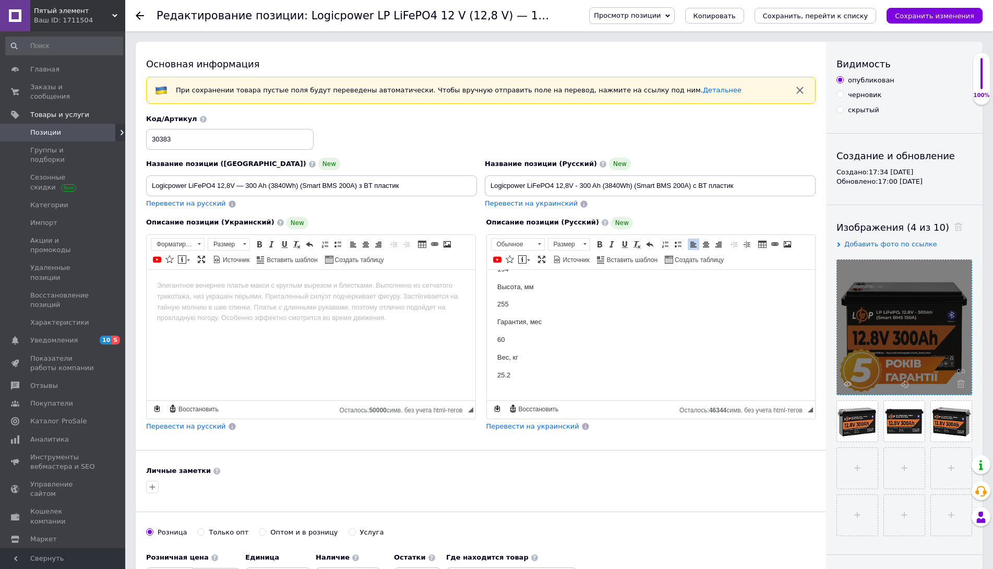
click at [525, 426] on span "Перевести на украинский" at bounding box center [532, 426] width 93 height 8
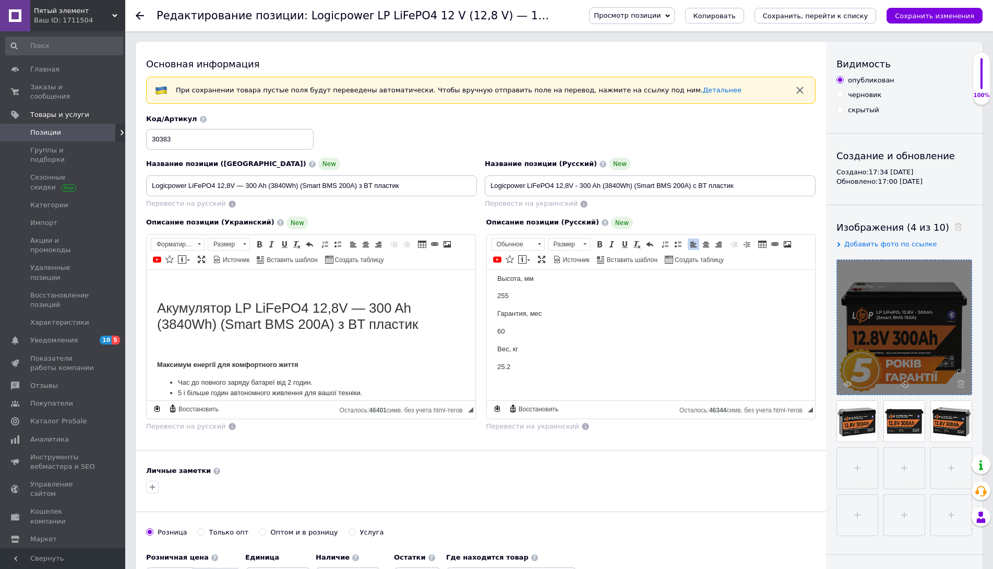
scroll to position [1518, 0]
click at [848, 17] on icon "Сохранить, перейти к списку" at bounding box center [815, 16] width 105 height 8
checkbox input "true"
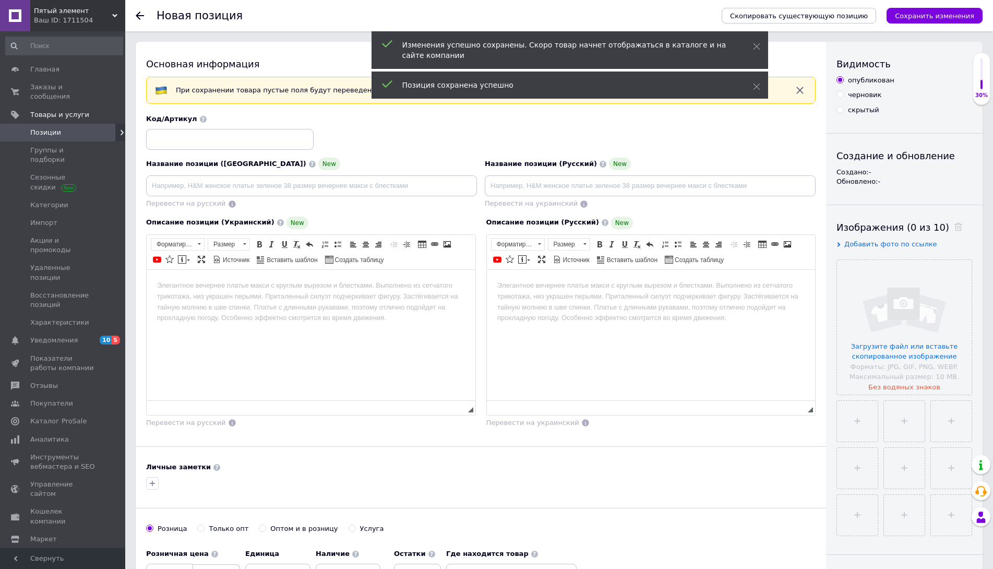
click at [50, 128] on span "Позиции" at bounding box center [45, 132] width 31 height 9
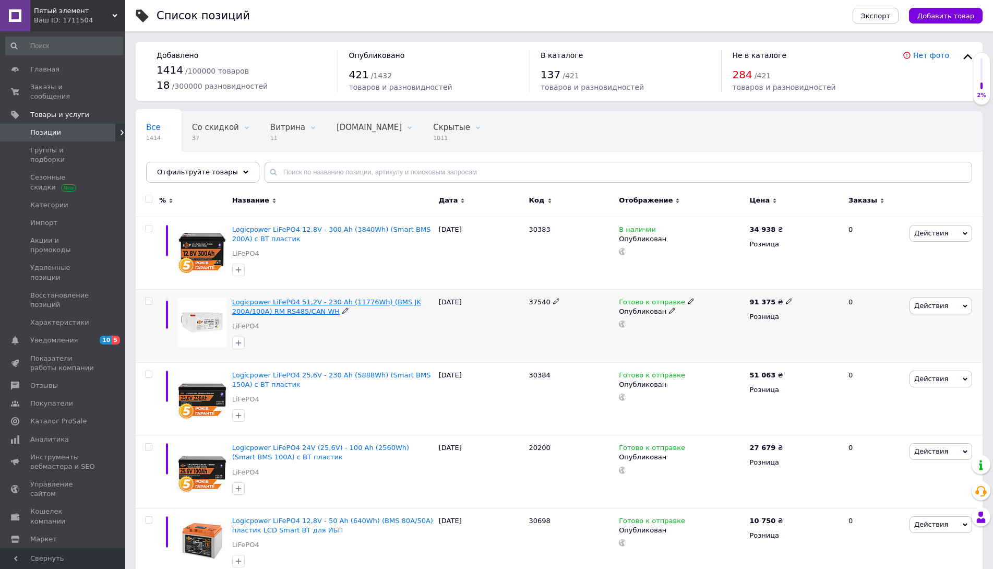
click at [266, 306] on span "Logicpower LiFePO4 51,2V - 230 Ah (11776Wh) (BMS JK 200A/100А) RM RS485/CAN WH" at bounding box center [326, 306] width 189 height 17
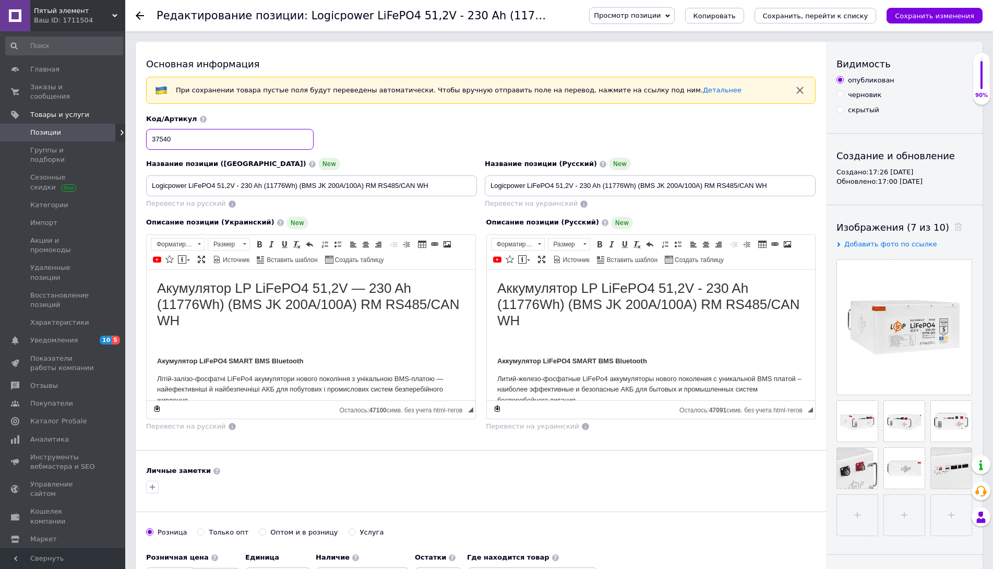
click at [165, 141] on input "37540" at bounding box center [229, 139] width 167 height 21
click at [151, 186] on input "Logicpower LiFePO4 51,2V - 230 Ah (11776Wh) (BMS JK 200A/100А) RM RS485/CAN WH" at bounding box center [311, 185] width 331 height 21
drag, startPoint x: 150, startPoint y: 184, endPoint x: 187, endPoint y: 184, distance: 37.0
click at [187, 184] on input "Logicpower LiFePO4 51,2V - 230 Ah (11776Wh) (BMS JK 200A/100А) RM RS485/CAN WH" at bounding box center [311, 185] width 331 height 21
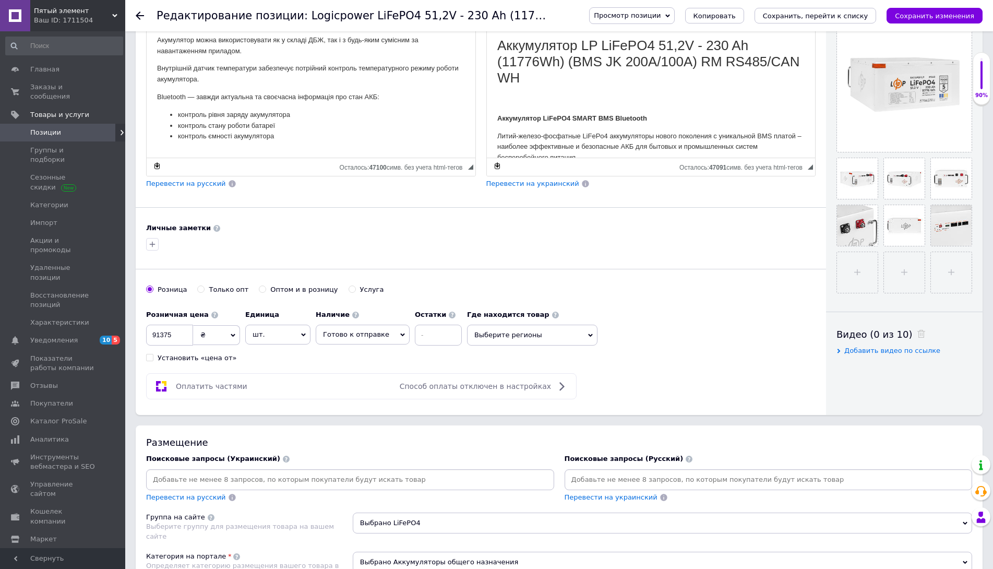
scroll to position [261, 0]
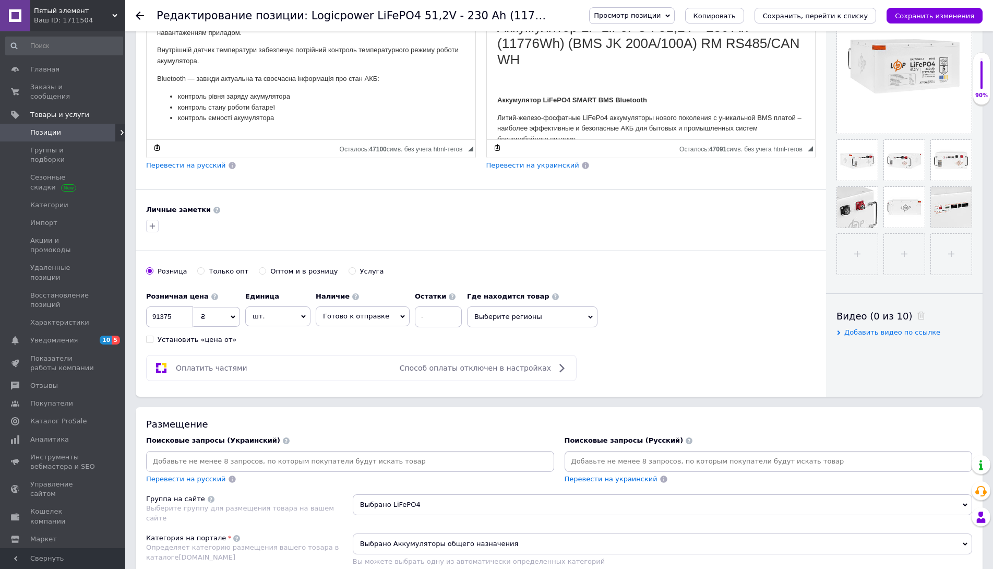
paste input "Logicpower"
type input "Logicpower"
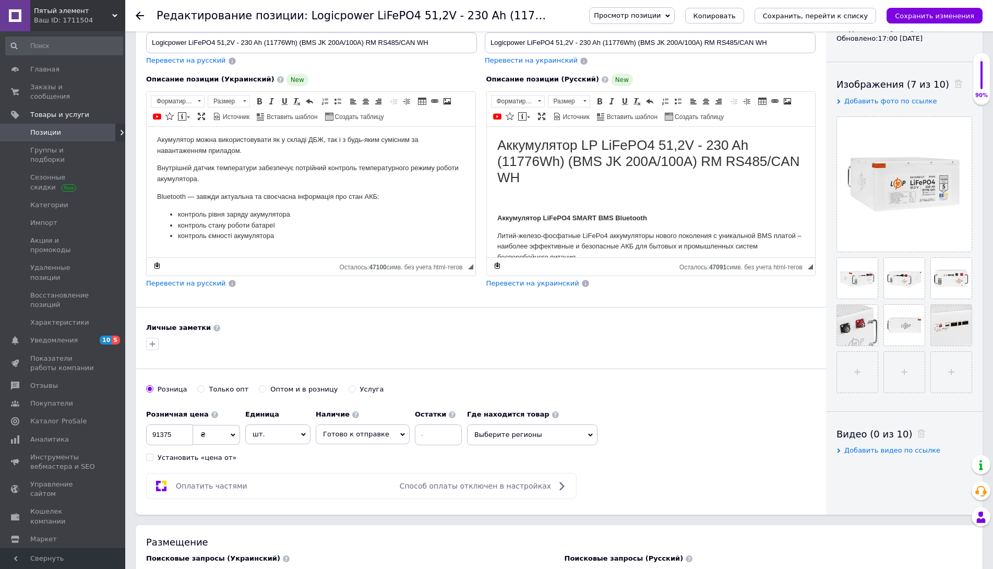
scroll to position [0, 0]
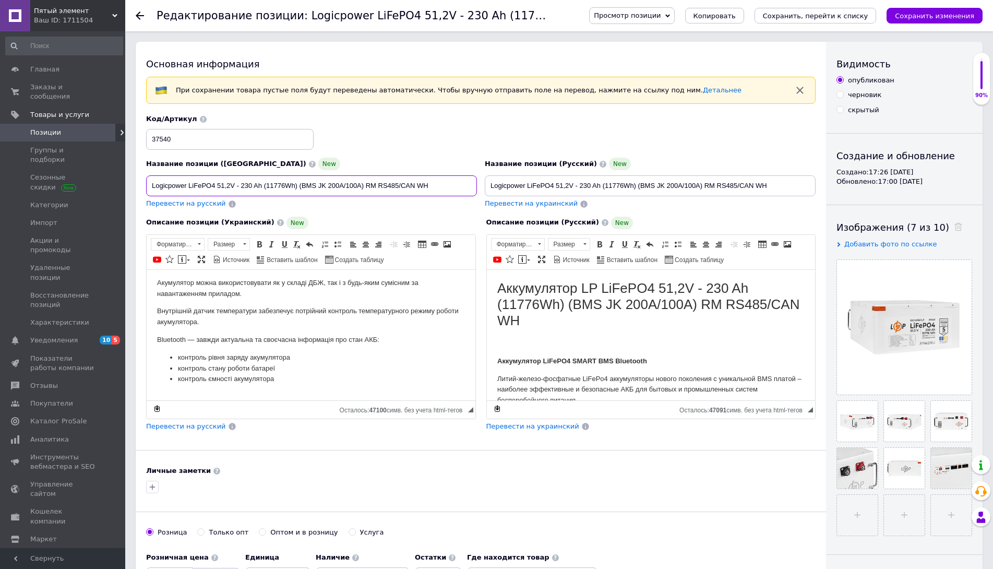
drag, startPoint x: 188, startPoint y: 184, endPoint x: 214, endPoint y: 179, distance: 26.5
click at [214, 179] on input "Logicpower LiFePO4 51,2V - 230 Ah (11776Wh) (BMS JK 200A/100А) RM RS485/CAN WH" at bounding box center [311, 185] width 331 height 21
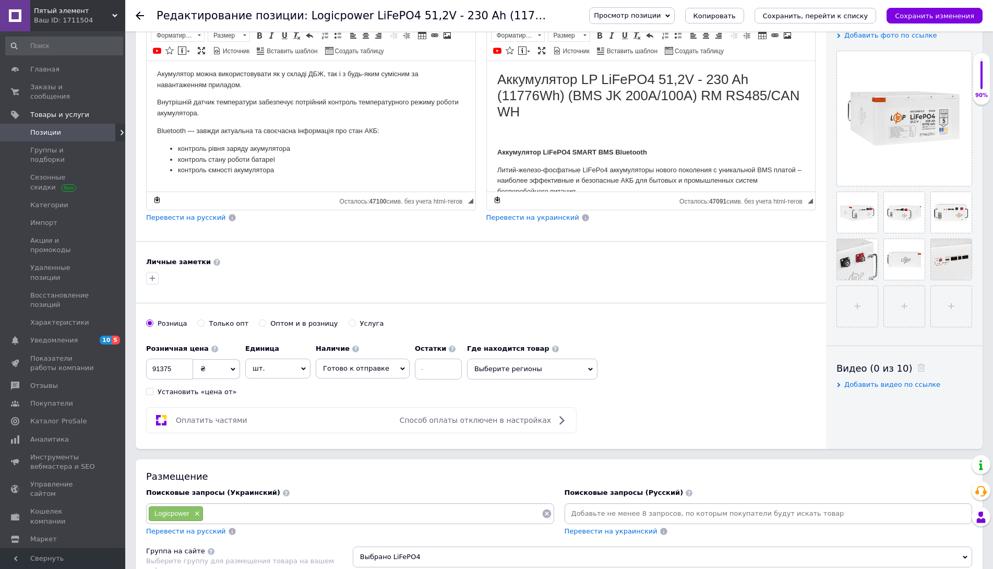
scroll to position [261, 0]
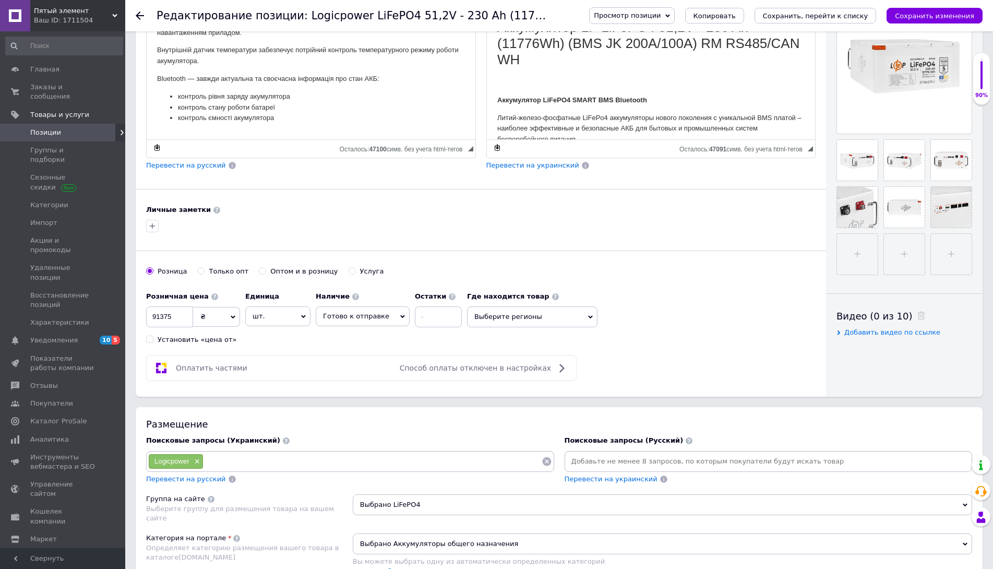
click at [231, 459] on input at bounding box center [371, 461] width 337 height 16
paste input "LiFePO4"
type input "LiFePO4"
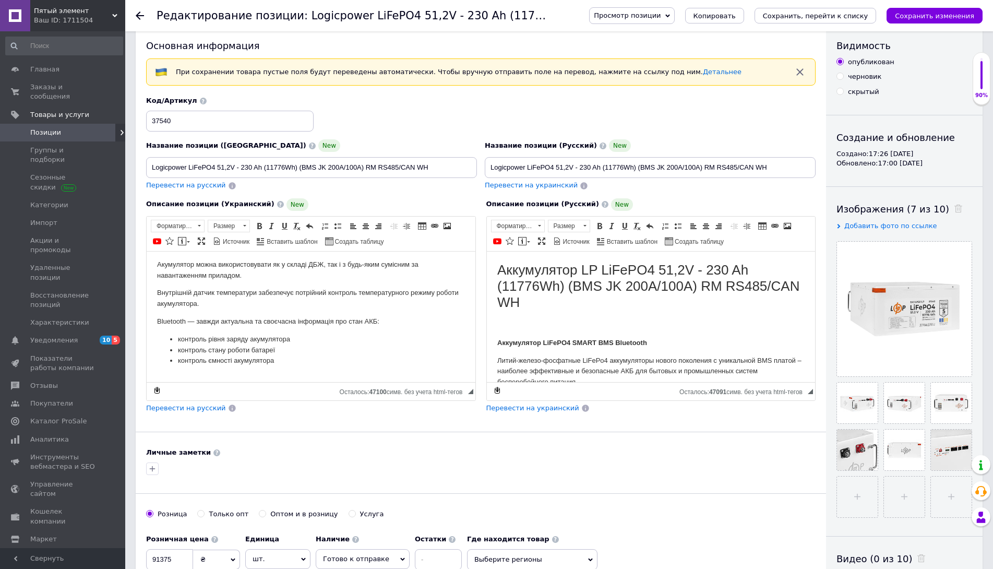
scroll to position [0, 0]
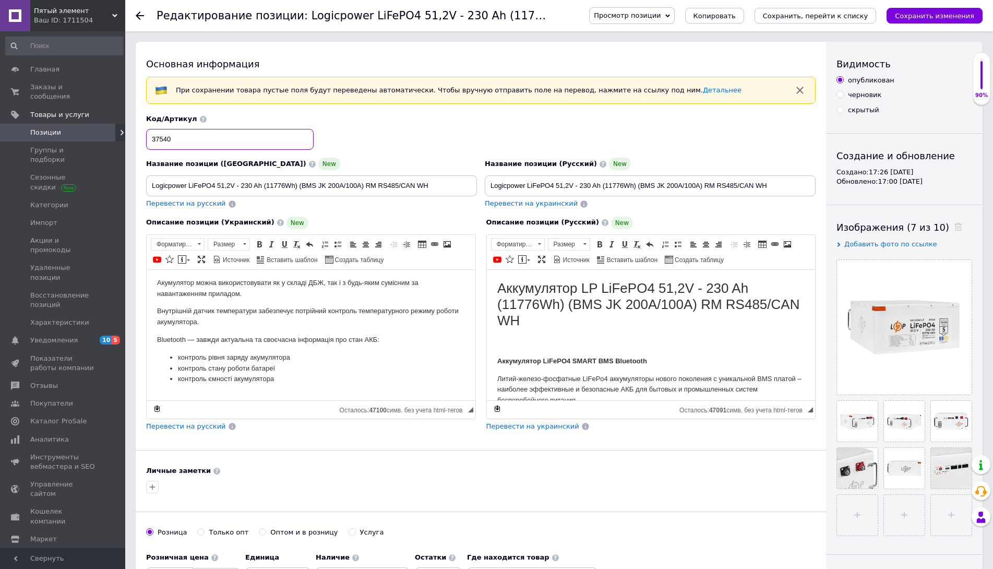
click at [163, 135] on input "37540" at bounding box center [229, 139] width 167 height 21
click at [162, 136] on input "37540" at bounding box center [229, 139] width 167 height 21
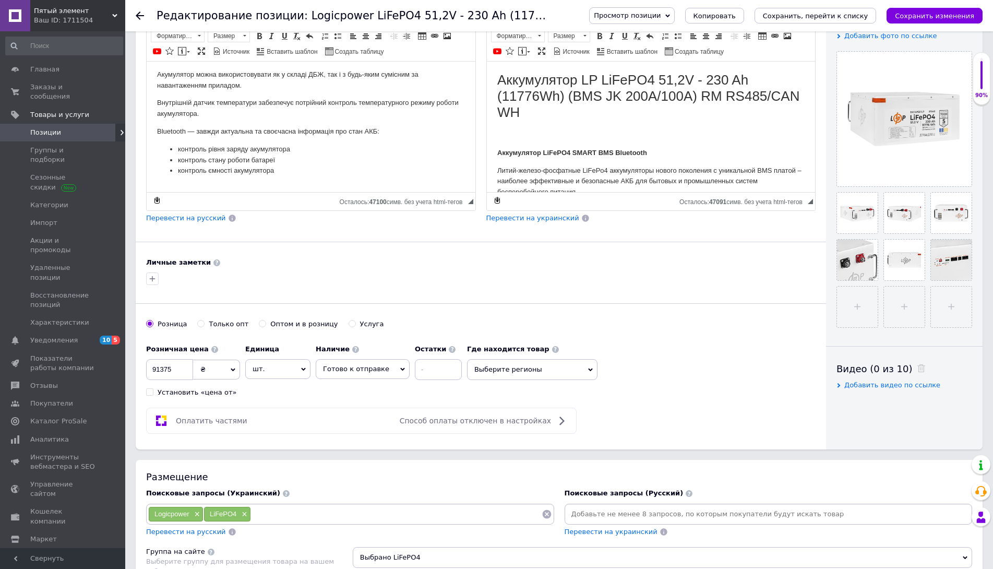
scroll to position [261, 0]
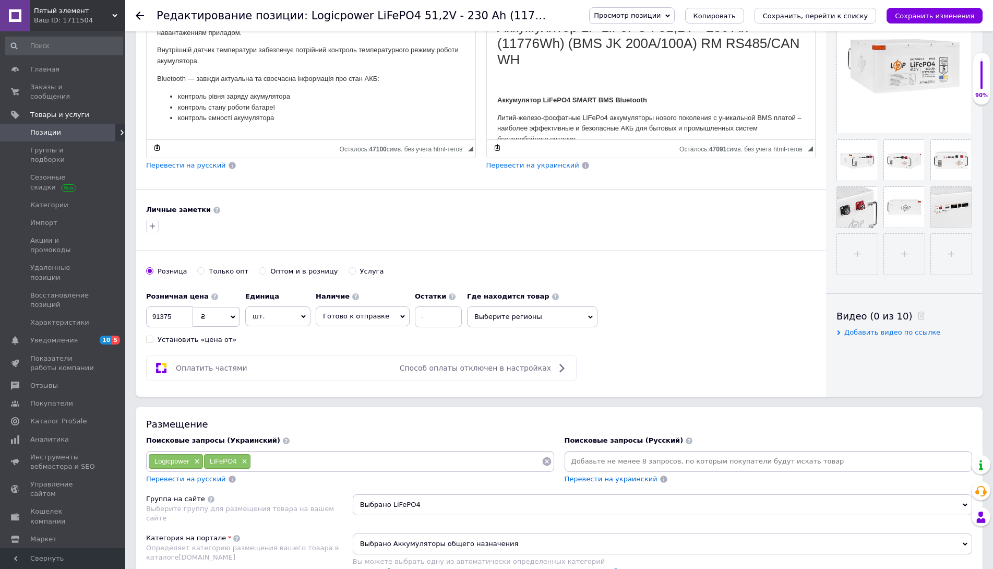
paste input "37540"
type input "37540"
click at [177, 479] on span "Перевести на русский" at bounding box center [186, 479] width 80 height 8
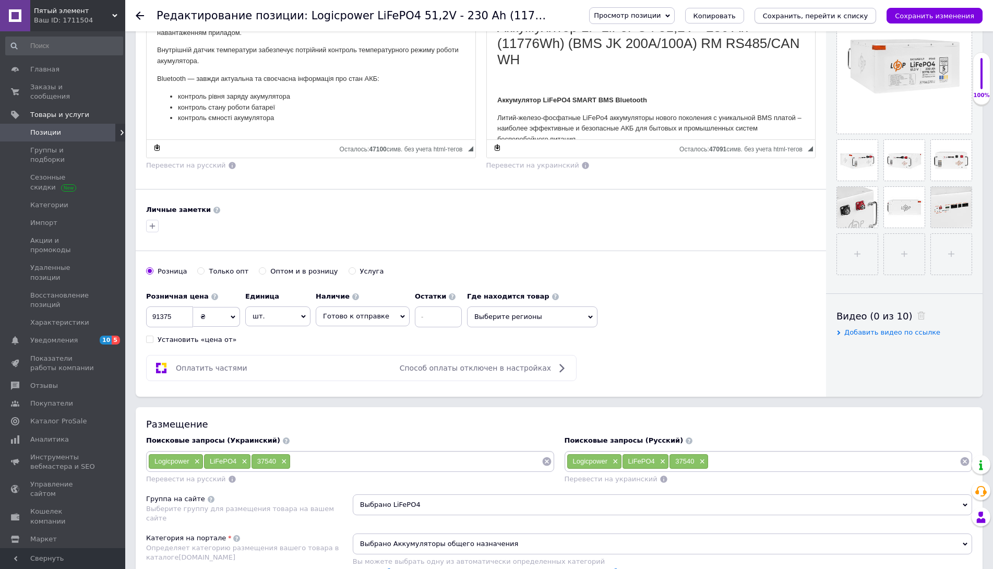
click at [811, 17] on icon "Сохранить, перейти к списку" at bounding box center [815, 16] width 105 height 8
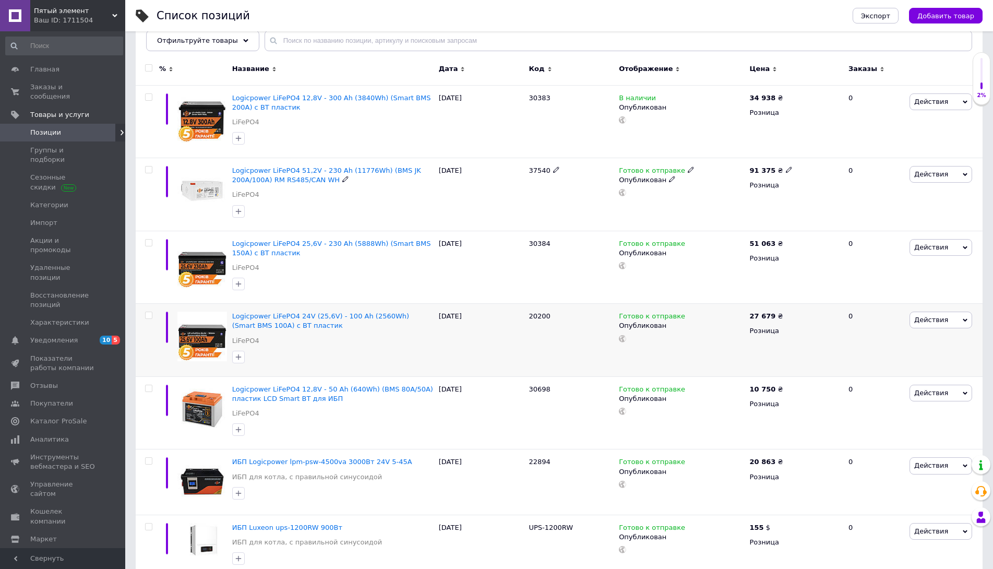
scroll to position [156, 0]
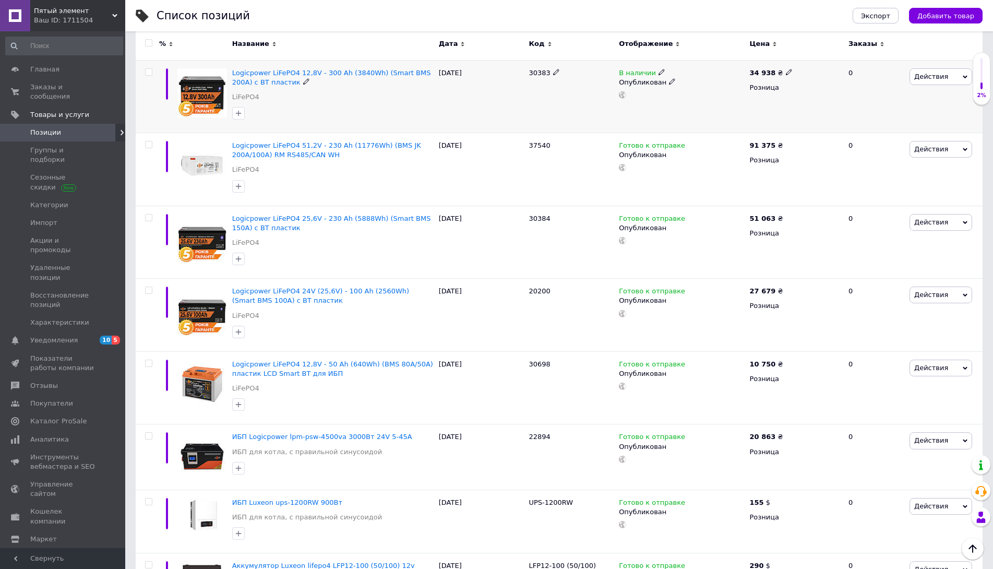
click at [658, 71] on use at bounding box center [661, 72] width 6 height 6
click at [693, 108] on li "Готово к отправке" at bounding box center [719, 109] width 99 height 15
click at [585, 115] on div "30383" at bounding box center [571, 96] width 90 height 73
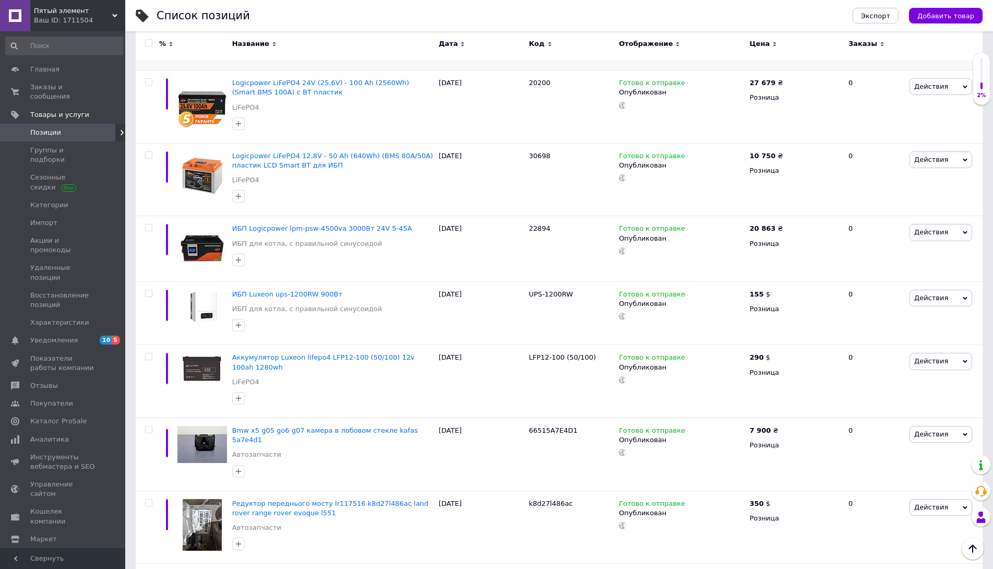
scroll to position [365, 0]
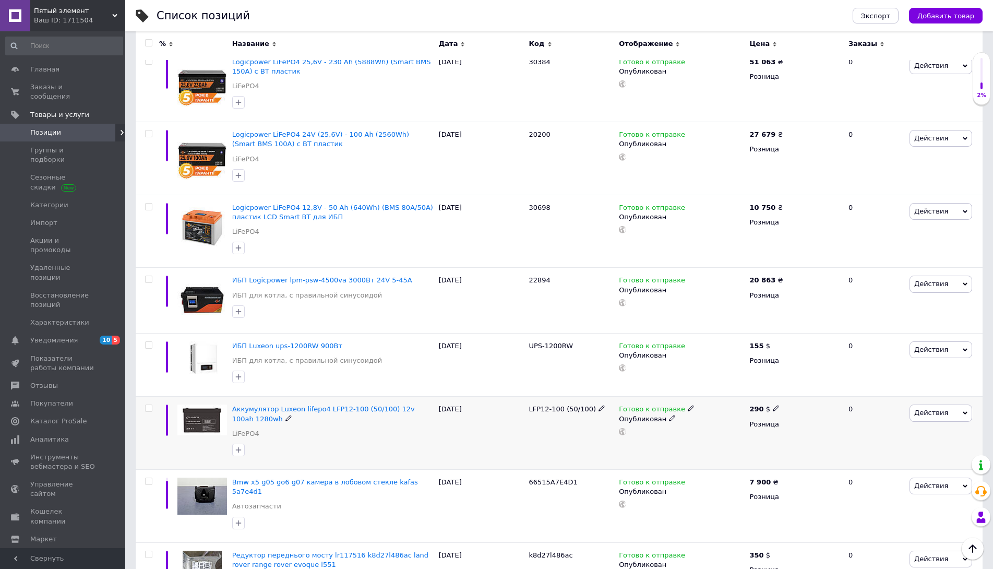
click at [148, 406] on input "checkbox" at bounding box center [148, 408] width 7 height 7
checkbox input "true"
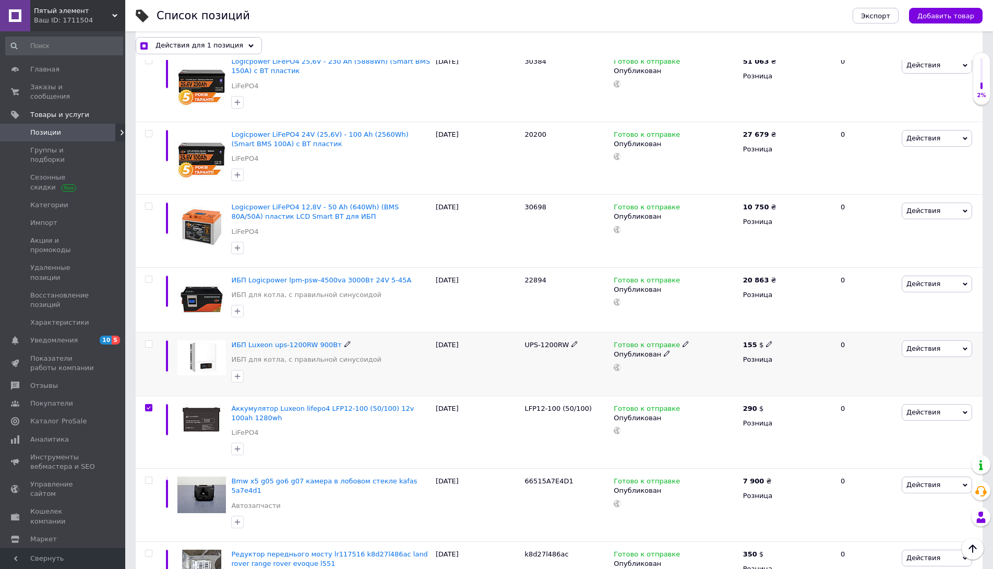
scroll to position [312, 0]
click at [149, 345] on input "checkbox" at bounding box center [148, 344] width 7 height 7
checkbox input "true"
click at [152, 281] on span at bounding box center [148, 279] width 7 height 7
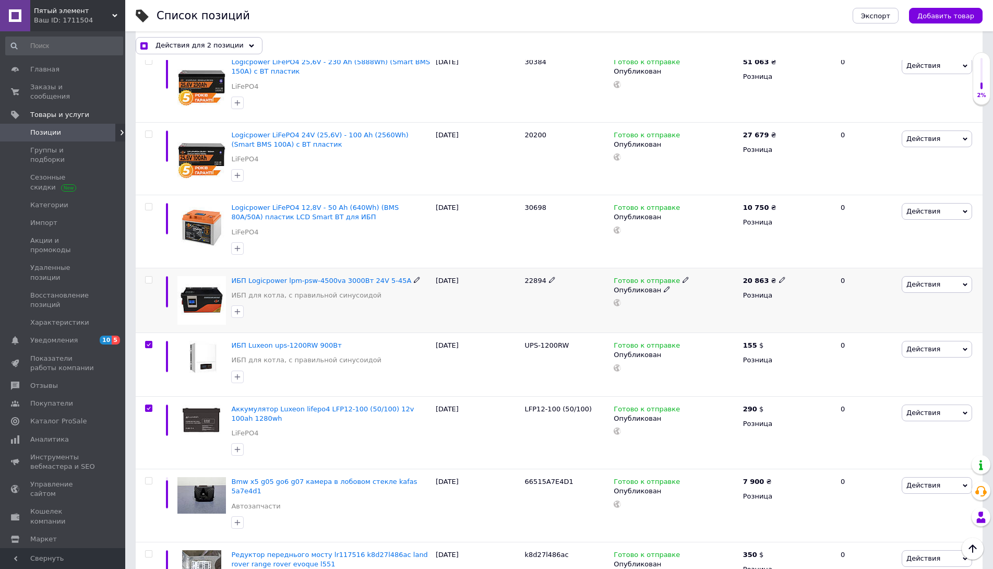
click at [152, 281] on input "checkbox" at bounding box center [148, 279] width 7 height 7
checkbox input "true"
click at [148, 206] on input "checkbox" at bounding box center [148, 206] width 7 height 7
checkbox input "true"
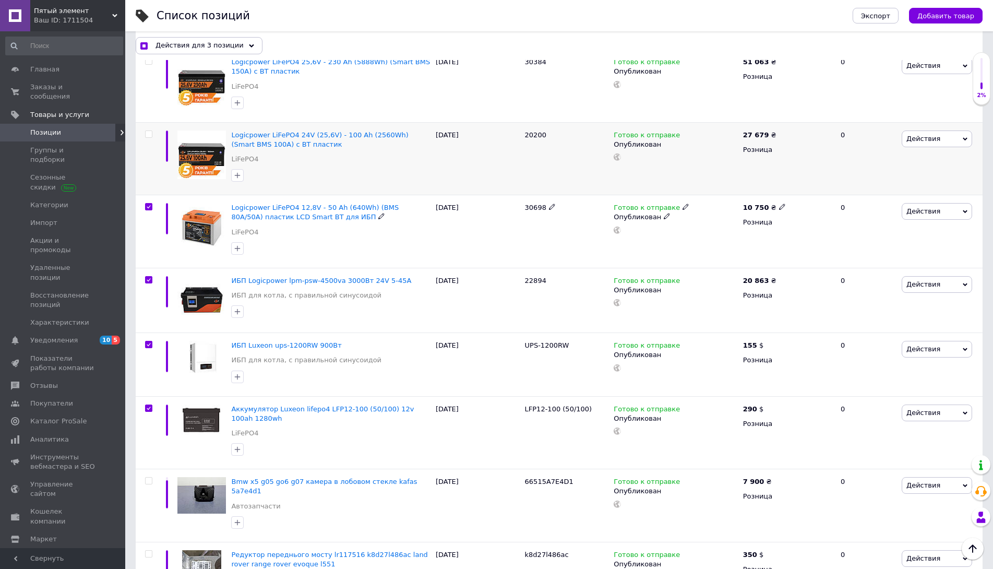
checkbox input "true"
click at [152, 136] on span at bounding box center [148, 133] width 7 height 7
click at [152, 136] on input "checkbox" at bounding box center [148, 134] width 7 height 7
checkbox input "true"
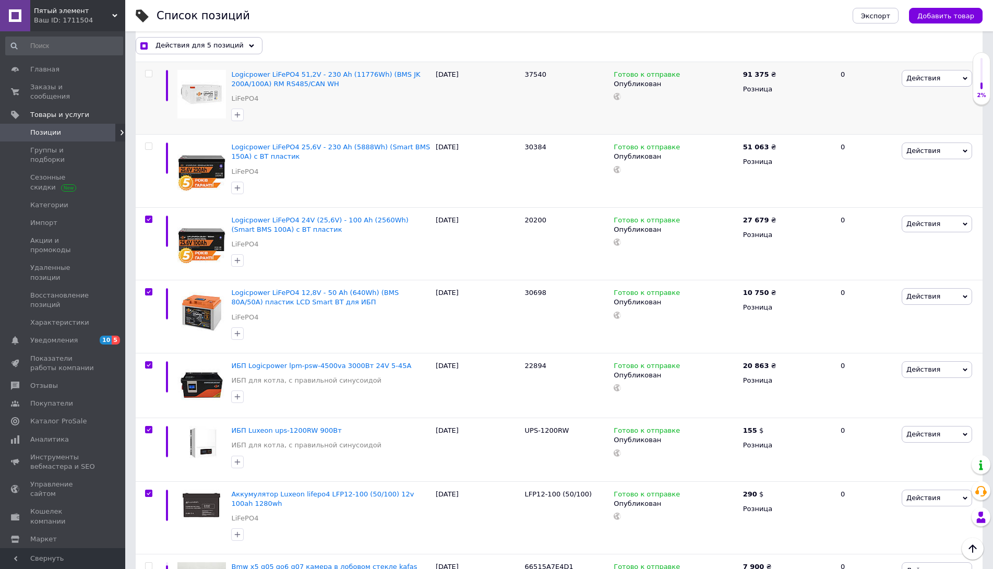
scroll to position [156, 0]
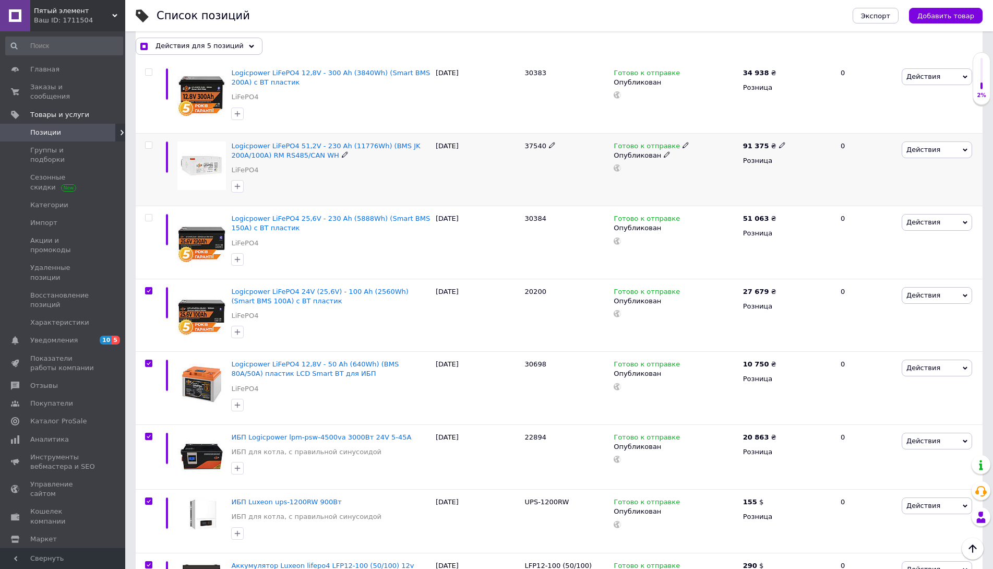
click at [153, 145] on div at bounding box center [148, 144] width 21 height 7
checkbox input "true"
click at [150, 144] on input "checkbox" at bounding box center [148, 145] width 7 height 7
checkbox input "true"
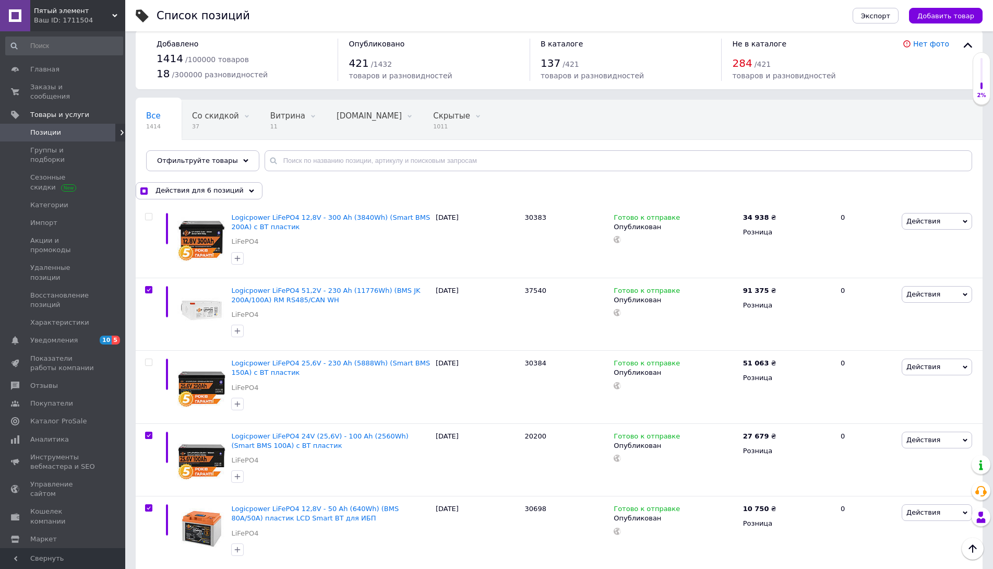
scroll to position [0, 0]
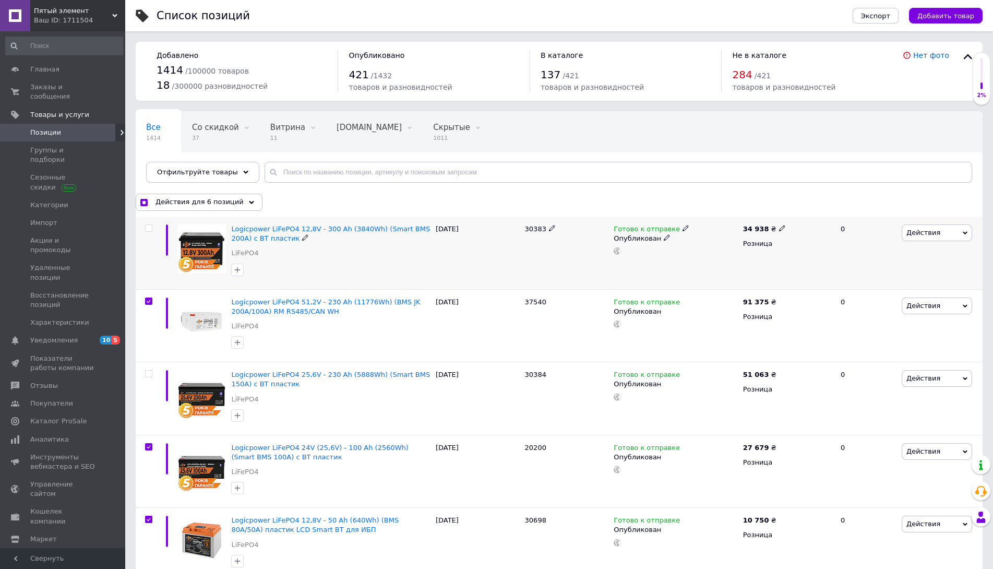
click at [151, 227] on input "checkbox" at bounding box center [148, 228] width 7 height 7
checkbox input "true"
click at [884, 14] on span "Экспорт" at bounding box center [875, 16] width 29 height 8
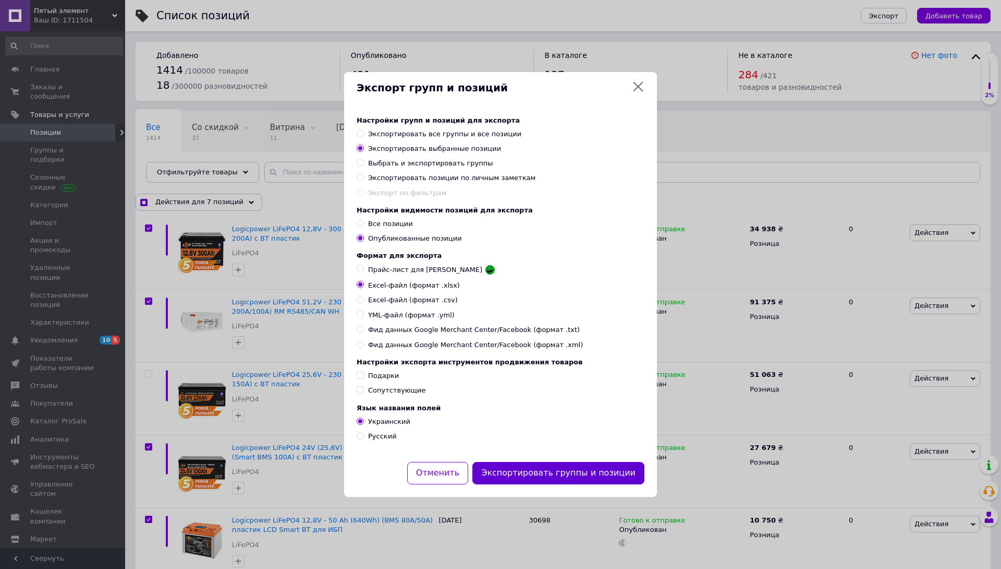
click at [553, 476] on button "Экспортировать группы и позиции" at bounding box center [559, 473] width 172 height 22
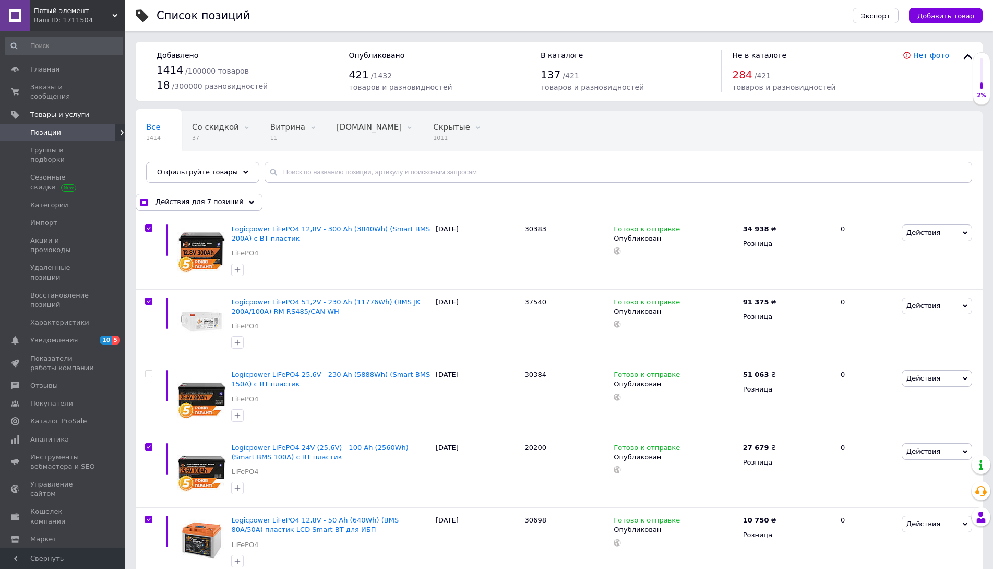
click at [62, 12] on span "Пятый элемент" at bounding box center [73, 10] width 78 height 9
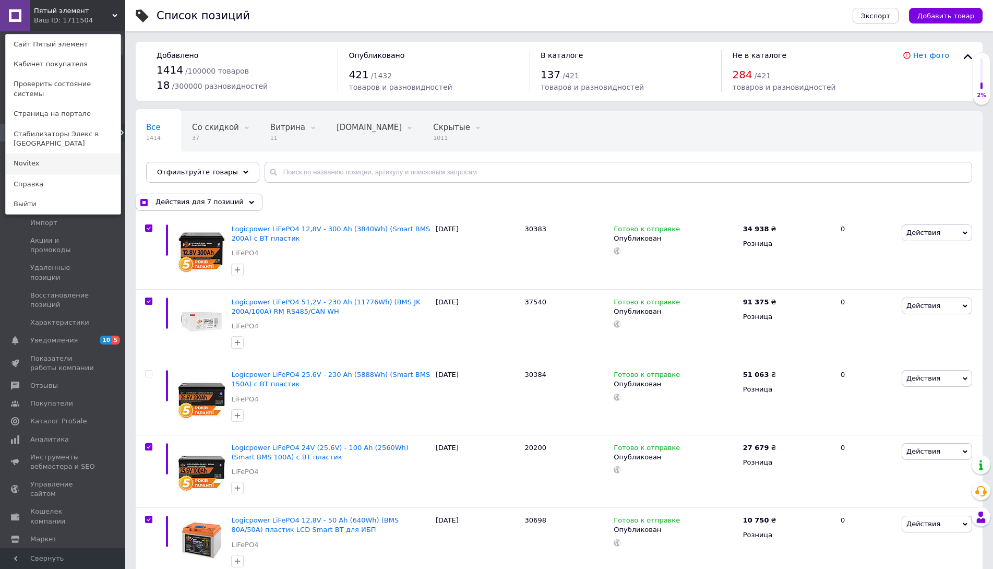
click at [53, 153] on link "Novitex" at bounding box center [63, 163] width 115 height 20
checkbox input "true"
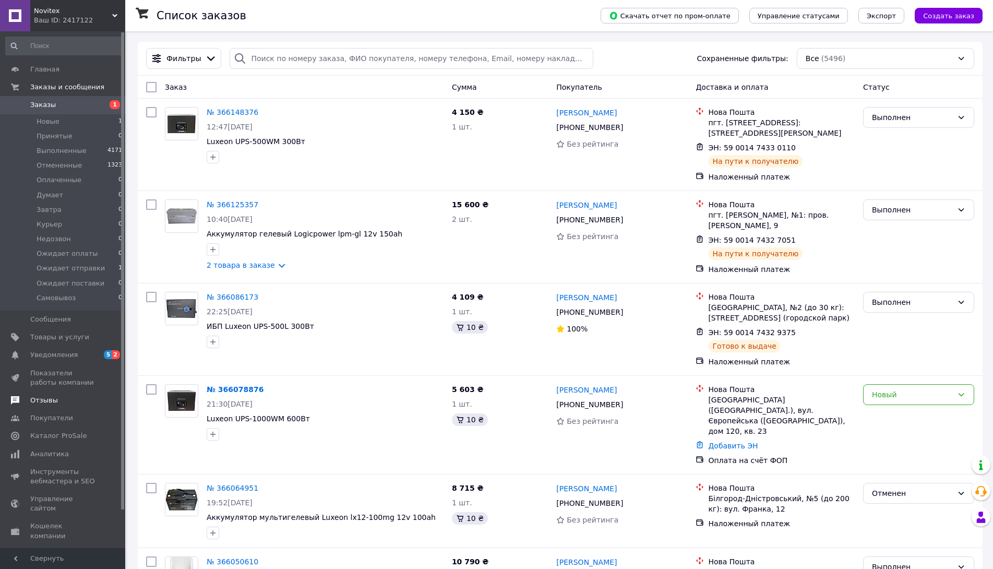
click at [69, 340] on span "Товары и услуги" at bounding box center [59, 336] width 59 height 9
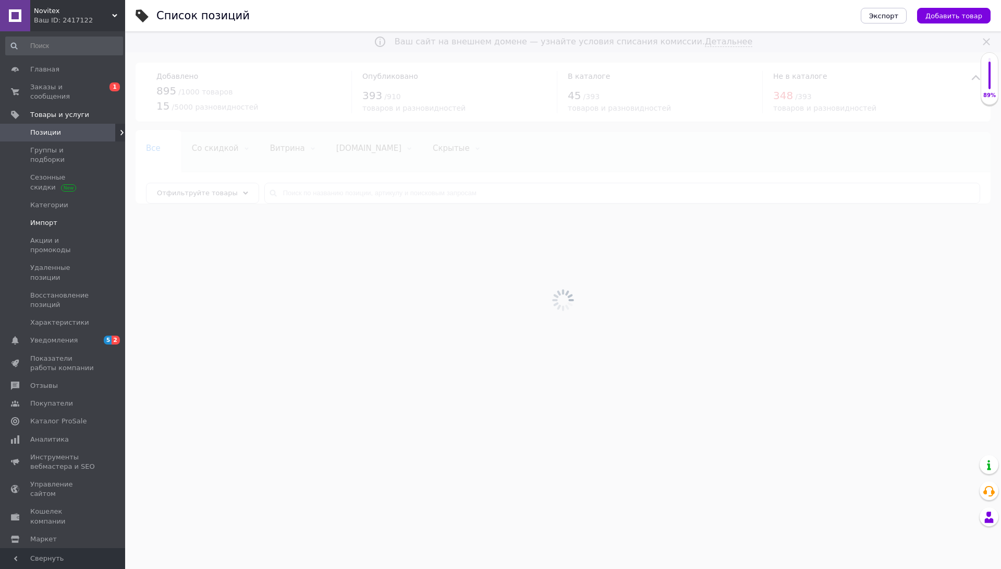
click at [59, 218] on span "Импорт" at bounding box center [63, 222] width 66 height 9
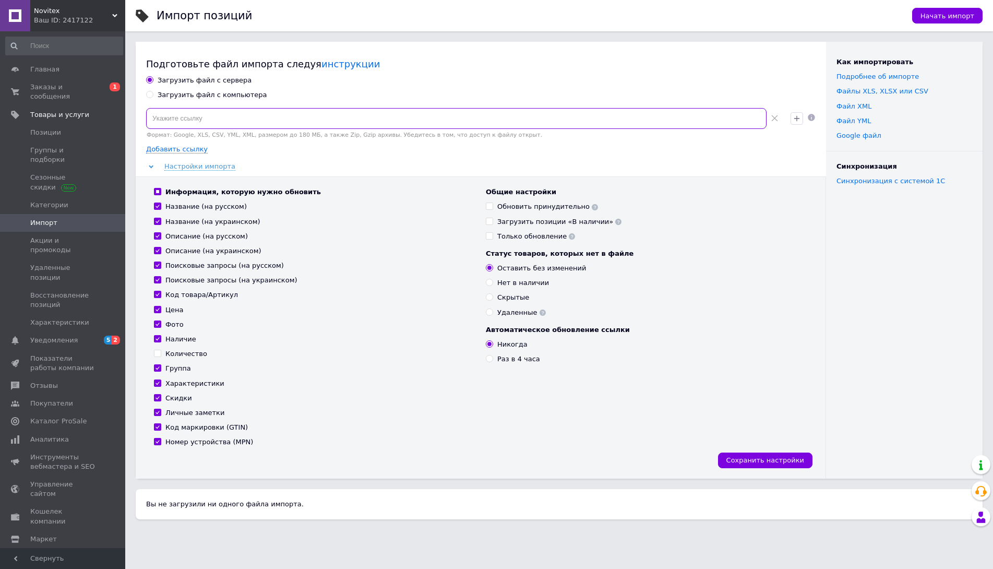
click at [208, 123] on input at bounding box center [456, 118] width 620 height 21
click at [214, 97] on div "Загрузить файл с компьютера" at bounding box center [213, 94] width 110 height 9
click at [153, 97] on input "Загрузить файл с компьютера" at bounding box center [149, 94] width 7 height 7
radio input "true"
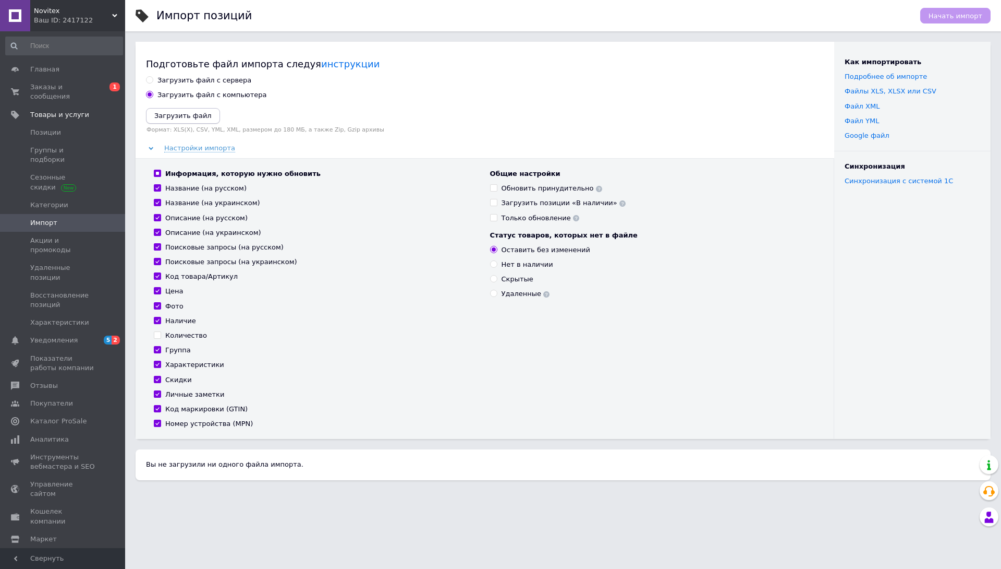
click at [197, 119] on icon "Загрузить файл" at bounding box center [182, 116] width 57 height 8
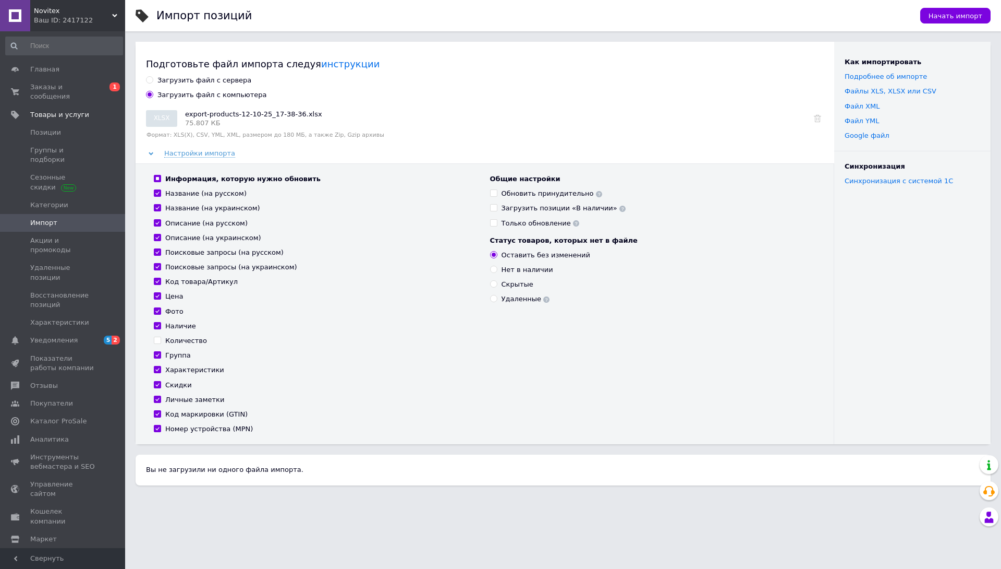
drag, startPoint x: 176, startPoint y: 344, endPoint x: 204, endPoint y: 351, distance: 28.3
click at [204, 351] on div "Информация, которую нужно обновить Название (на русском) Название (на украинско…" at bounding box center [317, 303] width 336 height 259
click at [185, 400] on div "Личные заметки" at bounding box center [194, 399] width 59 height 9
click at [161, 400] on input "Личные заметки" at bounding box center [157, 398] width 7 height 7
checkbox input "false"
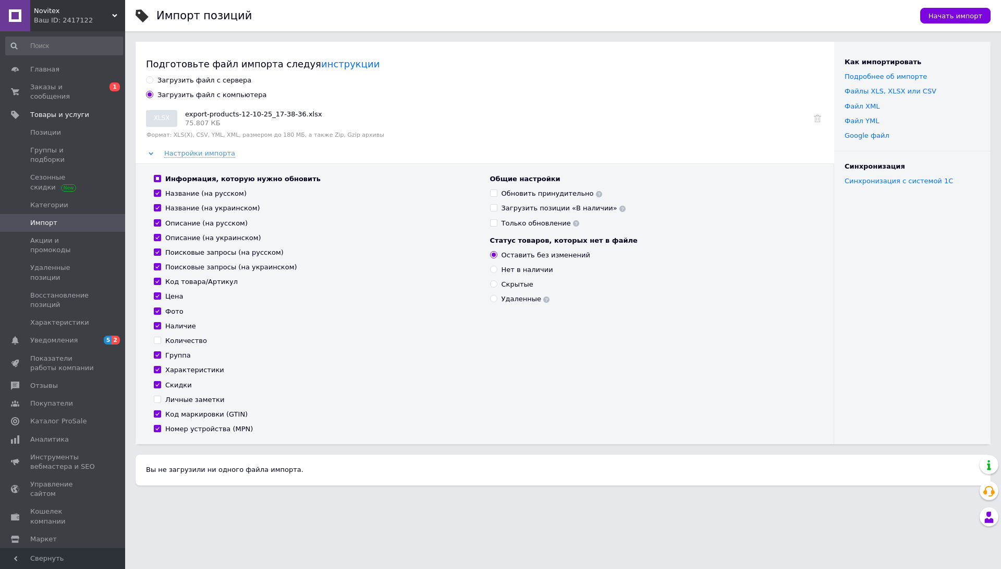
click at [190, 415] on div "Код маркировки (GTIN)" at bounding box center [206, 413] width 82 height 9
click at [161, 415] on input "Код маркировки (GTIN)" at bounding box center [157, 413] width 7 height 7
checkbox input "false"
click at [197, 432] on div "Номер устройства (MPN)" at bounding box center [209, 428] width 88 height 9
click at [161, 431] on input "Номер устройства (MPN)" at bounding box center [157, 428] width 7 height 7
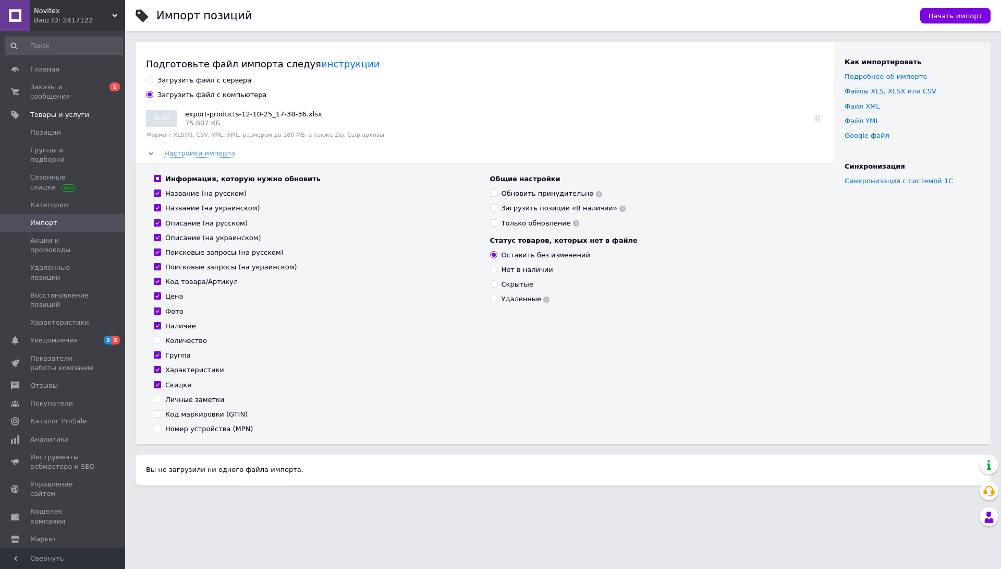
checkbox input "false"
click at [194, 82] on div "Загрузить файл с сервера" at bounding box center [205, 80] width 94 height 9
click at [153, 82] on input "Загрузить файл с сервера" at bounding box center [149, 79] width 7 height 7
radio input "true"
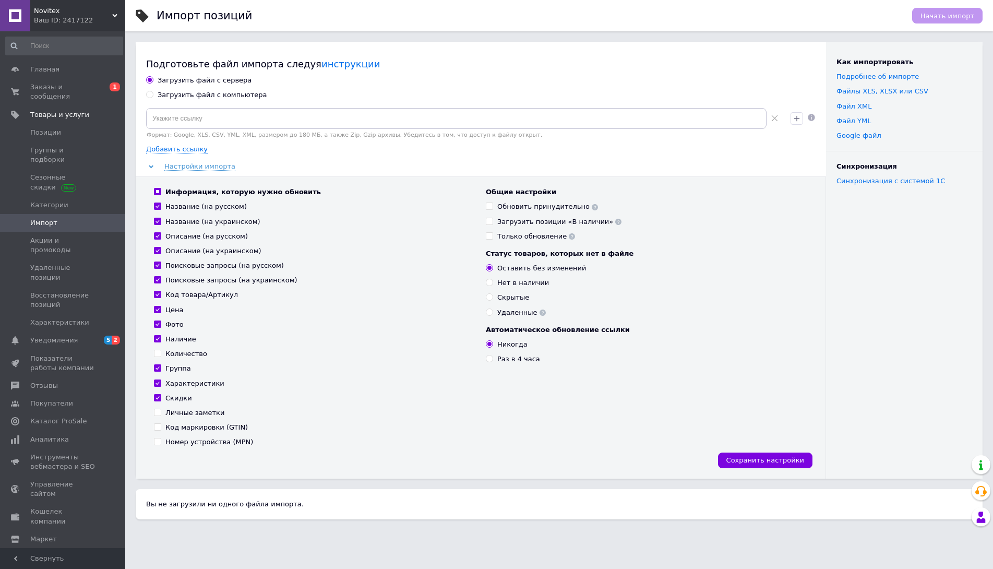
click at [238, 474] on div "Информация, которую нужно обновить Название (на русском) Название (на украинско…" at bounding box center [481, 326] width 690 height 301
click at [212, 94] on div "Загрузить файл с компьютера" at bounding box center [213, 94] width 110 height 9
click at [153, 94] on input "Загрузить файл с компьютера" at bounding box center [149, 94] width 7 height 7
radio input "true"
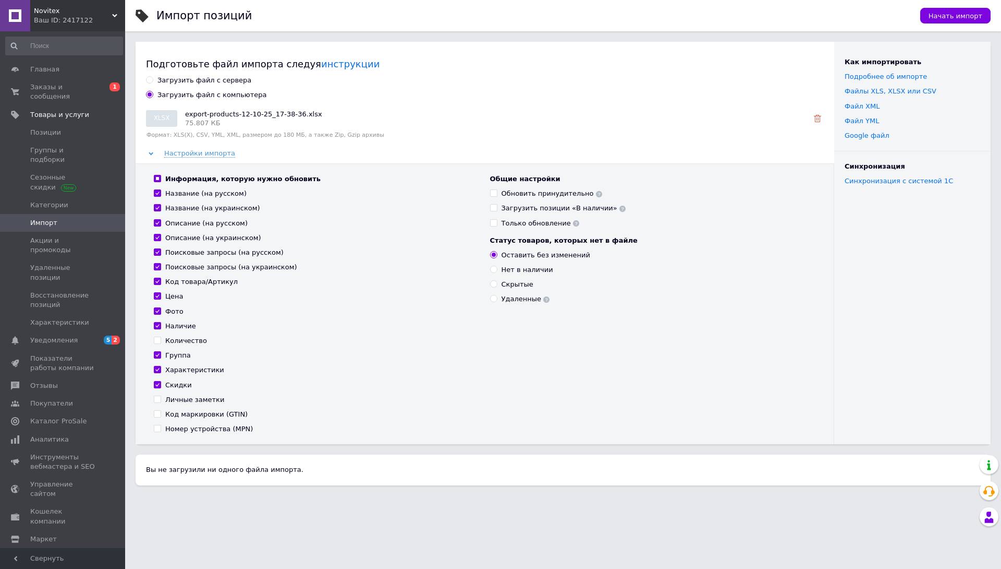
click at [818, 116] on use at bounding box center [817, 118] width 7 height 7
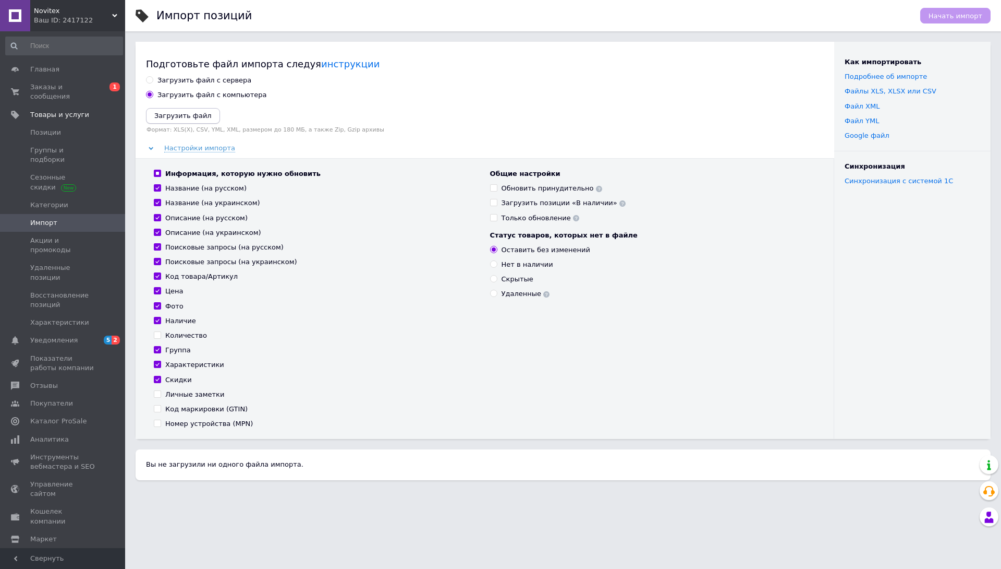
click at [192, 113] on icon "Загрузить файл" at bounding box center [182, 116] width 57 height 8
click at [175, 118] on icon "Загрузить файл" at bounding box center [182, 116] width 57 height 8
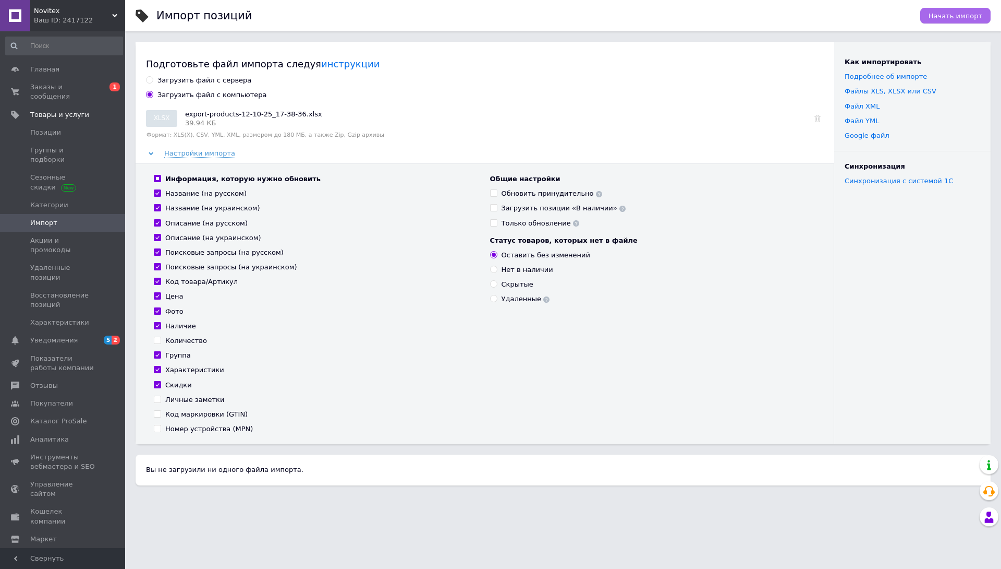
click at [952, 17] on span "Начать импорт" at bounding box center [956, 16] width 54 height 8
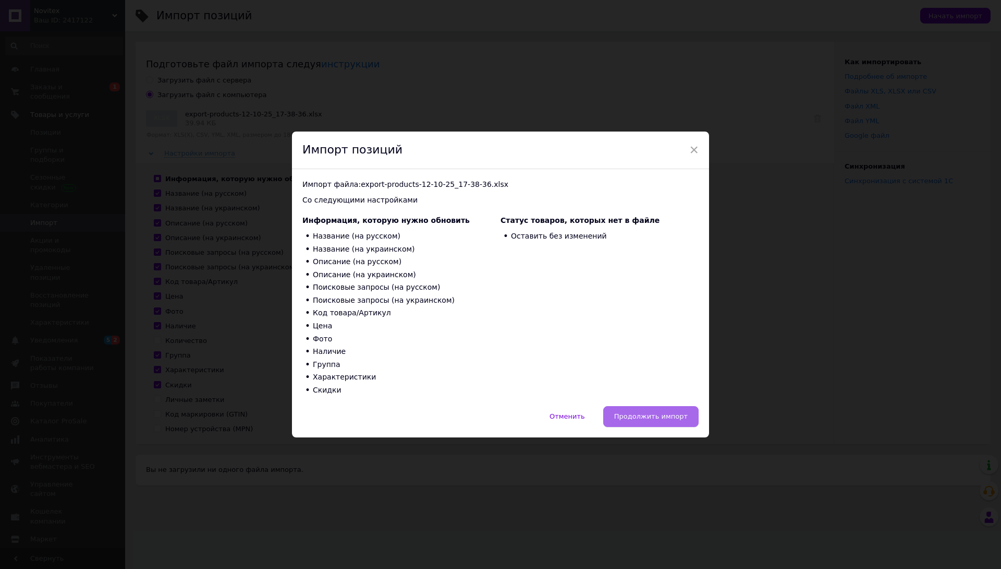
click at [656, 418] on span "Продолжить импорт" at bounding box center [651, 416] width 74 height 8
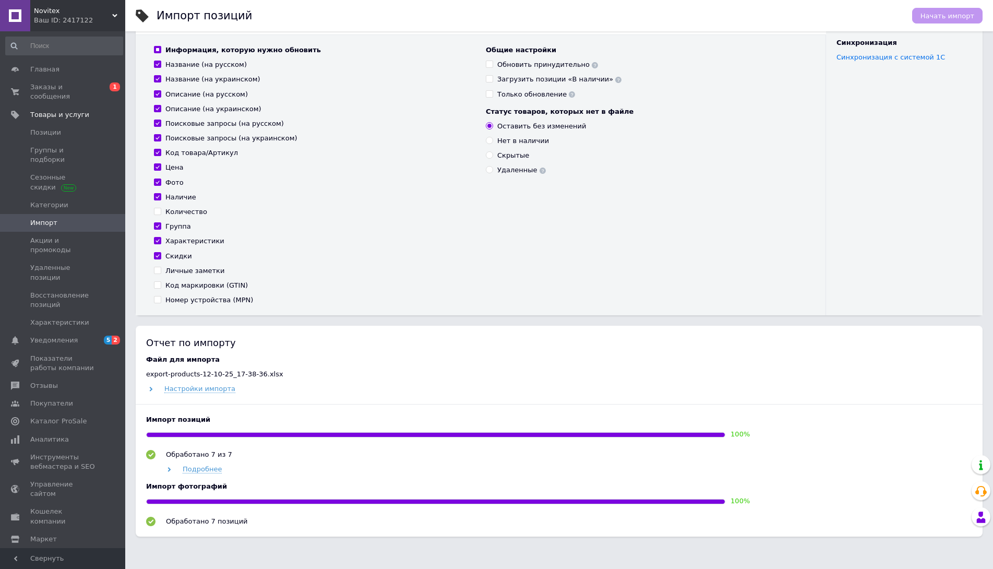
scroll to position [103, 0]
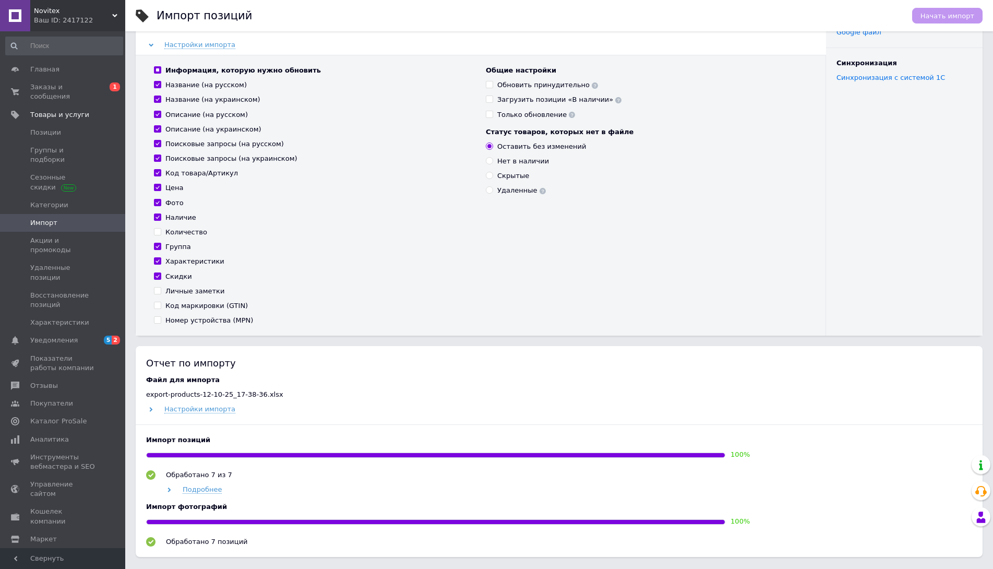
click at [54, 218] on span "Импорт" at bounding box center [43, 222] width 27 height 9
click at [56, 128] on span "Позиции" at bounding box center [45, 132] width 31 height 9
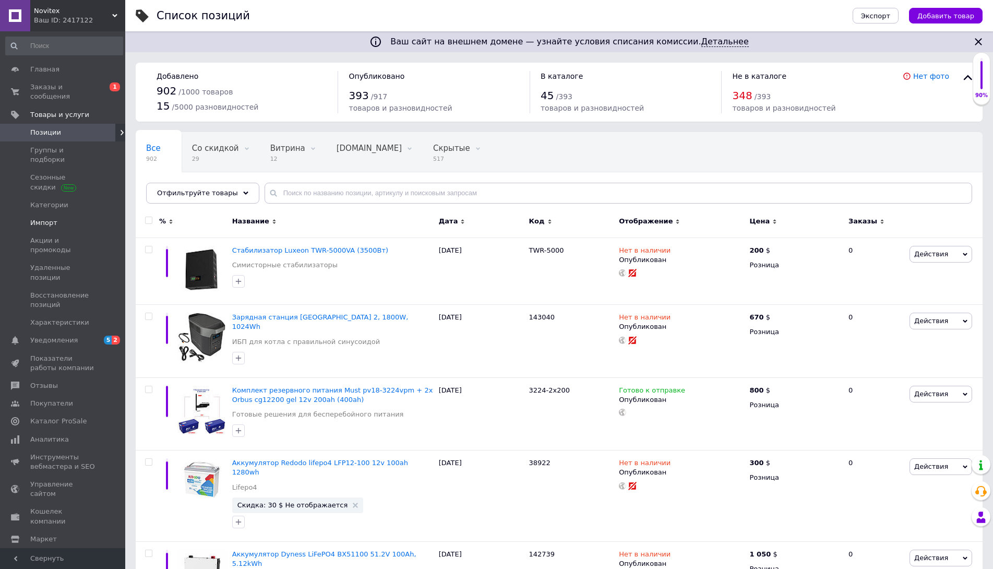
click at [57, 218] on span "Импорт" at bounding box center [63, 222] width 66 height 9
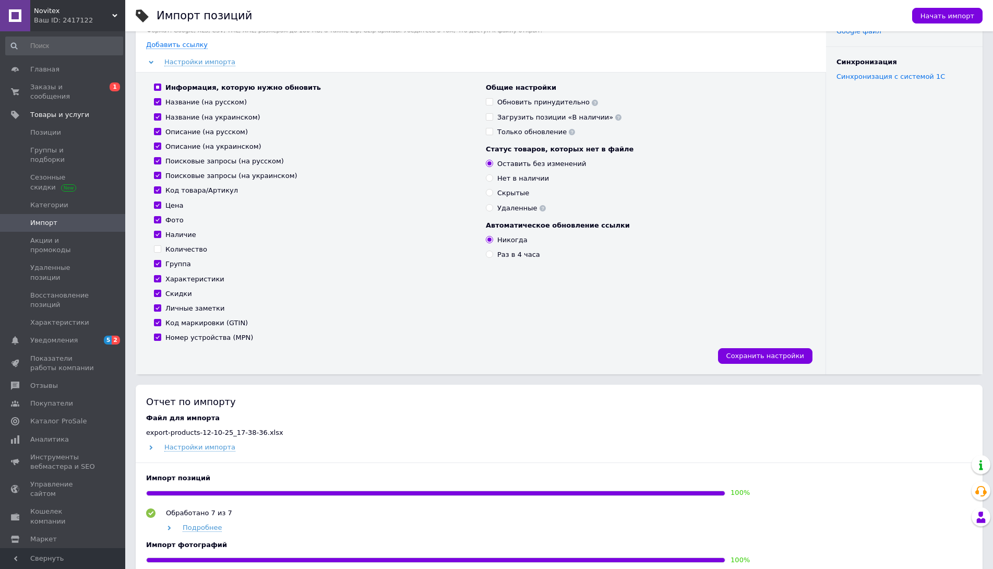
scroll to position [195, 0]
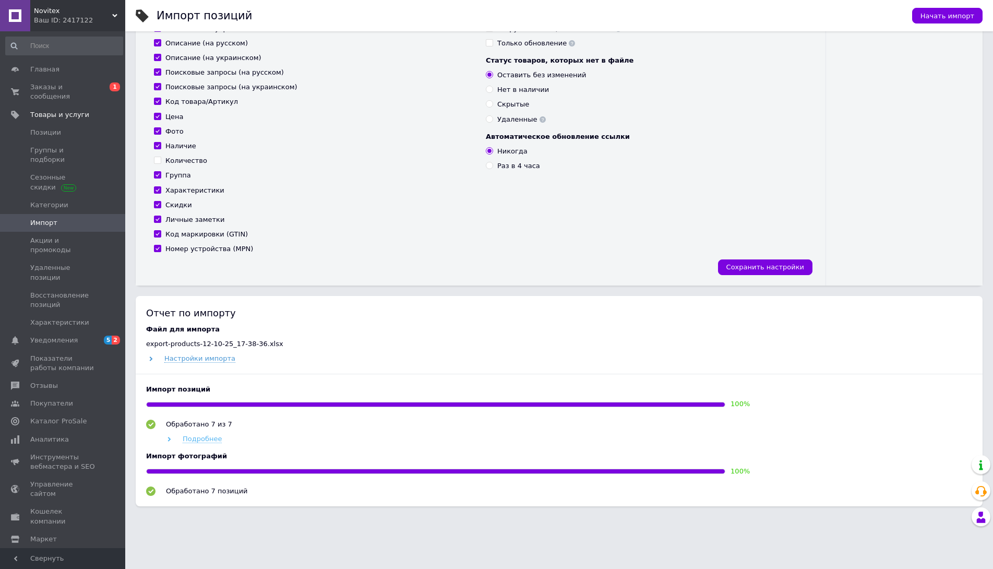
click at [212, 436] on span "Подробнее" at bounding box center [202, 438] width 39 height 8
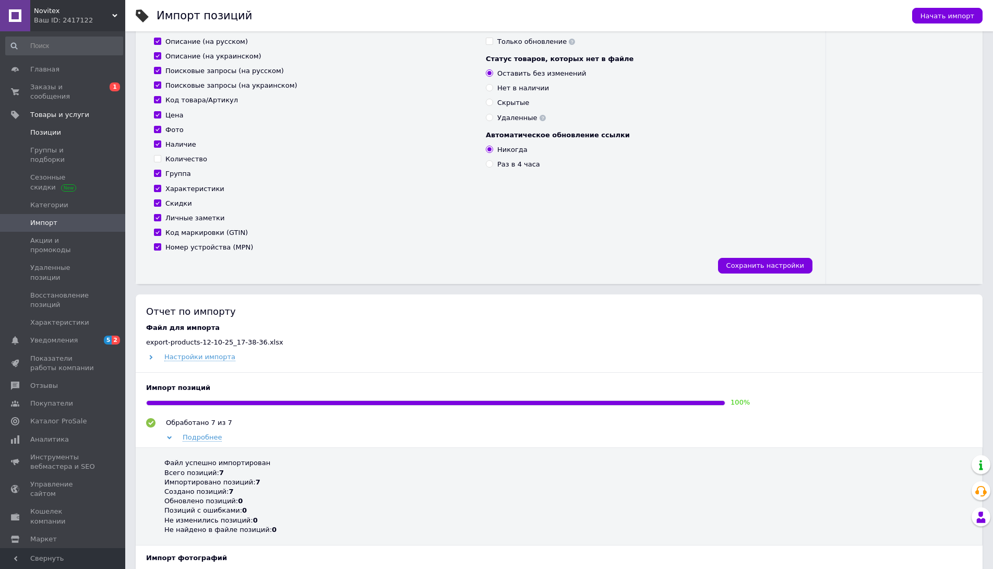
click at [52, 128] on span "Позиции" at bounding box center [45, 132] width 31 height 9
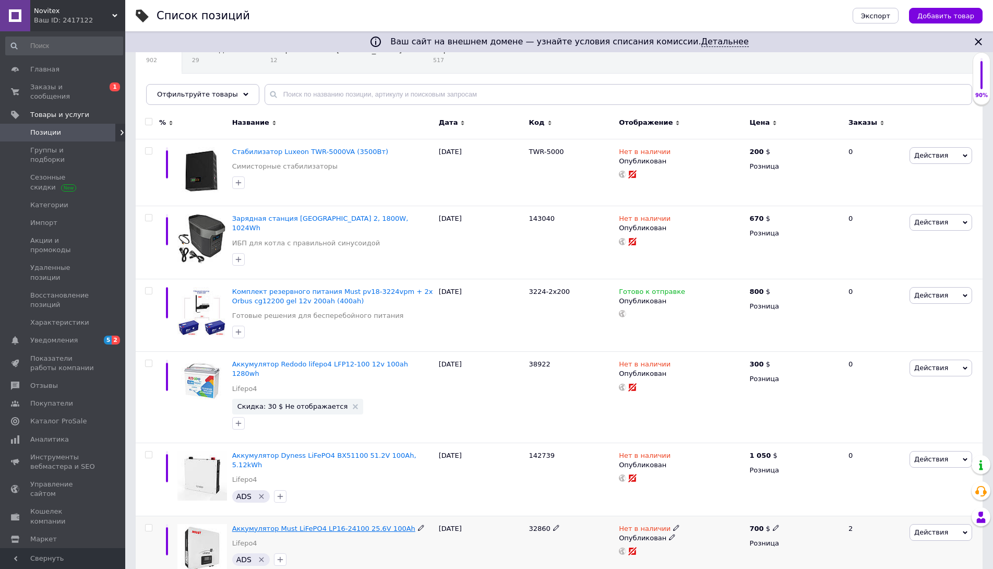
scroll to position [104, 0]
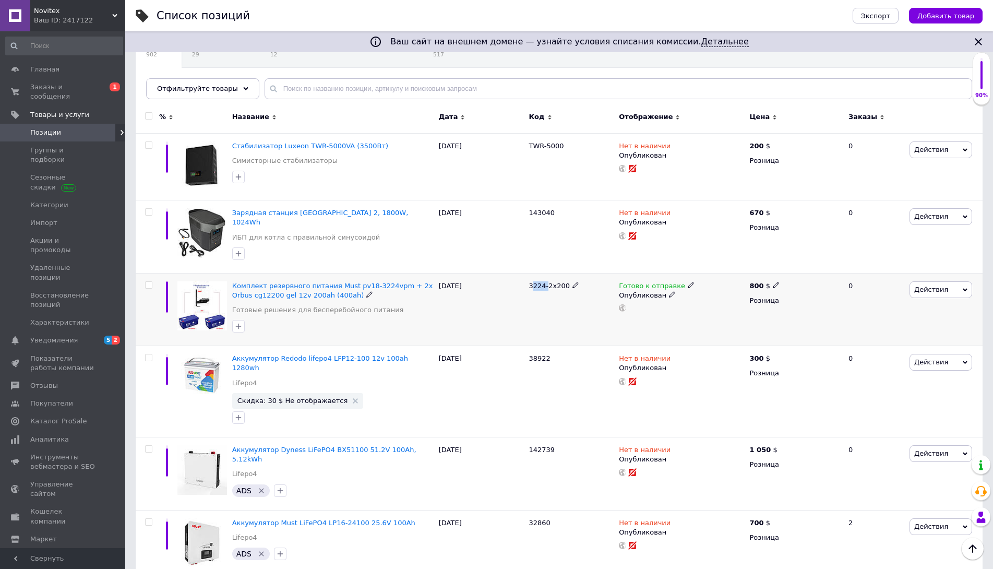
drag, startPoint x: 530, startPoint y: 279, endPoint x: 546, endPoint y: 280, distance: 15.2
click at [546, 282] on span "3224-2x200" at bounding box center [548, 286] width 41 height 8
drag, startPoint x: 530, startPoint y: 276, endPoint x: 542, endPoint y: 275, distance: 12.6
click at [542, 282] on span "3224-2x200" at bounding box center [548, 286] width 41 height 8
copy span "3224"
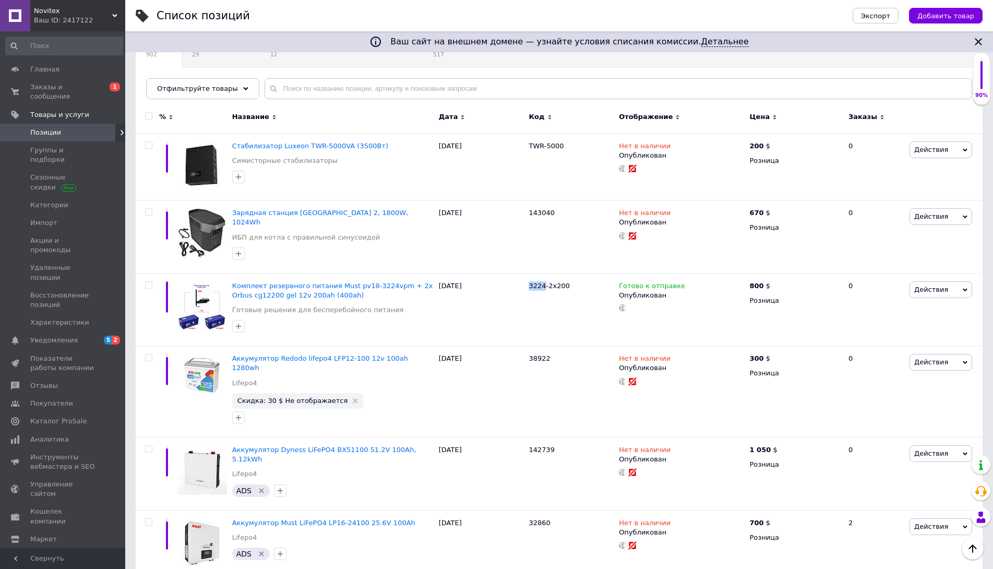
click at [50, 128] on span "Позиции" at bounding box center [45, 132] width 31 height 9
click at [46, 218] on span "Импорт" at bounding box center [43, 222] width 27 height 9
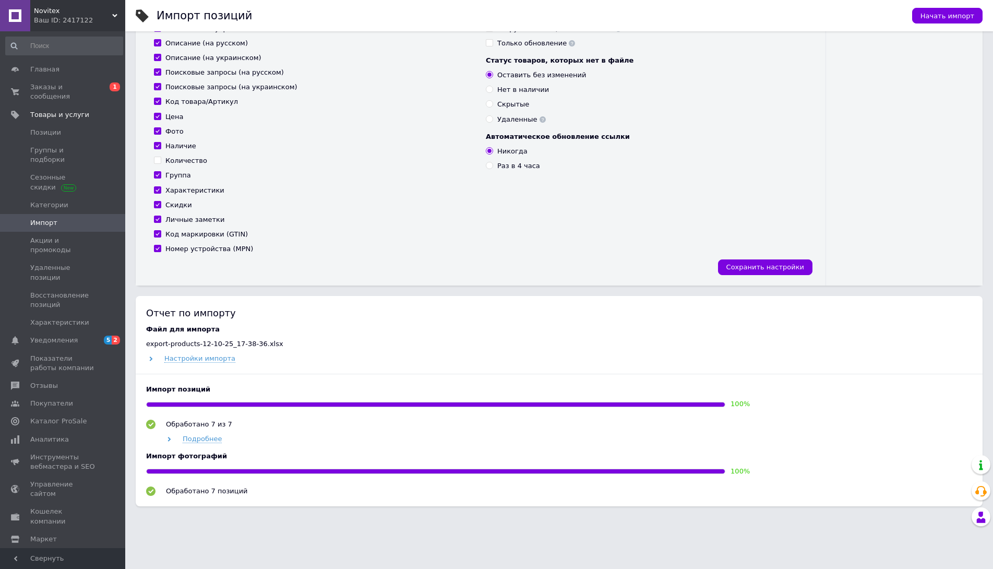
scroll to position [195, 0]
click at [47, 128] on span "Позиции" at bounding box center [45, 132] width 31 height 9
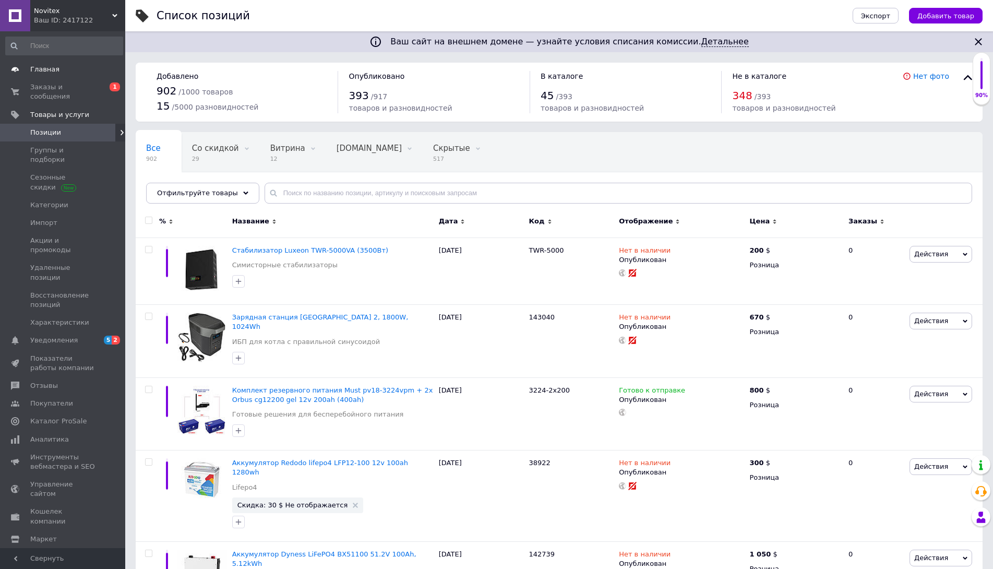
click at [51, 68] on span "Главная" at bounding box center [44, 69] width 29 height 9
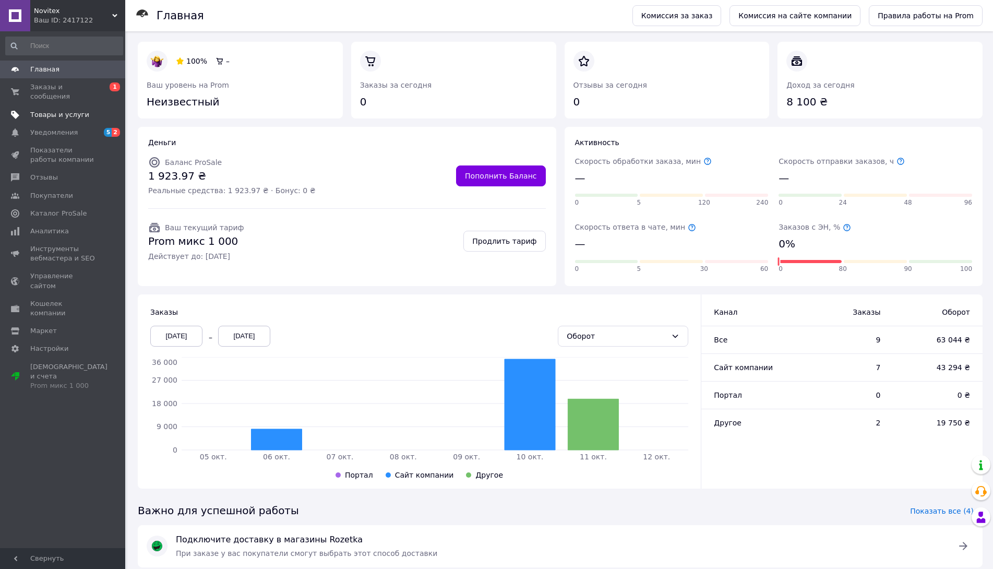
click at [67, 110] on span "Товары и услуги" at bounding box center [59, 114] width 59 height 9
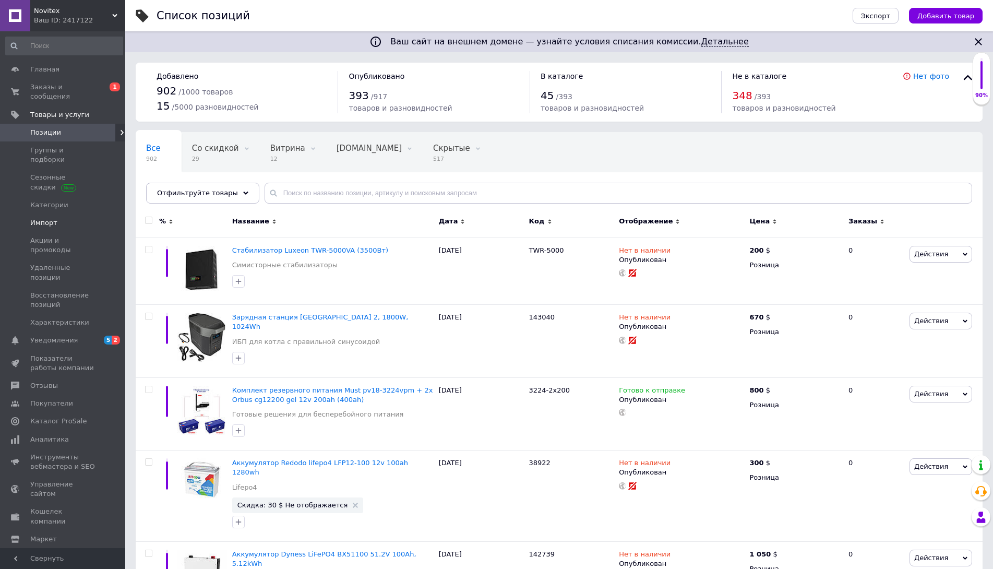
click at [61, 218] on span "Импорт" at bounding box center [63, 222] width 66 height 9
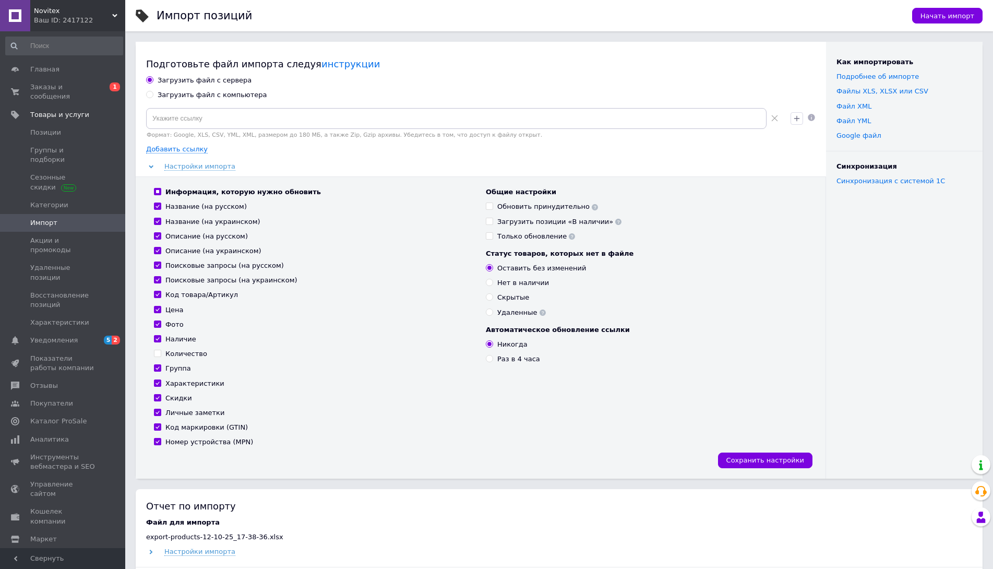
click at [54, 218] on span "Импорт" at bounding box center [43, 222] width 27 height 9
click at [44, 128] on span "Позиции" at bounding box center [45, 132] width 31 height 9
